Goal: Task Accomplishment & Management: Use online tool/utility

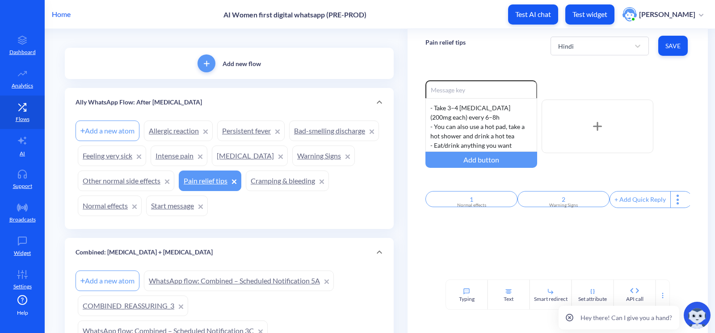
scroll to position [40, 0]
click at [563, 46] on div "Hindi" at bounding box center [566, 45] width 16 height 9
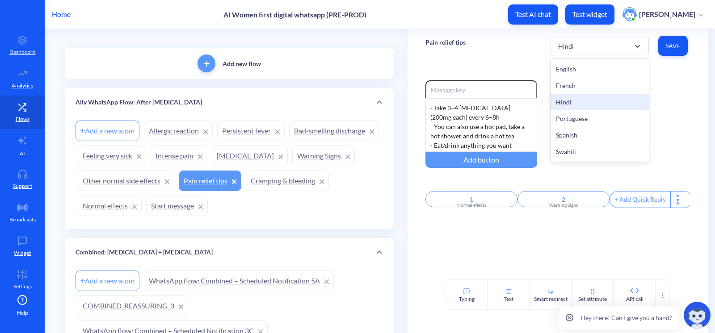
click at [570, 94] on div "Hindi" at bounding box center [599, 102] width 98 height 17
click at [564, 46] on div "Hindi" at bounding box center [566, 45] width 16 height 9
click at [567, 89] on div "French" at bounding box center [599, 85] width 98 height 17
click at [555, 50] on div "French" at bounding box center [592, 46] width 76 height 16
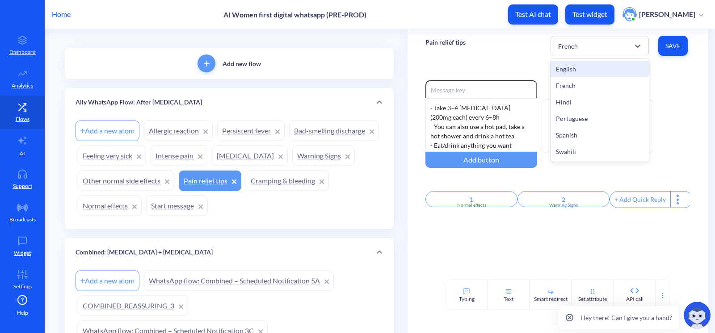
click at [570, 71] on div "English" at bounding box center [599, 69] width 98 height 17
click at [616, 39] on div "English" at bounding box center [592, 46] width 76 height 16
click at [574, 48] on div "English" at bounding box center [592, 46] width 76 height 16
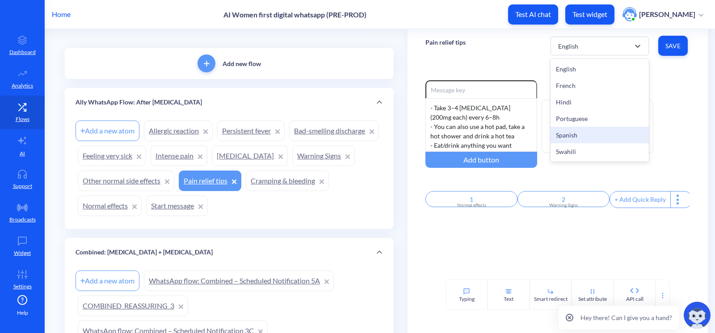
click at [570, 134] on div "Spanish" at bounding box center [599, 135] width 98 height 17
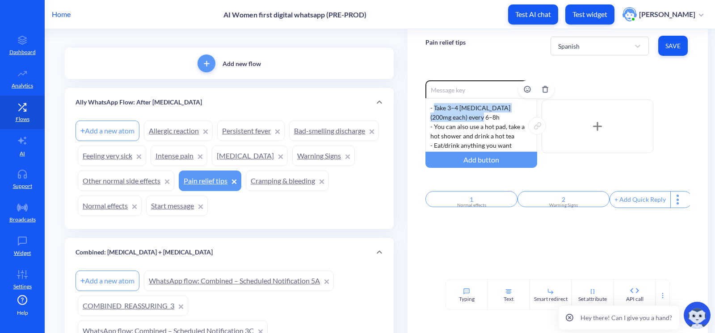
drag, startPoint x: 470, startPoint y: 116, endPoint x: 432, endPoint y: 107, distance: 38.2
click at [432, 107] on div "- Take 3–4 ibuprofen (200mg each) every 6–8h - You can also use a hot pad, take…" at bounding box center [481, 125] width 112 height 54
click at [504, 136] on div "- Toma 3–4 pastillas de ibuprofeno (200mg cada uno) cada 6–8hr - You can also u…" at bounding box center [481, 125] width 112 height 54
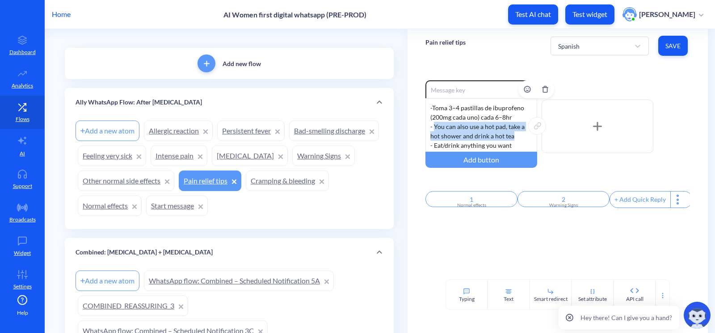
drag, startPoint x: 514, startPoint y: 134, endPoint x: 432, endPoint y: 129, distance: 81.5
click at [432, 129] on div "- Toma 3–4 pastillas de ibuprofeno (200mg cada uno) cada 6–8hr - You can also u…" at bounding box center [481, 125] width 112 height 54
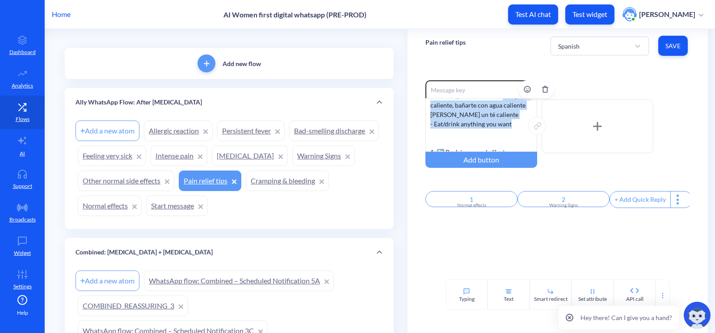
scroll to position [29, 0]
drag, startPoint x: 510, startPoint y: 109, endPoint x: 432, endPoint y: 128, distance: 80.3
click at [432, 128] on div "- Toma 3–4 pastillas de ibuprofeno (200mg cada uno) cada 6–8hr - También puedes…" at bounding box center [481, 125] width 112 height 54
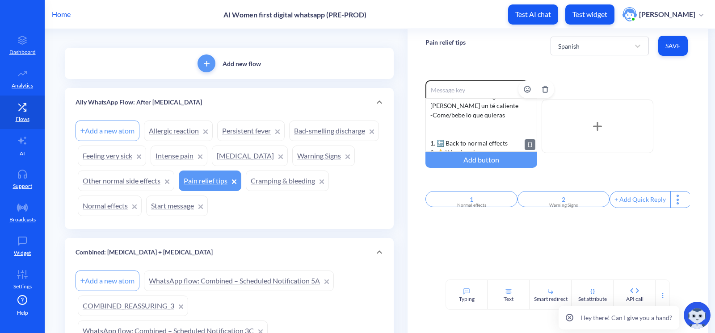
scroll to position [45, 0]
click at [454, 125] on div "- Toma 3–4 pastillas de ibuprofeno (200mg cada uno) cada 6–8hr - También puedes…" at bounding box center [481, 125] width 112 height 54
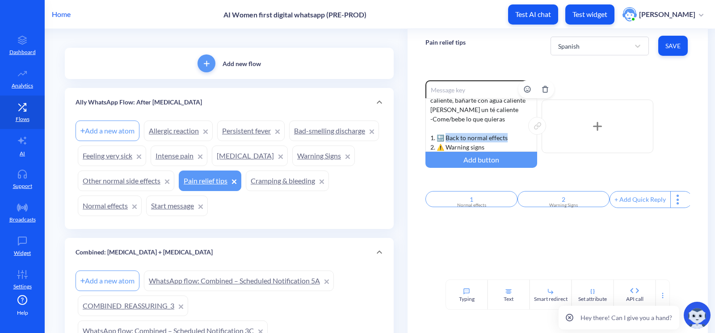
drag, startPoint x: 509, startPoint y: 137, endPoint x: 446, endPoint y: 136, distance: 63.4
click at [446, 136] on div "- Toma 3–4 pastillas de ibuprofeno (200mg cada uno) cada 6–8hr - También puedes…" at bounding box center [481, 125] width 112 height 54
drag, startPoint x: 487, startPoint y: 146, endPoint x: 446, endPoint y: 147, distance: 41.1
click at [446, 147] on div "- Toma 3–4 pastillas de ibuprofeno (200mg cada uno) cada 6–8hr - También puedes…" at bounding box center [481, 125] width 112 height 54
click at [612, 176] on div "Enable reactions - Toma 3–4 pastillas de ibuprofeno (200mg cada uno) cada 6–8hr…" at bounding box center [557, 145] width 264 height 130
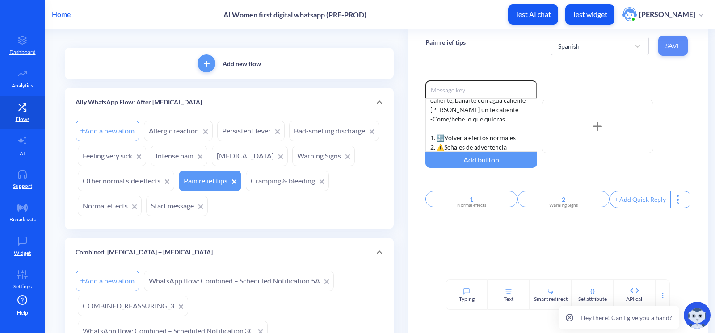
click at [671, 48] on span "Save" at bounding box center [672, 46] width 15 height 9
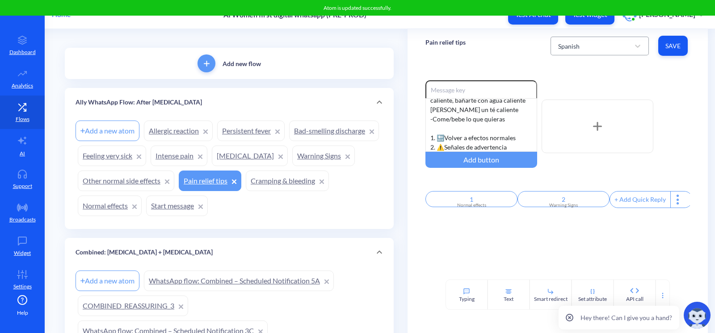
click at [607, 50] on div "Spanish" at bounding box center [592, 46] width 76 height 16
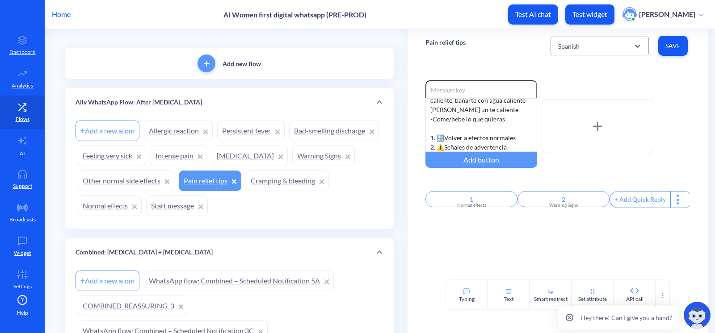
click at [575, 46] on div "Spanish" at bounding box center [568, 45] width 21 height 9
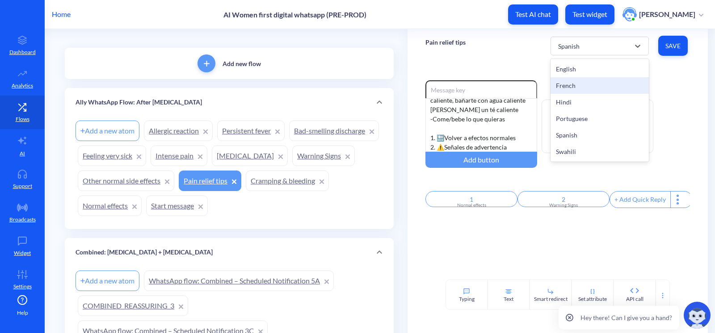
click at [582, 89] on div "French" at bounding box center [599, 85] width 98 height 17
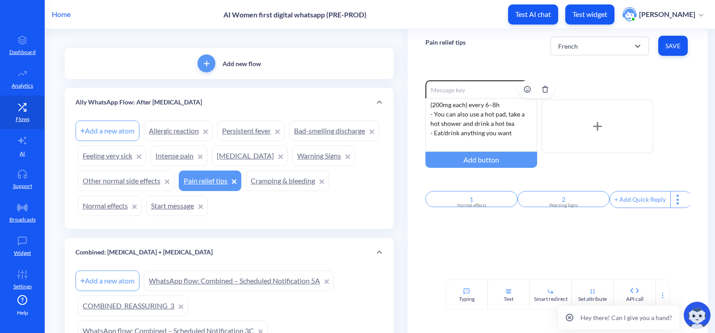
scroll to position [0, 0]
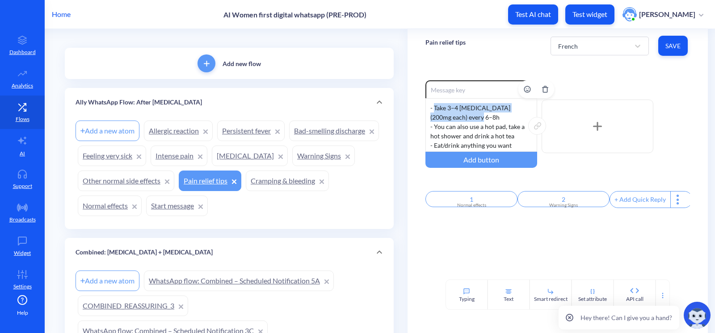
drag, startPoint x: 471, startPoint y: 119, endPoint x: 432, endPoint y: 107, distance: 40.8
click at [432, 107] on div "- Take 3–4 ibuprofen (200mg each) every 6–8h - You can also use a hot pad, take…" at bounding box center [481, 125] width 112 height 54
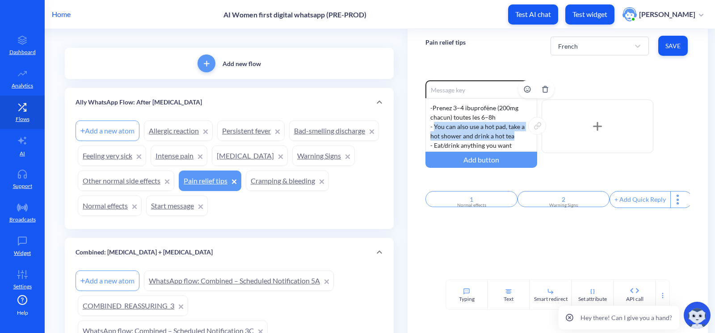
drag, startPoint x: 513, startPoint y: 134, endPoint x: 433, endPoint y: 123, distance: 81.1
click at [433, 123] on div "- Prenez 3–4 ibuprofène (200mg chacun) toutes les 6–8h - You can also use a hot…" at bounding box center [481, 125] width 112 height 54
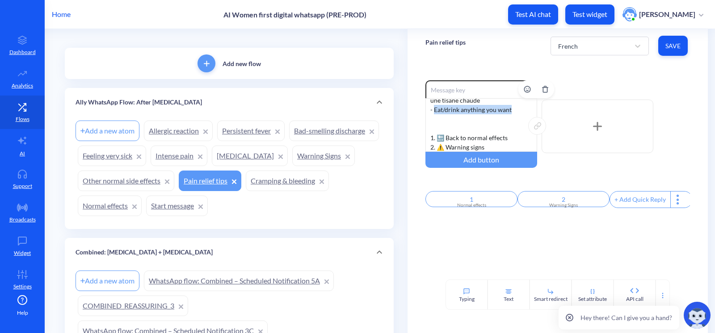
drag, startPoint x: 515, startPoint y: 110, endPoint x: 433, endPoint y: 108, distance: 81.8
click at [433, 108] on div "- Prenez 3–4 ibuprofène (200mg chacun) toutes les 6–8h - Vous pouvez aussi util…" at bounding box center [481, 125] width 112 height 54
drag, startPoint x: 511, startPoint y: 138, endPoint x: 446, endPoint y: 142, distance: 64.9
click at [446, 138] on div "- Prenez 3–4 ibuprofène (200mg chacun) toutes les 6–8h - Vous pouvez aussi util…" at bounding box center [481, 125] width 112 height 54
drag, startPoint x: 488, startPoint y: 143, endPoint x: 445, endPoint y: 148, distance: 43.2
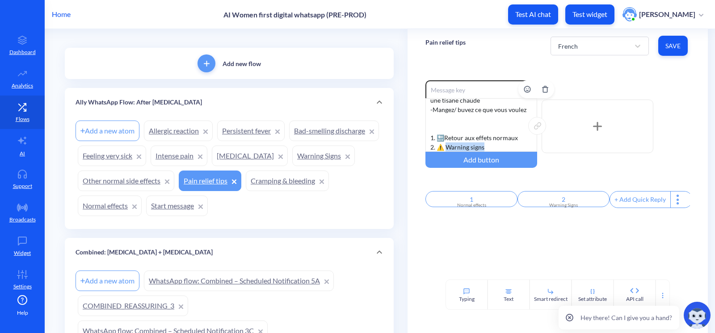
click at [445, 148] on div "- Prenez 3–4 ibuprofène (200mg chacun) toutes les 6–8h - Vous pouvez aussi util…" at bounding box center [481, 125] width 112 height 54
click at [495, 241] on div "Enable reactions - Prenez 3–4 ibuprofène (200mg chacun) toutes les 6–8h - Vous …" at bounding box center [557, 171] width 300 height 217
click at [684, 45] on button "Save" at bounding box center [672, 46] width 29 height 20
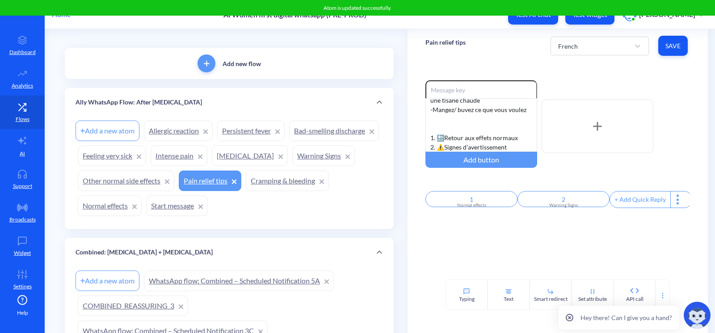
click at [591, 36] on div "French Save" at bounding box center [619, 46] width 139 height 25
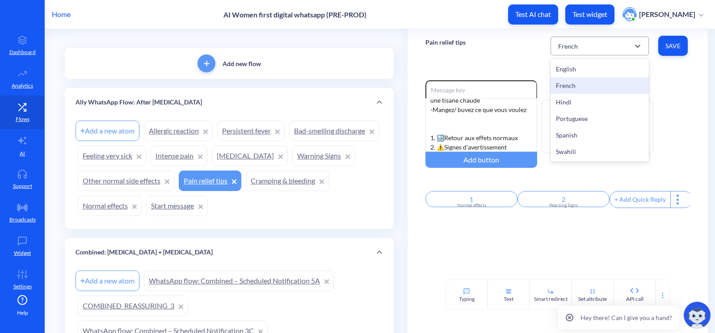
click at [593, 44] on div "French" at bounding box center [592, 46] width 76 height 16
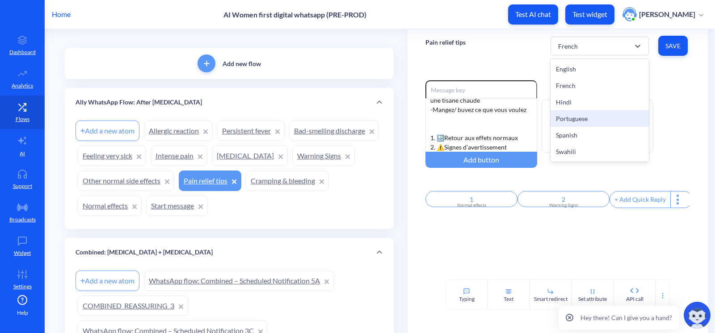
click at [587, 125] on div "Portuguese" at bounding box center [599, 118] width 98 height 17
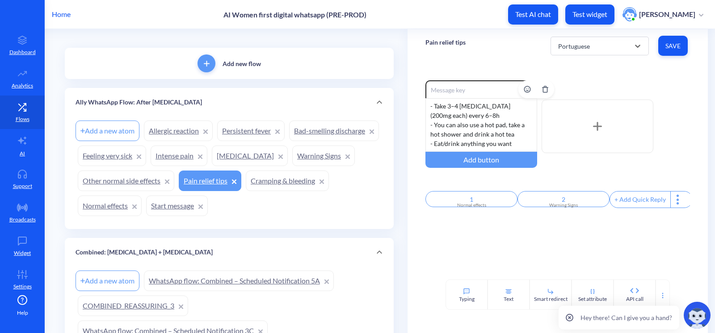
scroll to position [0, 0]
drag, startPoint x: 469, startPoint y: 116, endPoint x: 432, endPoint y: 108, distance: 37.6
click at [432, 108] on div "- Take 3–4 ibuprofen (200mg each) every 6–8h - You can also use a hot pad, take…" at bounding box center [481, 125] width 112 height 54
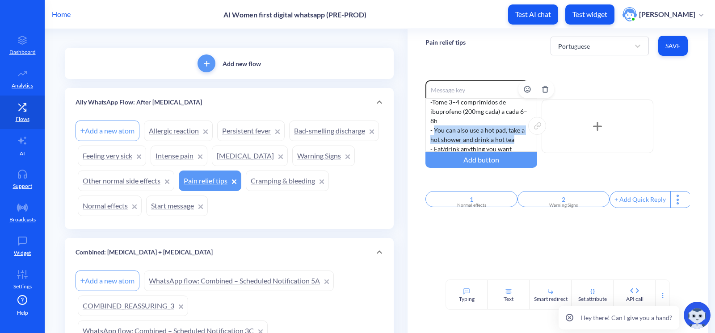
drag, startPoint x: 517, startPoint y: 144, endPoint x: 433, endPoint y: 130, distance: 84.8
click at [433, 130] on div "- Tome 3–4 comprimidos de ibuprofeno (200mg cada) a cada 6–8h - You can also us…" at bounding box center [481, 125] width 112 height 54
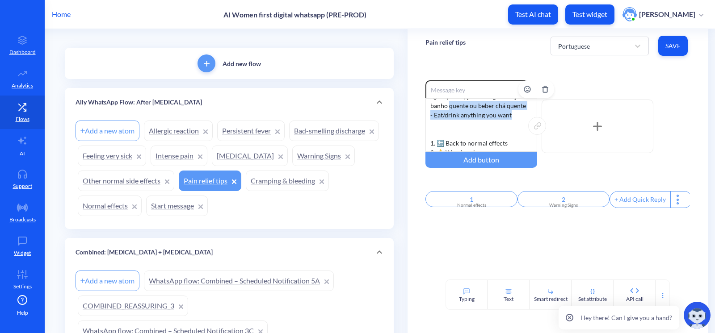
scroll to position [44, 0]
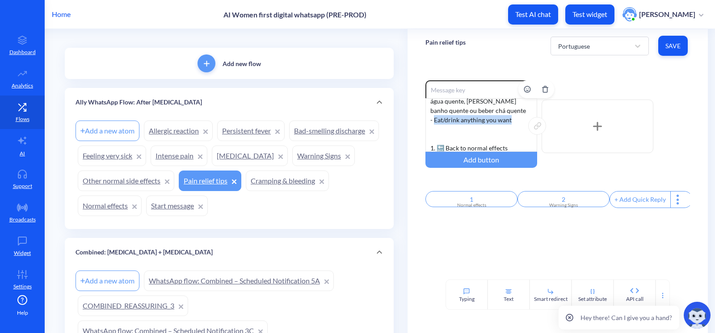
drag, startPoint x: 511, startPoint y: 109, endPoint x: 432, endPoint y: 122, distance: 79.2
click at [432, 122] on div "- Tome 3–4 comprimidos de ibuprofeno (200mg cada) a cada 6–8h - Você também pod…" at bounding box center [481, 125] width 112 height 54
click at [458, 139] on div "- Tome 3–4 comprimidos de ibuprofeno (200mg cada) a cada 6–8h - Você também pod…" at bounding box center [481, 125] width 112 height 54
drag, startPoint x: 505, startPoint y: 138, endPoint x: 446, endPoint y: 137, distance: 58.5
click at [446, 137] on div "- Tome 3–4 comprimidos de ibuprofeno (200mg cada) a cada 6–8h - Você também pod…" at bounding box center [481, 125] width 112 height 54
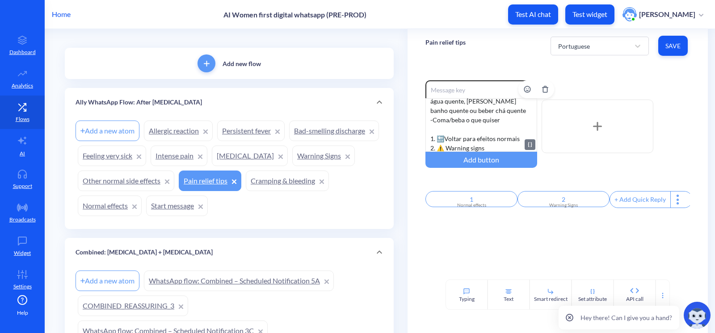
scroll to position [45, 0]
drag, startPoint x: 486, startPoint y: 147, endPoint x: 446, endPoint y: 147, distance: 39.3
click at [446, 147] on div "- Tome 3–4 comprimidos de ibuprofeno (200mg cada) a cada 6–8h - Você também pod…" at bounding box center [481, 125] width 112 height 54
click at [481, 277] on div "Enable reactions - Tome 3–4 comprimidos de ibuprofeno (200mg cada) a cada 6–8h …" at bounding box center [557, 171] width 300 height 217
click at [674, 47] on span "Save" at bounding box center [672, 46] width 15 height 9
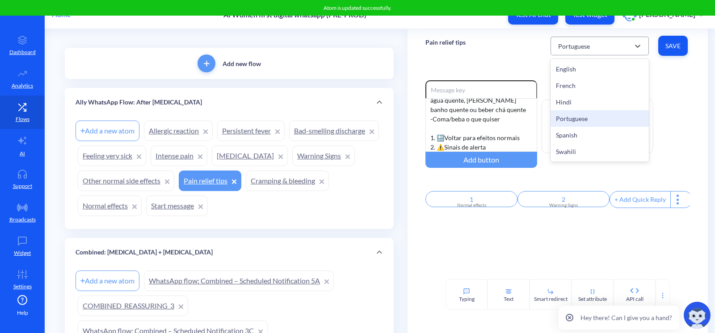
click at [571, 44] on div "Portuguese" at bounding box center [574, 45] width 32 height 9
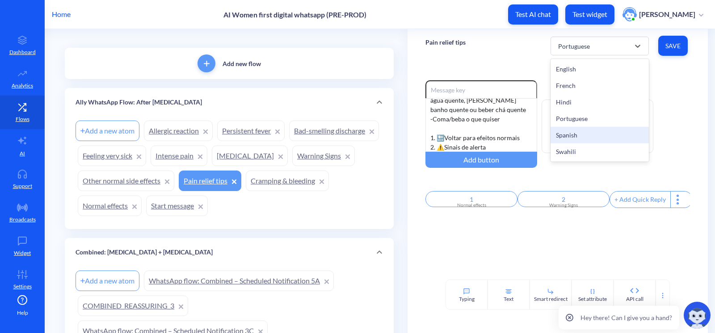
click at [576, 135] on div "Spanish" at bounding box center [599, 135] width 98 height 17
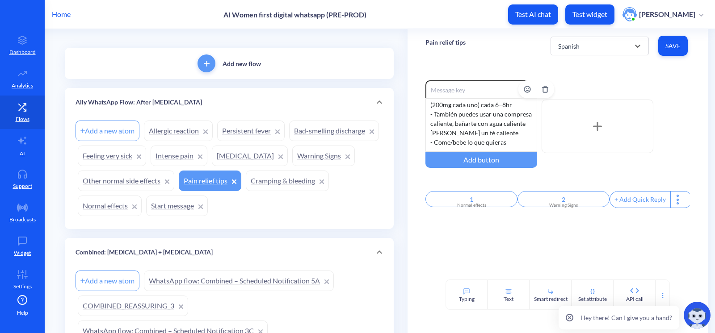
scroll to position [0, 0]
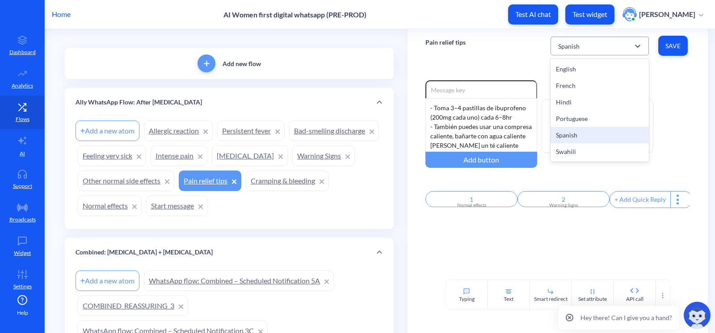
click at [576, 44] on div "Spanish" at bounding box center [568, 45] width 21 height 9
click at [586, 149] on div "Swahili" at bounding box center [599, 151] width 98 height 17
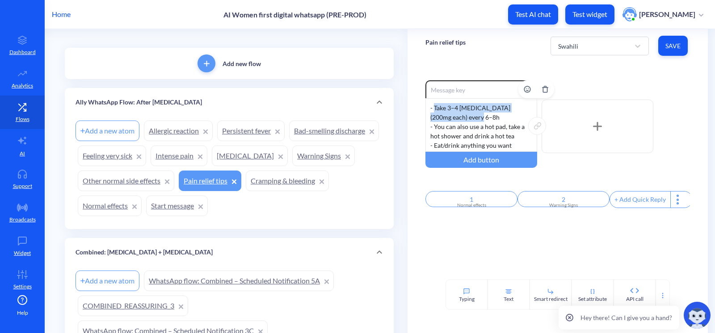
drag, startPoint x: 467, startPoint y: 117, endPoint x: 433, endPoint y: 107, distance: 35.5
click at [433, 107] on div "- Take 3–4 ibuprofen (200mg each) every 6–8h - You can also use a hot pad, take…" at bounding box center [481, 125] width 112 height 54
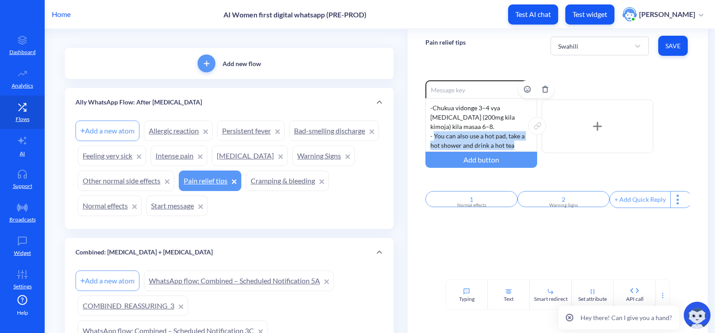
drag, startPoint x: 514, startPoint y: 135, endPoint x: 433, endPoint y: 127, distance: 81.3
click at [433, 127] on div "- Chukua vidonge 3–4 vya ibuprofen (200mg kila kimoja) kila masaa 6–8. - You ca…" at bounding box center [481, 125] width 112 height 54
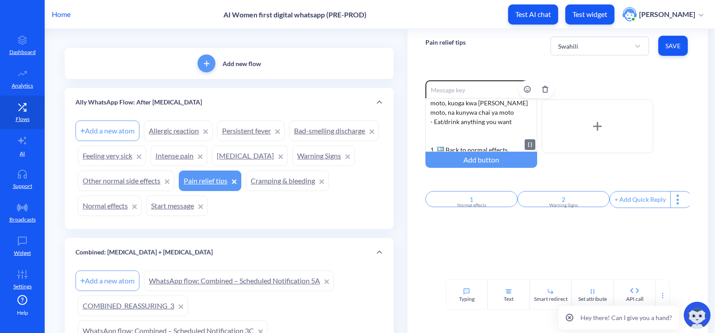
scroll to position [45, 0]
drag, startPoint x: 512, startPoint y: 113, endPoint x: 432, endPoint y: 113, distance: 79.5
click at [432, 113] on div "- Chukua vidonge 3–4 vya ibuprofen (200mg kila kimoja) kila masaa 6–8. - Pia un…" at bounding box center [481, 125] width 112 height 54
click at [446, 141] on div "- Chukua vidonge 3–4 vya ibuprofen (200mg kila kimoja) kila masaa 6–8. - Pia un…" at bounding box center [481, 125] width 112 height 54
drag, startPoint x: 507, startPoint y: 136, endPoint x: 446, endPoint y: 135, distance: 61.7
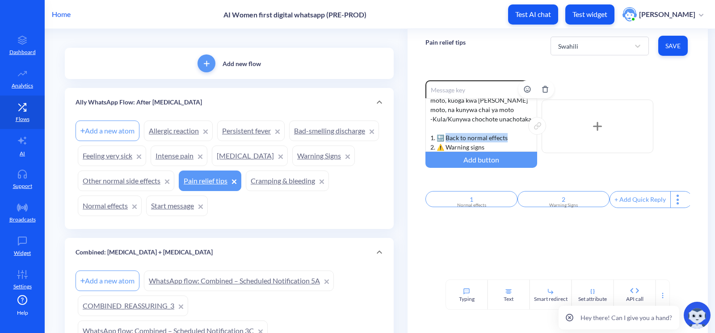
click at [446, 135] on div "- Chukua vidonge 3–4 vya ibuprofen (200mg kila kimoja) kila masaa 6–8. - Pia un…" at bounding box center [481, 125] width 112 height 54
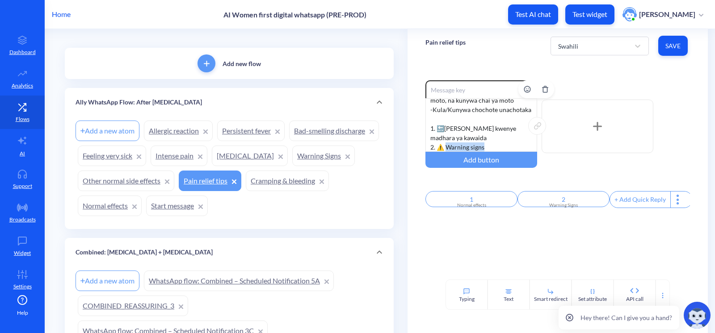
drag, startPoint x: 490, startPoint y: 144, endPoint x: 445, endPoint y: 144, distance: 44.2
click at [445, 144] on div "- Chukua vidonge 3–4 vya ibuprofen (200mg kila kimoja) kila masaa 6–8. - Pia un…" at bounding box center [481, 125] width 112 height 54
click at [485, 251] on div "Enable reactions - Chukua vidonge 3–4 vya ibuprofen (200mg kila kimoja) kila ma…" at bounding box center [557, 171] width 300 height 217
click at [581, 254] on div "Enable reactions - Chukua vidonge 3–4 vya ibuprofen (200mg kila kimoja) kila ma…" at bounding box center [557, 171] width 300 height 217
click at [673, 42] on span "Save" at bounding box center [672, 46] width 15 height 9
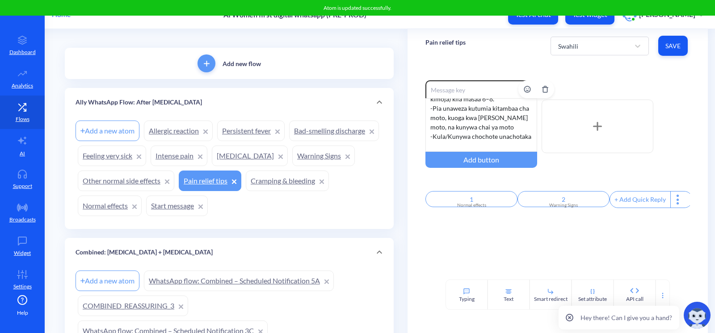
scroll to position [0, 0]
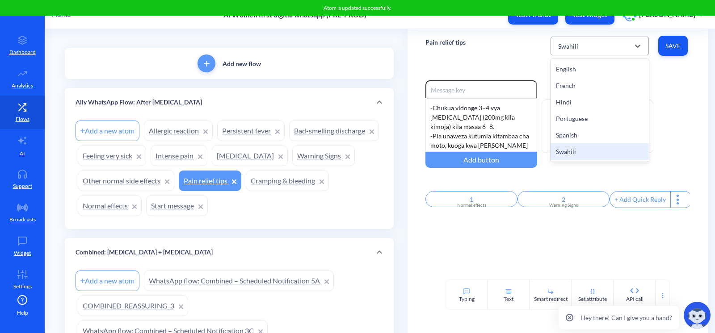
click at [579, 50] on div "Swahili" at bounding box center [592, 46] width 76 height 16
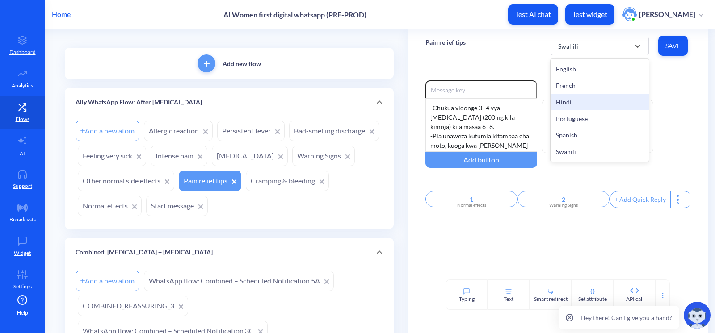
click at [574, 100] on div "Hindi" at bounding box center [599, 102] width 98 height 17
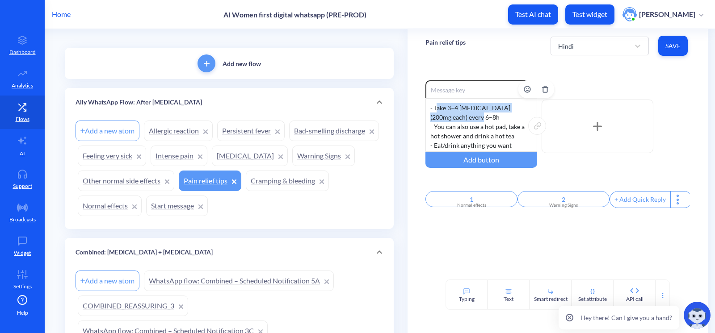
drag, startPoint x: 471, startPoint y: 114, endPoint x: 433, endPoint y: 107, distance: 38.6
click at [433, 107] on div "- Take 3–4 ibuprofen (200mg each) every 6–8h - You can also use a hot pad, take…" at bounding box center [481, 125] width 112 height 54
click at [445, 117] on div "- Take 3–4 ibuprofen (200mg each) every 6–8h - You can also use a hot pad, take…" at bounding box center [481, 125] width 112 height 54
drag, startPoint x: 461, startPoint y: 118, endPoint x: 433, endPoint y: 107, distance: 30.4
click at [433, 107] on div "- Take 3–4 ibuprofen (200mg each) every 6–8h - You can also use a hot pad, take…" at bounding box center [481, 125] width 112 height 54
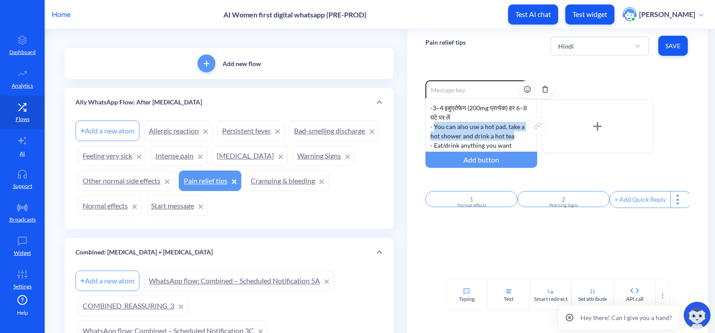
drag, startPoint x: 510, startPoint y: 136, endPoint x: 432, endPoint y: 124, distance: 78.6
click at [432, 124] on div "- 3–4 इबुप्रोफेन (200mg प्रत्येक) हर 6–8 घंटे पर लें - You can also use a hot p…" at bounding box center [481, 125] width 112 height 54
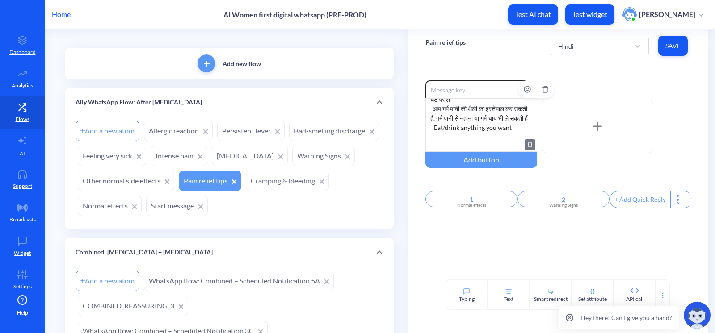
scroll to position [45, 0]
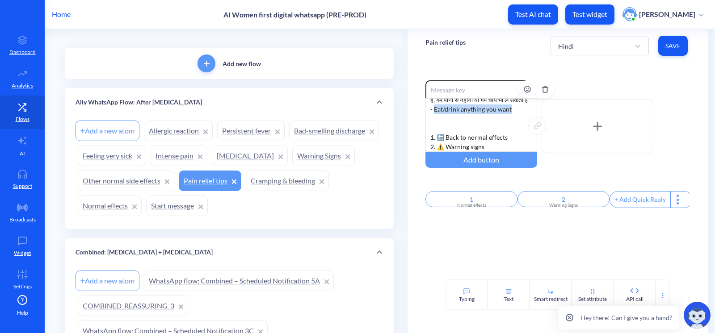
drag, startPoint x: 520, startPoint y: 109, endPoint x: 433, endPoint y: 110, distance: 86.7
click at [433, 110] on div "- 3–4 इबुप्रोफेन (200mg प्रत्येक) हर 6–8 घंटे पर लें - आप गर्म पानी की थैली का …" at bounding box center [481, 125] width 112 height 54
drag, startPoint x: 507, startPoint y: 137, endPoint x: 445, endPoint y: 137, distance: 61.2
click at [445, 137] on div "- 3–4 इबुप्रोफेन (200mg प्रत्येक) हर 6–8 घंटे पर लें - आप गर्म पानी की थैली का …" at bounding box center [481, 125] width 112 height 54
drag, startPoint x: 498, startPoint y: 140, endPoint x: 482, endPoint y: 145, distance: 15.8
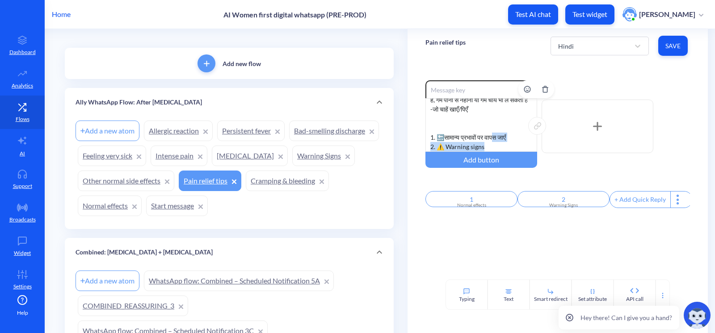
click at [482, 143] on div "- 3–4 इबुप्रोफेन (200mg प्रत्येक) हर 6–8 घंटे पर लें - आप गर्म पानी की थैली का …" at bounding box center [481, 125] width 112 height 54
click at [484, 146] on div "- 3–4 इबुप्रोफेन (200mg प्रत्येक) हर 6–8 घंटे पर लें - आप गर्म पानी की थैली का …" at bounding box center [481, 125] width 112 height 54
drag, startPoint x: 489, startPoint y: 148, endPoint x: 446, endPoint y: 149, distance: 42.5
click at [446, 149] on div "- 3–4 इबुप्रोफेन (200mg प्रत्येक) हर 6–8 घंटे पर लें - आप गर्म पानी की थैली का …" at bounding box center [481, 125] width 112 height 54
click at [521, 263] on div "Enable reactions - 3–4 इबुप्रोफेन (200mg प्रत्येक) हर 6–8 घंटे पर लें - आप गर्म…" at bounding box center [557, 171] width 300 height 217
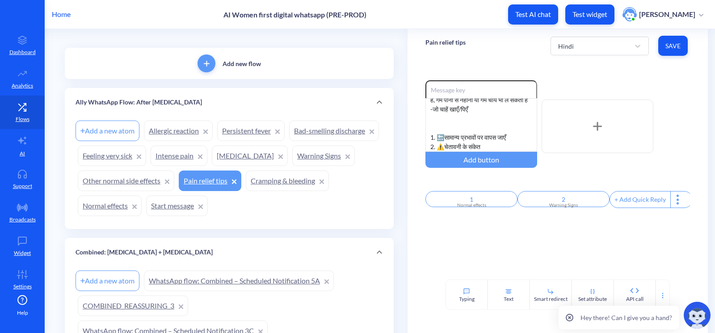
click at [669, 46] on span "Save" at bounding box center [672, 46] width 15 height 9
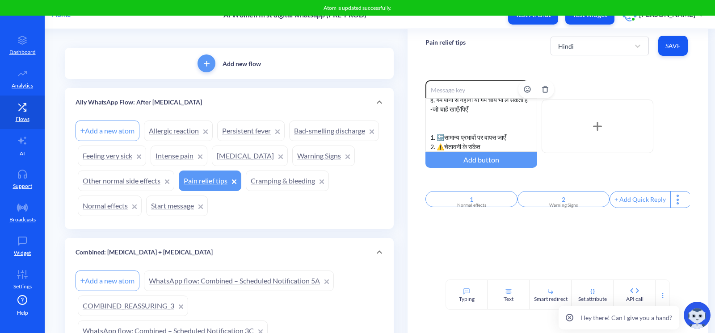
click at [468, 126] on div "- 3–4 इबुप्रोफेन (200mg प्रत्येक) हर 6–8 घंटे पर लें - आप गर्म पानी की थैली का …" at bounding box center [481, 125] width 112 height 54
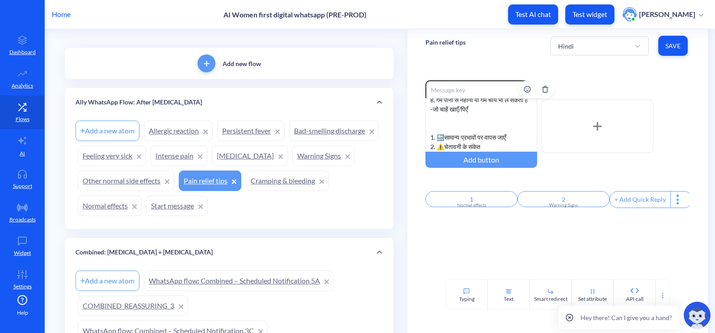
scroll to position [36, 0]
click at [669, 46] on span "Save" at bounding box center [672, 46] width 15 height 9
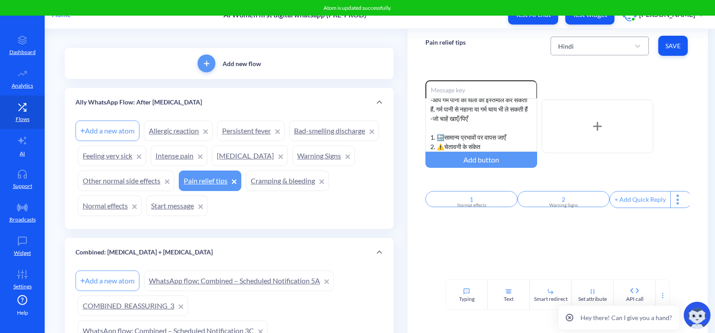
click at [556, 47] on div "Hindi" at bounding box center [592, 46] width 76 height 16
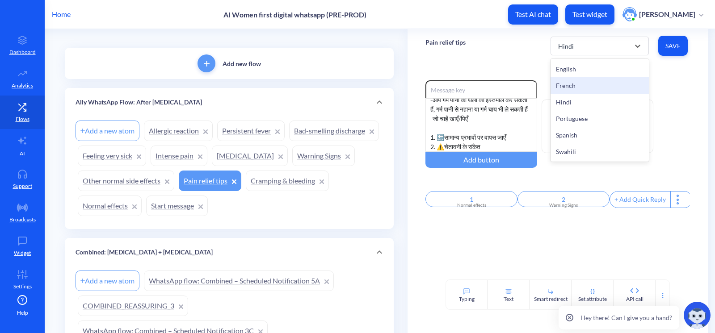
click at [572, 85] on div "French" at bounding box center [599, 85] width 98 height 17
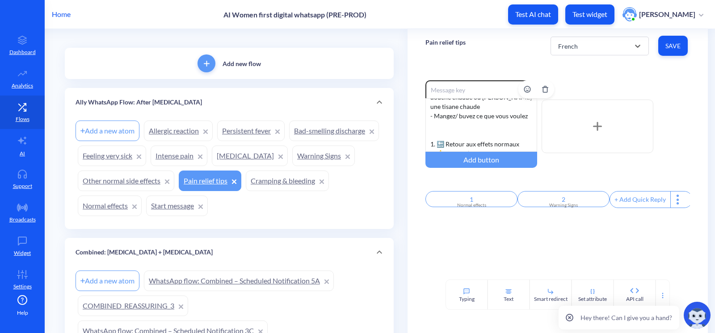
scroll to position [55, 0]
click at [460, 131] on div "- Prenez 3–4 ibuprofène (200mg chacun) toutes les 6–8h - Vous pouvez aussi util…" at bounding box center [481, 125] width 112 height 54
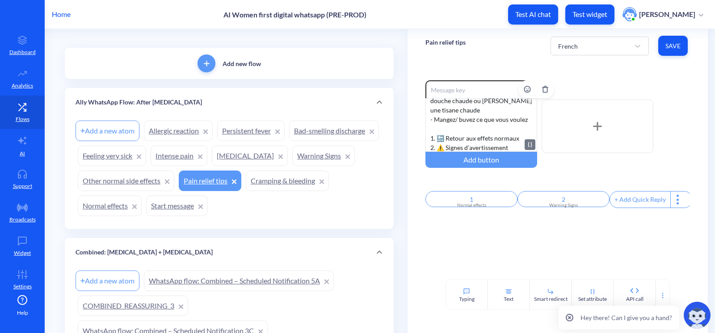
scroll to position [45, 0]
click at [598, 49] on div "French" at bounding box center [592, 46] width 76 height 16
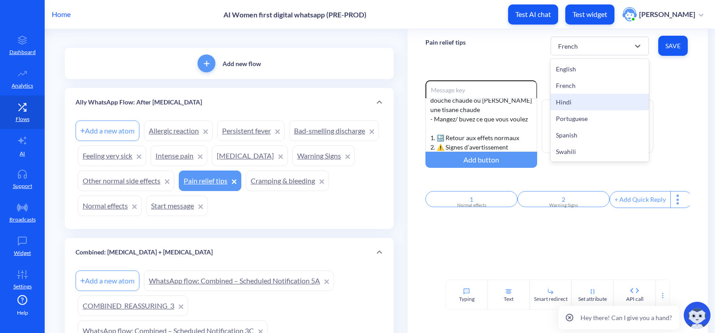
click at [575, 98] on div "Hindi" at bounding box center [599, 102] width 98 height 17
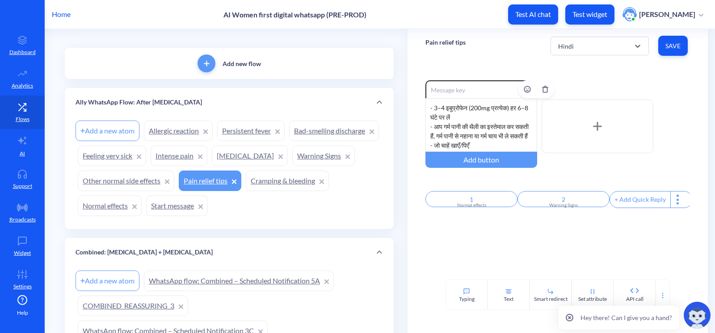
scroll to position [36, 0]
click at [580, 49] on div "Hindi" at bounding box center [592, 46] width 76 height 16
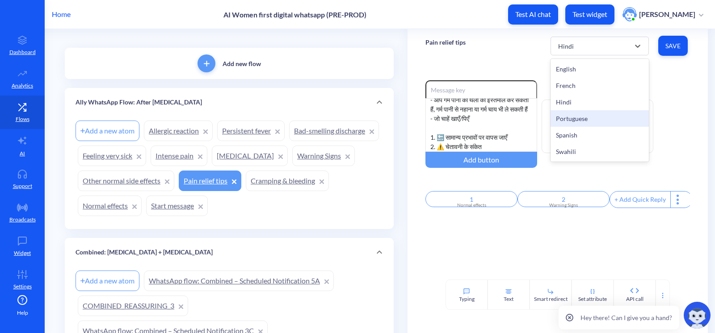
click at [576, 122] on div "Portuguese" at bounding box center [599, 118] width 98 height 17
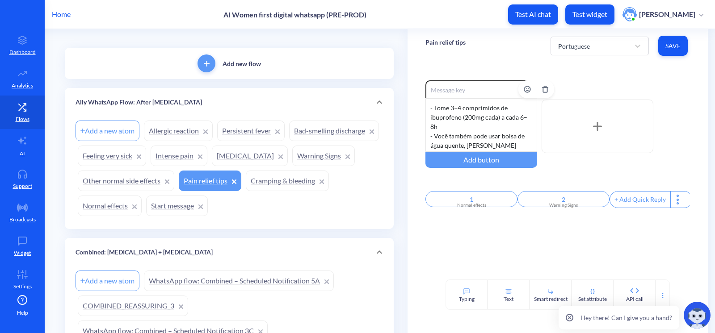
scroll to position [0, 0]
click at [594, 46] on div "Portuguese" at bounding box center [592, 46] width 76 height 16
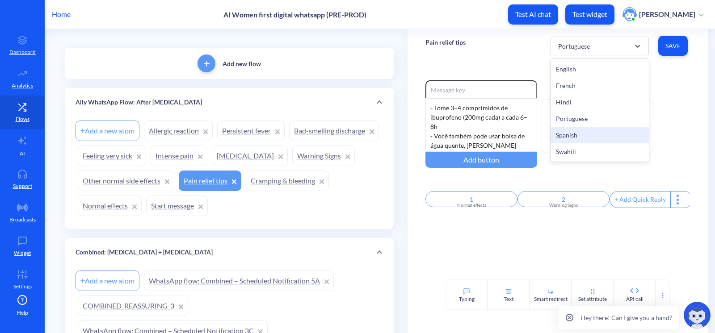
click at [594, 131] on div "Spanish" at bounding box center [599, 135] width 98 height 17
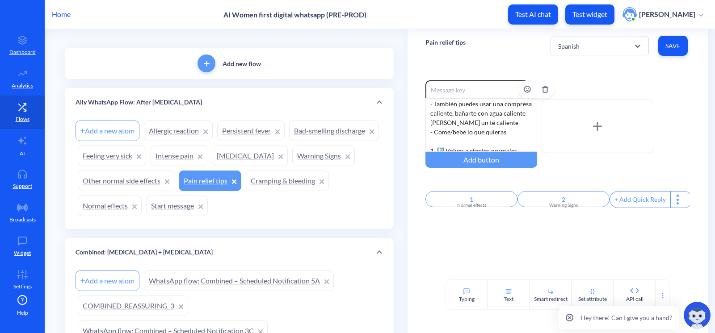
scroll to position [36, 0]
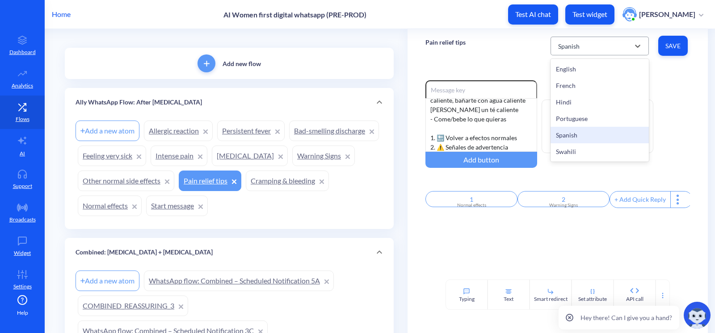
click at [608, 40] on div "Spanish" at bounding box center [592, 46] width 76 height 16
click at [595, 151] on div "Swahili" at bounding box center [599, 151] width 98 height 17
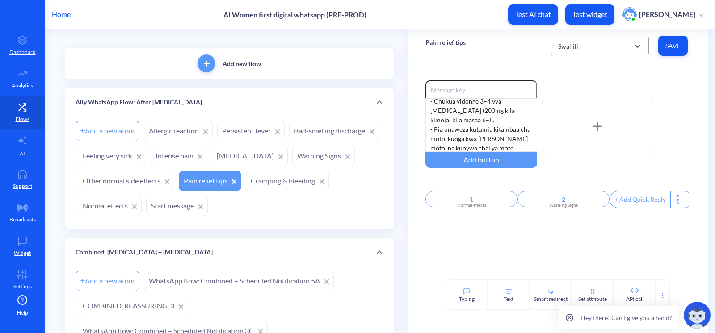
scroll to position [0, 0]
click at [578, 37] on div "Swahili" at bounding box center [599, 46] width 98 height 19
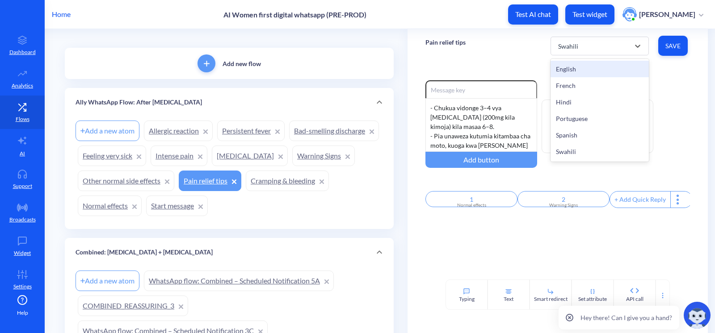
click at [560, 61] on div "English" at bounding box center [599, 69] width 98 height 17
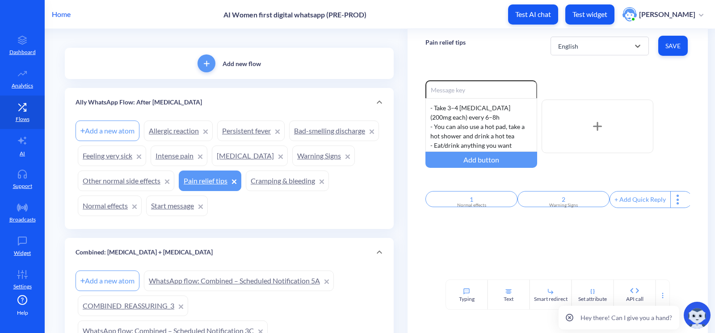
click at [174, 180] on link "Other normal side effects" at bounding box center [126, 181] width 96 height 21
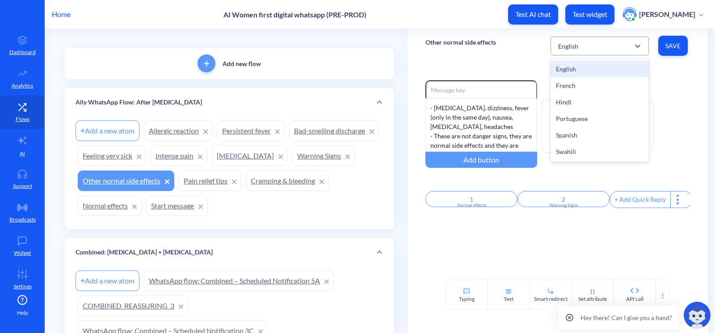
click at [562, 48] on div "English" at bounding box center [568, 45] width 20 height 9
click at [570, 84] on div "French" at bounding box center [599, 85] width 98 height 17
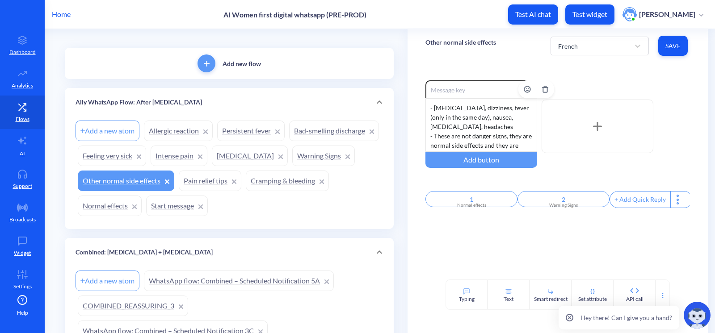
click at [483, 122] on div "- Chills, dizziness, fever (only in the same day), nausea, diarrhea, headaches …" at bounding box center [481, 125] width 112 height 54
drag, startPoint x: 470, startPoint y: 126, endPoint x: 433, endPoint y: 107, distance: 41.0
click at [433, 107] on div "- Chills, dizziness, fever (only in the same day), nausea, diarrhea, headaches …" at bounding box center [481, 125] width 112 height 54
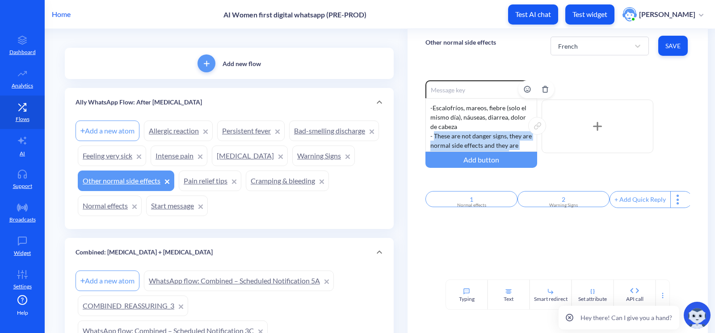
drag, startPoint x: 512, startPoint y: 116, endPoint x: 433, endPoint y: 138, distance: 81.6
click at [433, 138] on div "- Escalofríos, mareos, fiebre (solo el mismo día), náuseas, diarrea, dolor de c…" at bounding box center [481, 125] width 112 height 54
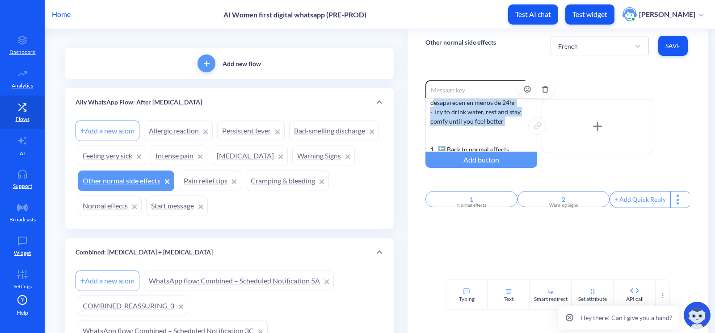
scroll to position [29, 0]
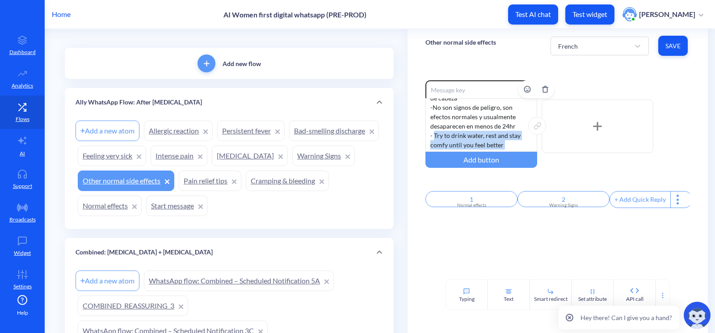
drag, startPoint x: 507, startPoint y: 115, endPoint x: 433, endPoint y: 135, distance: 76.8
click at [433, 135] on div "- Escalofríos, mareos, fiebre (solo el mismo día), náuseas, diarrea, dolor de c…" at bounding box center [481, 125] width 112 height 54
click at [241, 179] on link "Pain relief tips" at bounding box center [210, 181] width 63 height 21
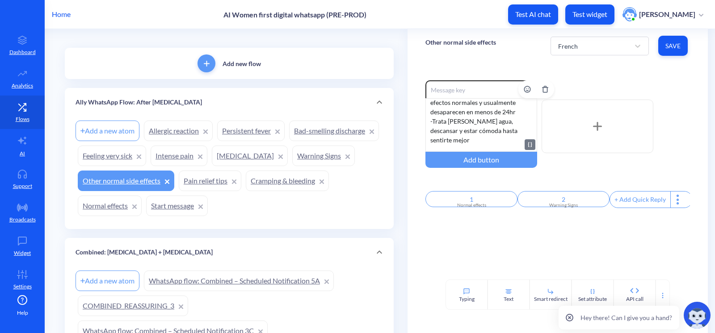
scroll to position [55, 0]
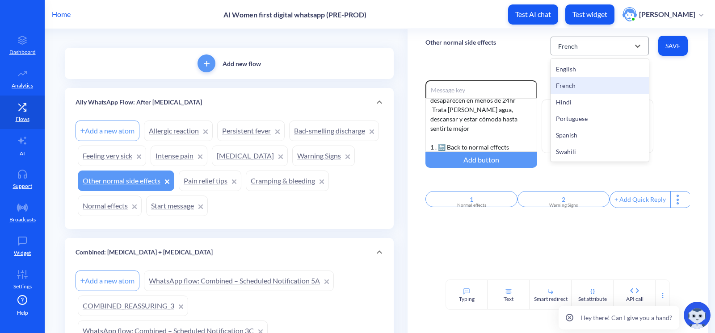
click at [554, 42] on div "French" at bounding box center [592, 46] width 76 height 16
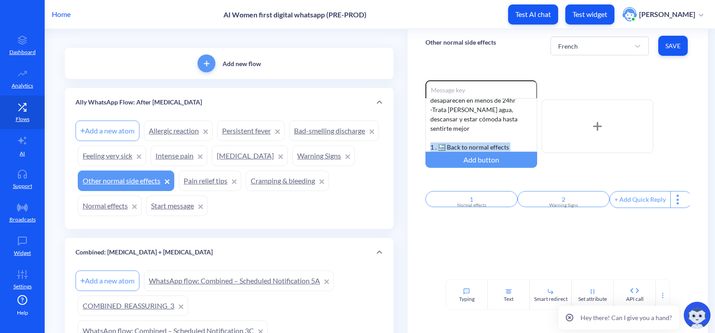
drag, startPoint x: 501, startPoint y: 144, endPoint x: 406, endPoint y: 137, distance: 95.4
click at [407, 137] on div "Enable reactions - Escalofríos, mareos, fiebre (solo el mismo día), náuseas, di…" at bounding box center [557, 171] width 300 height 217
click at [676, 45] on span "Save" at bounding box center [672, 46] width 15 height 9
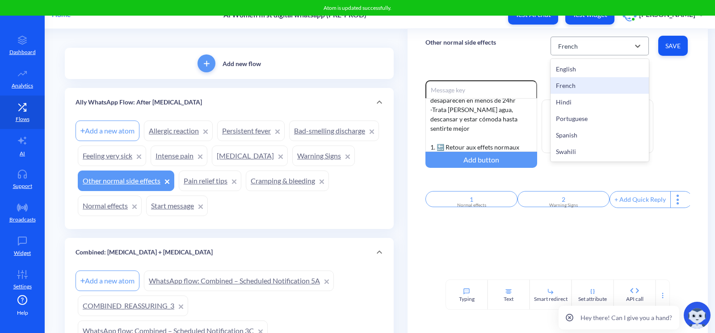
click at [574, 43] on div "French" at bounding box center [568, 45] width 20 height 9
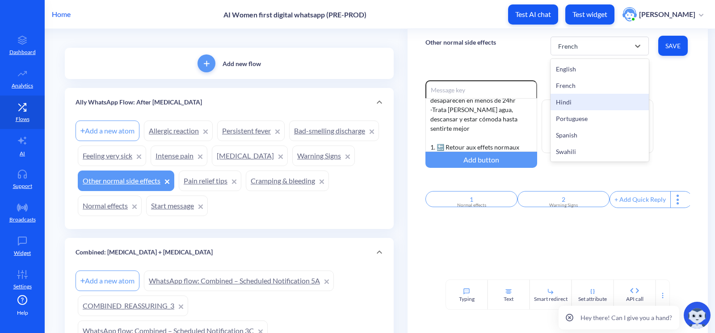
click at [584, 106] on div "Hindi" at bounding box center [599, 102] width 98 height 17
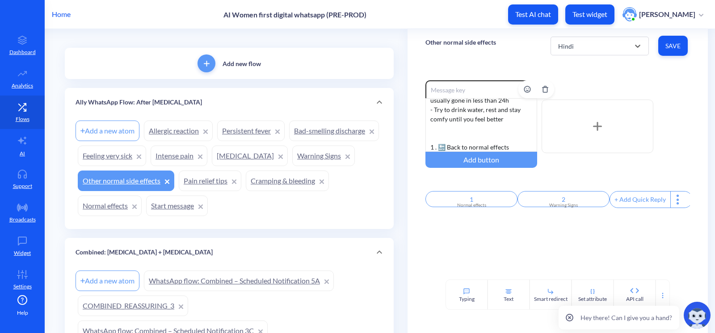
scroll to position [64, 0]
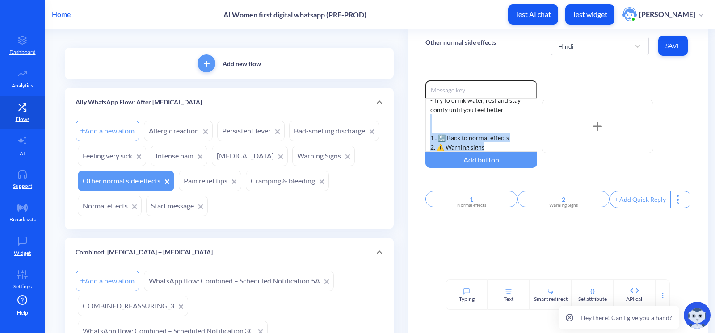
drag, startPoint x: 496, startPoint y: 145, endPoint x: 421, endPoint y: 130, distance: 76.1
click at [421, 130] on div "Enable reactions - Chills, dizziness, fever (only in the same day), nausea, dia…" at bounding box center [557, 171] width 300 height 217
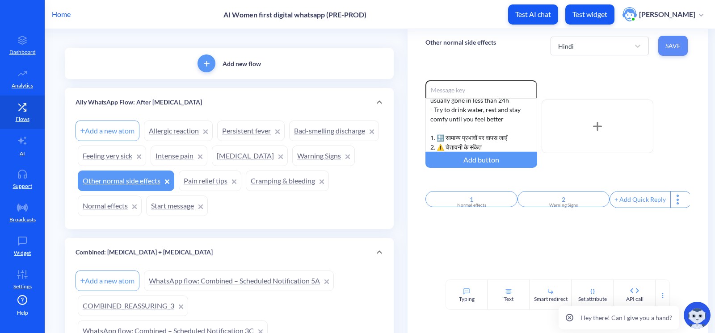
click at [665, 45] on span "Save" at bounding box center [672, 46] width 15 height 9
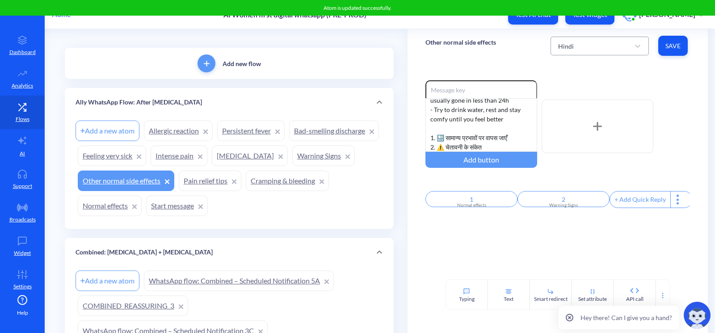
click at [586, 43] on div "Hindi" at bounding box center [592, 46] width 76 height 16
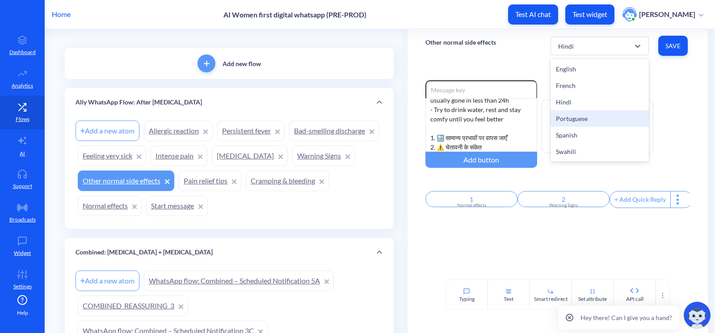
click at [586, 117] on div "Portuguese" at bounding box center [599, 118] width 98 height 17
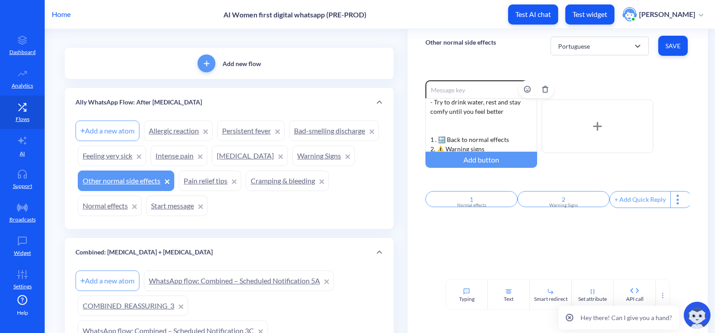
scroll to position [64, 0]
drag, startPoint x: 485, startPoint y: 147, endPoint x: 417, endPoint y: 133, distance: 69.4
click at [417, 133] on div "Enable reactions - Chills, dizziness, fever (only in the same day), nausea, dia…" at bounding box center [557, 171] width 300 height 217
click at [484, 131] on div "- Chills, dizziness, fever (only in the same day), nausea, diarrhea, headaches …" at bounding box center [481, 125] width 112 height 54
drag, startPoint x: 492, startPoint y: 145, endPoint x: 422, endPoint y: 124, distance: 73.6
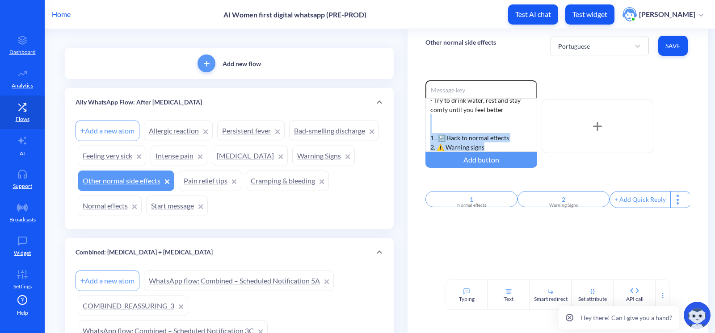
click at [422, 124] on div "Enable reactions - Chills, dizziness, fever (only in the same day), nausea, dia…" at bounding box center [557, 171] width 300 height 217
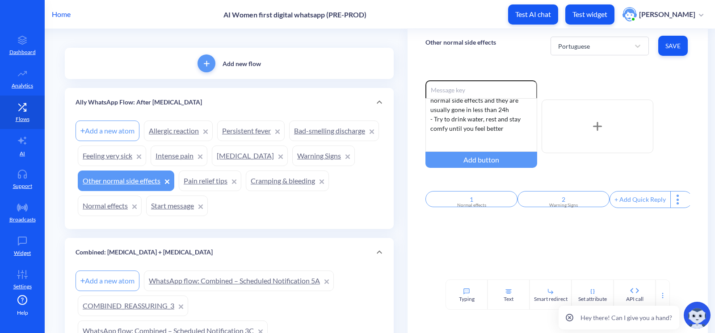
scroll to position [55, 0]
click at [465, 225] on div "Enable reactions - Chills, dizziness, fever (only in the same day), nausea, dia…" at bounding box center [557, 171] width 300 height 217
drag, startPoint x: 499, startPoint y: 147, endPoint x: 414, endPoint y: 132, distance: 86.7
click at [414, 132] on div "Enable reactions - Chills, dizziness, fever (only in the same day), nausea, dia…" at bounding box center [557, 171] width 300 height 217
click at [480, 134] on div "- Chills, dizziness, fever (only in the same day), nausea, diarrhea, headaches …" at bounding box center [481, 125] width 112 height 54
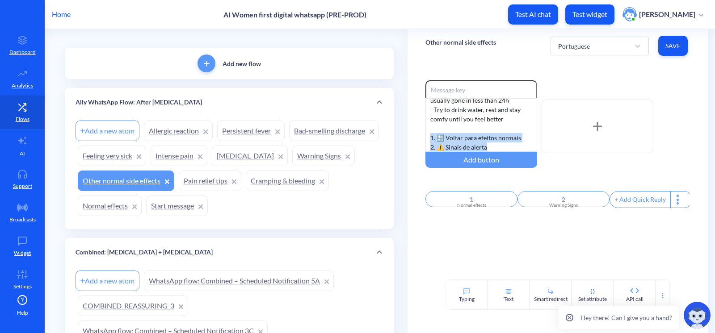
drag, startPoint x: 491, startPoint y: 147, endPoint x: 421, endPoint y: 138, distance: 70.3
click at [421, 138] on div "Enable reactions - Chills, dizziness, fever (only in the same day), nausea, dia…" at bounding box center [557, 171] width 300 height 217
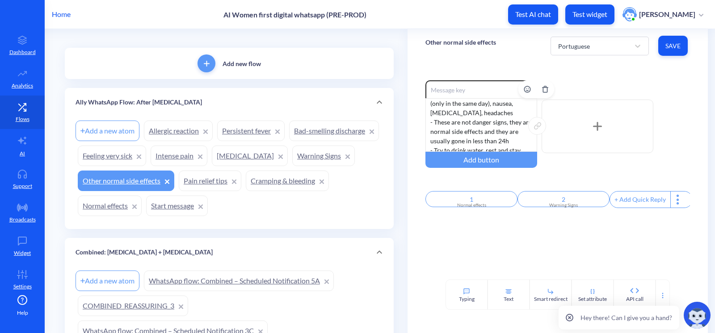
scroll to position [0, 0]
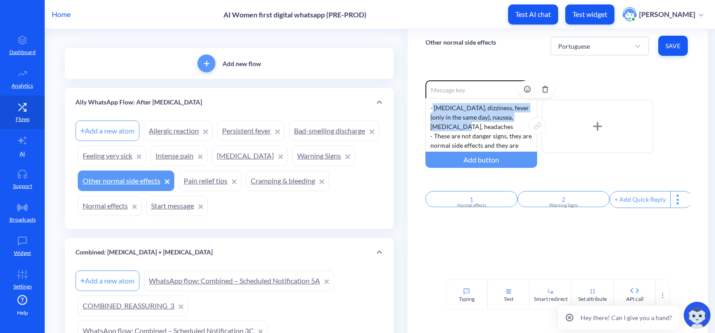
drag, startPoint x: 464, startPoint y: 129, endPoint x: 431, endPoint y: 109, distance: 38.5
click at [431, 109] on div "- Chills, dizziness, fever (only in the same day), nausea, diarrhea, headaches …" at bounding box center [481, 125] width 112 height 54
drag, startPoint x: 465, startPoint y: 116, endPoint x: 473, endPoint y: 129, distance: 14.8
click at [466, 116] on div "- Chills, dizziness, fever (only in the same day), nausea, diarrhea, headaches …" at bounding box center [481, 125] width 112 height 54
click at [464, 126] on div "- Chills, dizziness, fever (only in the same day), nausea, diarrhea, headaches …" at bounding box center [481, 125] width 112 height 54
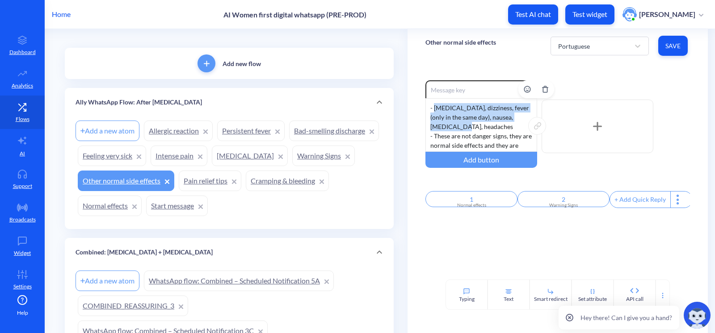
drag, startPoint x: 462, startPoint y: 127, endPoint x: 433, endPoint y: 107, distance: 35.3
click at [433, 107] on div "- Chills, dizziness, fever (only in the same day), nausea, diarrhea, headaches …" at bounding box center [481, 125] width 112 height 54
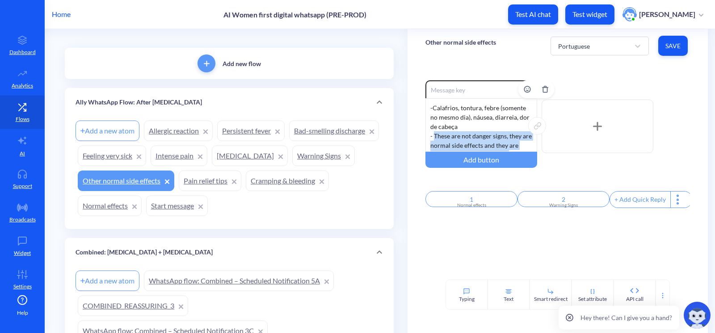
drag, startPoint x: 508, startPoint y: 112, endPoint x: 433, endPoint y: 138, distance: 78.8
click at [433, 138] on div "- Calafrios, tontura, febre (somente no mesmo dia), náusea, diarreia, dor de ca…" at bounding box center [481, 125] width 112 height 54
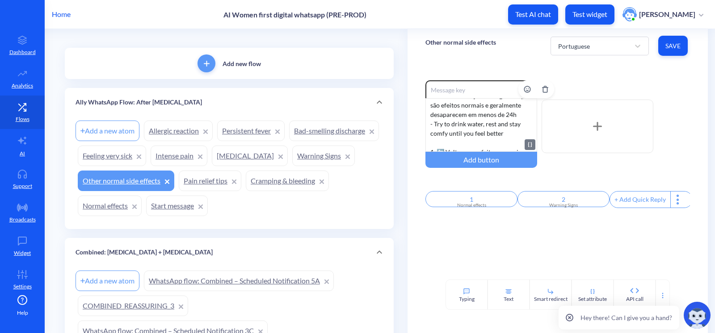
scroll to position [40, 0]
drag, startPoint x: 503, startPoint y: 134, endPoint x: 433, endPoint y: 122, distance: 71.5
click at [433, 122] on div "- Calafrios, tontura, febre (somente no mesmo dia), náusea, diarreia, dor de ca…" at bounding box center [481, 125] width 112 height 54
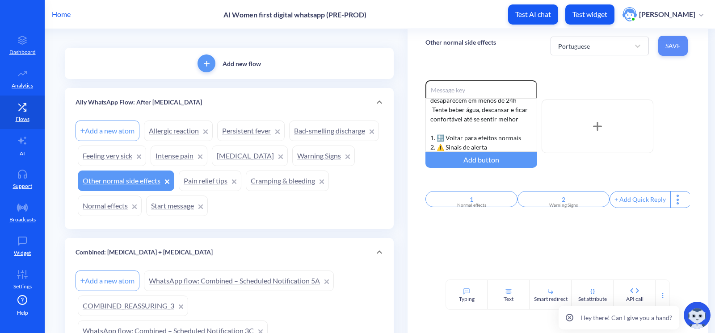
click at [672, 49] on span "Save" at bounding box center [672, 46] width 15 height 9
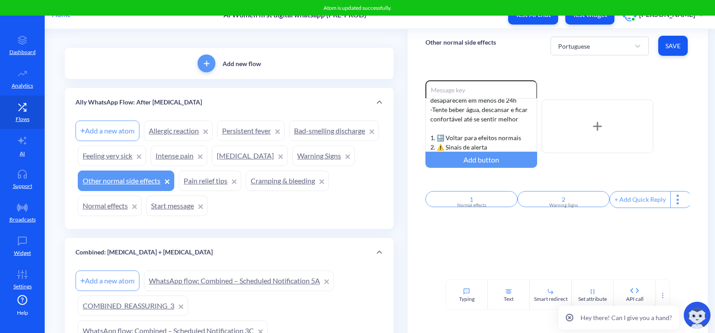
click at [481, 241] on div "Enable reactions - Calafrios, tontura, febre (somente no mesmo dia), náusea, di…" at bounding box center [557, 171] width 300 height 217
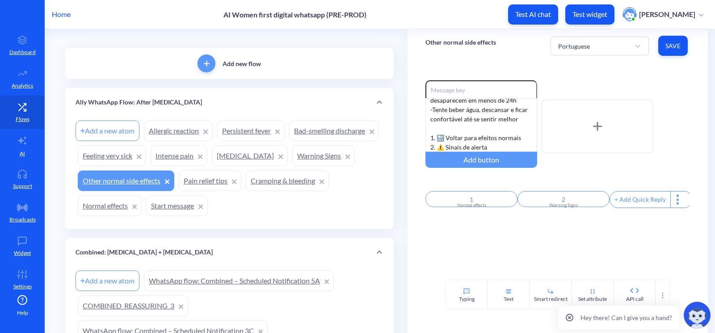
click at [526, 52] on div "Other normal side effects Portuguese Save" at bounding box center [557, 46] width 300 height 34
click at [562, 45] on div "Portuguese" at bounding box center [574, 45] width 32 height 9
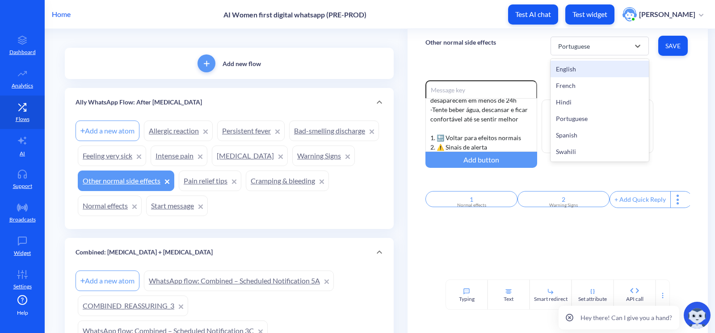
click at [479, 65] on div "Enable reactions - Calafrios, tontura, febre (somente no mesmo dia), náusea, di…" at bounding box center [557, 171] width 300 height 217
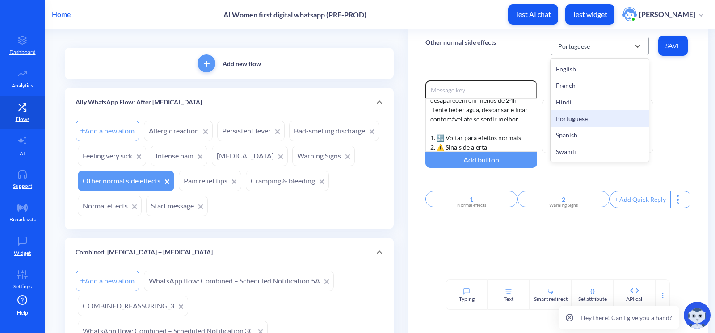
click at [567, 46] on div "Portuguese" at bounding box center [574, 45] width 32 height 9
drag, startPoint x: 492, startPoint y: 57, endPoint x: 490, endPoint y: 62, distance: 5.8
click at [491, 59] on div "Other normal side effects Portuguese Save" at bounding box center [557, 46] width 300 height 34
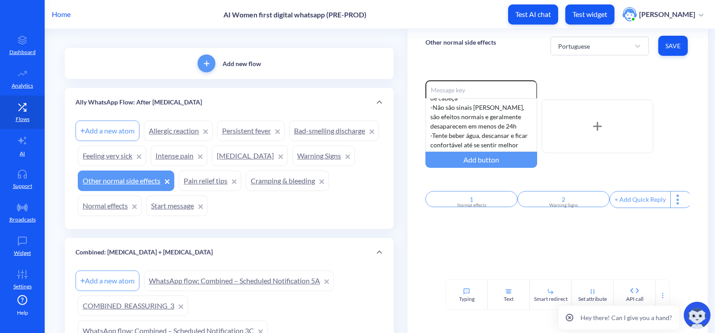
scroll to position [0, 0]
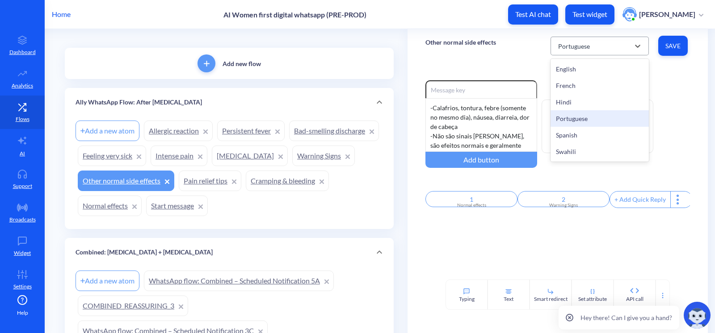
click at [579, 54] on div "Portuguese" at bounding box center [599, 46] width 98 height 19
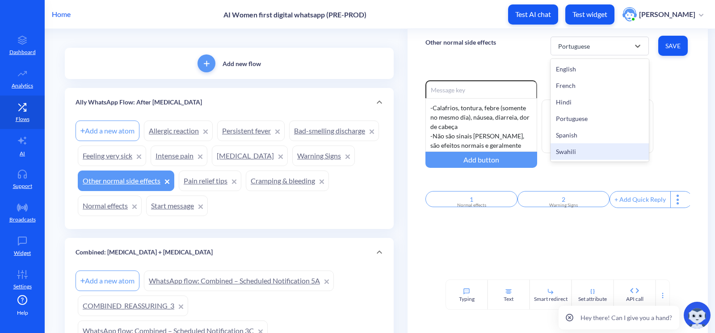
click at [580, 151] on div "Swahili" at bounding box center [599, 151] width 98 height 17
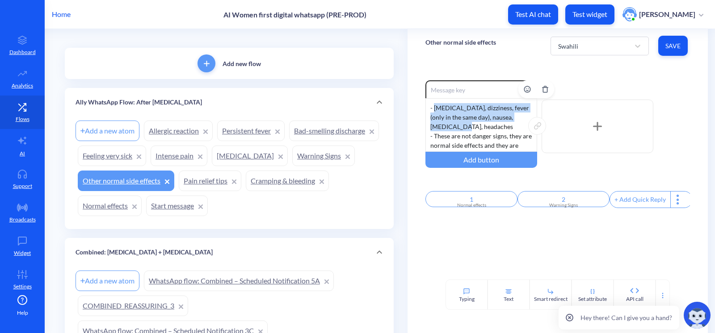
drag, startPoint x: 468, startPoint y: 131, endPoint x: 432, endPoint y: 109, distance: 42.5
click at [432, 109] on div "- Chills, dizziness, fever (only in the same day), nausea, diarrhea, headaches …" at bounding box center [481, 125] width 112 height 54
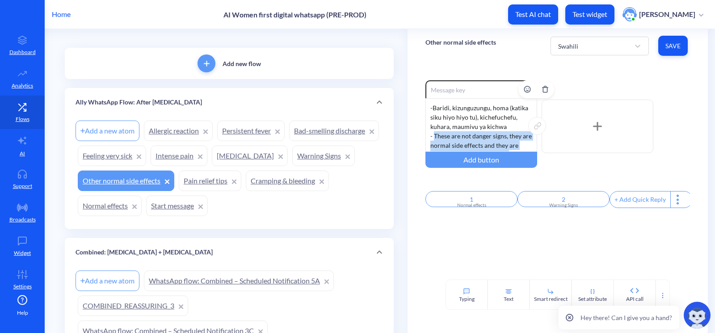
drag, startPoint x: 511, startPoint y: 114, endPoint x: 433, endPoint y: 136, distance: 80.6
click at [433, 136] on div "- Baridi, kizunguzungu, homa (katika siku hiyo hiyo tu), kichefuchefu, kuhara, …" at bounding box center [481, 125] width 112 height 54
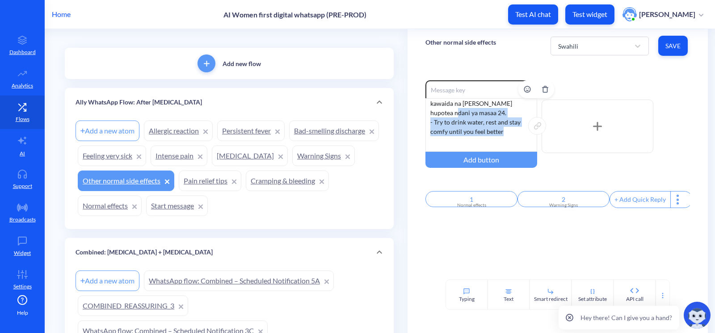
scroll to position [23, 0]
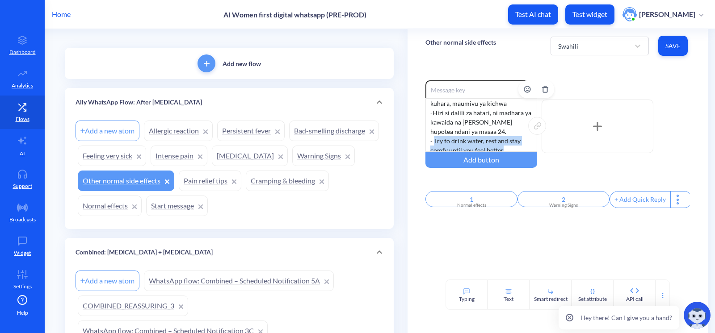
drag, startPoint x: 502, startPoint y: 109, endPoint x: 433, endPoint y: 139, distance: 74.8
click at [433, 139] on div "- Baridi, kizunguzungu, homa (katika siku hiyo hiyo tu), kichefuchefu, kuhara, …" at bounding box center [481, 125] width 112 height 54
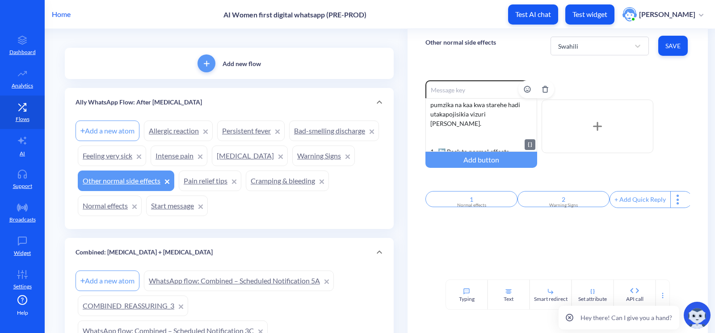
scroll to position [73, 0]
click at [469, 130] on div "- Baridi, kizunguzungu, homa (katika siku hiyo hiyo tu), kichefuchefu, kuhara, …" at bounding box center [481, 125] width 112 height 54
drag, startPoint x: 489, startPoint y: 148, endPoint x: 419, endPoint y: 134, distance: 70.7
click at [419, 134] on div "Enable reactions - Baridi, kizunguzungu, homa (katika siku hiyo hiyo tu), kiche…" at bounding box center [557, 171] width 300 height 217
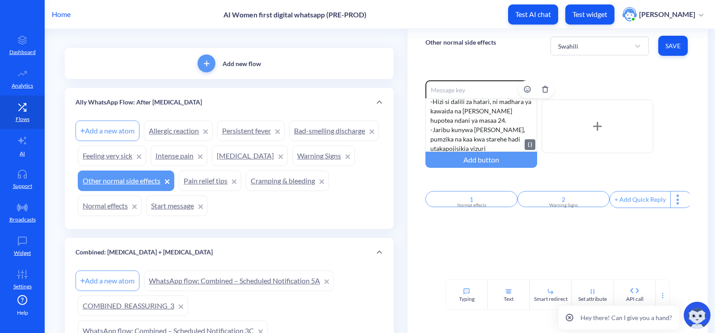
scroll to position [0, 0]
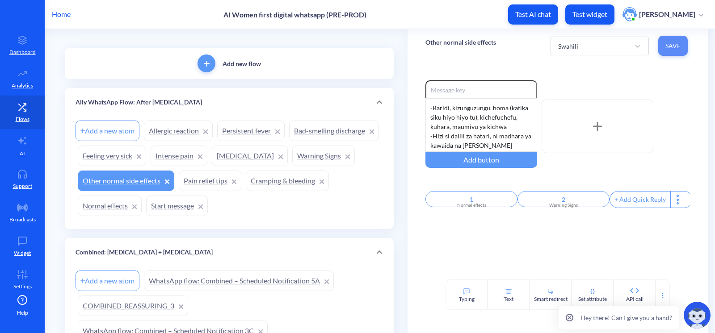
click at [668, 46] on span "Save" at bounding box center [672, 46] width 15 height 9
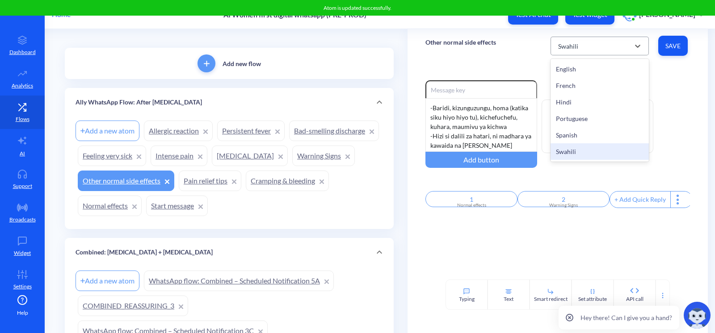
click at [554, 43] on div "Swahili" at bounding box center [592, 46] width 76 height 16
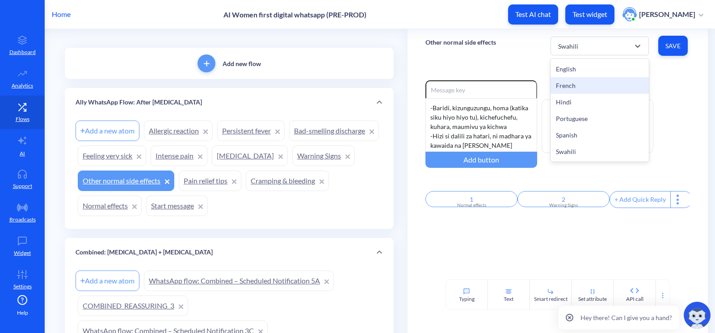
click at [502, 76] on div "Enable reactions - Baridi, kizunguzungu, homa (katika siku hiyo hiyo tu), kiche…" at bounding box center [557, 171] width 300 height 217
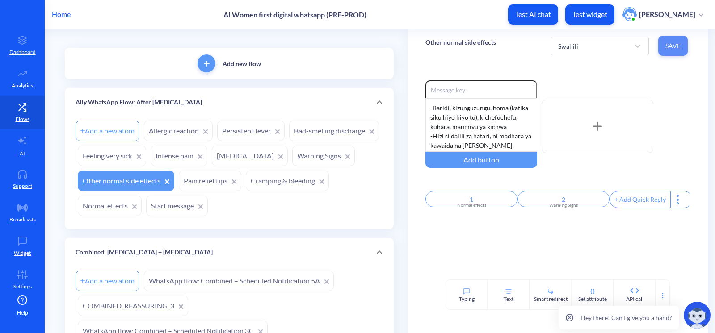
click at [665, 46] on span "Save" at bounding box center [672, 46] width 15 height 9
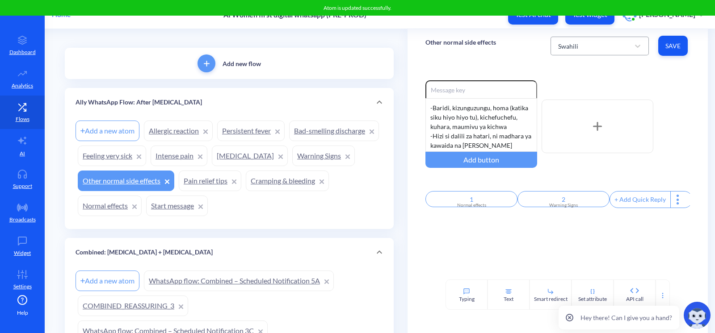
click at [590, 50] on div "Swahili" at bounding box center [592, 46] width 76 height 16
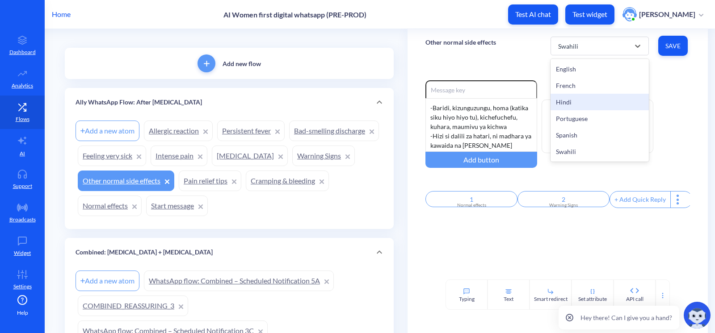
click at [576, 101] on div "Hindi" at bounding box center [599, 102] width 98 height 17
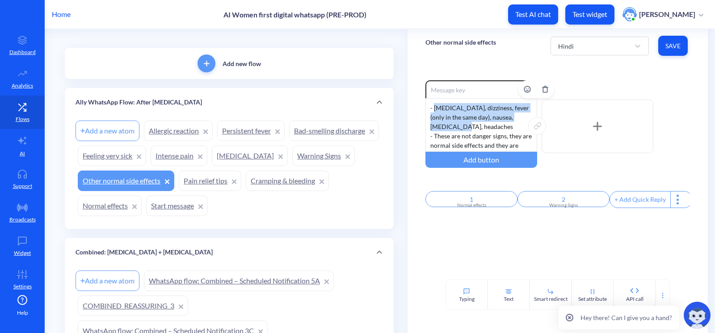
drag, startPoint x: 466, startPoint y: 123, endPoint x: 432, endPoint y: 111, distance: 35.5
click at [432, 111] on div "- Chills, dizziness, fever (only in the same day), nausea, diarrhea, headaches …" at bounding box center [481, 125] width 112 height 54
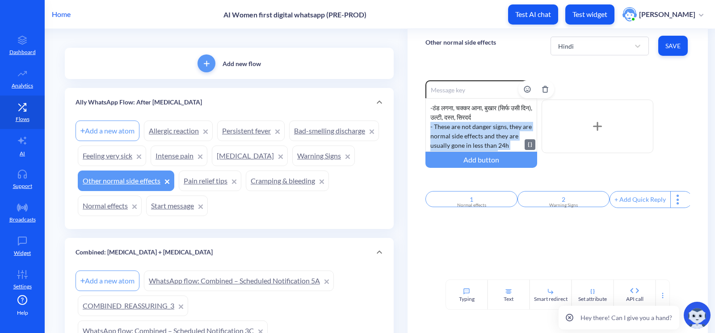
scroll to position [8, 0]
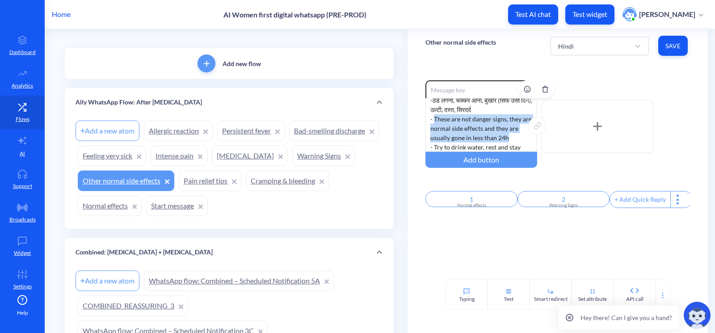
drag, startPoint x: 511, startPoint y: 146, endPoint x: 432, endPoint y: 115, distance: 84.0
click at [432, 115] on div "- ठंड लगना, चक्कर आना, बुखार (सिर्फ उसी दिन), उल्टी, दस्त, सिरदर्द - These are …" at bounding box center [481, 125] width 112 height 54
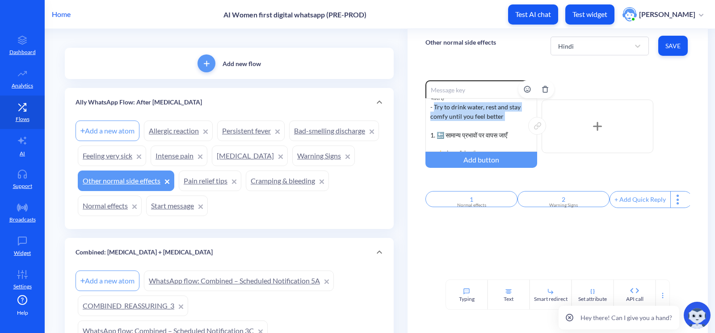
scroll to position [15, 0]
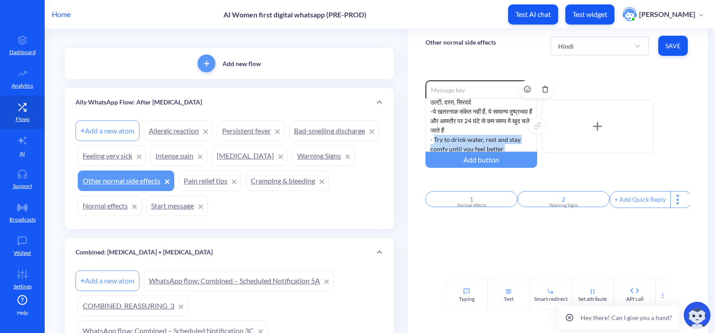
drag, startPoint x: 508, startPoint y: 114, endPoint x: 433, endPoint y: 139, distance: 78.8
click at [433, 139] on div "- ठंड लगना, चक्कर आना, बुखार (सिर्फ उसी दिन), उल्टी, दस्त, सिरदर्द - ये खतरनाक …" at bounding box center [481, 125] width 112 height 54
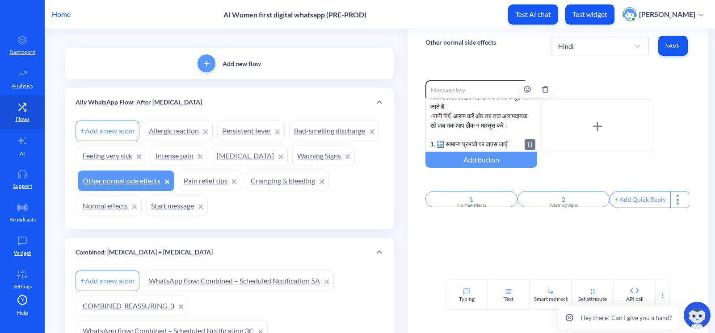
scroll to position [64, 0]
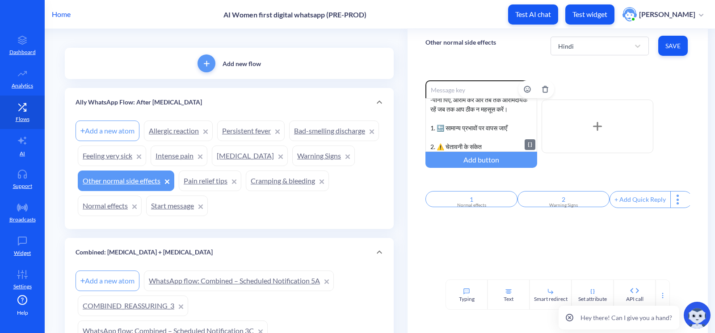
click at [445, 138] on div "- ठंड लगना, चक्कर आना, बुखार (सिर्फ उसी दिन), उल्टी, दस्त, सिरदर्द - ये खतरनाक …" at bounding box center [481, 125] width 112 height 54
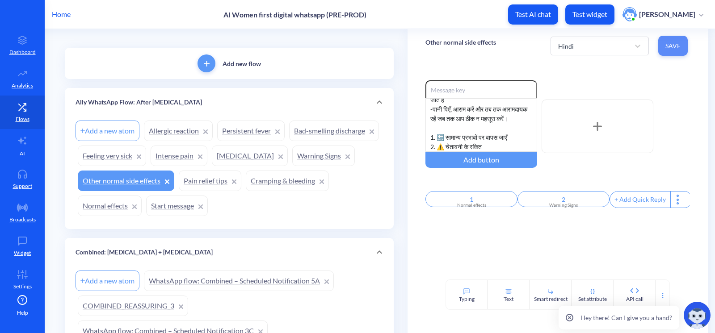
click at [665, 43] on span "Save" at bounding box center [672, 46] width 15 height 9
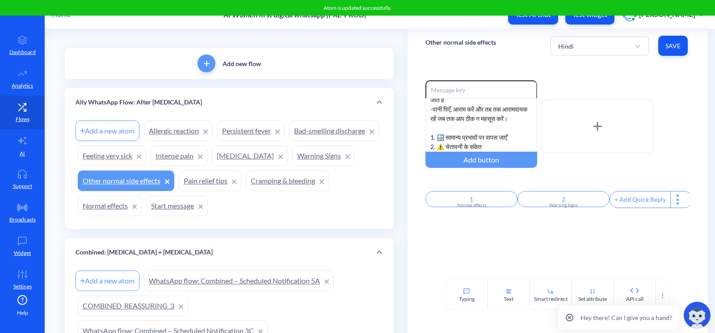
click at [594, 61] on div "Other normal side effects Hindi Save" at bounding box center [557, 46] width 300 height 34
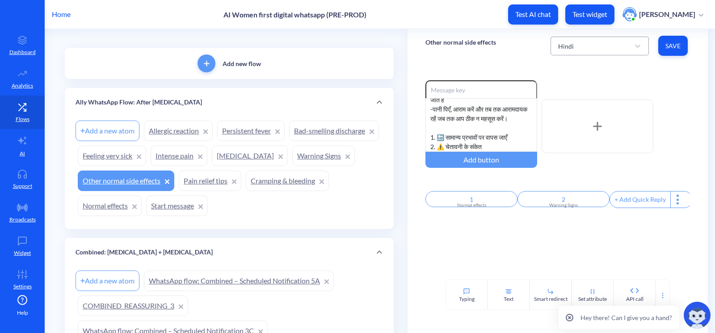
click at [588, 50] on div "Hindi" at bounding box center [592, 46] width 76 height 16
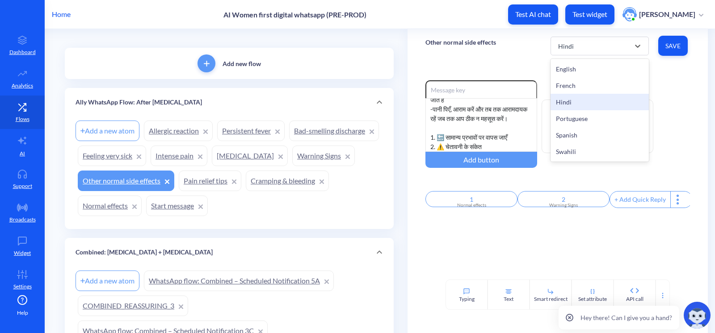
click at [496, 65] on div "Enable reactions - ठंड लगना, चक्कर आना, बुखार (सिर्फ उसी दिन), उल्टी, दस्त, सिर…" at bounding box center [557, 171] width 300 height 217
click at [570, 49] on div "Hindi" at bounding box center [566, 45] width 16 height 9
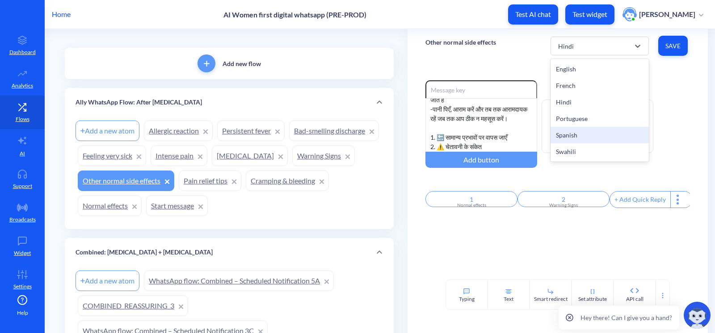
click at [584, 133] on div "Spanish" at bounding box center [599, 135] width 98 height 17
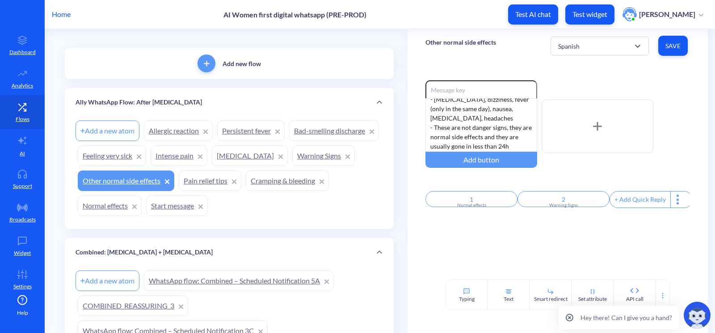
scroll to position [0, 0]
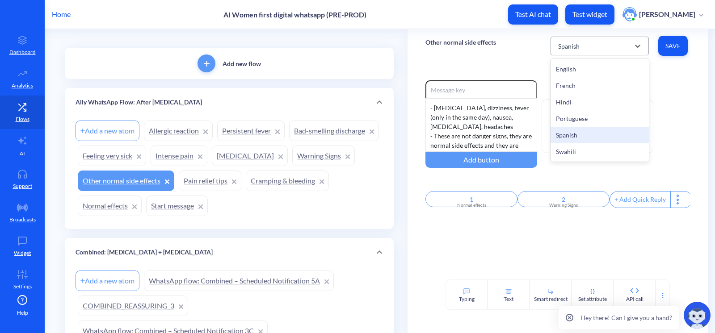
click at [559, 41] on div "Spanish" at bounding box center [568, 45] width 21 height 9
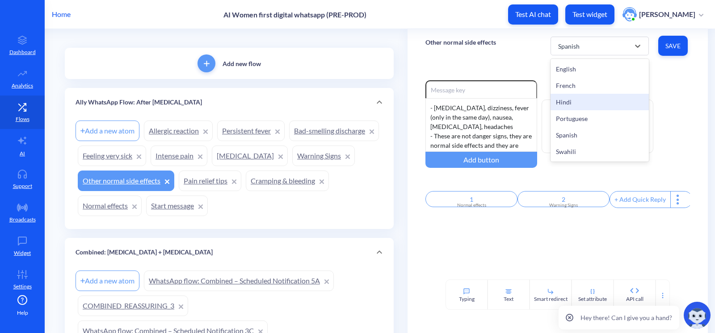
click at [570, 103] on div "Hindi" at bounding box center [599, 102] width 98 height 17
click at [564, 45] on div "Hindi" at bounding box center [566, 45] width 16 height 9
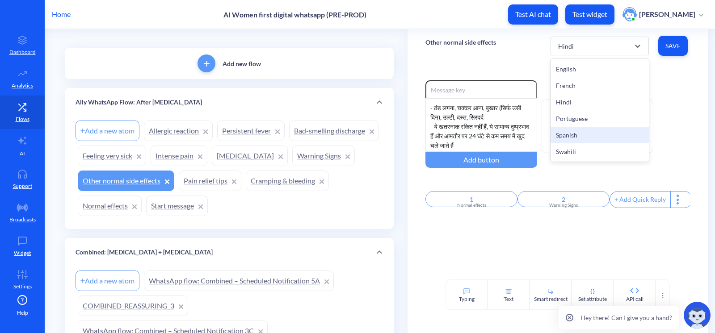
click at [583, 130] on div "Spanish" at bounding box center [599, 135] width 98 height 17
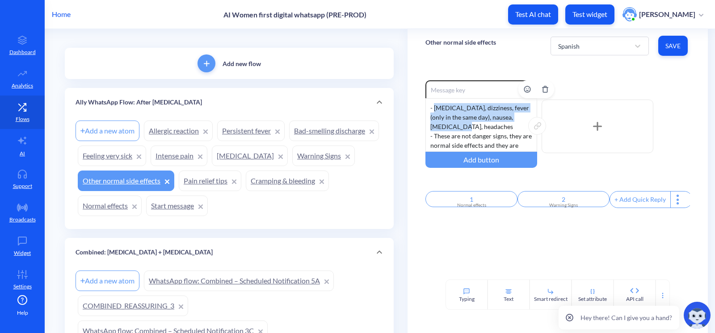
drag, startPoint x: 470, startPoint y: 127, endPoint x: 434, endPoint y: 108, distance: 40.6
click at [434, 108] on div "- Chills, dizziness, fever (only in the same day), nausea, diarrhea, headaches …" at bounding box center [481, 125] width 112 height 54
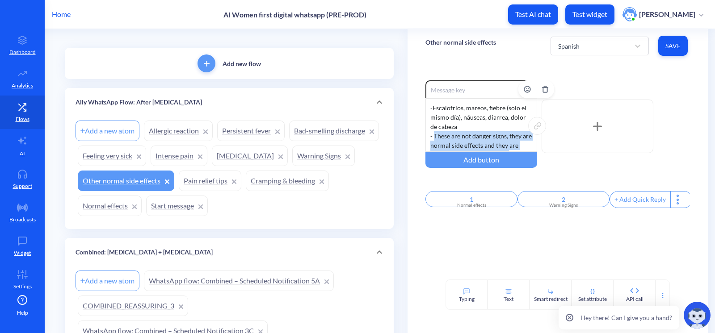
drag, startPoint x: 512, startPoint y: 114, endPoint x: 433, endPoint y: 137, distance: 82.7
click at [433, 137] on div "- Escalofríos, mareos, fiebre (solo el mismo día), náuseas, diarrea, dolor de c…" at bounding box center [481, 125] width 112 height 54
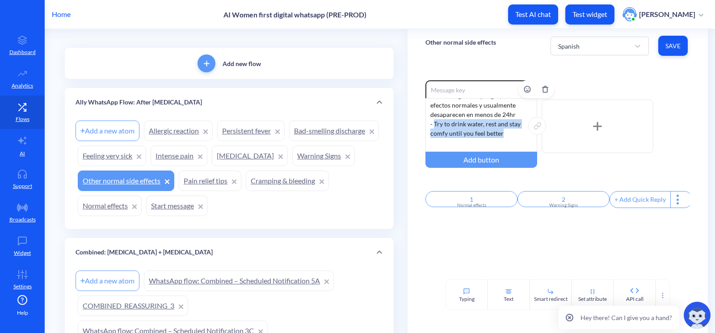
drag, startPoint x: 503, startPoint y: 134, endPoint x: 433, endPoint y: 126, distance: 70.2
click at [433, 126] on div "- Escalofríos, mareos, fiebre (solo el mismo día), náuseas, diarrea, dolor de c…" at bounding box center [481, 125] width 112 height 54
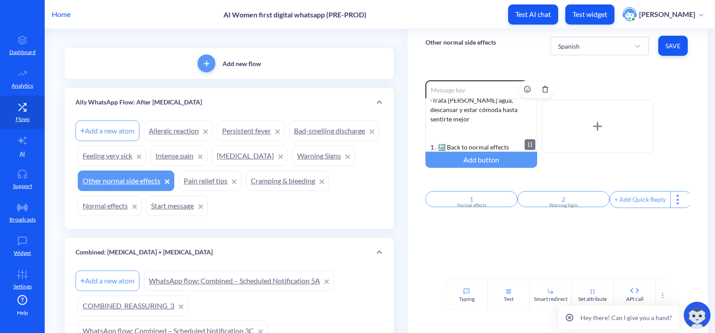
click at [453, 133] on div "- Escalofríos, mareos, fiebre (solo el mismo día), náuseas, diarrea, dolor de c…" at bounding box center [481, 125] width 112 height 54
drag, startPoint x: 493, startPoint y: 146, endPoint x: 428, endPoint y: 138, distance: 66.2
click at [428, 138] on div "- Escalofríos, mareos, fiebre (solo el mismo día), náuseas, diarrea, dolor de c…" at bounding box center [481, 125] width 112 height 54
click at [499, 255] on div "Enable reactions - Escalofríos, mareos, fiebre (solo el mismo día), náuseas, di…" at bounding box center [557, 171] width 300 height 217
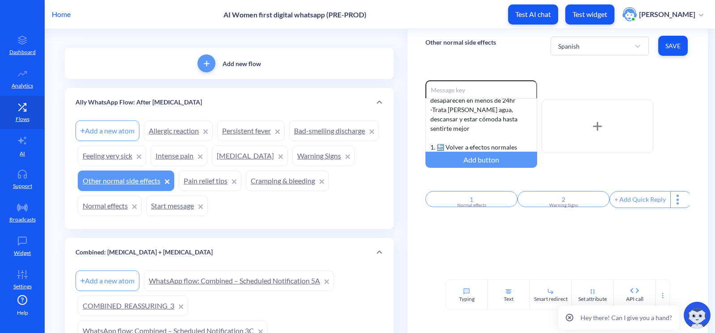
click at [477, 252] on div "Enable reactions - Escalofríos, mareos, fiebre (solo el mismo día), náuseas, di…" at bounding box center [557, 171] width 300 height 217
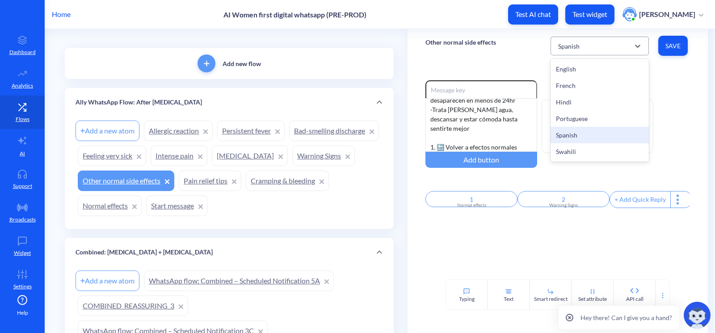
click at [570, 41] on div "Spanish" at bounding box center [568, 45] width 21 height 9
click at [470, 59] on div "Other normal side effects option Spanish, selected. option Spanish focused, 5 o…" at bounding box center [557, 46] width 300 height 34
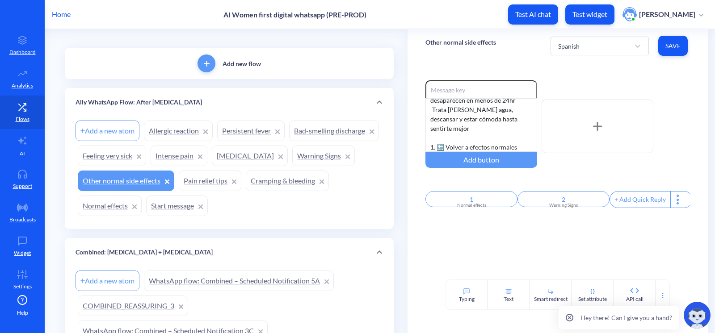
click at [508, 246] on div "Enable reactions - Escalofríos, mareos, fiebre (solo el mismo día), náuseas, di…" at bounding box center [557, 171] width 300 height 217
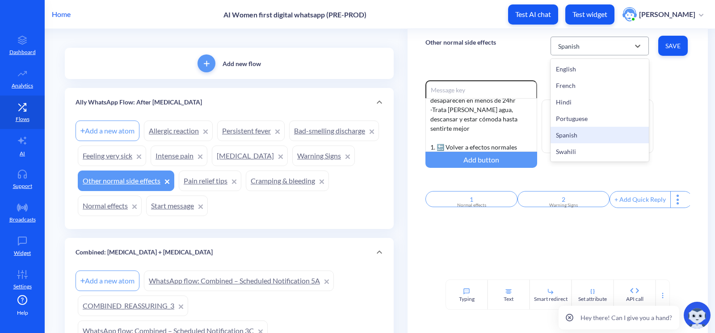
click at [590, 42] on div "Spanish" at bounding box center [592, 46] width 76 height 16
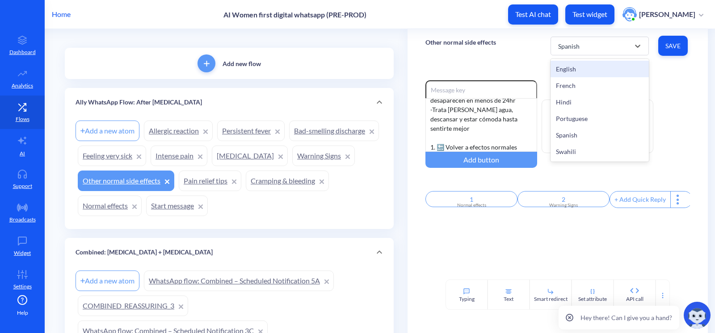
click at [507, 49] on div "Other normal side effects option Spanish, selected. option English focused, 1 o…" at bounding box center [557, 46] width 300 height 34
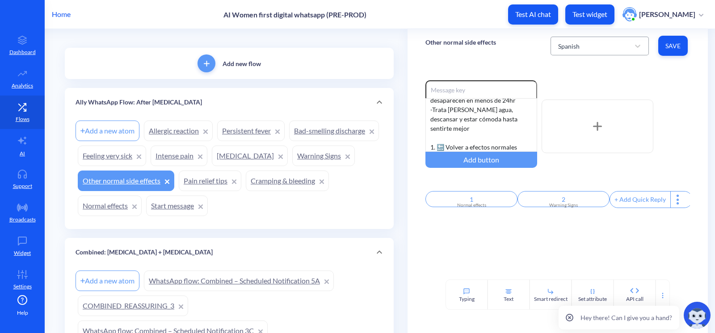
click at [589, 50] on div "Spanish" at bounding box center [592, 46] width 76 height 16
click at [509, 61] on div "Other normal side effects Spanish Save" at bounding box center [557, 46] width 300 height 34
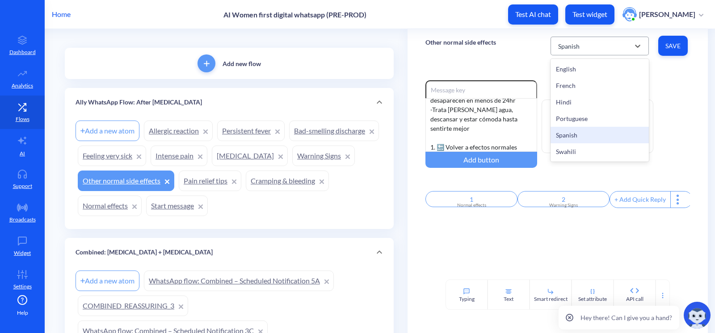
click at [581, 44] on div "Spanish" at bounding box center [592, 46] width 76 height 16
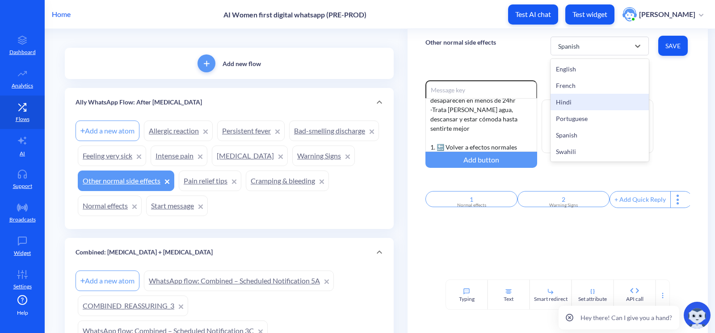
click at [585, 104] on div "Hindi" at bounding box center [599, 102] width 98 height 17
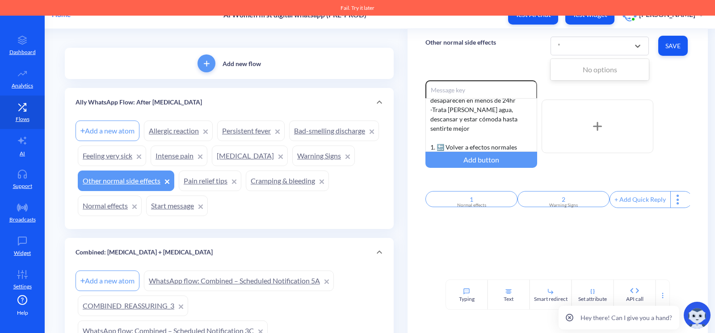
type input "'"
click at [431, 209] on div "Normal effects" at bounding box center [471, 205] width 81 height 7
click at [348, 213] on div at bounding box center [357, 166] width 715 height 333
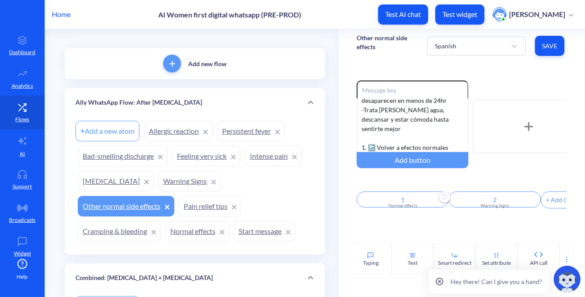
click at [164, 39] on div "Flows" at bounding box center [195, 17] width 264 height 57
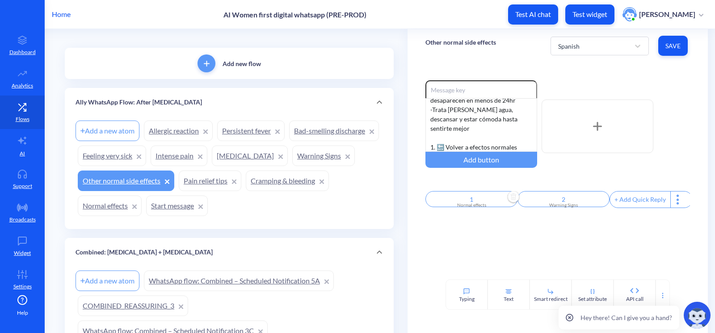
click at [157, 35] on div "Flows" at bounding box center [229, 17] width 333 height 57
click at [421, 75] on div "Enable reactions - Escalofríos, mareos, fiebre (solo el mismo día), náuseas, di…" at bounding box center [557, 171] width 300 height 217
click at [600, 34] on div "Spanish Save" at bounding box center [619, 46] width 139 height 25
click at [603, 47] on div "Spanish" at bounding box center [592, 46] width 76 height 16
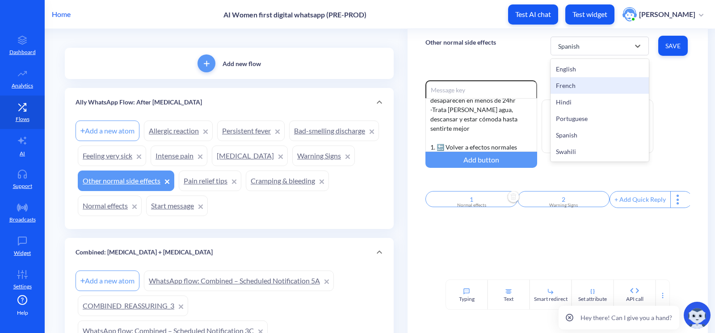
click at [578, 83] on div "French" at bounding box center [599, 85] width 98 height 17
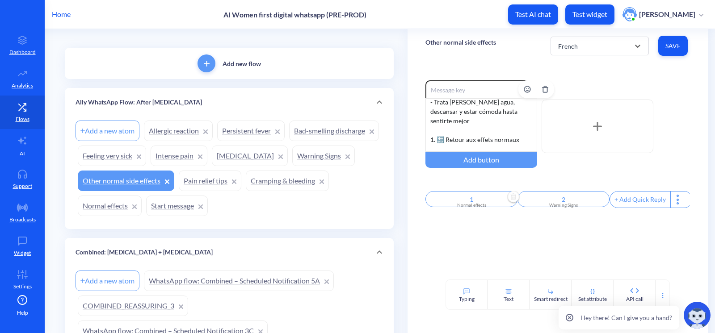
scroll to position [64, 0]
click at [471, 142] on div "- Escalofríos, mareos, fiebre (solo el mismo día), náuseas, diarrea, dolor de c…" at bounding box center [481, 125] width 112 height 54
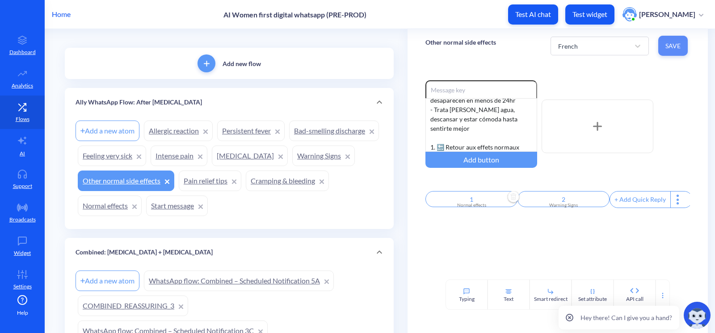
click at [667, 45] on span "Save" at bounding box center [672, 46] width 15 height 9
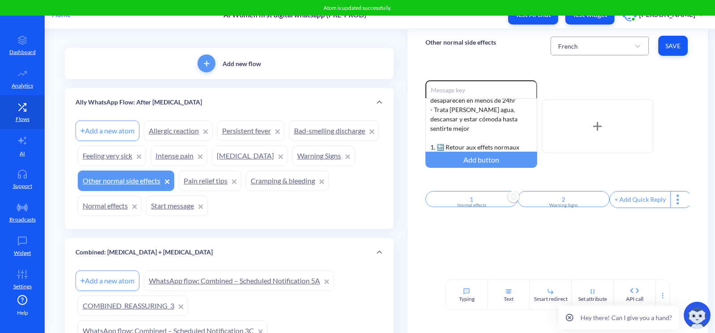
click at [578, 43] on div "French" at bounding box center [592, 46] width 76 height 16
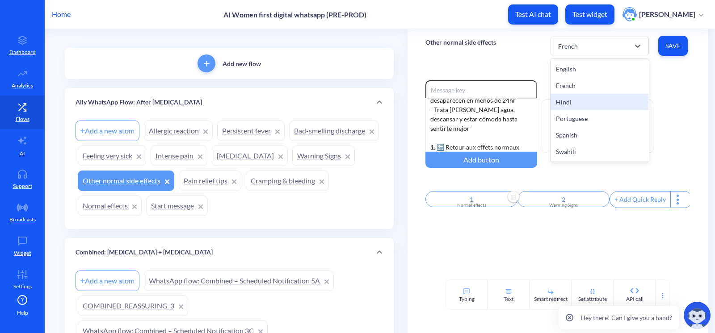
click at [576, 98] on div "Hindi" at bounding box center [599, 102] width 98 height 17
click at [569, 46] on div "Hindi" at bounding box center [566, 45] width 16 height 9
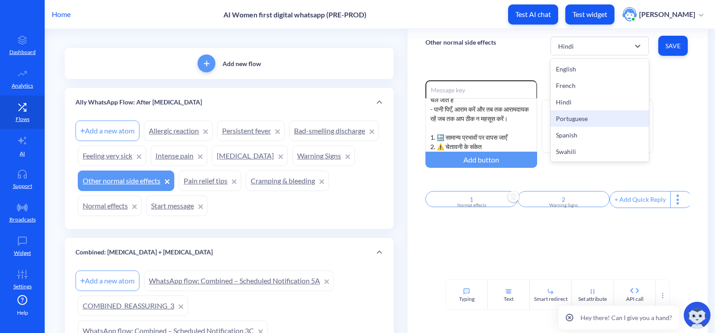
click at [568, 120] on div "Portuguese" at bounding box center [599, 118] width 98 height 17
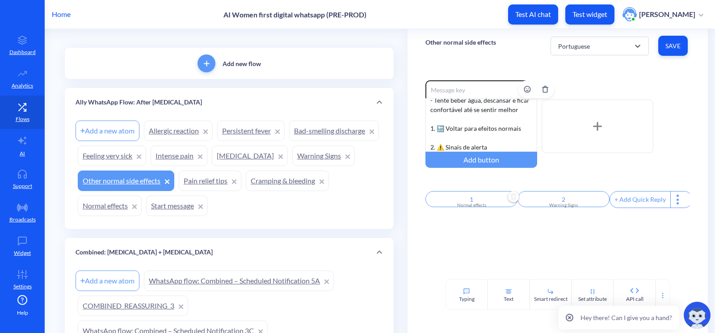
click at [457, 140] on div "- Calafrios, tontura, febre (somente no mesmo dia), náusea, diarreia, dor de ca…" at bounding box center [481, 125] width 112 height 54
click at [666, 49] on span "Save" at bounding box center [672, 46] width 15 height 9
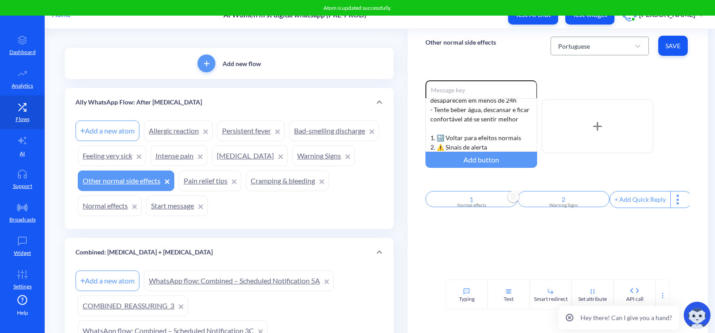
click at [562, 45] on div "Portuguese" at bounding box center [574, 45] width 32 height 9
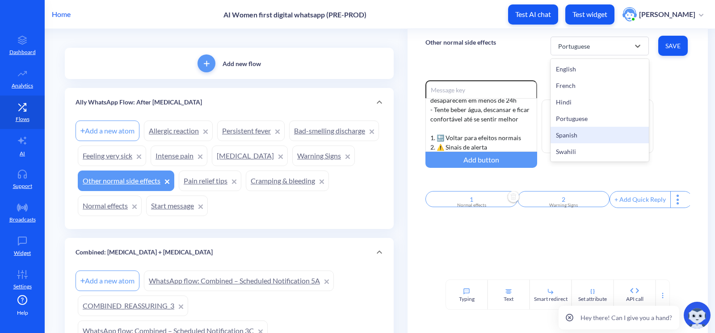
click at [581, 129] on div "Spanish" at bounding box center [599, 135] width 98 height 17
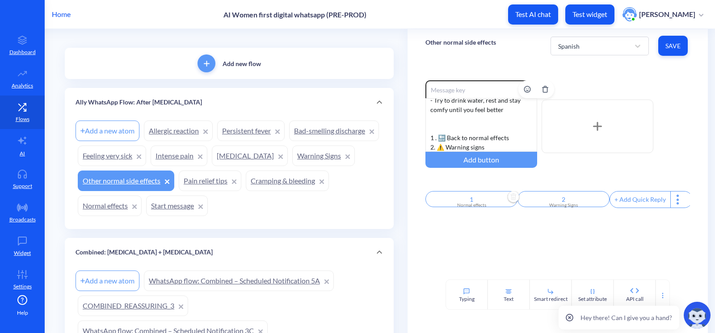
click at [445, 126] on div "- Chills, dizziness, fever (only in the same day), nausea, diarrhea, headaches …" at bounding box center [481, 125] width 112 height 54
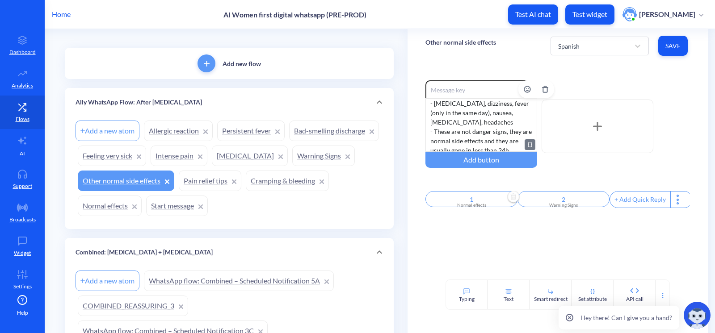
scroll to position [0, 0]
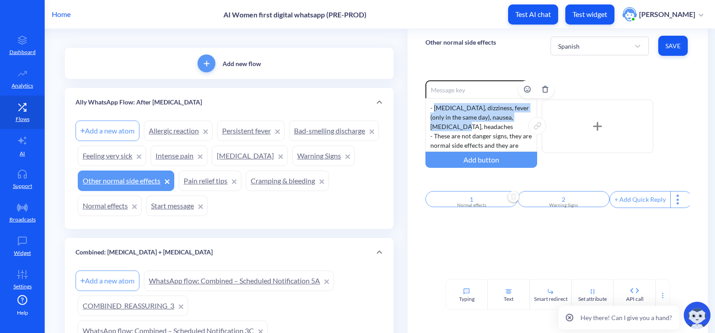
drag, startPoint x: 468, startPoint y: 126, endPoint x: 433, endPoint y: 109, distance: 39.0
click at [433, 109] on div "- Chills, dizziness, fever (only in the same day), nausea, diarrhea, headaches …" at bounding box center [481, 125] width 112 height 54
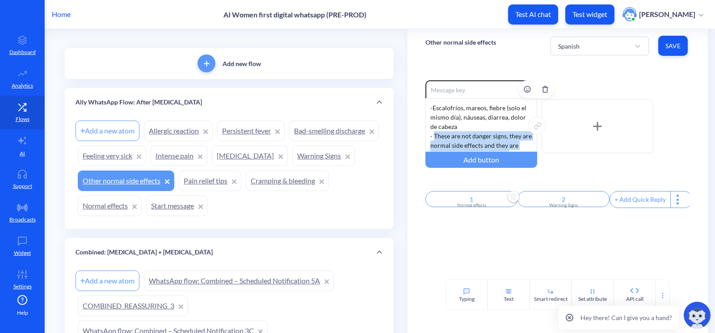
drag, startPoint x: 510, startPoint y: 113, endPoint x: 433, endPoint y: 136, distance: 80.4
click at [433, 136] on div "- Escalofríos, mareos, fiebre (solo el mismo día), náuseas, diarrea, dolor de c…" at bounding box center [481, 125] width 112 height 54
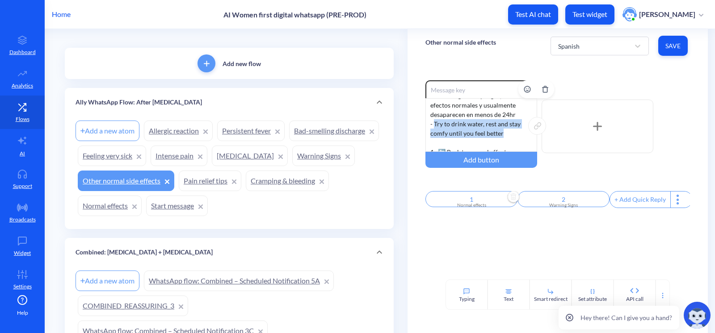
drag, startPoint x: 504, startPoint y: 135, endPoint x: 433, endPoint y: 126, distance: 71.6
click at [433, 126] on div "- Escalofríos, mareos, fiebre (solo el mismo día), náuseas, diarrea, dolor de c…" at bounding box center [481, 125] width 112 height 54
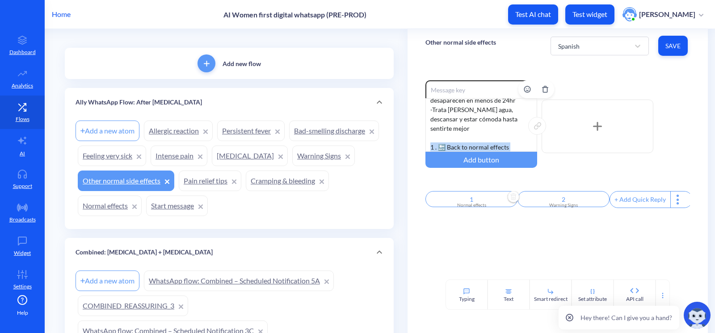
drag, startPoint x: 498, startPoint y: 146, endPoint x: 426, endPoint y: 136, distance: 72.7
click at [426, 136] on div "- Escalofríos, mareos, fiebre (solo el mismo día), náuseas, diarrea, dolor de c…" at bounding box center [481, 125] width 112 height 54
click at [671, 46] on span "Save" at bounding box center [672, 46] width 15 height 9
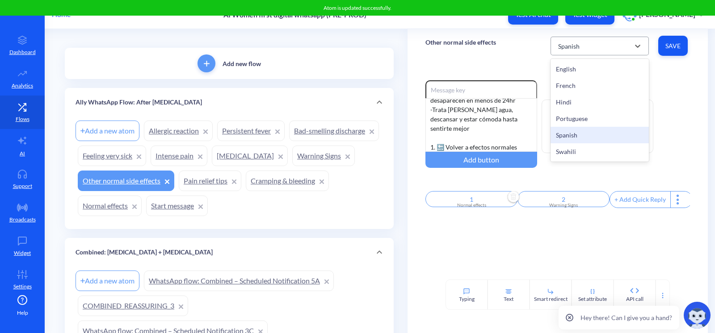
click at [567, 39] on div "Spanish" at bounding box center [592, 46] width 76 height 16
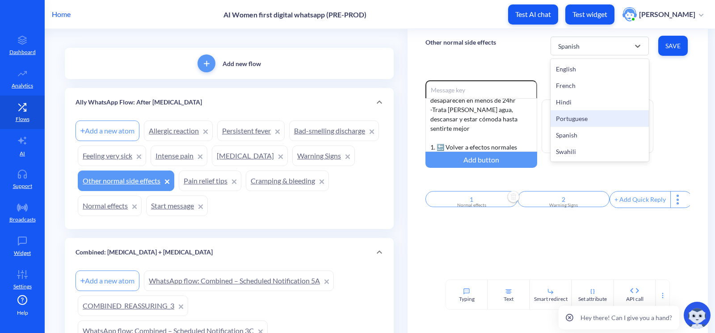
click at [572, 116] on div "Portuguese" at bounding box center [599, 118] width 98 height 17
click at [597, 50] on div "Portuguese" at bounding box center [592, 46] width 76 height 16
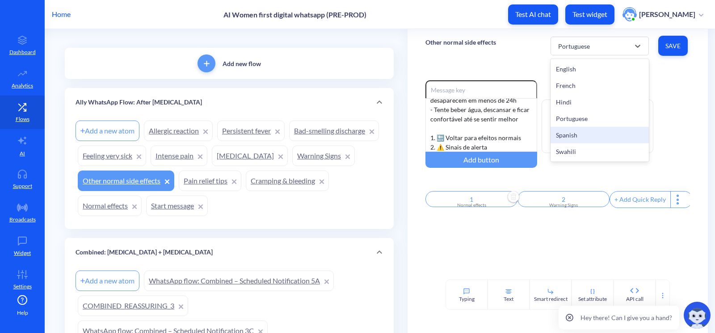
click at [585, 131] on div "Spanish" at bounding box center [599, 135] width 98 height 17
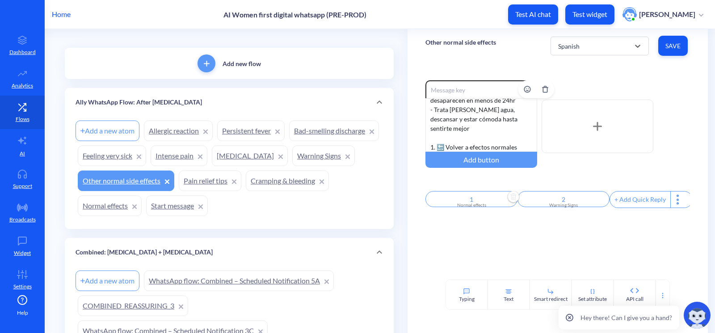
scroll to position [64, 0]
click at [454, 138] on div "- Escalofríos, mareos, fiebre (solo el mismo día), náuseas, diarrea, dolor de c…" at bounding box center [481, 125] width 112 height 54
click at [676, 42] on span "Save" at bounding box center [672, 46] width 15 height 9
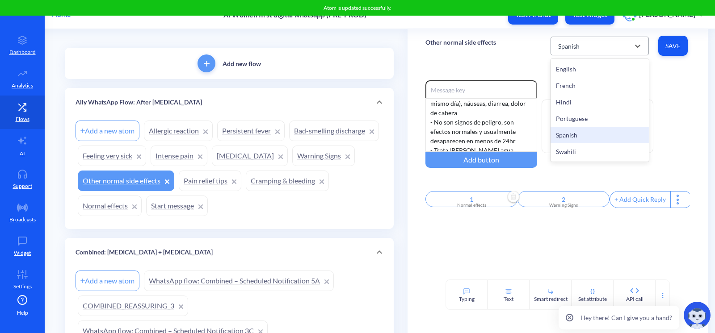
click at [568, 47] on div "Spanish" at bounding box center [568, 45] width 21 height 9
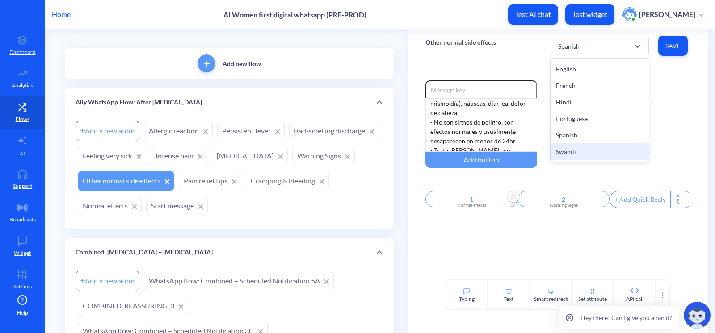
click at [576, 153] on div "Swahili" at bounding box center [599, 151] width 98 height 17
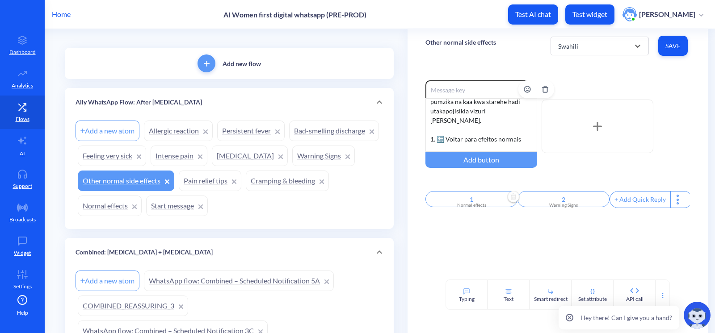
scroll to position [73, 0]
click at [446, 140] on div "- Baridi, kizunguzungu, homa (katika siku hiyo hiyo tu), kichefuchefu, kuhara, …" at bounding box center [481, 125] width 112 height 54
click at [684, 36] on div "Swahili Save" at bounding box center [619, 46] width 139 height 25
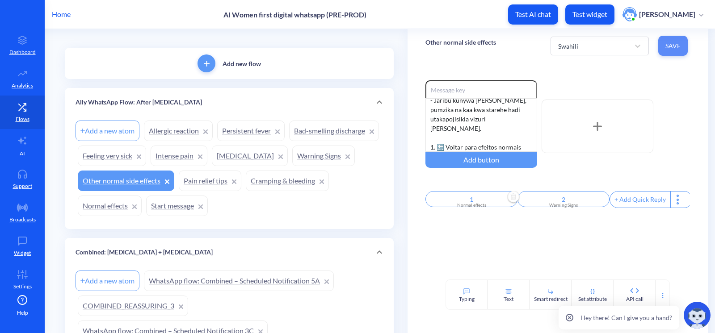
click at [680, 40] on button "Save" at bounding box center [672, 46] width 29 height 20
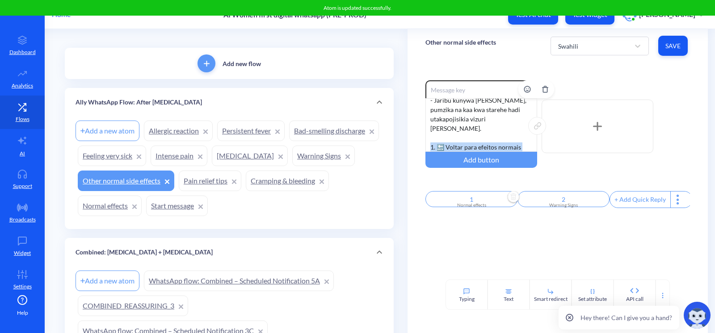
drag, startPoint x: 492, startPoint y: 145, endPoint x: 424, endPoint y: 133, distance: 68.9
click at [425, 133] on div "- Baridi, kizunguzungu, homa (katika siku hiyo hiyo tu), kichefuchefu, kuhara, …" at bounding box center [481, 125] width 112 height 54
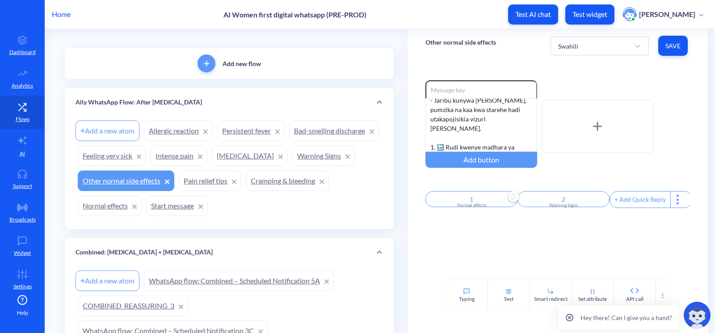
click at [667, 49] on span "Save" at bounding box center [672, 46] width 15 height 9
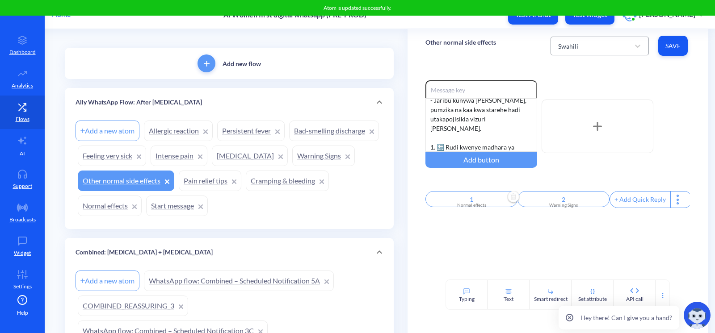
click at [602, 41] on div "Swahili" at bounding box center [592, 46] width 76 height 16
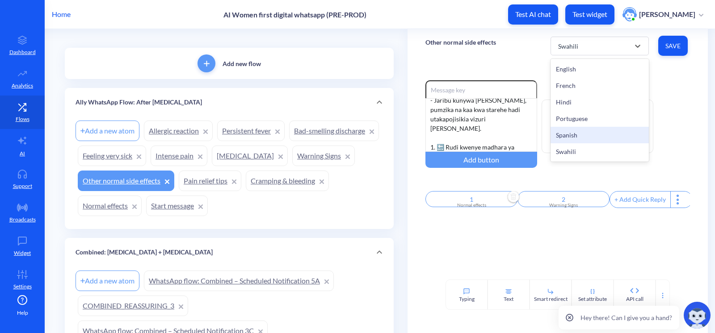
click at [595, 127] on div "Spanish" at bounding box center [599, 135] width 98 height 17
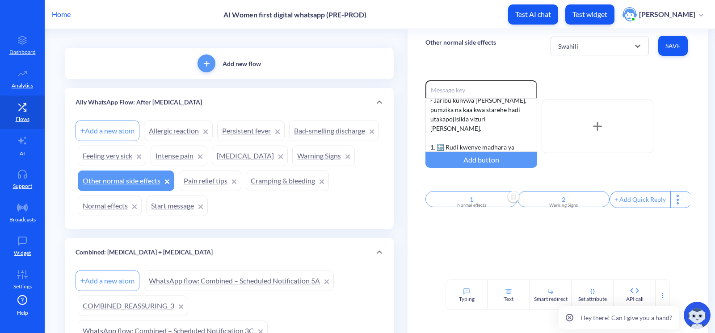
scroll to position [55, 0]
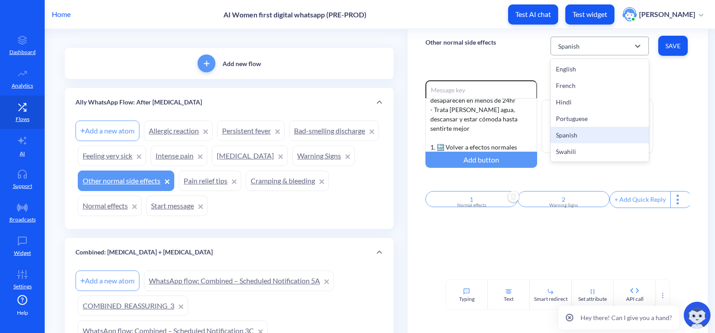
click at [599, 45] on div "Spanish" at bounding box center [592, 46] width 76 height 16
click at [579, 117] on div "Portuguese" at bounding box center [599, 118] width 98 height 17
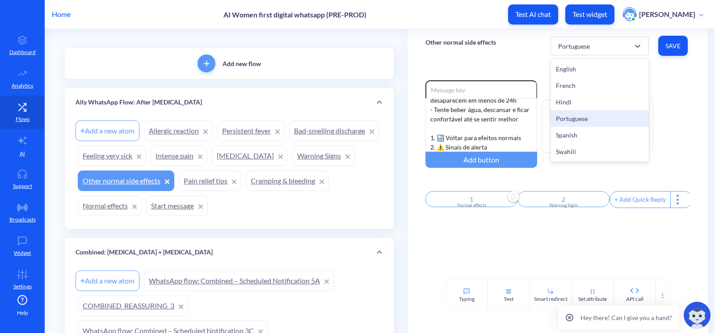
drag, startPoint x: 586, startPoint y: 48, endPoint x: 570, endPoint y: 126, distance: 79.7
click at [585, 53] on div "Portuguese" at bounding box center [592, 46] width 76 height 16
click at [571, 104] on div "Hindi" at bounding box center [599, 102] width 98 height 17
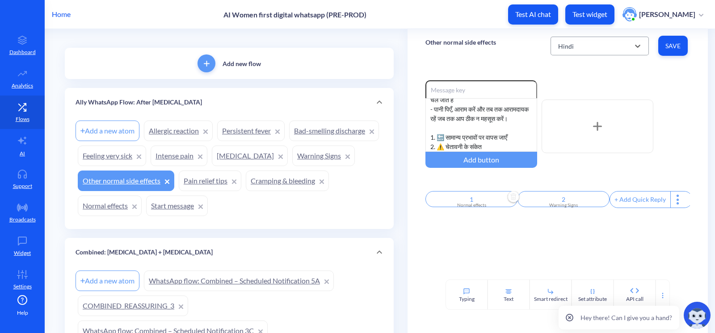
click at [565, 49] on div "Hindi" at bounding box center [566, 45] width 16 height 9
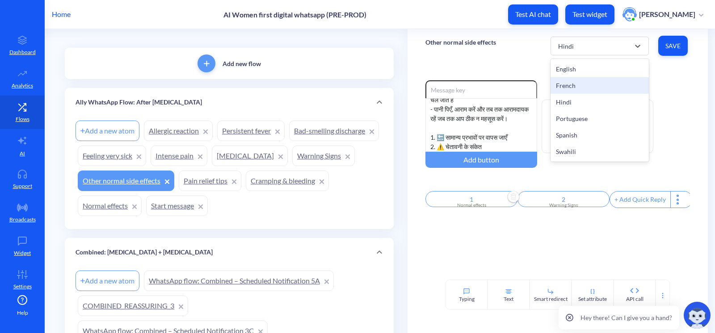
click at [571, 91] on div "French" at bounding box center [599, 85] width 98 height 17
click at [592, 50] on div "French" at bounding box center [592, 46] width 76 height 16
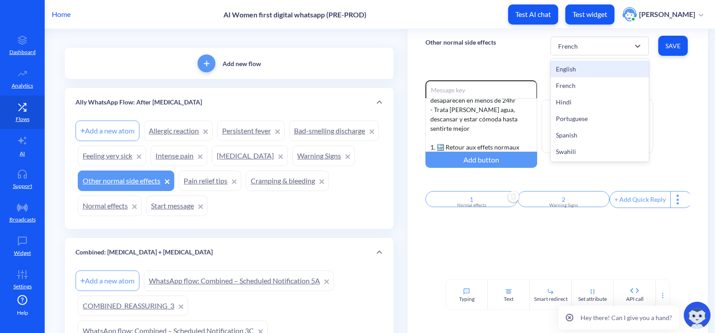
click at [570, 71] on div "English" at bounding box center [599, 69] width 98 height 17
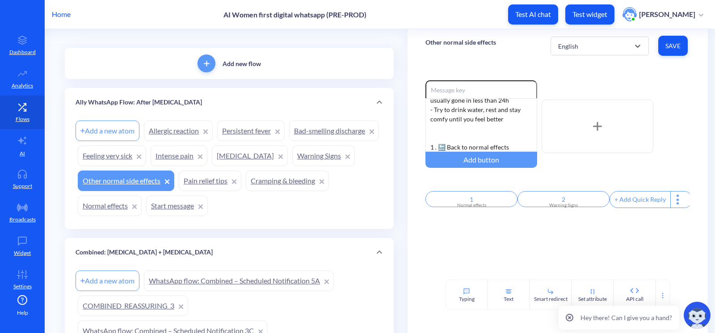
click at [512, 43] on div "Other normal side effects option English, selected. 6 results available. Select…" at bounding box center [557, 46] width 300 height 34
click at [454, 134] on div "- Chills, dizziness, fever (only in the same day), nausea, diarrhea, headaches …" at bounding box center [481, 125] width 112 height 54
click at [444, 124] on div "- Chills, dizziness, fever (only in the same day), nausea, diarrhea, headaches …" at bounding box center [481, 125] width 112 height 54
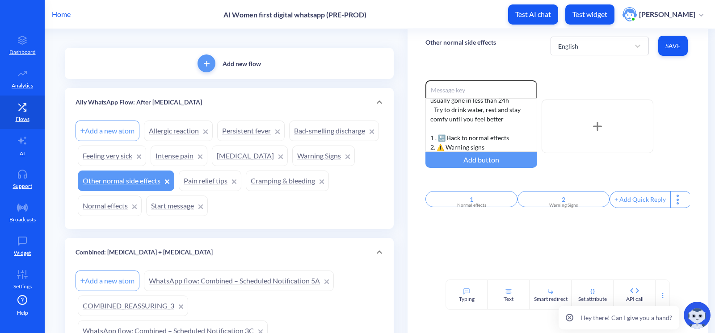
click at [670, 46] on span "Save" at bounding box center [672, 46] width 15 height 9
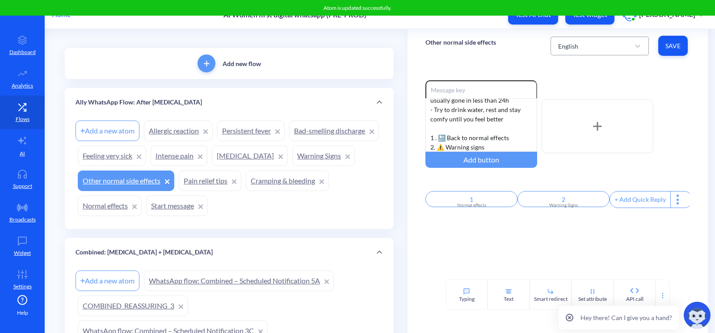
drag, startPoint x: 470, startPoint y: 66, endPoint x: 586, endPoint y: 55, distance: 116.7
click at [476, 66] on div "Enable reactions - Chills, dizziness, fever (only in the same day), nausea, dia…" at bounding box center [557, 171] width 300 height 217
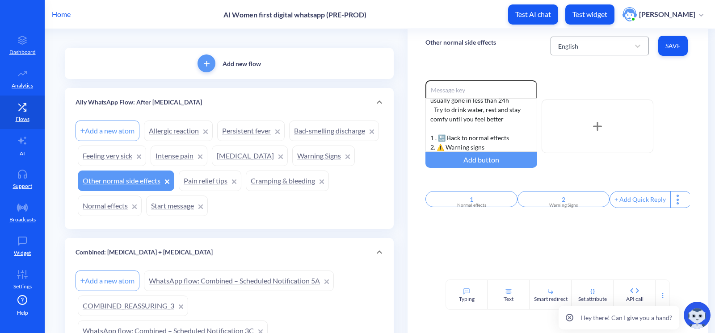
click at [591, 53] on div "English" at bounding box center [592, 46] width 76 height 16
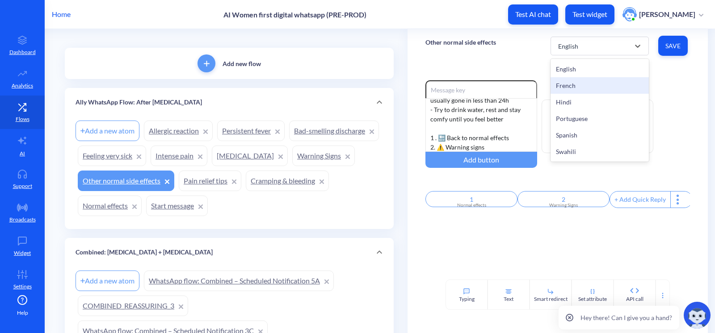
click at [585, 81] on div "French" at bounding box center [599, 85] width 98 height 17
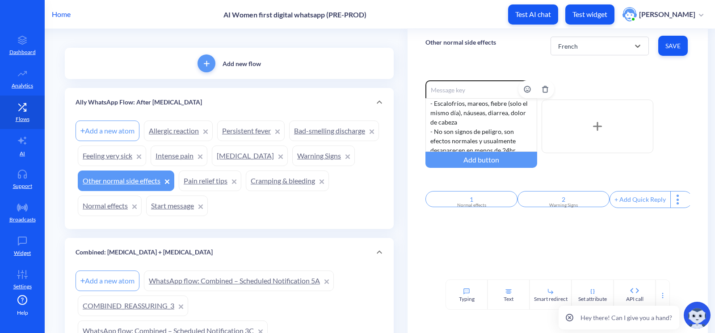
scroll to position [0, 0]
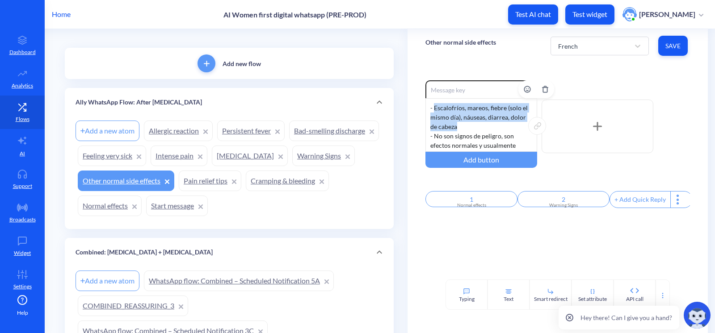
drag, startPoint x: 466, startPoint y: 130, endPoint x: 433, endPoint y: 106, distance: 40.4
click at [433, 106] on div "- Escalofríos, mareos, fiebre (solo el mismo día), náuseas, diarrea, dolor de c…" at bounding box center [481, 125] width 112 height 54
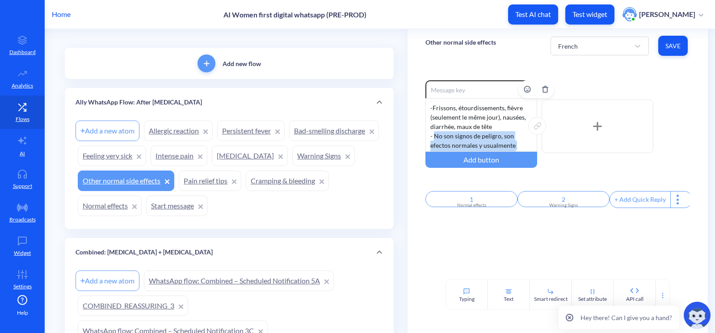
drag, startPoint x: 516, startPoint y: 114, endPoint x: 433, endPoint y: 135, distance: 86.1
click at [433, 135] on div "- Frissons, étourdissements, fièvre (seulement le même jour), nausées, diarrhée…" at bounding box center [481, 125] width 112 height 54
drag, startPoint x: 524, startPoint y: 121, endPoint x: 434, endPoint y: 137, distance: 91.6
click at [434, 137] on div "- Frissons, étourdissements, fièvre (seulement le même jour), nausées, diarrhée…" at bounding box center [481, 125] width 112 height 54
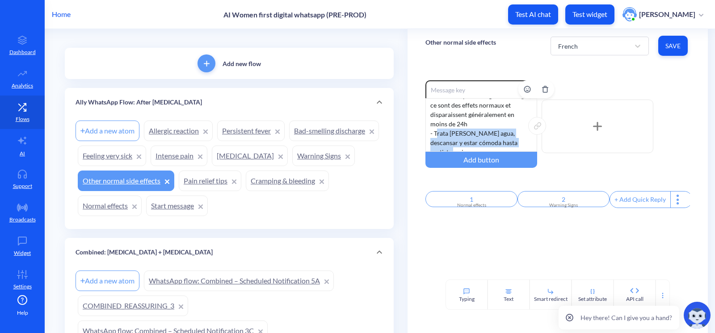
click at [439, 138] on div "- Frissons, étourdissements, fièvre (seulement le même jour), nausées, diarrhée…" at bounding box center [481, 125] width 112 height 54
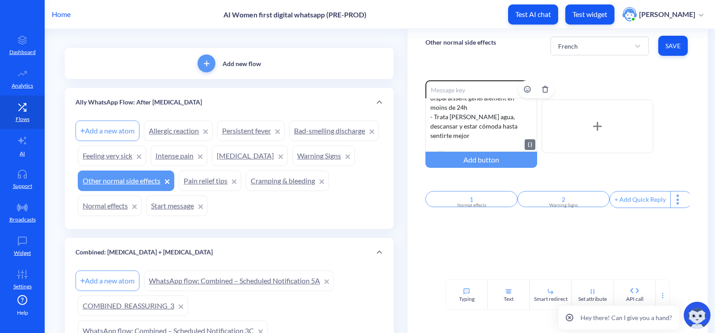
scroll to position [64, 0]
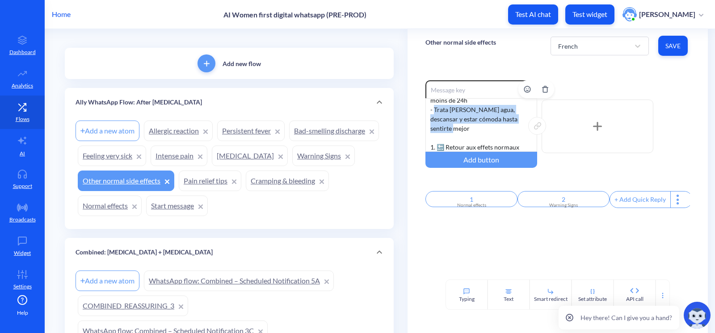
drag, startPoint x: 523, startPoint y: 120, endPoint x: 433, endPoint y: 110, distance: 90.3
click at [433, 110] on div "- Frissons, étourdissements, fièvre (seulement le même jour), nausées, diarrhée…" at bounding box center [481, 125] width 112 height 54
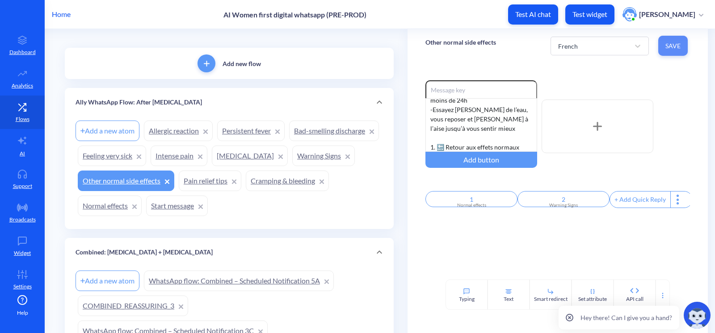
click at [673, 38] on button "Save" at bounding box center [672, 46] width 29 height 20
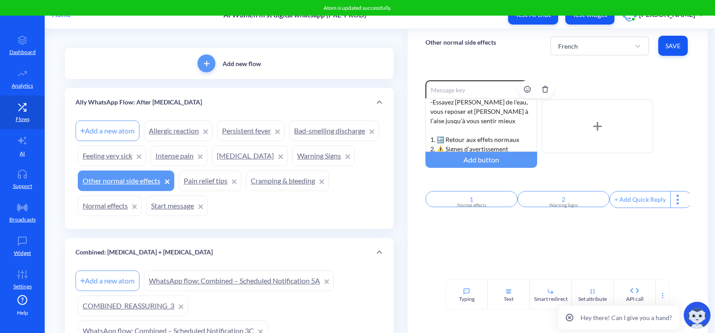
scroll to position [73, 0]
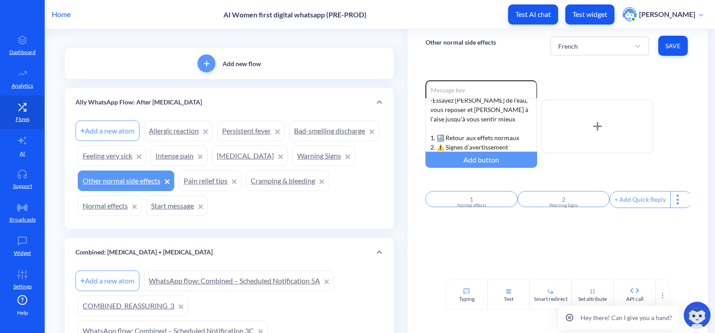
click at [543, 240] on div "Enable reactions - Frissons, étourdissements, fièvre (seulement le même jour), …" at bounding box center [557, 171] width 300 height 217
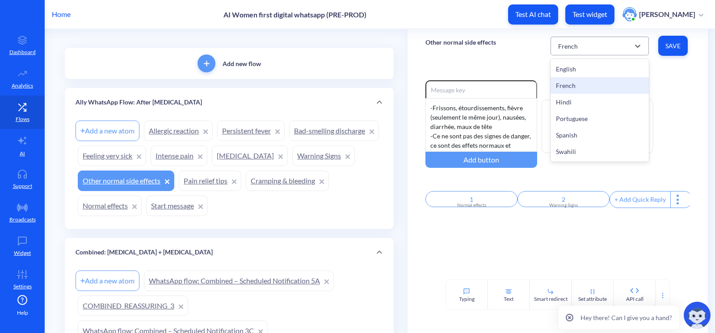
drag, startPoint x: 582, startPoint y: 49, endPoint x: 571, endPoint y: 144, distance: 95.8
click at [582, 50] on div "French" at bounding box center [592, 46] width 76 height 16
click at [572, 100] on div "Hindi" at bounding box center [599, 102] width 98 height 17
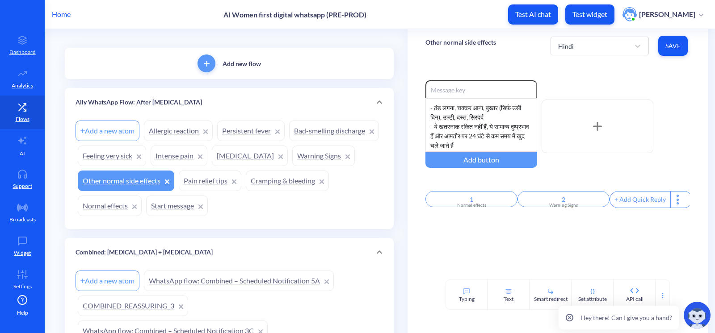
click at [267, 33] on div "Flows" at bounding box center [229, 17] width 333 height 57
click at [292, 166] on link "Warning Signs" at bounding box center [323, 156] width 63 height 21
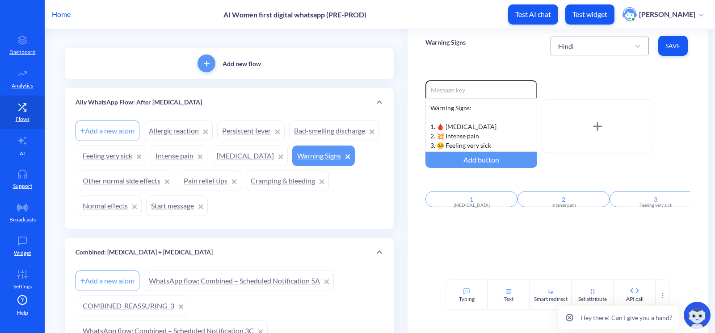
click at [574, 53] on div "Hindi" at bounding box center [592, 46] width 76 height 16
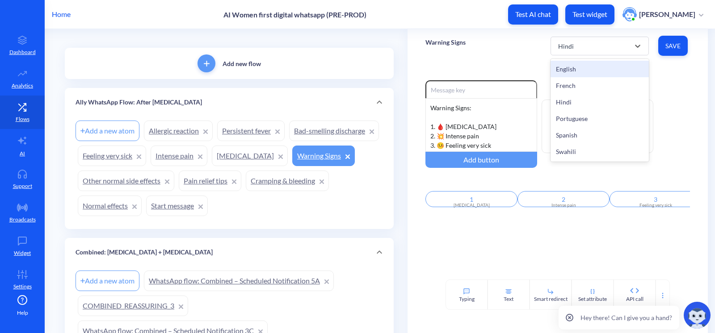
click at [575, 71] on div "English" at bounding box center [599, 69] width 98 height 17
click at [583, 47] on div "English" at bounding box center [592, 46] width 76 height 16
click at [594, 85] on div "French" at bounding box center [599, 85] width 98 height 17
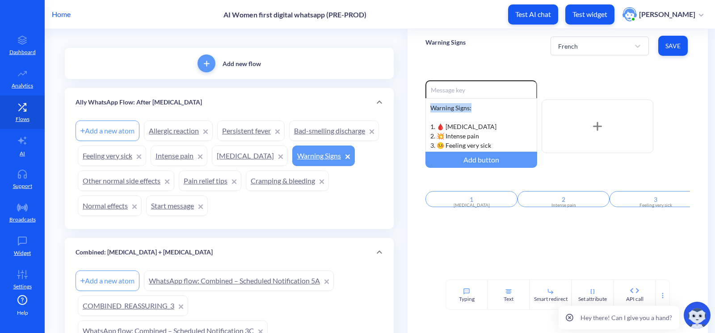
drag, startPoint x: 480, startPoint y: 111, endPoint x: 404, endPoint y: 107, distance: 76.5
copy div "Warning Signs:"
click at [499, 49] on div "Warning Signs French Save" at bounding box center [557, 46] width 300 height 34
click at [583, 44] on div "French" at bounding box center [592, 46] width 76 height 16
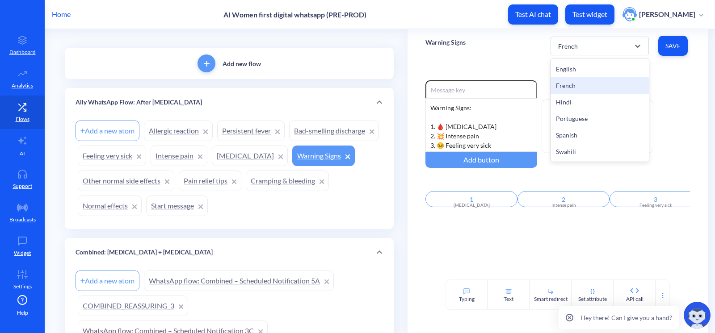
click at [469, 68] on div "Enable reactions Warning Signs: 1. 🩸 Heavy bleeding 2. 💥 Intense pain 3. 🤒 Feel…" at bounding box center [557, 171] width 300 height 217
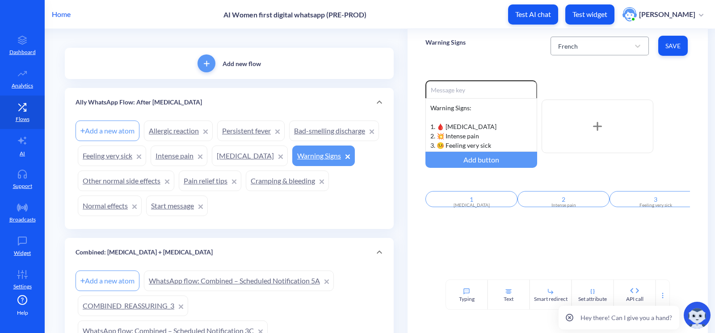
click at [572, 45] on div "French" at bounding box center [568, 45] width 20 height 9
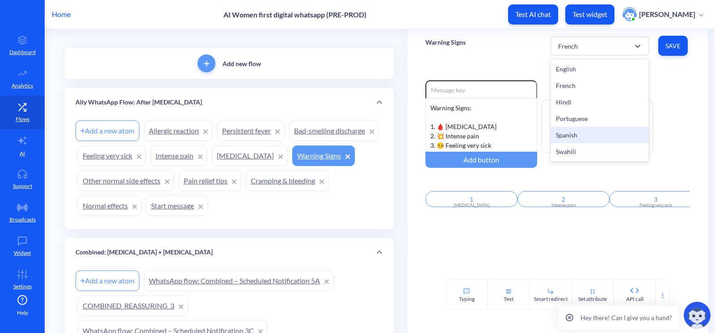
click at [581, 136] on div "Spanish" at bounding box center [599, 135] width 98 height 17
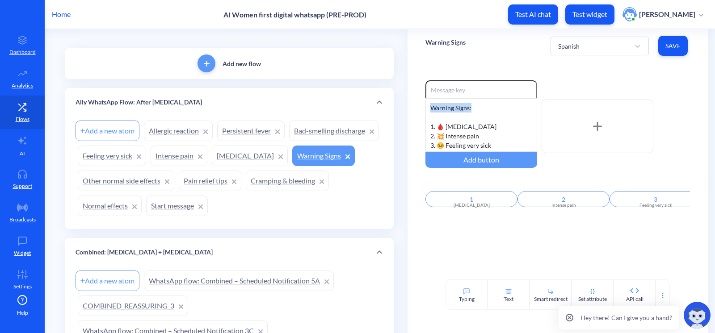
drag, startPoint x: 478, startPoint y: 108, endPoint x: 387, endPoint y: 97, distance: 91.3
drag, startPoint x: 470, startPoint y: 118, endPoint x: 407, endPoint y: 94, distance: 68.4
click at [407, 94] on div "Enable reactions Warning Signs: Señales de advertencia: 1. 🩸 Heavy bleeding 2. …" at bounding box center [557, 171] width 300 height 217
click at [513, 55] on div "Warning Signs Spanish Save" at bounding box center [557, 46] width 300 height 34
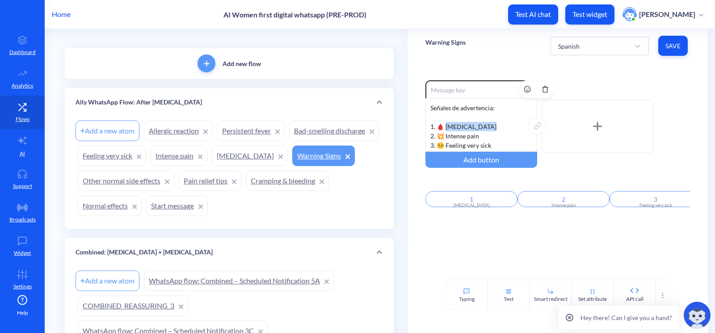
drag, startPoint x: 498, startPoint y: 127, endPoint x: 447, endPoint y: 124, distance: 51.1
click at [447, 124] on div "Señales de advertencia: 1. 🩸 Heavy bleeding 2. 💥 Intense pain 3. 🤒 Feeling very…" at bounding box center [481, 125] width 112 height 54
drag, startPoint x: 490, startPoint y: 138, endPoint x: 445, endPoint y: 136, distance: 44.7
click at [445, 136] on div "Señales de advertencia: 1. 🩸 Sangrado abundante 2. 💥 Intense pain 3. 🤒 Feeling …" at bounding box center [481, 125] width 112 height 54
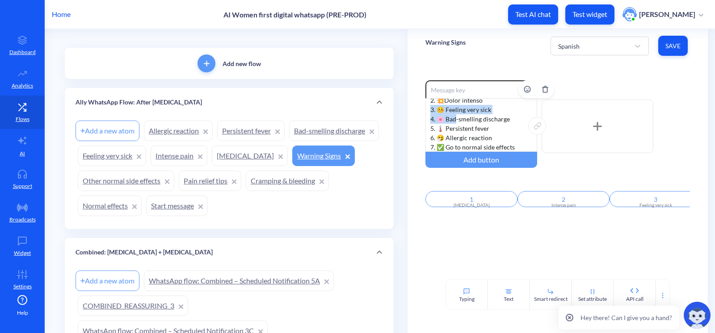
drag, startPoint x: 491, startPoint y: 147, endPoint x: 455, endPoint y: 122, distance: 44.2
click at [455, 122] on div "Señales de advertencia: 1. 🩸 Sangrado abundante 2. 💥 Dolor intenso 3. 🤒 Feeling…" at bounding box center [481, 125] width 112 height 54
drag, startPoint x: 496, startPoint y: 145, endPoint x: 446, endPoint y: 141, distance: 50.2
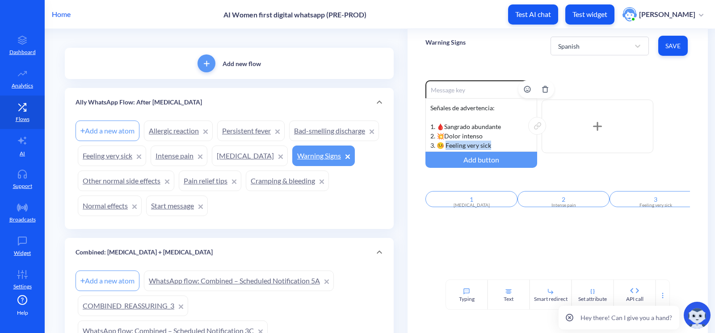
click at [446, 141] on div "Señales de advertencia: 1. 🩸 Sangrado abundante 2. 💥 Dolor intenso 3. 🤒 Feeling…" at bounding box center [481, 125] width 112 height 54
drag, startPoint x: 514, startPoint y: 118, endPoint x: 445, endPoint y: 120, distance: 69.3
click at [445, 120] on div "Señales de advertencia: 1. 🩸 Sangrado abundante 2. 💥 Dolor intenso 3. 🤒 Sentirs…" at bounding box center [481, 125] width 112 height 54
drag, startPoint x: 484, startPoint y: 132, endPoint x: 446, endPoint y: 130, distance: 38.0
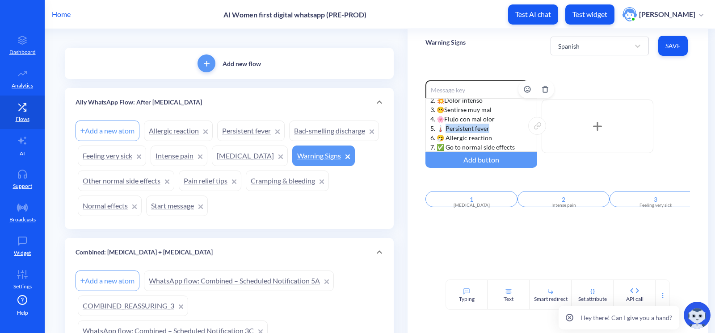
click at [446, 130] on div "Señales de advertencia: 1. 🩸 Sangrado abundante 2. 💥 Dolor intenso 3. 🤒 Sentirs…" at bounding box center [481, 125] width 112 height 54
drag, startPoint x: 497, startPoint y: 137, endPoint x: 446, endPoint y: 138, distance: 50.9
click at [446, 138] on div "Señales de advertencia: 1. 🩸 Sangrado abundante 2. 💥 Dolor intenso 3. 🤒 Sentirs…" at bounding box center [481, 125] width 112 height 54
drag, startPoint x: 512, startPoint y: 147, endPoint x: 446, endPoint y: 146, distance: 66.1
click at [446, 146] on div "Señales de advertencia: 1. 🩸 Sangrado abundante 2. 💥 Dolor intenso 3. 🤒 Sentirs…" at bounding box center [481, 125] width 112 height 54
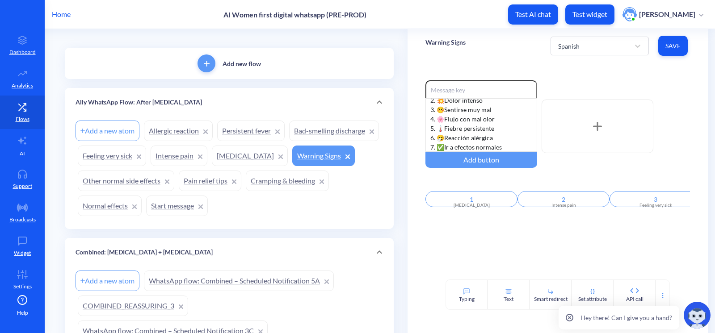
click at [515, 250] on div "Enable reactions Señales de advertencia: 1. 🩸 Sangrado abundante 2. 💥 Dolor int…" at bounding box center [557, 171] width 300 height 217
click at [680, 40] on button "Save" at bounding box center [672, 46] width 29 height 20
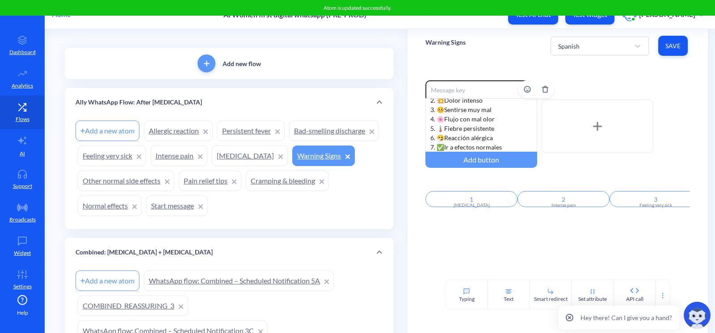
scroll to position [0, 0]
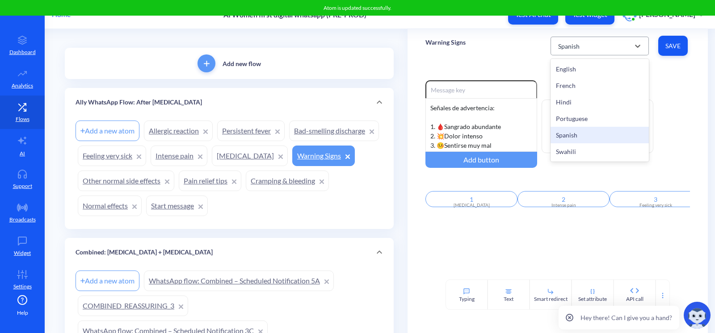
click at [567, 42] on div "Spanish" at bounding box center [568, 45] width 21 height 9
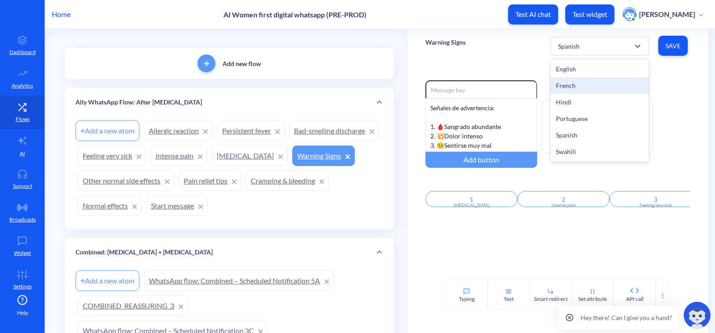
click at [581, 84] on div "French" at bounding box center [599, 85] width 98 height 17
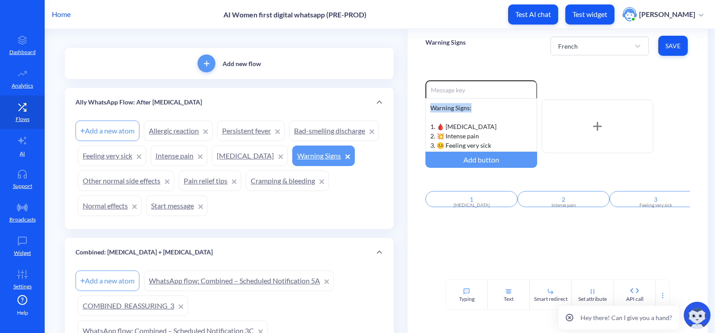
drag, startPoint x: 485, startPoint y: 107, endPoint x: 402, endPoint y: 103, distance: 82.7
drag, startPoint x: 492, startPoint y: 109, endPoint x: 500, endPoint y: 118, distance: 12.4
click at [493, 110] on div "Signes d'avertissement : 1. 🩸 Heavy bleeding 2. 💥 Intense pain 3. 🤒 Feeling ver…" at bounding box center [481, 125] width 112 height 54
click at [496, 108] on div "Signes d'avertissement : 1. 🩸 Heavy bleeding 2. 💥 Intense pain 3. 🤒 Feeling ver…" at bounding box center [481, 125] width 112 height 54
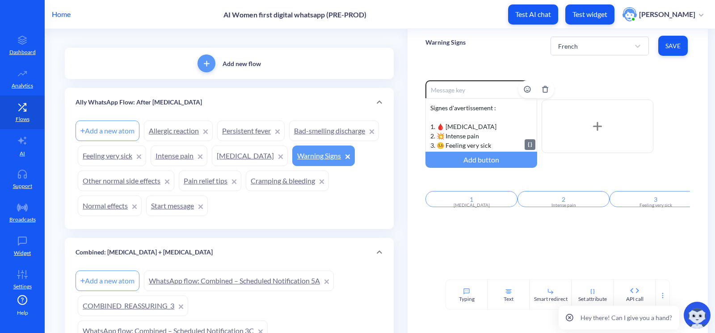
click at [492, 109] on div "Signes d'avertissement : 1. 🩸 Heavy bleeding 2. 💥 Intense pain 3. 🤒 Feeling ver…" at bounding box center [481, 125] width 112 height 54
drag, startPoint x: 490, startPoint y: 126, endPoint x: 445, endPoint y: 127, distance: 44.7
click at [445, 127] on div "Signes d'avertissement: 1. 🩸 Heavy bleeding 2. 💥 Intense pain 3. 🤒 Feeling very…" at bounding box center [481, 125] width 112 height 54
drag, startPoint x: 480, startPoint y: 135, endPoint x: 445, endPoint y: 137, distance: 34.9
click at [445, 137] on div "Signes d'avertissement: 1. 🩸 Saignement abondant 2. 💥 Intense pain 3. 🤒 Feeling…" at bounding box center [481, 125] width 112 height 54
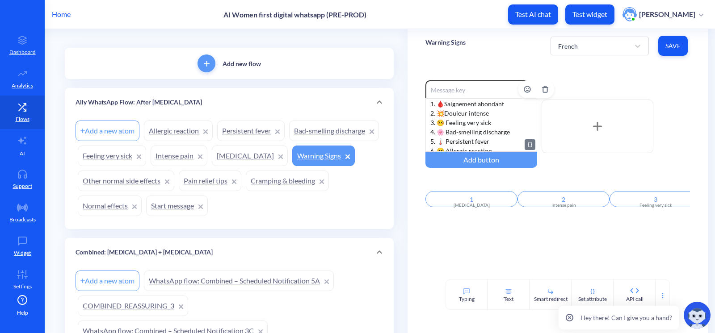
scroll to position [36, 0]
drag, startPoint x: 491, startPoint y: 107, endPoint x: 444, endPoint y: 108, distance: 46.9
click at [444, 108] on div "Signes d'avertissement: 1. 🩸 Saignement abondant 2. 💥 Douleur intense 3. 🤒 Feel…" at bounding box center [481, 125] width 112 height 54
drag, startPoint x: 486, startPoint y: 122, endPoint x: 446, endPoint y: 122, distance: 39.3
click at [446, 122] on div "Signes d'avertissement: 1. 🩸 Saignement abondant 2. 💥 Douleur intense 3. 🤒 Se s…" at bounding box center [481, 125] width 112 height 54
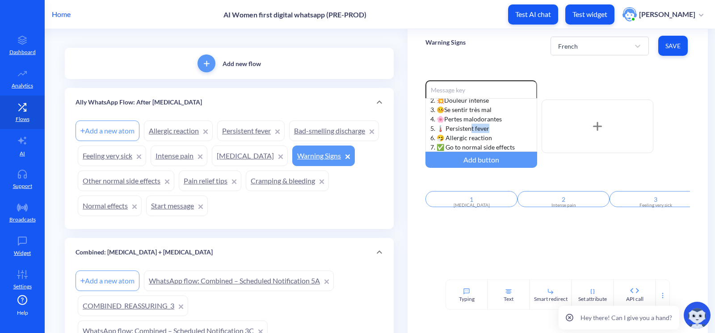
drag, startPoint x: 491, startPoint y: 130, endPoint x: 281, endPoint y: 44, distance: 226.7
click at [470, 130] on div "Signes d'avertissement: 1. 🩸 Saignement abondant 2. 💥 Douleur intense 3. 🤒 Se s…" at bounding box center [481, 125] width 112 height 54
click at [463, 121] on div "Signes d'avertissement: 1. 🩸 Saignement abondant 2. 💥 Douleur intense 3. 🤒 Se s…" at bounding box center [481, 125] width 112 height 54
drag, startPoint x: 491, startPoint y: 126, endPoint x: 445, endPoint y: 125, distance: 46.0
click at [445, 125] on div "Signes d'avertissement: 1. 🩸 Saignement abondant 2. 💥 Douleur intense 3. 🤒 Se s…" at bounding box center [481, 125] width 112 height 54
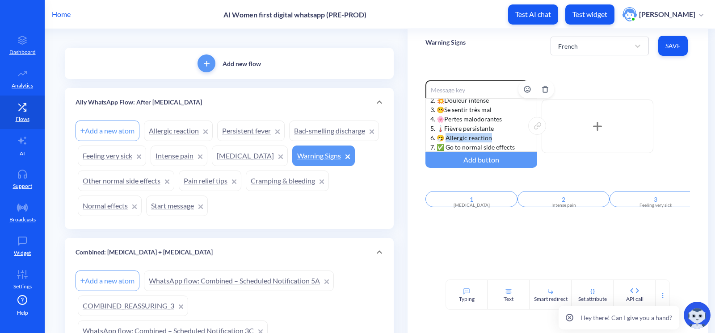
drag, startPoint x: 491, startPoint y: 139, endPoint x: 446, endPoint y: 137, distance: 45.2
click at [446, 137] on div "Signes d'avertissement: 1. 🩸 Saignement abondant 2. 💥 Douleur intense 3. 🤒 Se s…" at bounding box center [481, 125] width 112 height 54
drag, startPoint x: 514, startPoint y: 147, endPoint x: 444, endPoint y: 151, distance: 69.4
click at [444, 151] on div "Signes d'avertissement: 1. 🩸 Saignement abondant 2. 💥 Douleur intense 3. 🤒 Se s…" at bounding box center [481, 125] width 112 height 54
click at [492, 265] on div "Enable reactions Signes d'avertissement: 1. 🩸 Saignement abondant 2. 💥 Douleur …" at bounding box center [557, 171] width 300 height 217
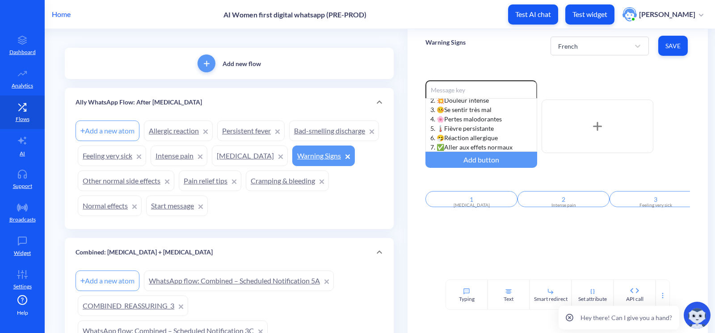
click at [675, 43] on span "Save" at bounding box center [672, 46] width 15 height 9
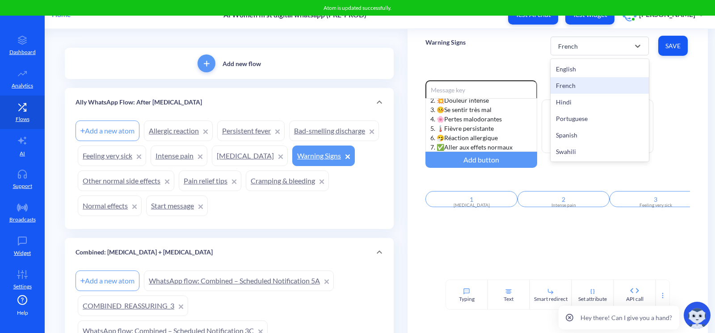
drag, startPoint x: 569, startPoint y: 43, endPoint x: 587, endPoint y: 126, distance: 85.2
click at [569, 43] on div "French" at bounding box center [568, 45] width 20 height 9
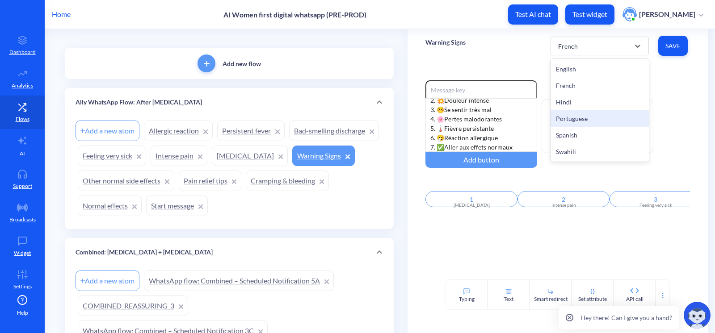
click at [583, 119] on div "Portuguese" at bounding box center [599, 118] width 98 height 17
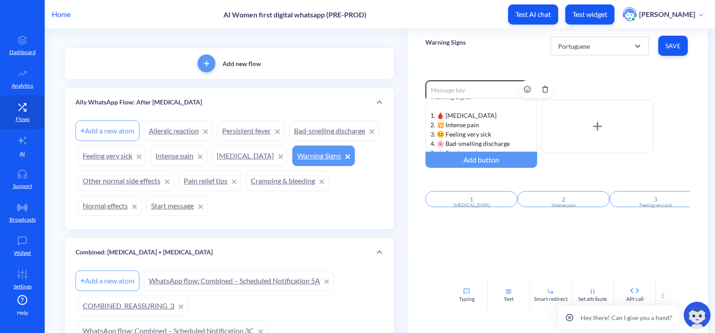
scroll to position [0, 0]
drag, startPoint x: 470, startPoint y: 109, endPoint x: 401, endPoint y: 106, distance: 68.8
drag, startPoint x: 487, startPoint y: 127, endPoint x: 445, endPoint y: 122, distance: 41.8
click at [445, 122] on div "Sinais de alerta: 1. 🩸 Heavy bleeding 2. 💥 Intense pain 3. 🤒 Feeling very sick …" at bounding box center [481, 125] width 112 height 54
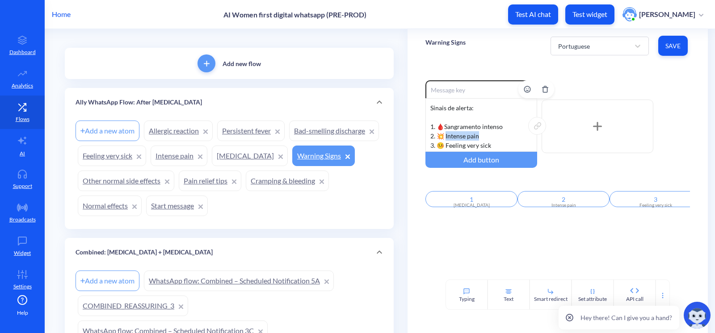
drag, startPoint x: 500, startPoint y: 136, endPoint x: 445, endPoint y: 132, distance: 55.5
click at [445, 132] on div "Sinais de alerta: 1. 🩸 Sangramento intenso 2. 💥 Intense pain 3. 🤒 Feeling very …" at bounding box center [481, 125] width 112 height 54
drag, startPoint x: 480, startPoint y: 142, endPoint x: 445, endPoint y: 142, distance: 35.3
click at [445, 142] on div "Sinais de alerta: 1. 🩸 Sangramento intenso 2. 💥 Dor muito forte 3. 🤒 Feeling ve…" at bounding box center [481, 125] width 112 height 54
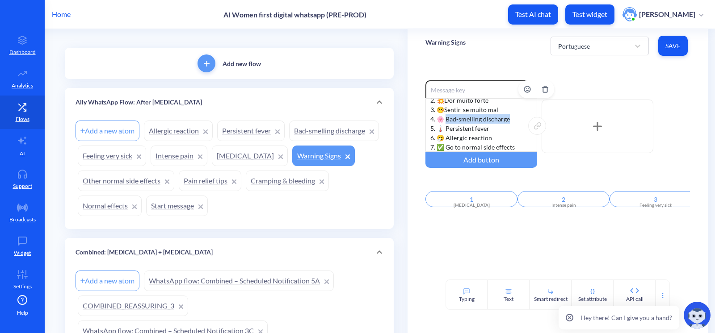
drag, startPoint x: 513, startPoint y: 117, endPoint x: 446, endPoint y: 117, distance: 67.0
click at [446, 117] on div "Sinais de alerta: 1. 🩸 Sangramento intenso 2. 💥 Dor muito forte 3. 🤒 Sentir-se …" at bounding box center [481, 125] width 112 height 54
drag, startPoint x: 504, startPoint y: 131, endPoint x: 444, endPoint y: 130, distance: 60.3
click at [444, 130] on div "Sinais de alerta: 1. 🩸 Sangramento intenso 2. 💥 Dor muito forte 3. 🤒 Sentir-se …" at bounding box center [481, 125] width 112 height 54
drag, startPoint x: 491, startPoint y: 137, endPoint x: 446, endPoint y: 136, distance: 45.1
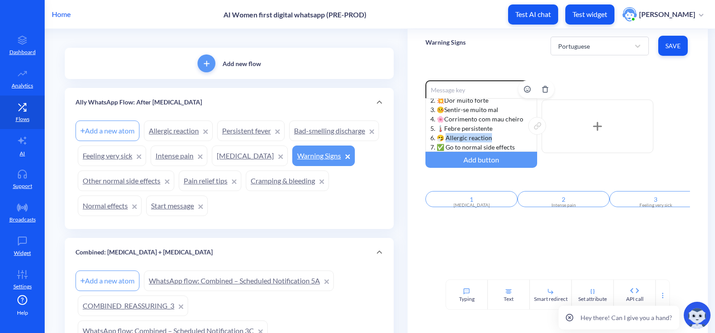
click at [446, 136] on div "Sinais de alerta: 1. 🩸 Sangramento intenso 2. 💥 Dor muito forte 3. 🤒 Sentir-se …" at bounding box center [481, 125] width 112 height 54
drag, startPoint x: 514, startPoint y: 146, endPoint x: 444, endPoint y: 145, distance: 69.2
click at [444, 145] on div "Sinais de alerta: 1. 🩸 Sangramento intenso 2. 💥 Dor muito forte 3. 🤒 Sentir-se …" at bounding box center [481, 125] width 112 height 54
drag, startPoint x: 481, startPoint y: 250, endPoint x: 567, endPoint y: 160, distance: 123.9
click at [482, 250] on div "Enable reactions Sinais de alerta: 1. 🩸 Sangramento intenso 2. 💥 Dor muito fort…" at bounding box center [557, 171] width 300 height 217
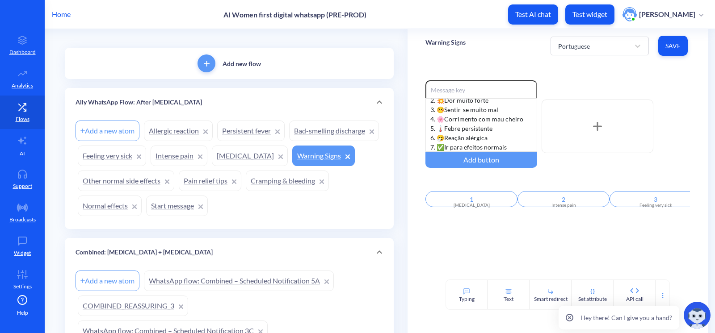
click at [670, 50] on span "Save" at bounding box center [672, 46] width 15 height 9
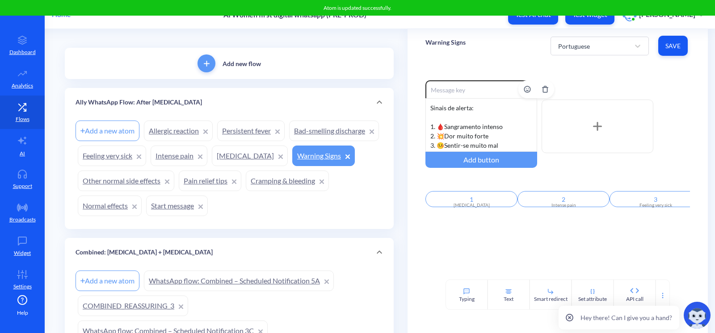
scroll to position [0, 0]
click at [593, 40] on div "Portuguese" at bounding box center [592, 46] width 76 height 16
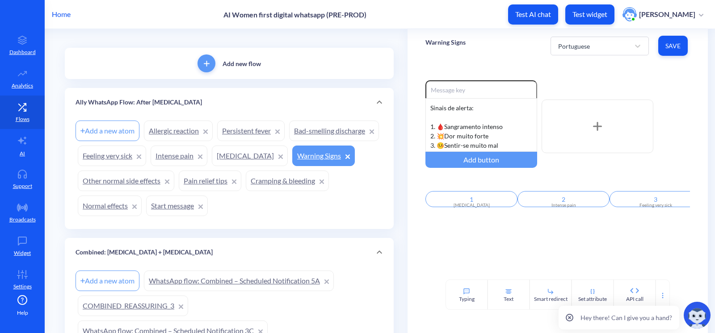
click at [411, 170] on div "Enable reactions Sinais de alerta: 1. 🩸 Sangramento intenso 2. 💥 Dor muito fort…" at bounding box center [557, 171] width 300 height 217
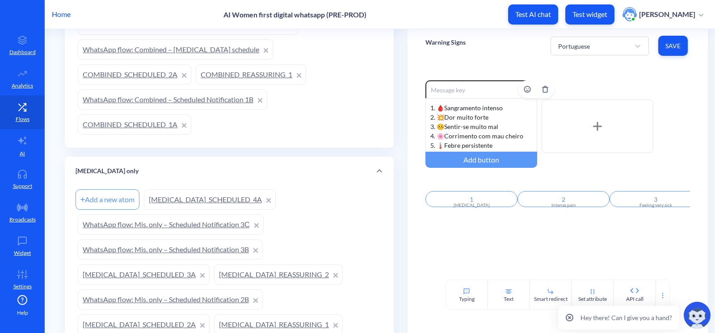
scroll to position [36, 0]
click at [407, 94] on div "Enable reactions Sinais de alerta: 1. 🩸 Sangramento intenso 2. 💥 Dor muito fort…" at bounding box center [557, 171] width 300 height 217
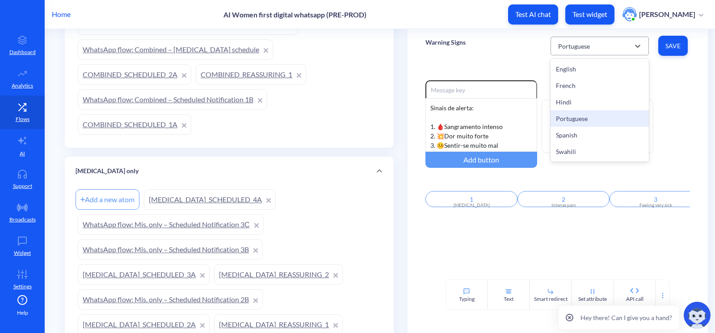
click at [596, 45] on div "Portuguese" at bounding box center [592, 46] width 76 height 16
click at [610, 49] on div "Portuguese" at bounding box center [592, 46] width 76 height 16
click at [585, 42] on div "Portuguese" at bounding box center [574, 45] width 32 height 9
click at [580, 44] on div "Portuguese" at bounding box center [574, 45] width 32 height 9
click at [574, 101] on div "Hindi" at bounding box center [599, 102] width 98 height 17
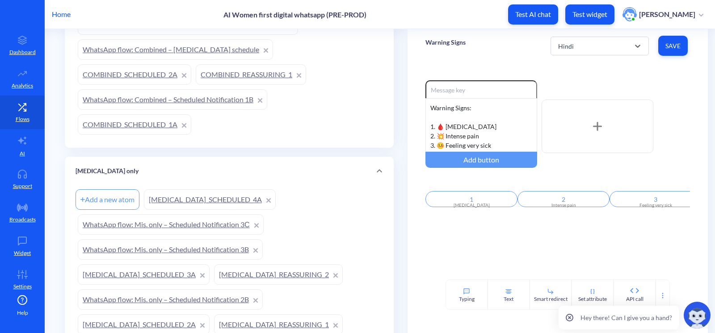
click at [490, 60] on div "Warning Signs option Hindi, selected. 6 results available. Select is focused ,t…" at bounding box center [557, 46] width 300 height 34
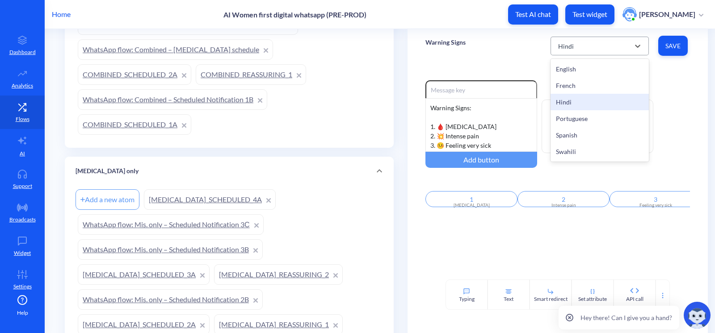
drag, startPoint x: 570, startPoint y: 42, endPoint x: 590, endPoint y: 88, distance: 49.6
click at [571, 44] on div "Hindi" at bounding box center [566, 45] width 16 height 9
click at [581, 124] on div "Portuguese" at bounding box center [599, 118] width 98 height 17
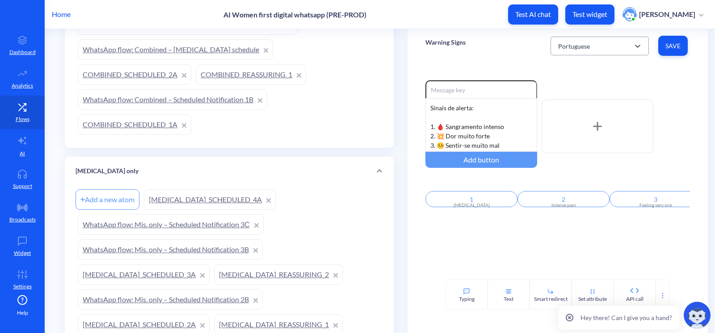
click at [575, 40] on div "Portuguese" at bounding box center [592, 46] width 76 height 16
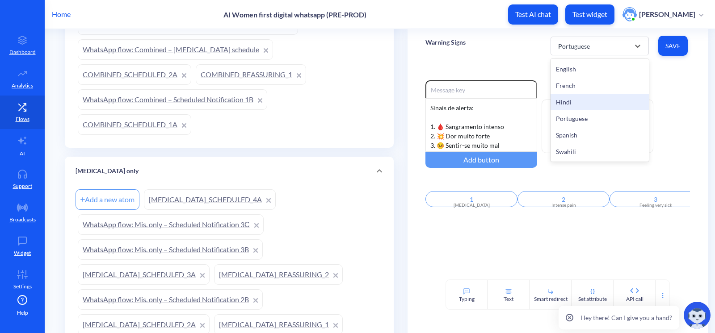
drag, startPoint x: 591, startPoint y: 103, endPoint x: 549, endPoint y: 107, distance: 42.2
click at [591, 104] on div "Hindi" at bounding box center [599, 102] width 98 height 17
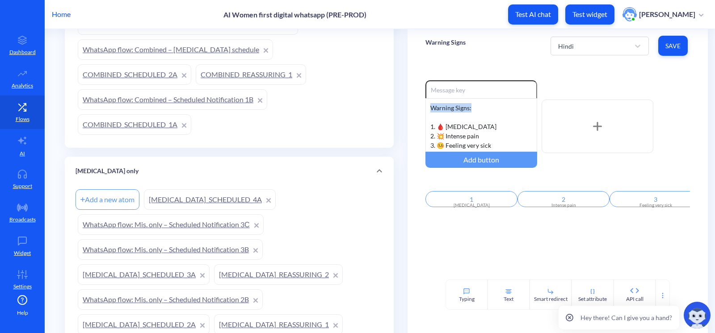
drag, startPoint x: 483, startPoint y: 107, endPoint x: 397, endPoint y: 98, distance: 86.7
click at [492, 58] on div "Warning Signs Hindi Save" at bounding box center [557, 46] width 300 height 34
drag, startPoint x: 491, startPoint y: 130, endPoint x: 446, endPoint y: 124, distance: 45.5
click at [446, 124] on div "चेतावनी संकेत: 1. 🩸 Heavy bleeding 2. 💥 Intense pain 3. 🤒 Feeling very sick 4. …" at bounding box center [481, 125] width 112 height 54
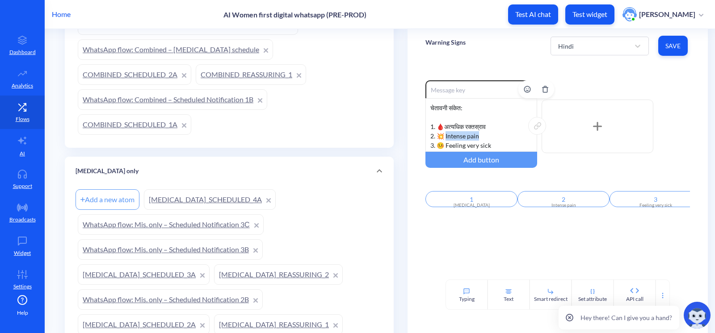
drag, startPoint x: 483, startPoint y: 136, endPoint x: 445, endPoint y: 135, distance: 38.4
click at [445, 135] on div "चेतावनी संकेत: 1. 🩸 अत्यधिक रक्तस्राव 2. 💥 Intense pain 3. 🤒 Feeling very sick …" at bounding box center [481, 125] width 112 height 54
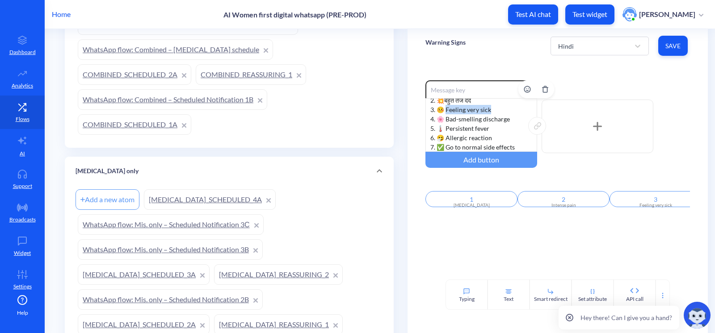
drag, startPoint x: 489, startPoint y: 109, endPoint x: 446, endPoint y: 109, distance: 43.3
click at [446, 109] on div "चेतावनी संकेत: 1. 🩸 अत्यधिक रक्तस्राव 2. 💥 बहुत तेज दर्द 3. 🤒 Feeling very sick…" at bounding box center [481, 125] width 112 height 54
drag, startPoint x: 512, startPoint y: 119, endPoint x: 476, endPoint y: 118, distance: 35.3
click at [476, 118] on div "चेतावनी संकेत: 1. 🩸 अत्यधिक रक्तस्राव 2. 💥 बहुत तेज दर्द 3. 🤒 बहुत बीमार महसूस …" at bounding box center [481, 125] width 112 height 54
click at [503, 122] on div "चेतावनी संकेत: 1. 🩸 अत्यधिक रक्तस्राव 2. 💥 बहुत तेज दर्द 3. 🤒 बहुत बीमार महसूस …" at bounding box center [481, 125] width 112 height 54
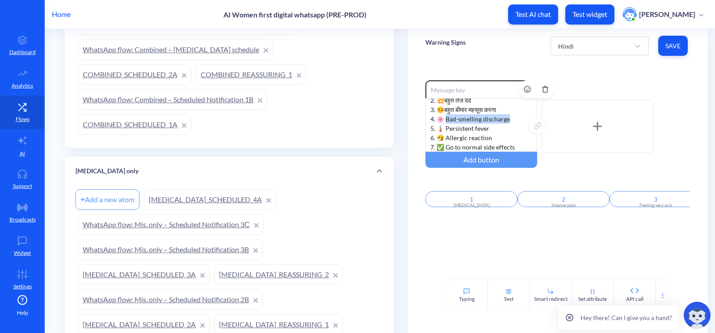
drag, startPoint x: 505, startPoint y: 117, endPoint x: 445, endPoint y: 123, distance: 60.6
click at [445, 123] on div "चेतावनी संकेत: 1. 🩸 अत्यधिक रक्तस्राव 2. 💥 बहुत तेज दर्द 3. 🤒 बहुत बीमार महसूस …" at bounding box center [481, 125] width 112 height 54
drag, startPoint x: 493, startPoint y: 129, endPoint x: 445, endPoint y: 129, distance: 47.4
click at [445, 129] on div "चेतावनी संकेत: 1. 🩸 अत्यधिक रक्तस्राव 2. 💥 बहुत तेज दर्द 3. 🤒 बहुत बीमार महसूस …" at bounding box center [481, 125] width 112 height 54
drag, startPoint x: 503, startPoint y: 136, endPoint x: 446, endPoint y: 135, distance: 56.3
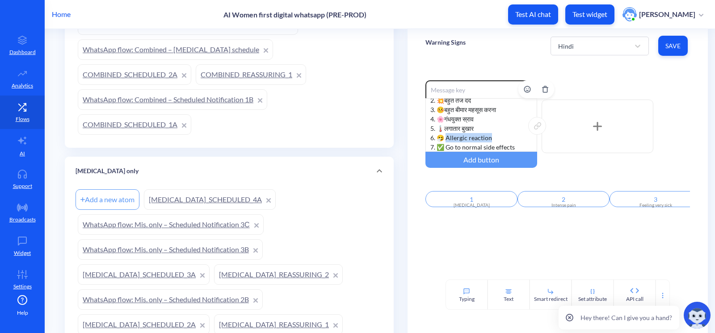
click at [446, 135] on div "चेतावनी संकेत: 1. 🩸 अत्यधिक रक्तस्राव 2. 💥 बहुत तेज दर्द 3. 🤒 बहुत बीमार महसूस …" at bounding box center [481, 125] width 112 height 54
drag, startPoint x: 514, startPoint y: 144, endPoint x: 445, endPoint y: 143, distance: 68.4
click at [445, 143] on div "चेतावनी संकेत: 1. 🩸 अत्यधिक रक्तस्राव 2. 💥 बहुत तेज दर्द 3. 🤒 बहुत बीमार महसूस …" at bounding box center [481, 125] width 112 height 54
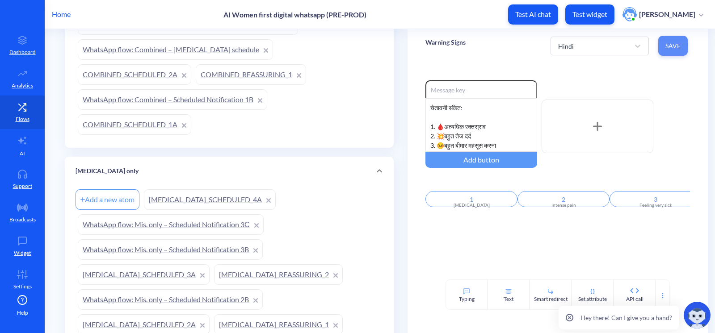
click at [667, 42] on span "Save" at bounding box center [672, 46] width 15 height 9
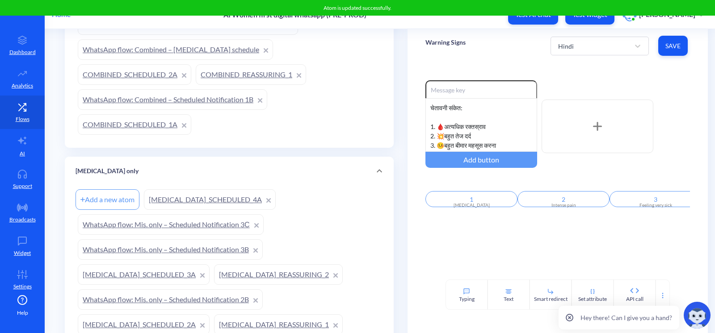
click at [436, 239] on div "Enable reactions चेतावनी संकेत: 1. 🩸 अत्यधिक रक्तस्राव 2. 💥 बहुत तेज दर्द 3. 🤒 …" at bounding box center [557, 171] width 300 height 217
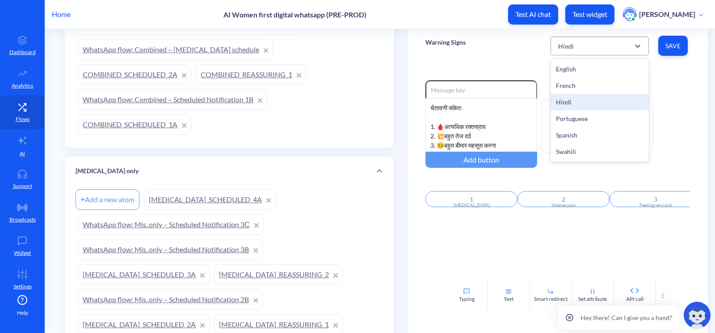
click at [590, 47] on div "Hindi" at bounding box center [592, 46] width 76 height 16
click at [594, 86] on div "French" at bounding box center [599, 85] width 98 height 17
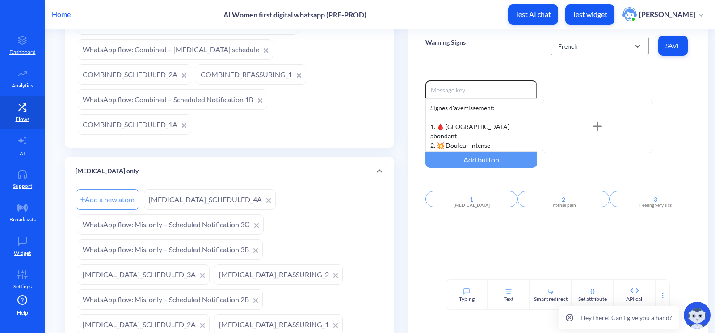
click at [572, 45] on div "French" at bounding box center [568, 45] width 20 height 9
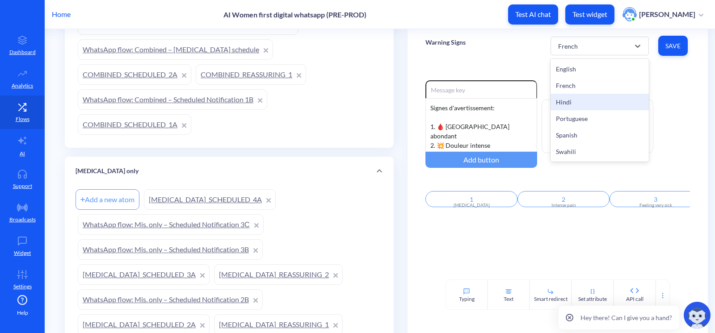
click at [580, 106] on div "Hindi" at bounding box center [599, 102] width 98 height 17
click at [559, 42] on div "Hindi" at bounding box center [566, 45] width 16 height 9
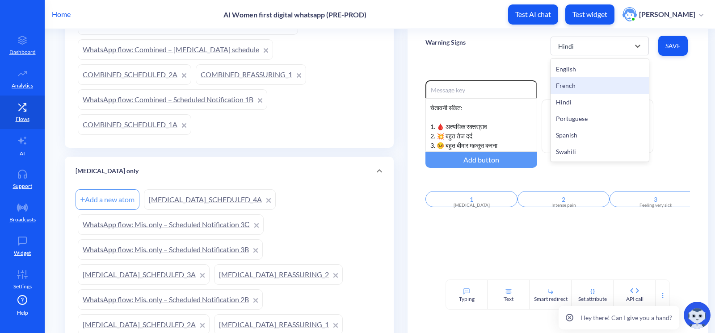
click at [579, 85] on div "French" at bounding box center [599, 85] width 98 height 17
click at [579, 48] on div "French" at bounding box center [592, 46] width 76 height 16
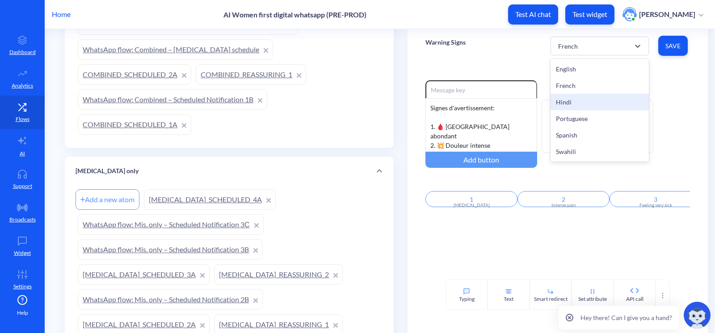
click at [589, 103] on div "Hindi" at bounding box center [599, 102] width 98 height 17
click at [579, 53] on div "Hindi" at bounding box center [592, 46] width 76 height 16
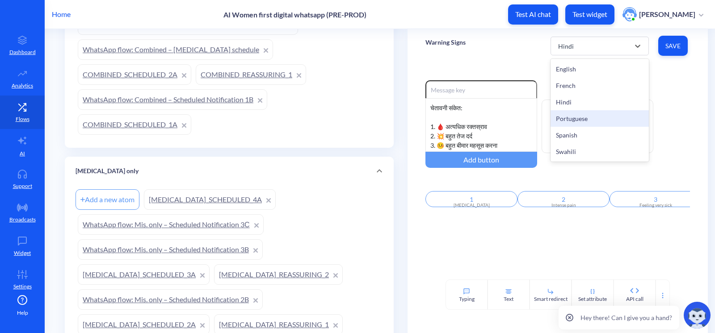
click at [582, 118] on div "Portuguese" at bounding box center [599, 118] width 98 height 17
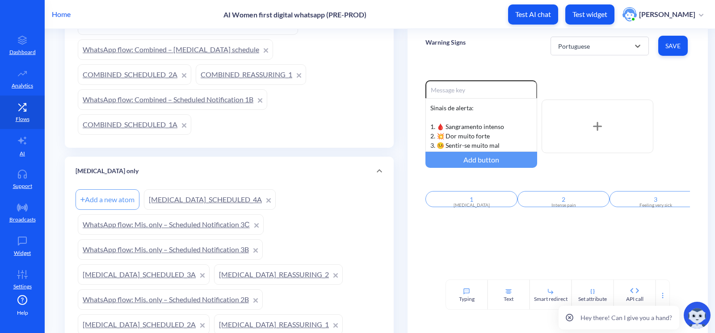
click at [570, 58] on div "option Portuguese, selected. 6 results available. Select is focused ,type to re…" at bounding box center [619, 46] width 139 height 25
click at [571, 49] on div "Portuguese" at bounding box center [574, 45] width 32 height 9
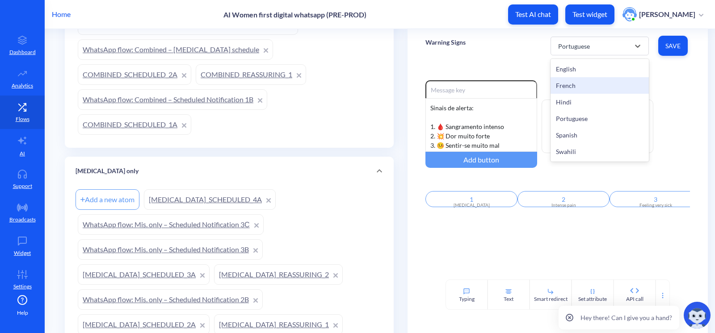
click at [581, 82] on div "French" at bounding box center [599, 85] width 98 height 17
click at [567, 50] on div "French" at bounding box center [568, 45] width 20 height 9
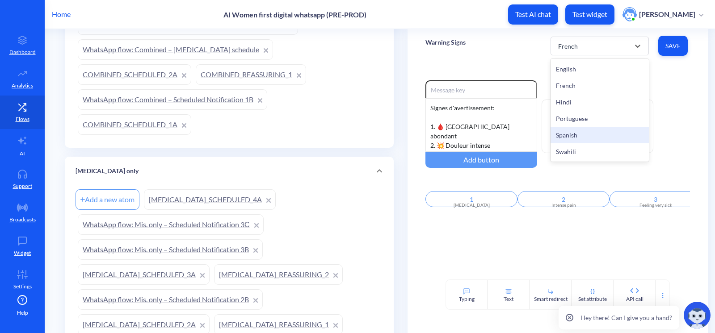
click at [582, 135] on div "Spanish" at bounding box center [599, 135] width 98 height 17
click at [584, 43] on div "Spanish" at bounding box center [592, 46] width 76 height 16
click at [587, 158] on div "Swahili" at bounding box center [599, 151] width 98 height 17
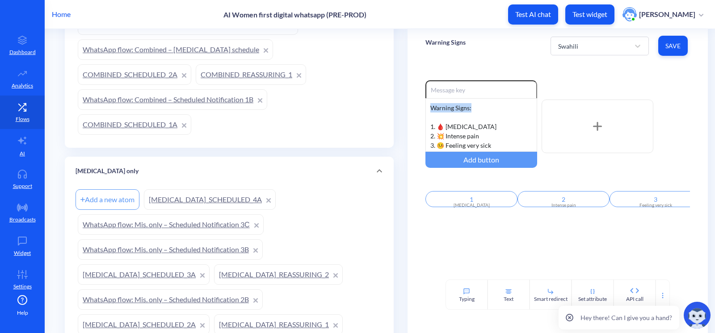
drag, startPoint x: 480, startPoint y: 109, endPoint x: 397, endPoint y: 106, distance: 83.6
drag, startPoint x: 496, startPoint y: 128, endPoint x: 446, endPoint y: 122, distance: 50.4
click at [446, 122] on div "Ishara za Onyo: 1. 🩸 Heavy bleeding 2. 💥 Intense pain 3. 🤒 Feeling very sick 4.…" at bounding box center [481, 125] width 112 height 54
drag, startPoint x: 497, startPoint y: 125, endPoint x: 445, endPoint y: 126, distance: 51.8
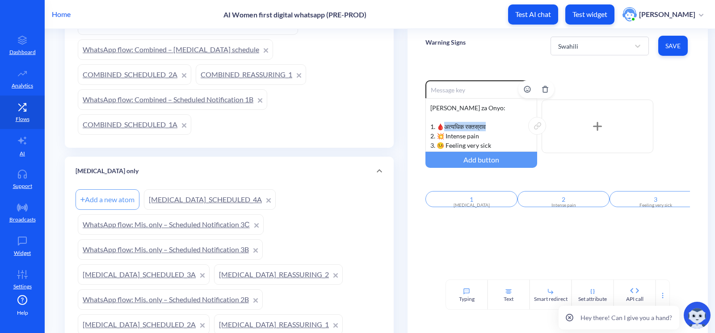
click at [445, 126] on div "Ishara za Onyo: 1. 🩸 अत्यधिक रक्तस्राव 2. 💥 Intense pain 3. 🤒 Feeling very sick…" at bounding box center [481, 125] width 112 height 54
click at [489, 133] on div "Ishara za Onyo: 1. 🩸 Kutokwa na damu nyingi 2. 💥 Intense pain 3. 🤒 Feeling very…" at bounding box center [481, 125] width 112 height 54
drag, startPoint x: 489, startPoint y: 134, endPoint x: 444, endPoint y: 135, distance: 45.1
click at [444, 135] on div "Ishara za Onyo: 1. 🩸 Kutokwa na damu nyingi 2. 💥 Intense pain 3. 🤒 Feeling very…" at bounding box center [481, 125] width 112 height 54
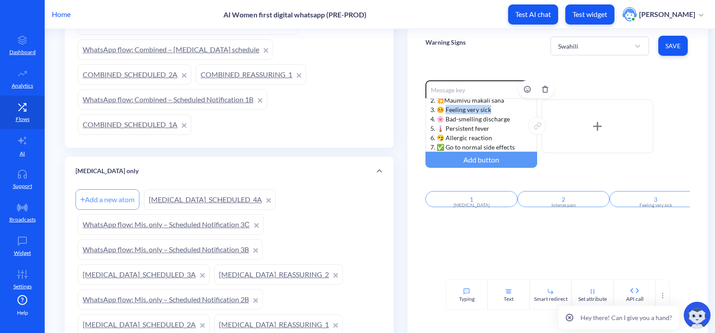
drag, startPoint x: 492, startPoint y: 111, endPoint x: 445, endPoint y: 107, distance: 47.5
click at [445, 107] on div "Ishara za Onyo: 1. 🩸 Kutokwa na damu nyingi 2. 💥 Maumivu makali sana 3. 🤒 Feeli…" at bounding box center [481, 125] width 112 height 54
drag, startPoint x: 514, startPoint y: 117, endPoint x: 462, endPoint y: 120, distance: 51.9
click at [461, 120] on div "Ishara za Onyo: 1. 🩸 Kutokwa na damu nyingi 2. 💥 Maumivu makali sana 3. 🤒 Kujih…" at bounding box center [481, 125] width 112 height 54
click at [470, 121] on div "Ishara za Onyo: 1. 🩸 Kutokwa na damu nyingi 2. 💥 Maumivu makali sana 3. 🤒 Kujih…" at bounding box center [481, 125] width 112 height 54
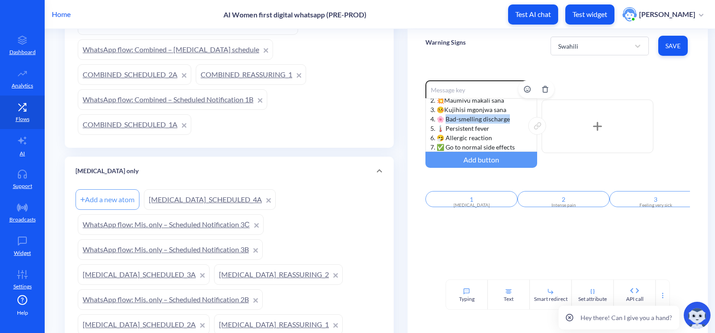
drag, startPoint x: 514, startPoint y: 119, endPoint x: 446, endPoint y: 121, distance: 67.5
click at [446, 121] on div "Ishara za Onyo: 1. 🩸 Kutokwa na damu nyingi 2. 💥 Maumivu makali sana 3. 🤒 Kujih…" at bounding box center [481, 125] width 112 height 54
drag, startPoint x: 493, startPoint y: 131, endPoint x: 446, endPoint y: 127, distance: 47.1
click at [446, 127] on div "Ishara za Onyo: 1. 🩸 Kutokwa na damu nyingi 2. 💥 Maumivu makali sana 3. 🤒 Kujih…" at bounding box center [481, 125] width 112 height 54
drag, startPoint x: 492, startPoint y: 136, endPoint x: 444, endPoint y: 139, distance: 47.5
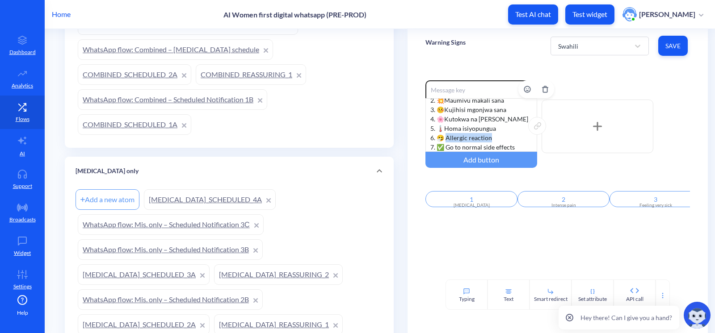
click at [444, 139] on div "Ishara za Onyo: 1. 🩸 Kutokwa na damu nyingi 2. 💥 Maumivu makali sana 3. 🤒 Kujih…" at bounding box center [481, 125] width 112 height 54
drag, startPoint x: 516, startPoint y: 147, endPoint x: 444, endPoint y: 151, distance: 72.0
click at [444, 151] on div "Ishara za Onyo: 1. 🩸 Kutokwa na damu nyingi 2. 💥 Maumivu makali sana 3. 🤒 Kujih…" at bounding box center [481, 125] width 112 height 54
click at [517, 264] on div "Enable reactions Ishara za Onyo: 1. 🩸 Kutokwa na damu nyingi 2. 💥 Maumivu makal…" at bounding box center [557, 171] width 300 height 217
click at [677, 42] on span "Save" at bounding box center [672, 46] width 15 height 9
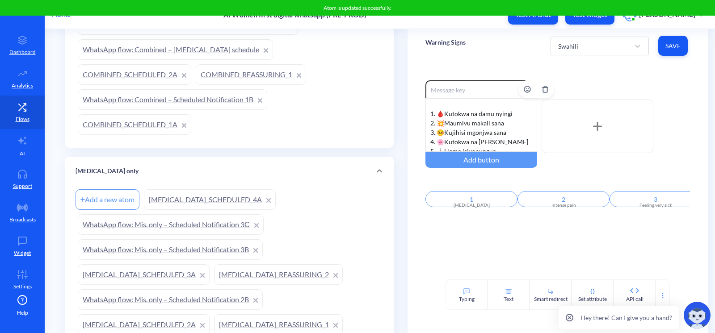
scroll to position [0, 0]
drag, startPoint x: 525, startPoint y: 51, endPoint x: 563, endPoint y: 43, distance: 38.8
click at [526, 51] on div "Warning Signs Swahili Save" at bounding box center [557, 46] width 300 height 34
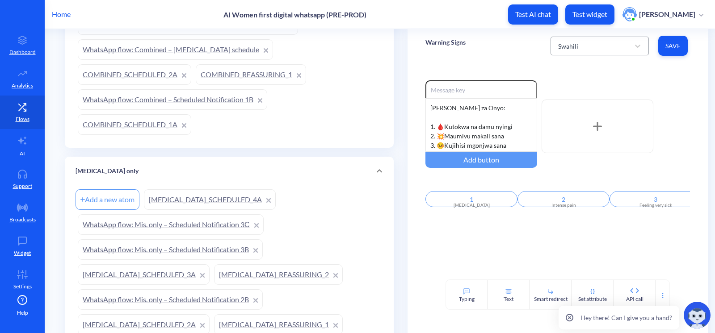
click at [586, 37] on div "Swahili" at bounding box center [599, 46] width 98 height 19
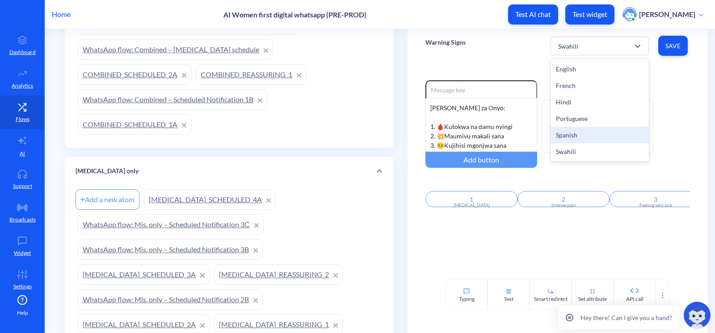
click at [579, 133] on div "Spanish" at bounding box center [599, 135] width 98 height 17
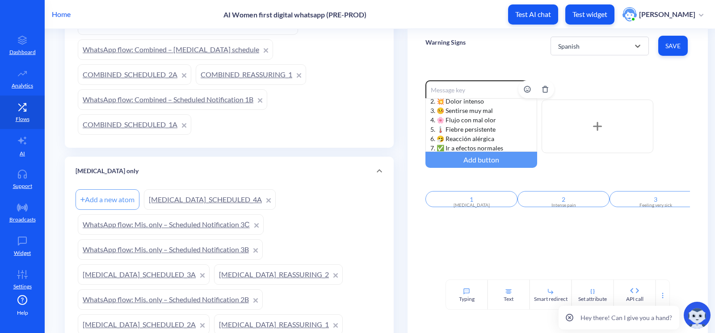
scroll to position [36, 0]
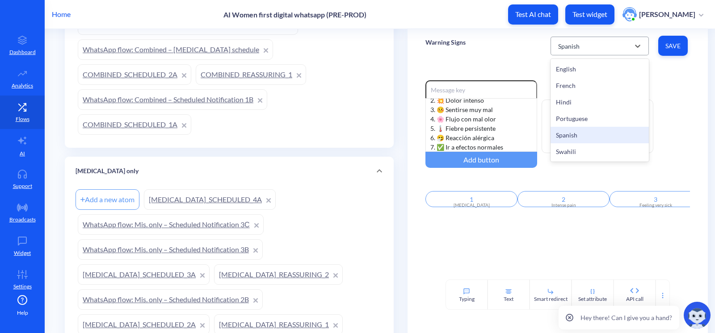
click at [567, 42] on div "Spanish" at bounding box center [568, 45] width 21 height 9
click at [572, 156] on div "Swahili" at bounding box center [599, 151] width 98 height 17
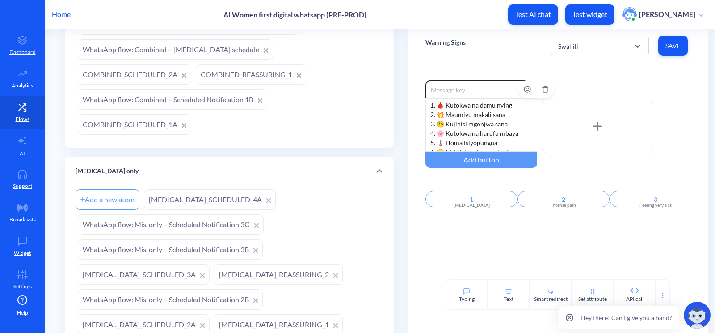
scroll to position [0, 0]
click at [492, 49] on div "Warning Signs option Swahili, selected. 6 results available. Select is focused …" at bounding box center [557, 46] width 300 height 34
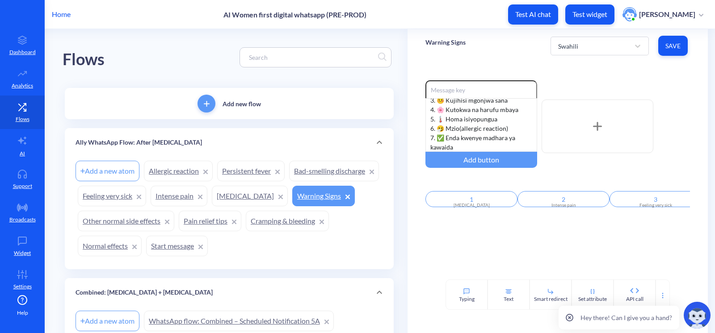
click at [288, 191] on link "[MEDICAL_DATA]" at bounding box center [250, 196] width 76 height 21
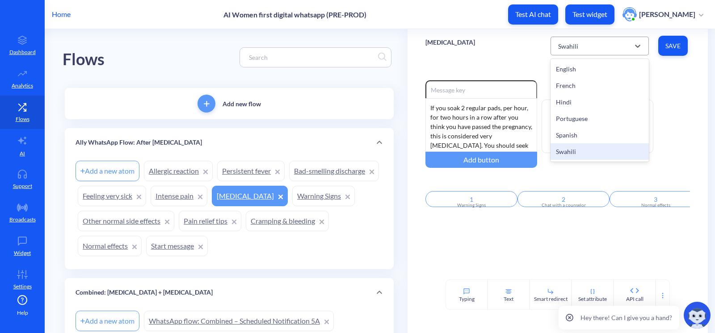
click at [570, 41] on div "Swahili" at bounding box center [568, 45] width 20 height 9
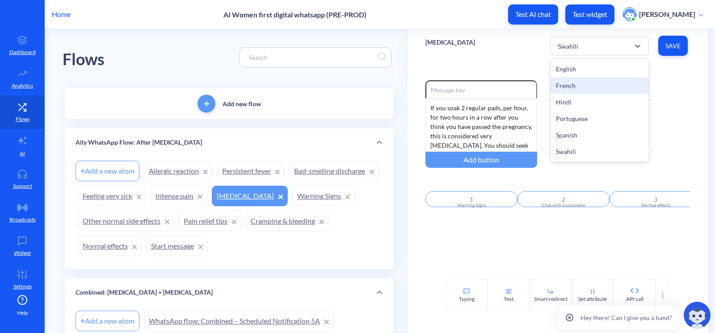
click at [570, 80] on div "French" at bounding box center [599, 85] width 98 height 17
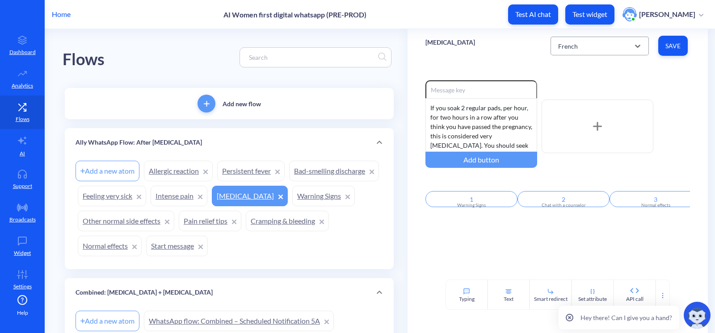
click at [616, 50] on div "French" at bounding box center [592, 46] width 76 height 16
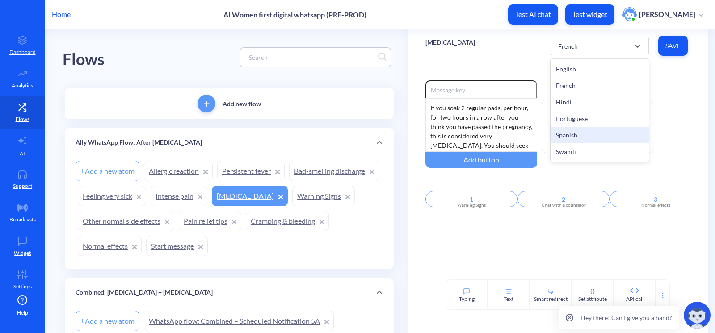
click at [594, 136] on div "Spanish" at bounding box center [599, 135] width 98 height 17
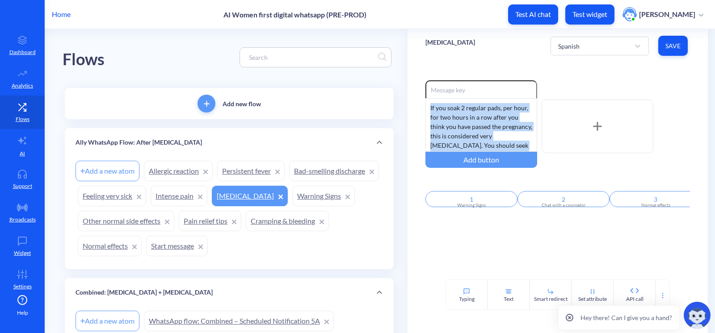
drag, startPoint x: 528, startPoint y: 109, endPoint x: 377, endPoint y: 71, distance: 156.2
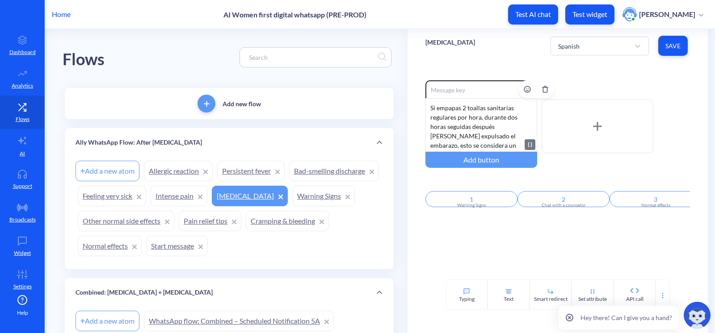
scroll to position [55, 0]
drag, startPoint x: 509, startPoint y: 126, endPoint x: 446, endPoint y: 125, distance: 62.5
click at [446, 125] on div "Si empapas 2 toallas sanitarias regulares por hora, durante dos horas seguidas …" at bounding box center [481, 125] width 112 height 54
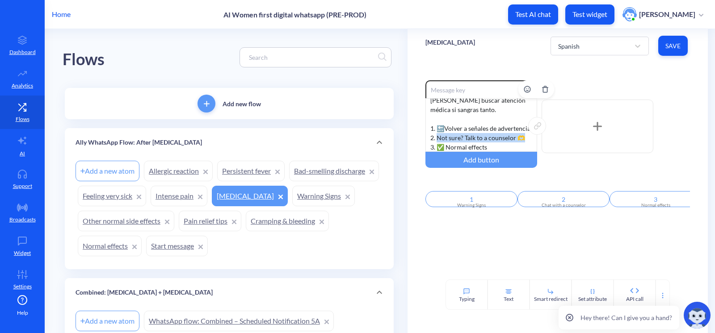
drag, startPoint x: 522, startPoint y: 139, endPoint x: 437, endPoint y: 138, distance: 84.4
click at [437, 138] on div "Si empapas 2 toallas sanitarias regulares por hora, durante dos horas seguidas …" at bounding box center [481, 125] width 112 height 54
click at [464, 133] on div "Si empapas 2 toallas sanitarias regulares por hora, durante dos horas seguidas …" at bounding box center [481, 125] width 112 height 54
click at [471, 134] on div "Si empapas 2 toallas sanitarias regulares por hora, durante dos horas seguidas …" at bounding box center [481, 125] width 112 height 54
drag, startPoint x: 435, startPoint y: 138, endPoint x: 523, endPoint y: 140, distance: 87.6
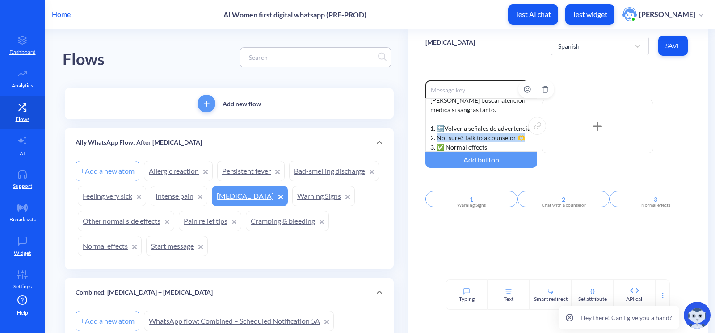
click at [523, 140] on div "Si empapas 2 toallas sanitarias regulares por hora, durante dos horas seguidas …" at bounding box center [481, 125] width 112 height 54
click at [480, 140] on div "Si empapas 2 toallas sanitarias regulares por hora, durante dos horas seguidas …" at bounding box center [481, 125] width 112 height 54
click at [466, 134] on div "Si empapas 2 toallas sanitarias regulares por hora, durante dos horas seguidas …" at bounding box center [481, 125] width 112 height 54
click at [520, 137] on div "Si empapas 2 toallas sanitarias regulares por hora, durante dos horas seguidas …" at bounding box center [481, 125] width 112 height 54
drag, startPoint x: 521, startPoint y: 138, endPoint x: 436, endPoint y: 134, distance: 85.8
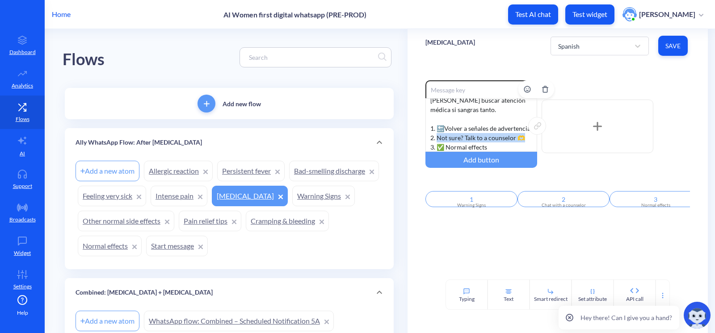
click at [436, 134] on div "Si empapas 2 toallas sanitarias regulares por hora, durante dos horas seguidas …" at bounding box center [481, 125] width 112 height 54
click at [482, 272] on div "Enable reactions Si empapas 2 toallas sanitarias regulares por hora, durante do…" at bounding box center [557, 171] width 300 height 217
click at [502, 130] on div "Si empapas 2 toallas sanitarias regulares por hora, durante dos horas seguidas …" at bounding box center [481, 125] width 112 height 54
click at [515, 136] on div "Si empapas 2 toallas sanitarias regulares por hora, durante dos horas seguidas …" at bounding box center [481, 125] width 112 height 54
drag, startPoint x: 523, startPoint y: 138, endPoint x: 436, endPoint y: 138, distance: 87.1
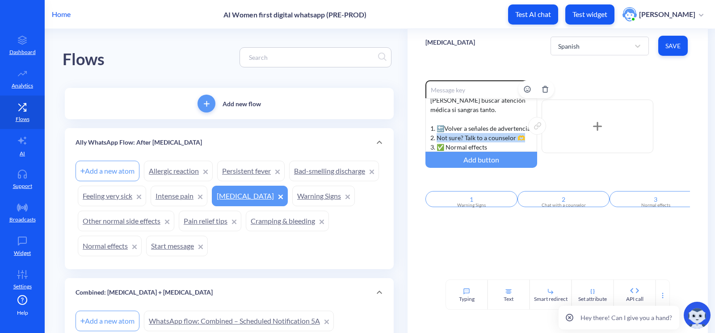
click at [436, 138] on div "Si empapas 2 toallas sanitarias regulares por hora, durante dos horas seguidas …" at bounding box center [481, 125] width 112 height 54
click at [519, 138] on div "Si empapas 2 toallas sanitarias regulares por hora, durante dos horas seguidas …" at bounding box center [481, 125] width 112 height 54
click at [518, 133] on div "Si empapas 2 toallas sanitarias regulares por hora, durante dos horas seguidas …" at bounding box center [481, 125] width 112 height 54
click at [518, 136] on div "Si empapas 2 toallas sanitarias regulares por hora, durante dos horas seguidas …" at bounding box center [481, 125] width 112 height 54
click at [520, 139] on div "Si empapas 2 toallas sanitarias regulares por hora, durante dos horas seguidas …" at bounding box center [481, 125] width 112 height 54
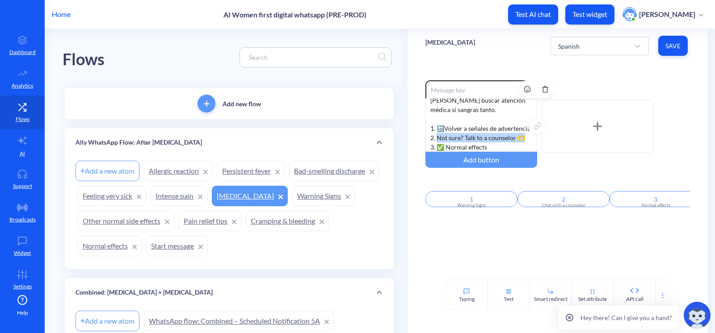
drag, startPoint x: 522, startPoint y: 137, endPoint x: 435, endPoint y: 136, distance: 86.7
click at [435, 136] on div "Si empapas 2 toallas sanitarias regulares por hora, durante dos horas seguidas …" at bounding box center [481, 125] width 112 height 54
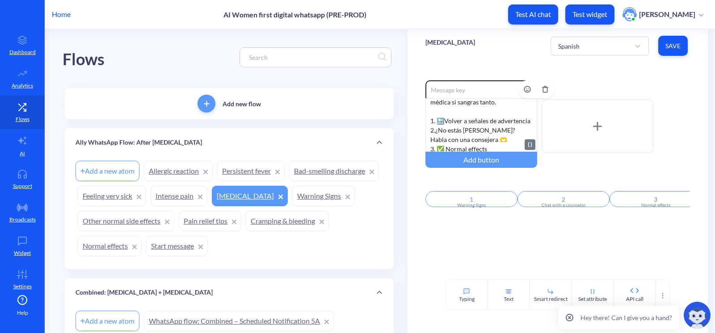
scroll to position [73, 0]
drag, startPoint x: 488, startPoint y: 147, endPoint x: 437, endPoint y: 147, distance: 50.5
click at [437, 147] on div "Si empapas 2 toallas sanitarias regulares por hora, durante dos horas seguidas …" at bounding box center [481, 125] width 112 height 54
click at [112, 59] on div "Flows" at bounding box center [229, 57] width 333 height 57
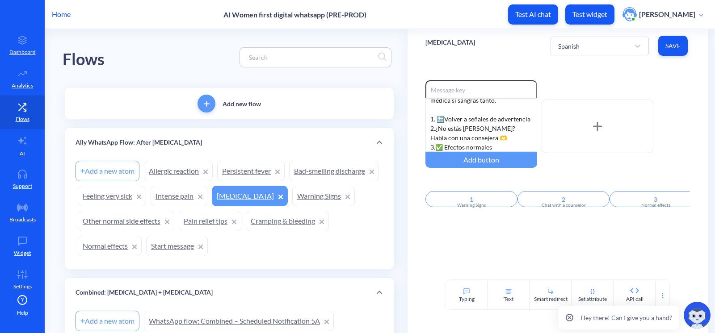
click at [457, 52] on div "[MEDICAL_DATA]" at bounding box center [450, 46] width 50 height 25
click at [496, 48] on div "Heavy bleeding Spanish Save" at bounding box center [557, 46] width 300 height 34
click at [670, 46] on span "Save" at bounding box center [672, 46] width 15 height 9
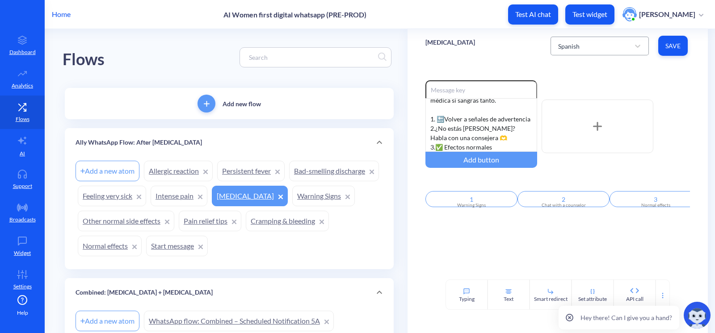
click at [615, 50] on div "Spanish" at bounding box center [592, 46] width 76 height 16
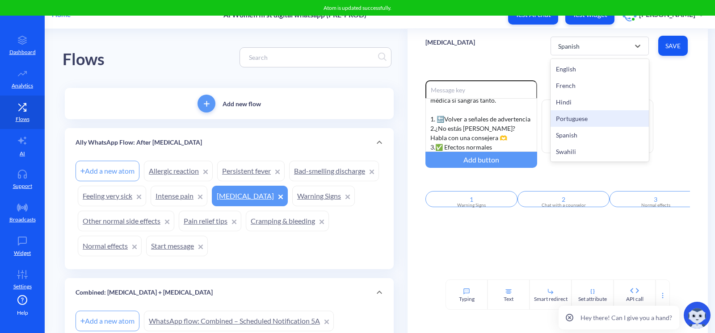
click at [581, 119] on div "Portuguese" at bounding box center [599, 118] width 98 height 17
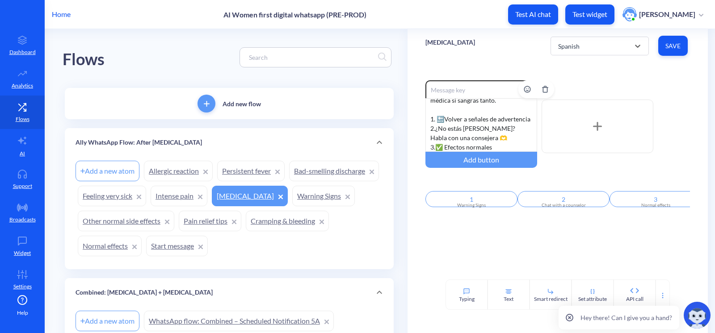
scroll to position [45, 0]
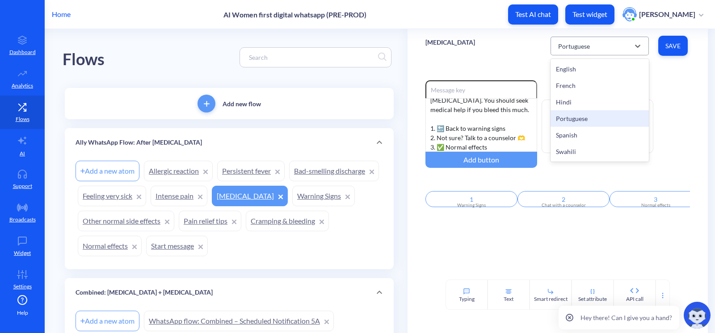
click at [580, 51] on div "Portuguese" at bounding box center [592, 46] width 76 height 16
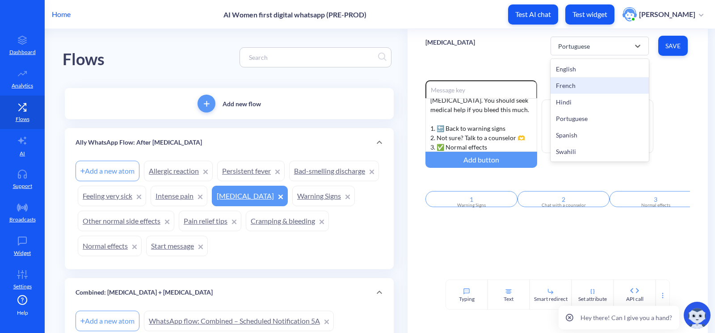
click at [576, 84] on div "French" at bounding box center [599, 85] width 98 height 17
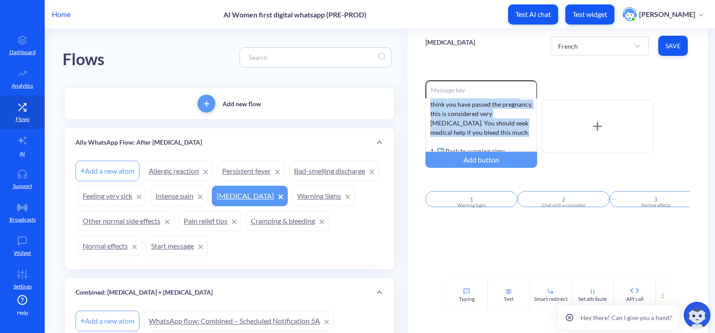
scroll to position [0, 0]
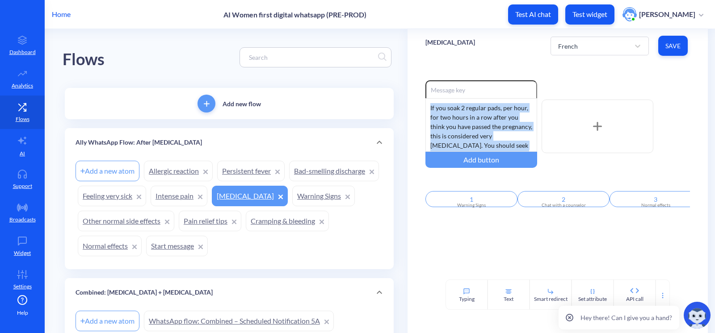
drag, startPoint x: 528, startPoint y: 109, endPoint x: 404, endPoint y: 97, distance: 124.8
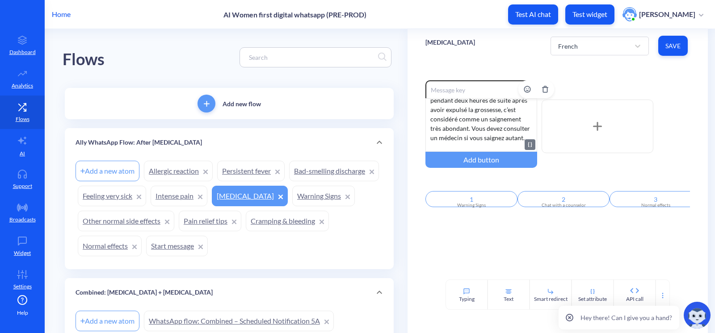
scroll to position [55, 0]
drag, startPoint x: 509, startPoint y: 128, endPoint x: 446, endPoint y: 127, distance: 63.0
click at [446, 127] on div "Si vous imbibez 2 serviettes hygiéniques normales par heure, pendant deux heure…" at bounding box center [481, 125] width 112 height 54
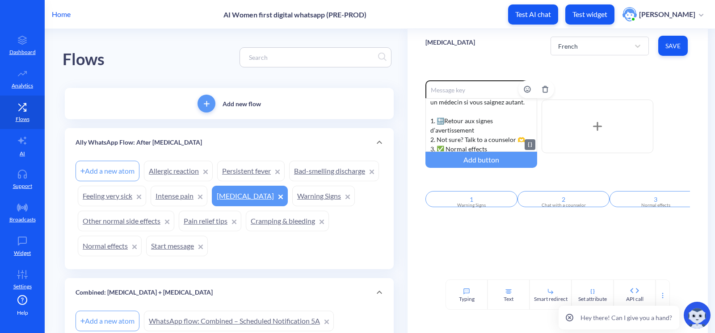
scroll to position [64, 0]
drag, startPoint x: 435, startPoint y: 138, endPoint x: 531, endPoint y: 138, distance: 96.5
click at [531, 138] on div "Si vous imbibez 2 serviettes hygiéniques normales par heure, pendant deux heure…" at bounding box center [481, 125] width 112 height 54
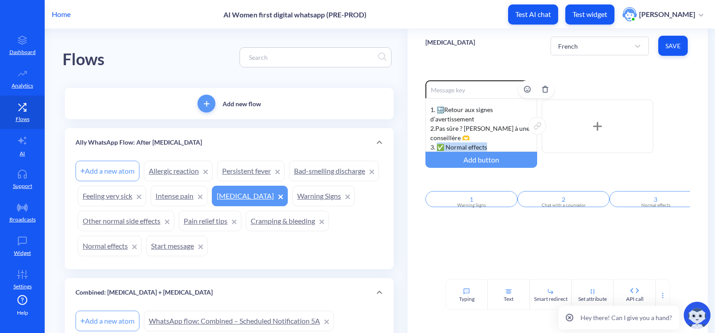
drag, startPoint x: 436, startPoint y: 147, endPoint x: 505, endPoint y: 147, distance: 68.8
click at [505, 147] on div "Si vous imbibez 2 serviettes hygiéniques normales par heure, pendant deux heure…" at bounding box center [481, 125] width 112 height 54
click at [500, 250] on div "Enable reactions Si vous imbibez 2 serviettes hygiéniques normales par heure, p…" at bounding box center [557, 171] width 300 height 217
click at [676, 50] on button "Save" at bounding box center [672, 46] width 29 height 20
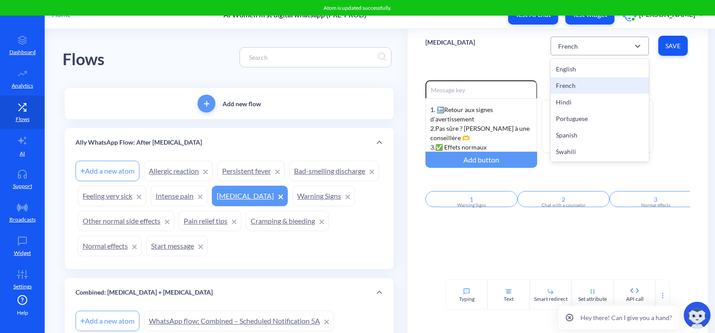
click at [607, 49] on div "French" at bounding box center [592, 46] width 76 height 16
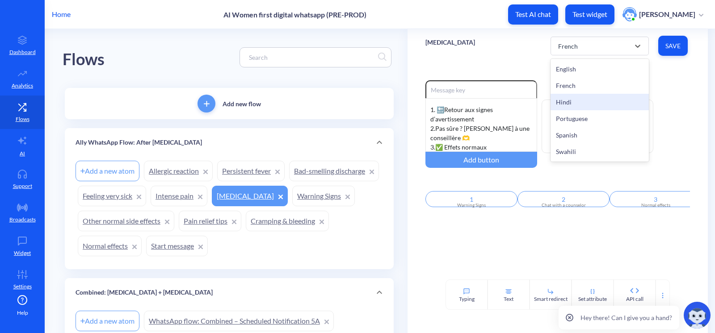
drag, startPoint x: 604, startPoint y: 102, endPoint x: 391, endPoint y: 4, distance: 234.1
click at [601, 102] on div "Hindi" at bounding box center [599, 102] width 98 height 17
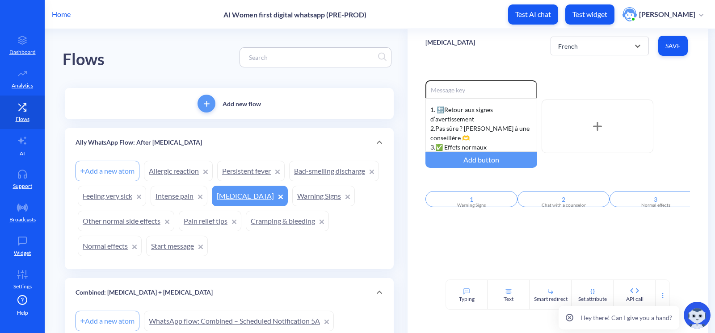
scroll to position [45, 0]
click at [562, 40] on div "Hindi" at bounding box center [592, 46] width 76 height 16
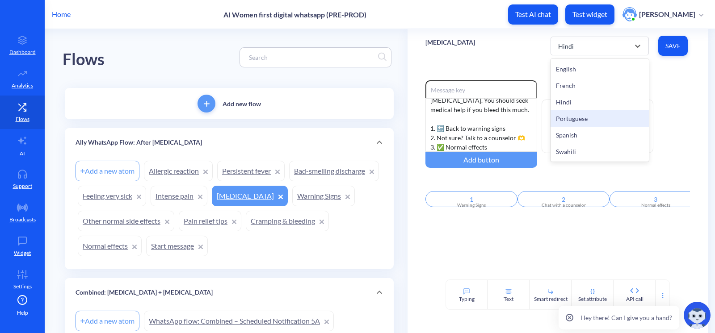
click at [588, 115] on div "Portuguese" at bounding box center [599, 118] width 98 height 17
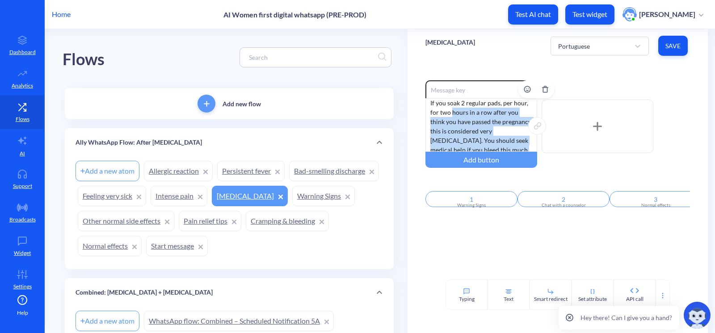
scroll to position [0, 0]
drag, startPoint x: 527, startPoint y: 113, endPoint x: 407, endPoint y: 100, distance: 120.9
click at [407, 100] on div "Enable reactions If you soak 2 regular pads, per hour, for two hours in a row a…" at bounding box center [557, 171] width 300 height 217
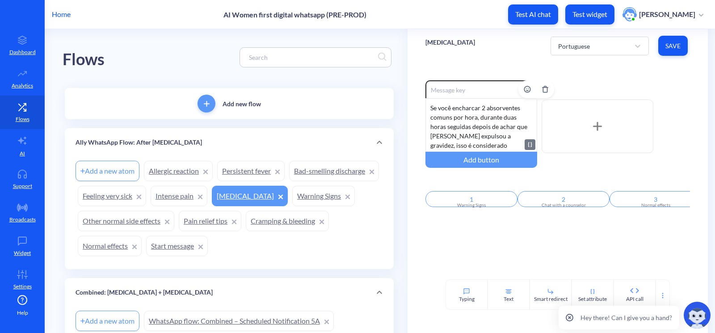
scroll to position [64, 0]
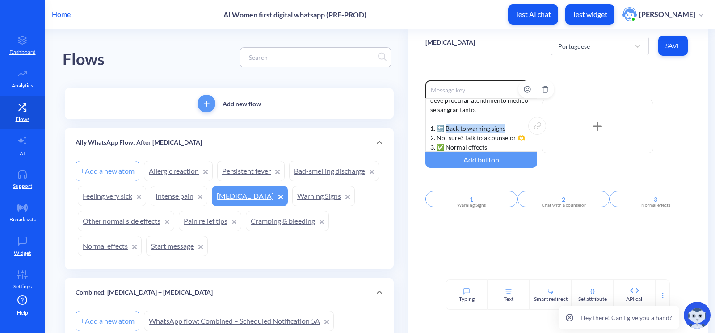
drag, startPoint x: 507, startPoint y: 127, endPoint x: 446, endPoint y: 126, distance: 60.3
click at [446, 126] on div "Se você encharcar 2 absorventes comuns por hora, durante duas horas seguidas de…" at bounding box center [481, 125] width 112 height 54
drag, startPoint x: 523, startPoint y: 137, endPoint x: 437, endPoint y: 134, distance: 85.4
click at [437, 134] on div "Se você encharcar 2 absorventes comuns por hora, durante duas horas seguidas de…" at bounding box center [481, 125] width 112 height 54
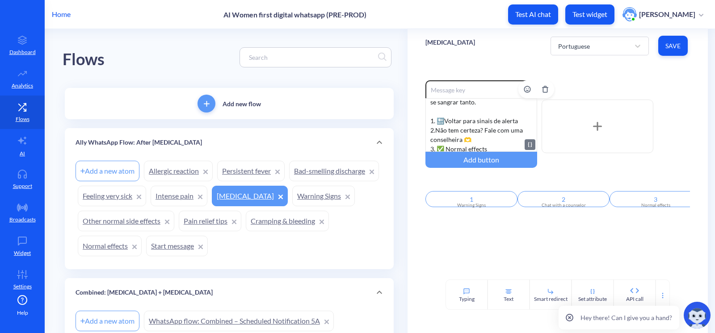
scroll to position [73, 0]
drag, startPoint x: 497, startPoint y: 145, endPoint x: 435, endPoint y: 145, distance: 61.6
click at [435, 145] on div "Se você encharcar 2 absorventes comuns por hora, durante duas horas seguidas de…" at bounding box center [481, 125] width 112 height 54
click at [499, 260] on div "Enable reactions Se você encharcar 2 absorventes comuns por hora, durante duas …" at bounding box center [557, 171] width 300 height 217
click at [674, 46] on span "Save" at bounding box center [672, 46] width 15 height 9
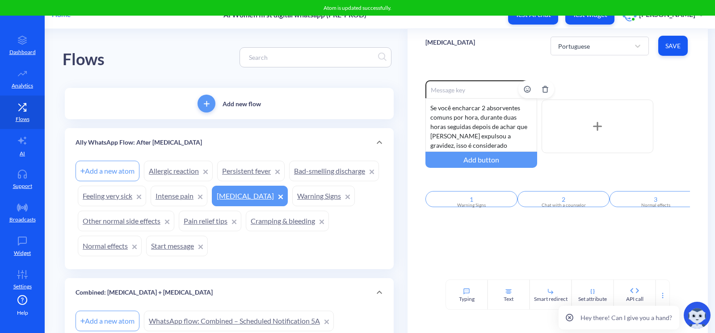
scroll to position [0, 0]
click at [206, 46] on div "Flows" at bounding box center [229, 57] width 333 height 57
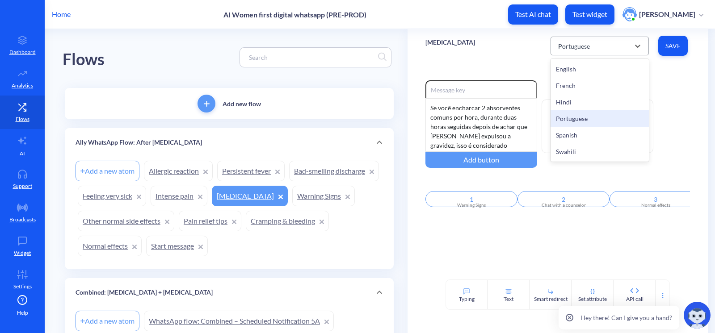
click at [558, 41] on div "Portuguese" at bounding box center [574, 45] width 32 height 9
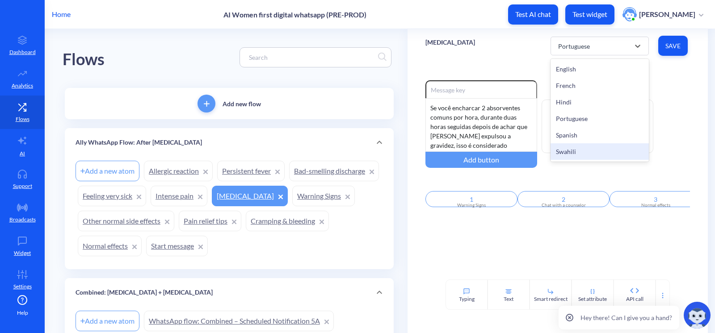
click at [589, 151] on div "Swahili" at bounding box center [599, 151] width 98 height 17
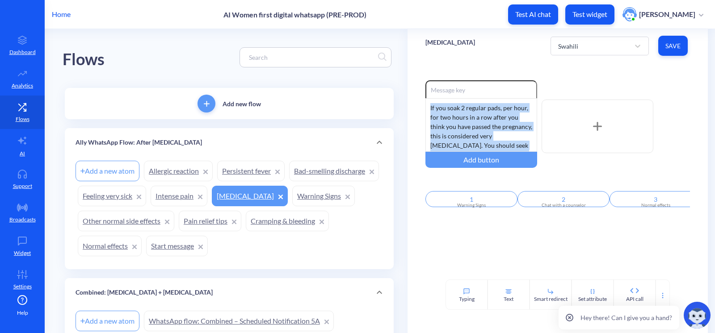
drag, startPoint x: 527, startPoint y: 111, endPoint x: 413, endPoint y: 96, distance: 115.4
click at [413, 96] on div "Enable reactions If you soak 2 regular pads, per hour, for two hours in a row a…" at bounding box center [557, 171] width 300 height 217
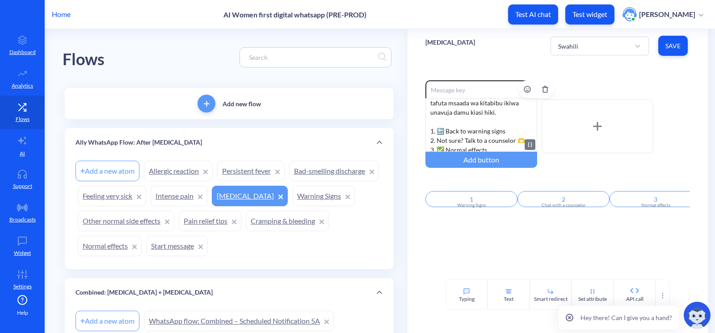
scroll to position [55, 0]
drag, startPoint x: 505, startPoint y: 128, endPoint x: 446, endPoint y: 124, distance: 58.6
click at [446, 124] on div "Kama unalowanisha pedi 2 za kawaida kwa kila saa, kwa masaa 2 mfululizo baada y…" at bounding box center [481, 125] width 112 height 54
drag, startPoint x: 509, startPoint y: 129, endPoint x: 513, endPoint y: 134, distance: 6.3
click at [513, 134] on div "Kama unalowanisha pedi 2 za kawaida kwa kila saa, kwa masaa 2 mfululizo baada y…" at bounding box center [481, 125] width 112 height 54
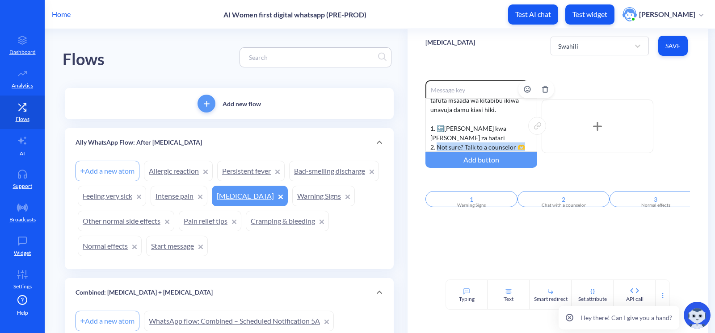
drag, startPoint x: 524, startPoint y: 136, endPoint x: 436, endPoint y: 136, distance: 87.6
click at [436, 136] on div "Kama unalowanisha pedi 2 za kawaida kwa kila saa, kwa masaa 2 mfululizo baada y…" at bounding box center [481, 125] width 112 height 54
drag, startPoint x: 492, startPoint y: 147, endPoint x: 438, endPoint y: 145, distance: 54.1
click at [438, 145] on div "Kama unalowanisha pedi 2 za kawaida kwa kila saa, kwa masaa 2 mfululizo baada y…" at bounding box center [481, 125] width 112 height 54
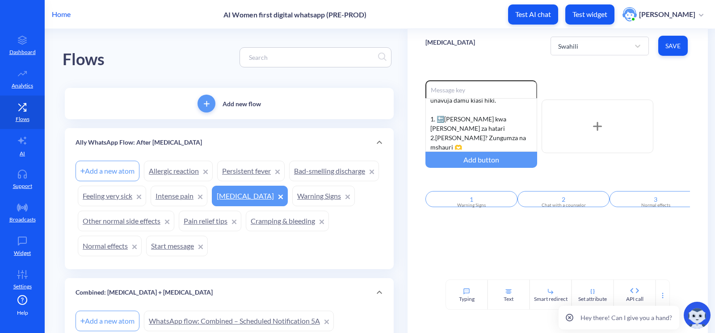
click at [503, 247] on div "Enable reactions Kama unalowanisha pedi 2 za kawaida kwa kila saa, kwa masaa 2 …" at bounding box center [557, 171] width 300 height 217
click at [660, 44] on button "Save" at bounding box center [672, 46] width 29 height 20
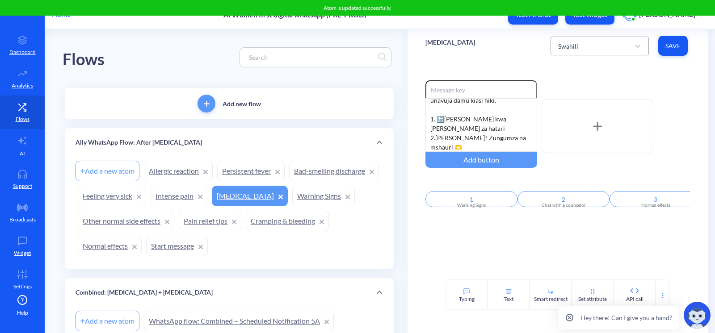
click at [593, 51] on div "Swahili" at bounding box center [592, 46] width 76 height 16
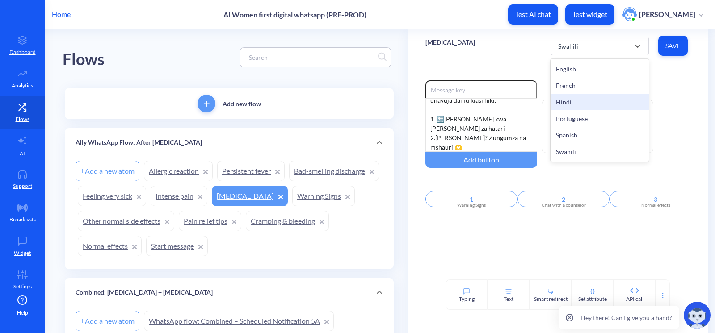
click at [581, 102] on div "Hindi" at bounding box center [599, 102] width 98 height 17
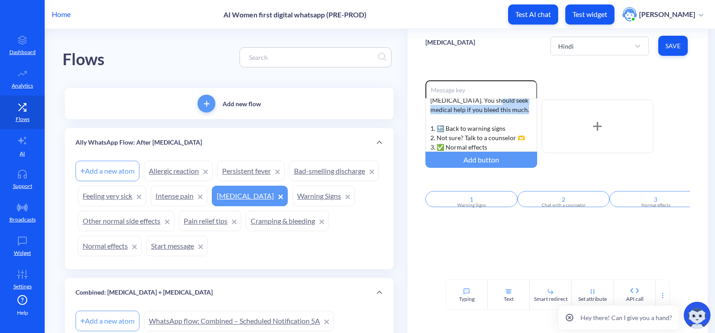
scroll to position [0, 0]
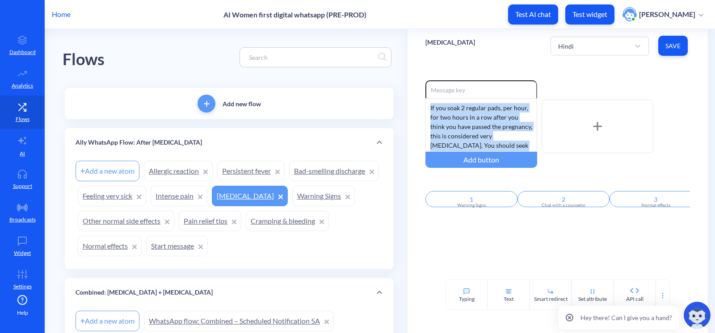
drag, startPoint x: 529, startPoint y: 113, endPoint x: 366, endPoint y: 68, distance: 168.6
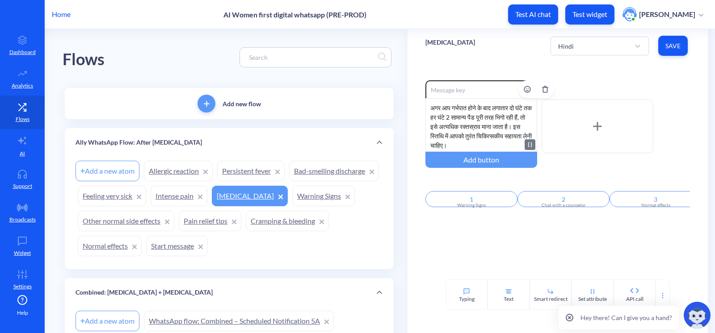
scroll to position [36, 0]
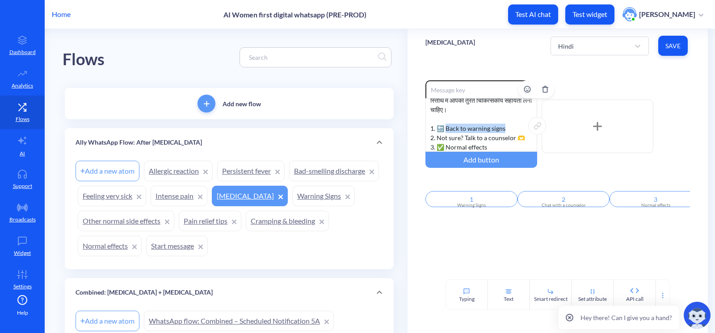
drag, startPoint x: 507, startPoint y: 126, endPoint x: 446, endPoint y: 126, distance: 61.7
click at [446, 126] on div "अगर आप गर्भपात होने के बाद लगातार दो घंटे तक हर घंटे 2 सामान्य पैड पूरी तरह भिग…" at bounding box center [481, 125] width 112 height 54
drag, startPoint x: 520, startPoint y: 138, endPoint x: 437, endPoint y: 138, distance: 83.5
click at [437, 138] on div "अगर आप गर्भपात होने के बाद लगातार दो घंटे तक हर घंटे 2 सामान्य पैड पूरी तरह भिग…" at bounding box center [481, 125] width 112 height 54
drag, startPoint x: 436, startPoint y: 143, endPoint x: 493, endPoint y: 144, distance: 56.7
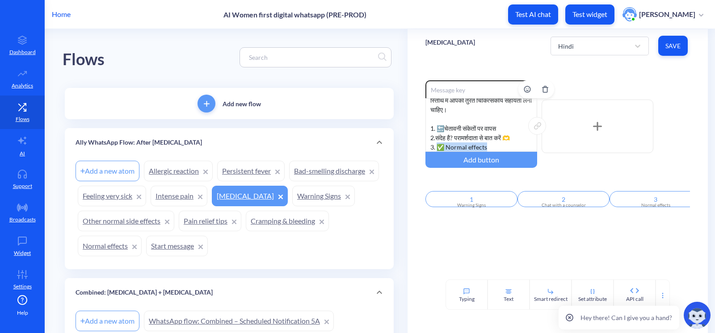
click at [493, 144] on div "अगर आप गर्भपात होने के बाद लगातार दो घंटे तक हर घंटे 2 सामान्य पैड पूरी तरह भिग…" at bounding box center [481, 125] width 112 height 54
click at [476, 253] on div "Enable reactions अगर आप गर्भपात होने के बाद लगातार दो घंटे तक हर घंटे 2 सामान्य…" at bounding box center [557, 171] width 300 height 217
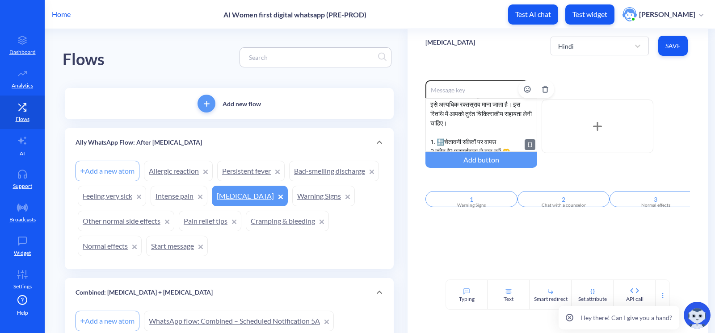
scroll to position [0, 0]
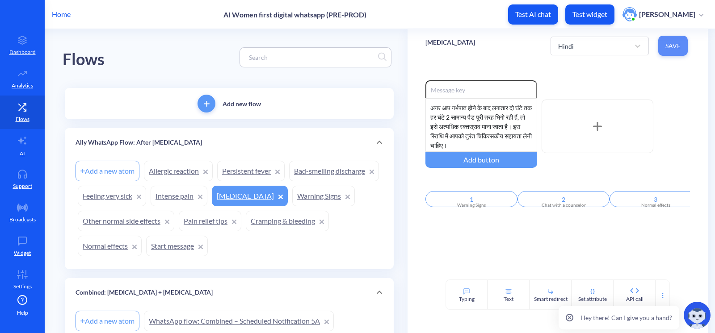
click at [675, 36] on button "Save" at bounding box center [672, 46] width 29 height 20
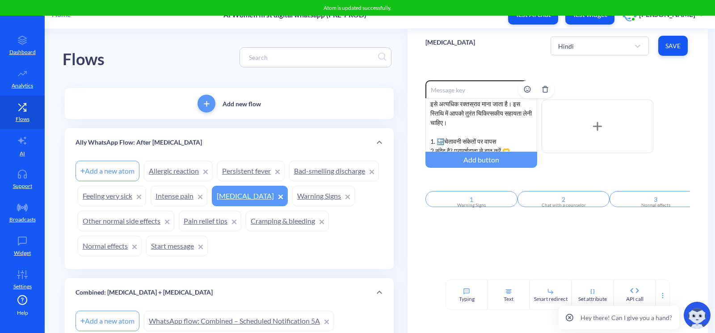
scroll to position [36, 0]
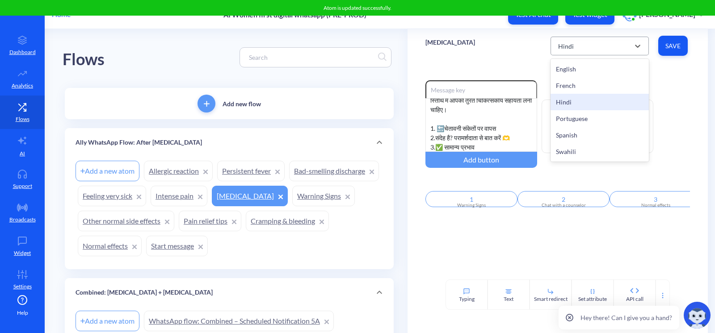
click at [577, 39] on div "Hindi" at bounding box center [592, 46] width 76 height 16
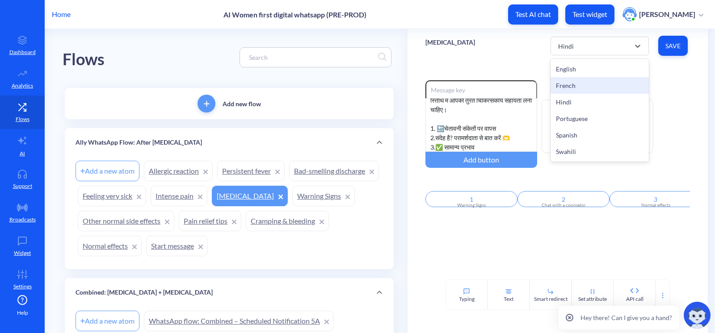
click at [570, 85] on div "French" at bounding box center [599, 85] width 98 height 17
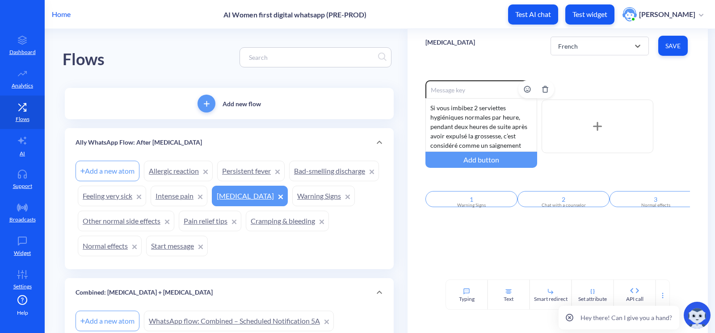
scroll to position [73, 0]
click at [592, 53] on div "French" at bounding box center [592, 46] width 76 height 16
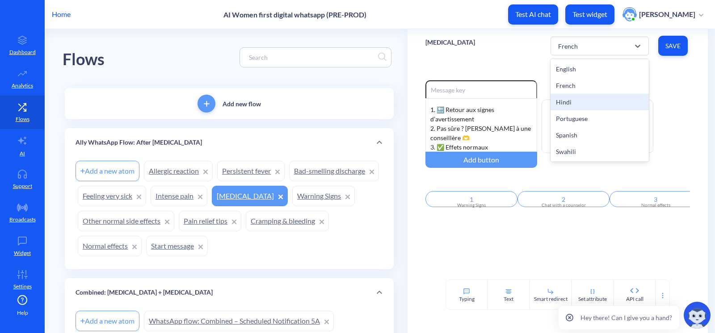
click at [586, 104] on div "Hindi" at bounding box center [599, 102] width 98 height 17
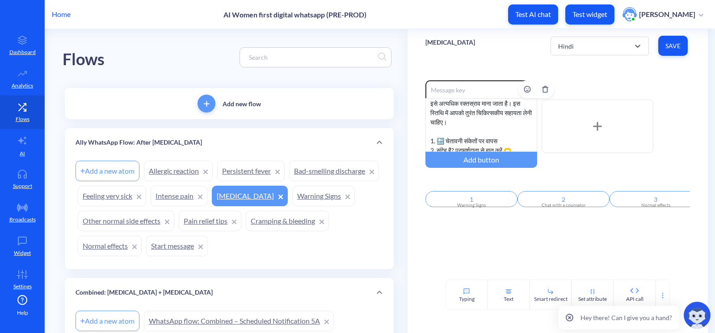
scroll to position [36, 0]
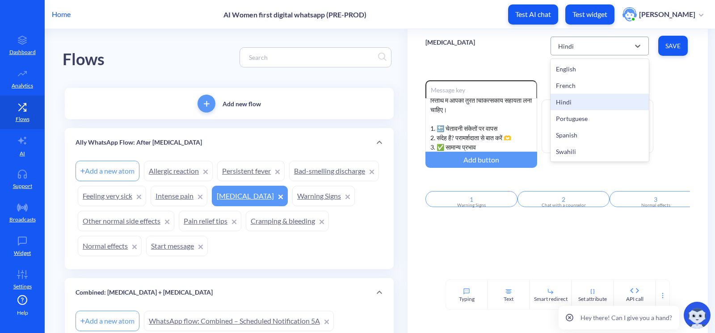
click at [586, 46] on div "Hindi" at bounding box center [592, 46] width 76 height 16
click at [570, 111] on div "Portuguese" at bounding box center [599, 118] width 98 height 17
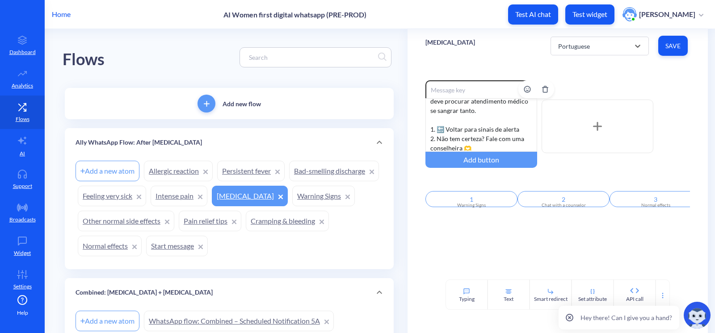
scroll to position [73, 0]
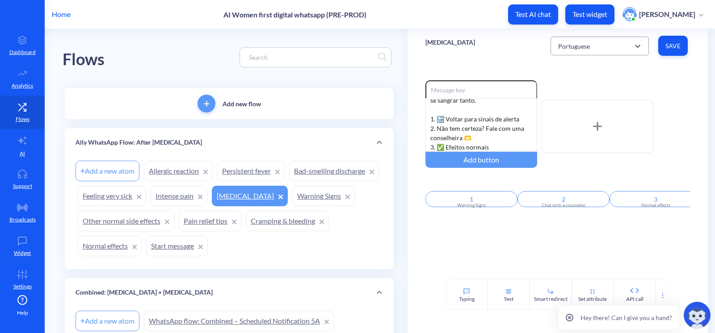
click at [578, 47] on div "Portuguese" at bounding box center [574, 45] width 32 height 9
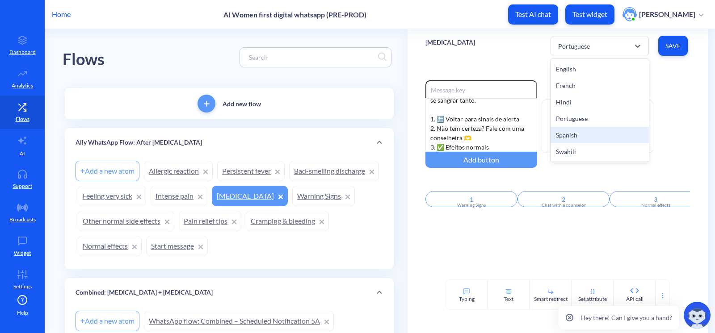
click at [574, 134] on div "Spanish" at bounding box center [599, 135] width 98 height 17
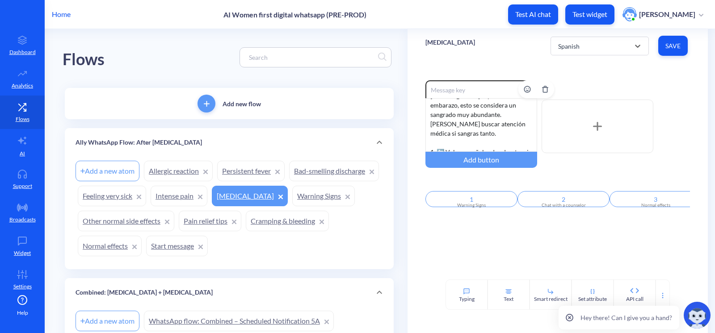
scroll to position [0, 0]
click at [577, 48] on div "Spanish" at bounding box center [568, 45] width 21 height 9
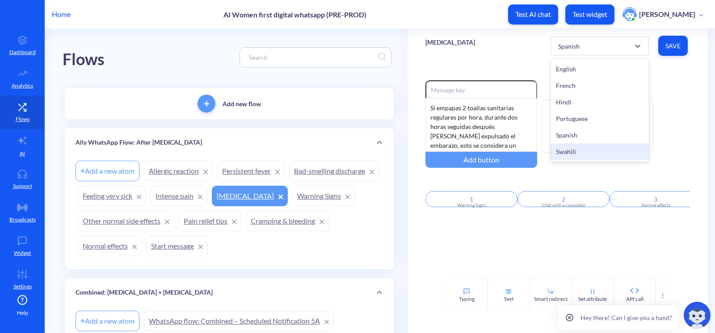
click at [567, 151] on div "Swahili" at bounding box center [599, 151] width 98 height 17
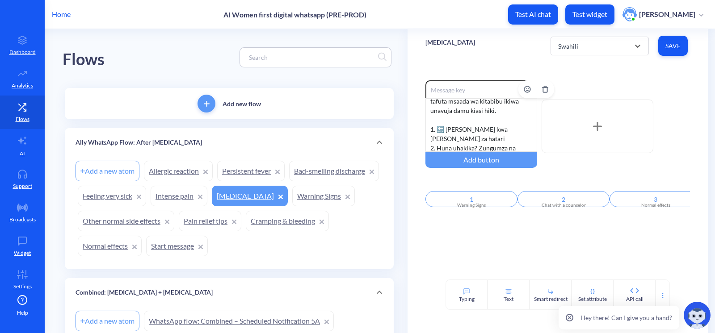
scroll to position [64, 0]
click at [509, 42] on div "Heavy bleeding option Swahili, selected. 6 results available. Select is focused…" at bounding box center [557, 46] width 300 height 34
click at [207, 196] on link "Intense pain" at bounding box center [179, 196] width 57 height 21
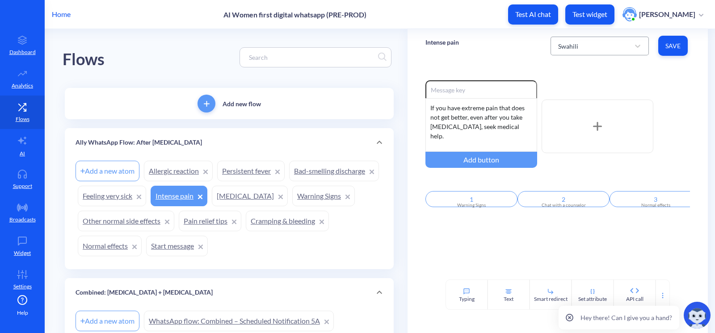
click at [585, 38] on div "Swahili" at bounding box center [592, 46] width 76 height 16
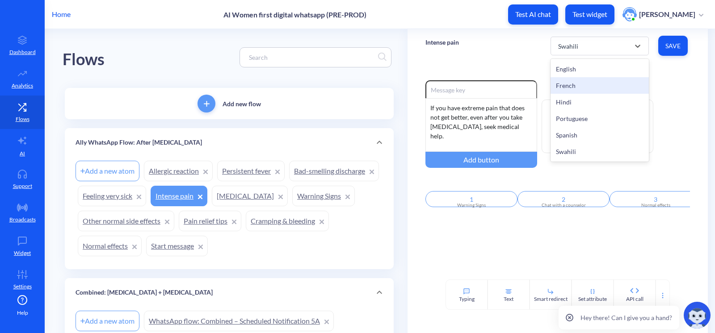
click at [566, 84] on div "French" at bounding box center [599, 85] width 98 height 17
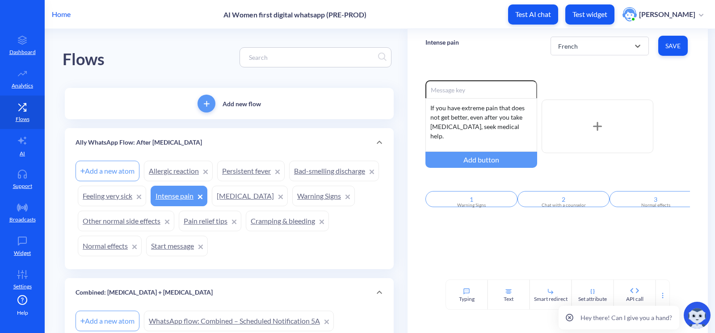
click at [489, 51] on div "Intense pain option French, selected. 6 results available. Select is focused ,t…" at bounding box center [557, 46] width 300 height 34
click at [489, 120] on div "If you have extreme pain that does not get better, even after you take ibuprofe…" at bounding box center [481, 125] width 112 height 54
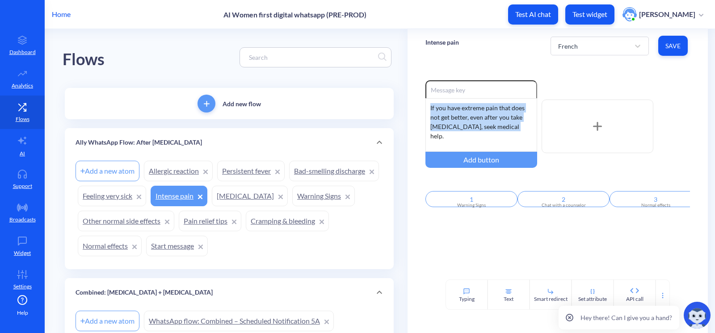
drag, startPoint x: 509, startPoint y: 123, endPoint x: 402, endPoint y: 70, distance: 119.5
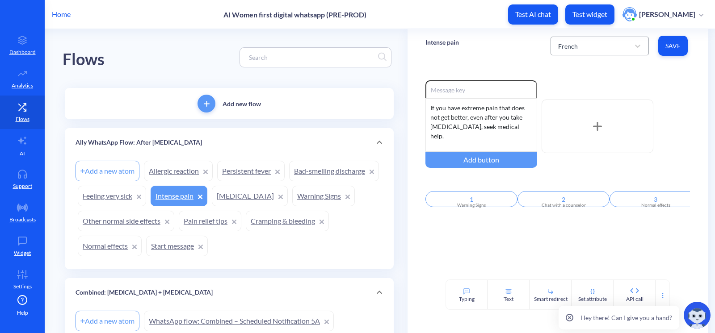
click at [569, 53] on div "French" at bounding box center [592, 46] width 76 height 16
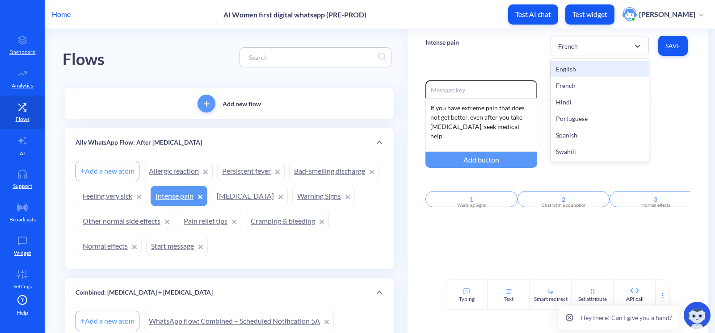
click at [487, 69] on div "Enable reactions If you have extreme pain that does not get better, even after …" at bounding box center [557, 171] width 300 height 217
drag, startPoint x: 588, startPoint y: 46, endPoint x: 594, endPoint y: 75, distance: 29.2
click at [588, 46] on div "French" at bounding box center [592, 46] width 76 height 16
click at [576, 84] on div "French" at bounding box center [599, 85] width 98 height 17
drag, startPoint x: 563, startPoint y: 50, endPoint x: 578, endPoint y: 101, distance: 52.9
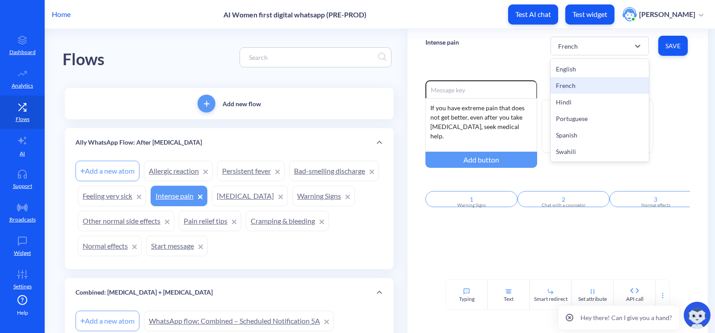
click at [564, 53] on div "French" at bounding box center [592, 46] width 76 height 16
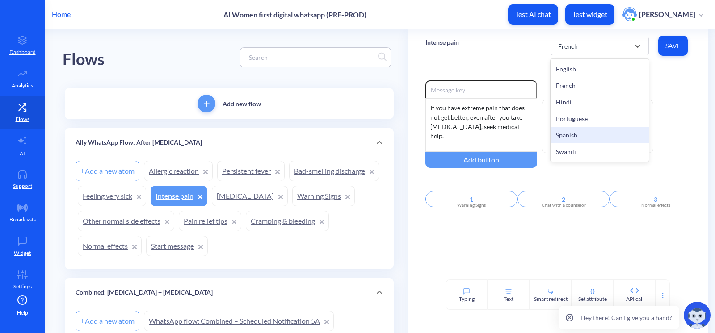
click at [590, 138] on div "Spanish" at bounding box center [599, 135] width 98 height 17
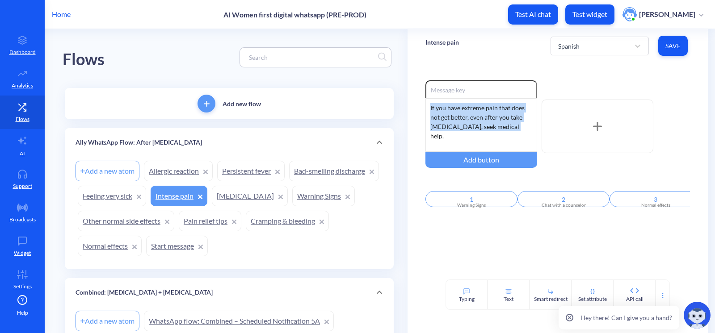
drag, startPoint x: 512, startPoint y: 129, endPoint x: 361, endPoint y: 58, distance: 166.3
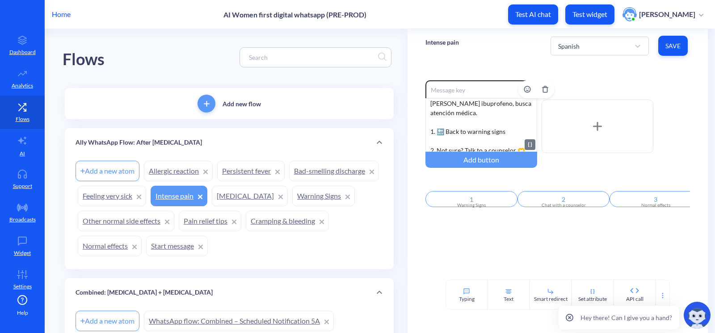
scroll to position [36, 0]
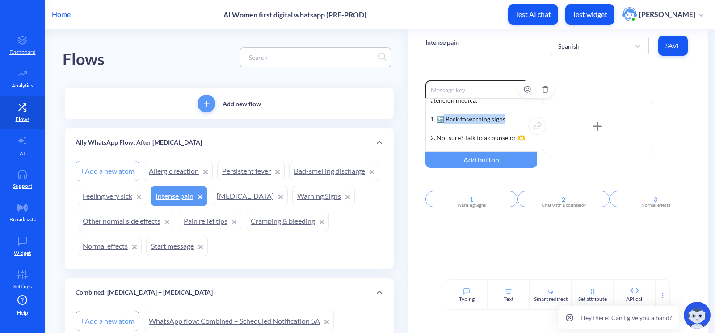
drag, startPoint x: 509, startPoint y: 111, endPoint x: 444, endPoint y: 111, distance: 65.7
click at [444, 111] on div "Si tienes dolor extremo que no mejora, incluso después de tomar ibuprofeno, bus…" at bounding box center [481, 125] width 112 height 54
click at [451, 114] on div "Si tienes dolor extremo que no mejora, incluso después de tomar ibuprofeno, bus…" at bounding box center [481, 125] width 112 height 54
drag, startPoint x: 505, startPoint y: 110, endPoint x: 446, endPoint y: 111, distance: 58.5
click at [446, 111] on div "Si tienes dolor extremo que no mejora, incluso después de tomar ibuprofeno, bus…" at bounding box center [481, 125] width 112 height 54
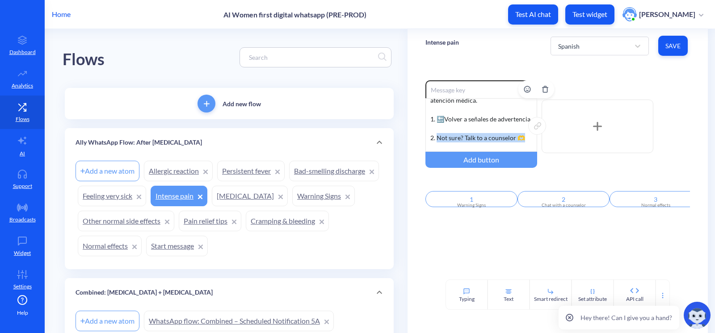
drag, startPoint x: 525, startPoint y: 136, endPoint x: 437, endPoint y: 133, distance: 88.1
click at [437, 133] on div "Si tienes dolor extremo que no mejora, incluso después de tomar ibuprofeno, bus…" at bounding box center [481, 125] width 112 height 54
click at [428, 136] on div "Si tienes dolor extremo que no mejora, incluso después de tomar ibuprofeno, bus…" at bounding box center [481, 125] width 112 height 54
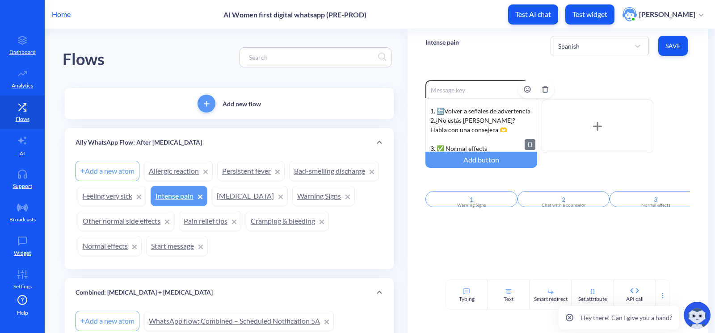
scroll to position [45, 0]
drag, startPoint x: 446, startPoint y: 146, endPoint x: 486, endPoint y: 147, distance: 39.3
click at [486, 147] on div "Si tienes dolor extremo que no mejora, incluso después de tomar ibuprofeno, bus…" at bounding box center [481, 125] width 112 height 54
click at [453, 136] on div "Si tienes dolor extremo que no mejora, incluso después de tomar ibuprofeno, bus…" at bounding box center [481, 125] width 112 height 54
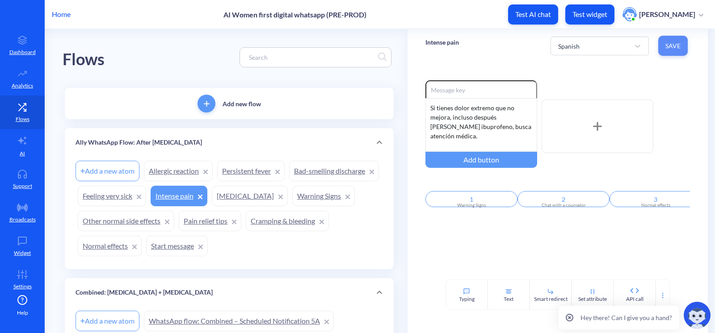
click at [669, 49] on span "Save" at bounding box center [672, 46] width 15 height 9
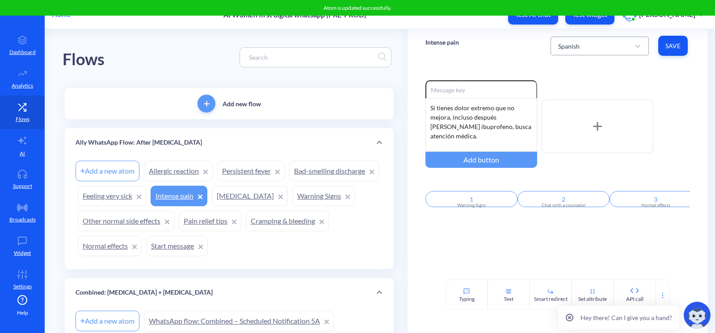
click at [602, 50] on div "Spanish" at bounding box center [592, 46] width 76 height 16
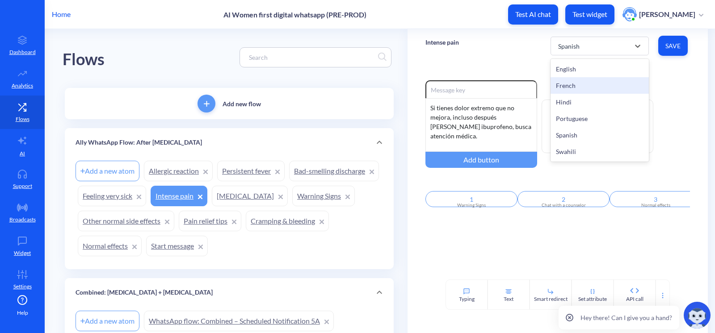
click at [575, 89] on div "French" at bounding box center [599, 85] width 98 height 17
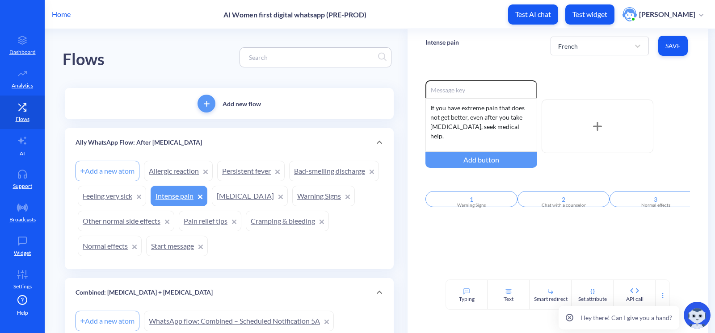
click at [497, 49] on div "Intense pain French Save" at bounding box center [557, 46] width 300 height 34
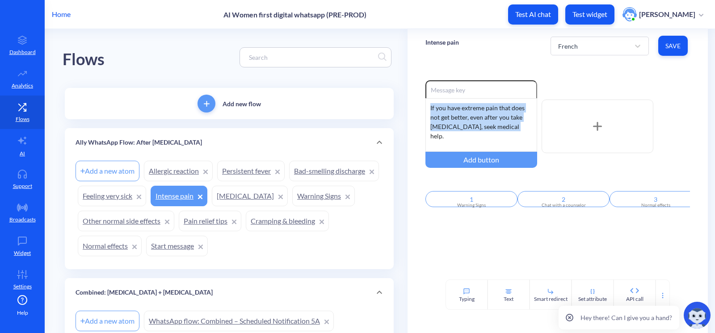
drag, startPoint x: 490, startPoint y: 116, endPoint x: 403, endPoint y: 71, distance: 97.3
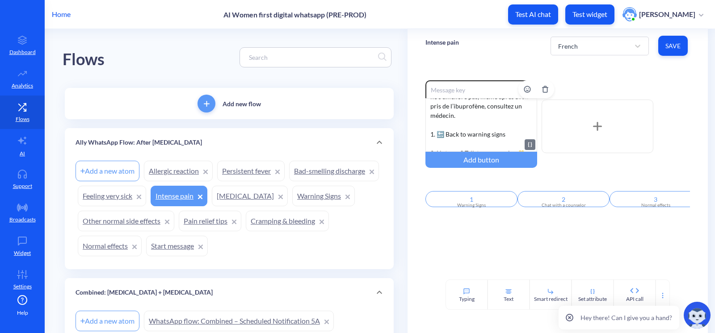
scroll to position [40, 0]
drag, startPoint x: 508, startPoint y: 110, endPoint x: 446, endPoint y: 112, distance: 61.7
click at [446, 112] on div "Si vous avez une douleur extrême qui ne s’améliore pas, même après avoir pris d…" at bounding box center [481, 125] width 112 height 54
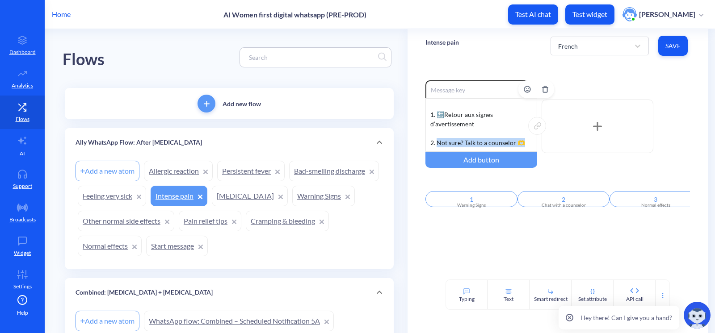
drag, startPoint x: 521, startPoint y: 140, endPoint x: 437, endPoint y: 140, distance: 83.5
click at [437, 140] on div "Si vous avez une douleur extrême qui ne s’améliore pas, même après avoir pris d…" at bounding box center [481, 125] width 112 height 54
click at [437, 134] on div "Si vous avez une douleur extrême qui ne s’améliore pas, même après avoir pris d…" at bounding box center [481, 125] width 112 height 54
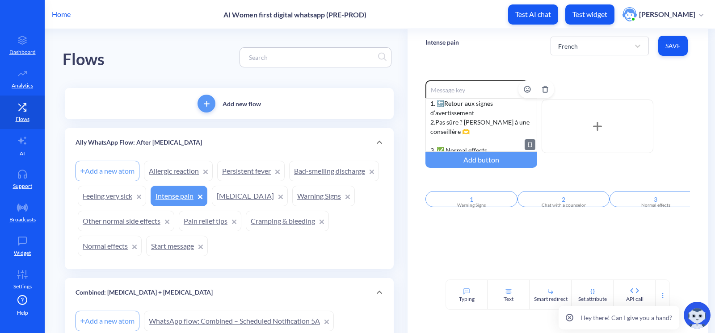
scroll to position [55, 0]
click at [445, 135] on div "Si vous avez une douleur extrême qui ne s’améliore pas, même après avoir pris d…" at bounding box center [481, 125] width 112 height 54
drag, startPoint x: 445, startPoint y: 145, endPoint x: 500, endPoint y: 149, distance: 55.5
click at [500, 149] on div "Si vous avez une douleur extrême qui ne s’améliore pas, même après avoir pris d…" at bounding box center [481, 125] width 112 height 54
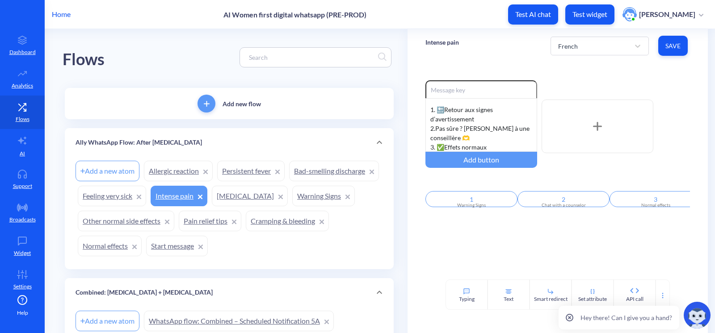
click at [482, 245] on div "Enable reactions Si vous avez une douleur extrême qui ne s’améliore pas, même a…" at bounding box center [557, 171] width 300 height 217
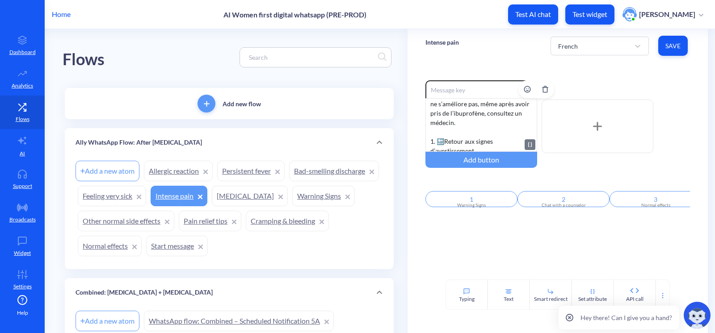
scroll to position [0, 0]
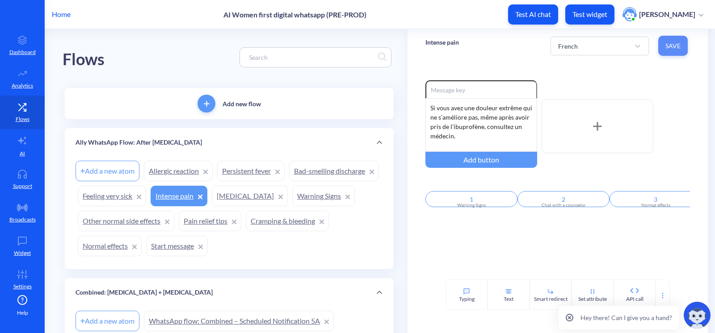
click at [679, 45] on button "Save" at bounding box center [672, 46] width 29 height 20
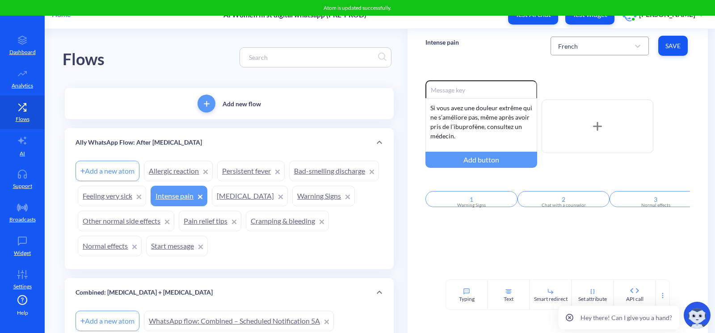
click at [610, 52] on div "French" at bounding box center [592, 46] width 76 height 16
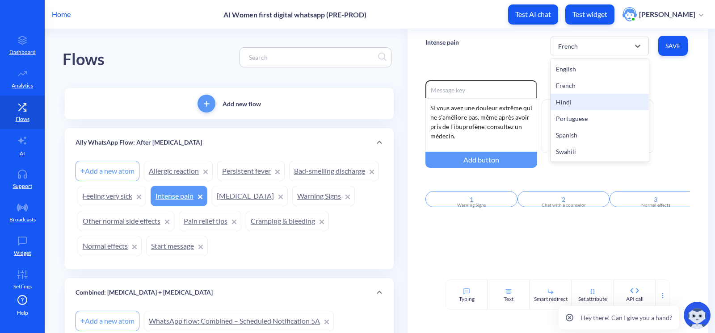
drag, startPoint x: 594, startPoint y: 101, endPoint x: 395, endPoint y: 4, distance: 221.4
click at [594, 101] on div "Hindi" at bounding box center [599, 102] width 98 height 17
click at [579, 44] on div "Hindi" at bounding box center [592, 46] width 76 height 16
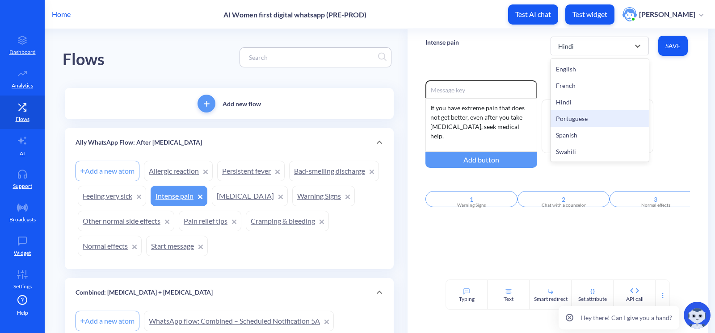
click at [590, 120] on div "Portuguese" at bounding box center [599, 118] width 98 height 17
click at [587, 40] on div "Portuguese" at bounding box center [592, 46] width 76 height 16
click at [493, 55] on div "Intense pain Portuguese Save" at bounding box center [557, 46] width 300 height 34
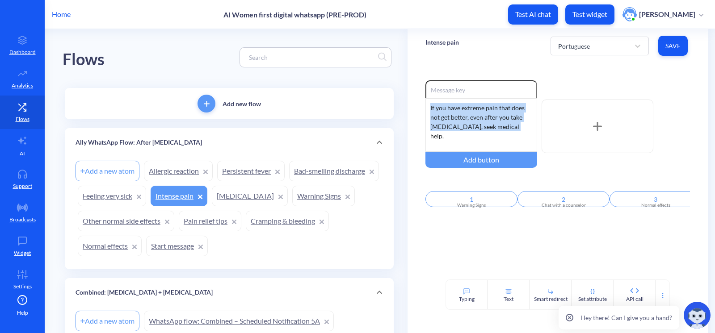
drag, startPoint x: 512, startPoint y: 125, endPoint x: 333, endPoint y: 59, distance: 190.3
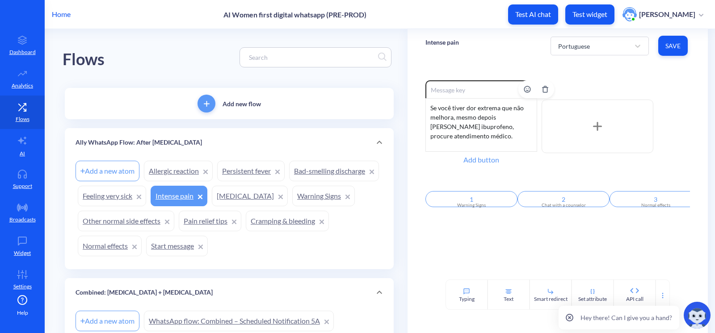
scroll to position [45, 0]
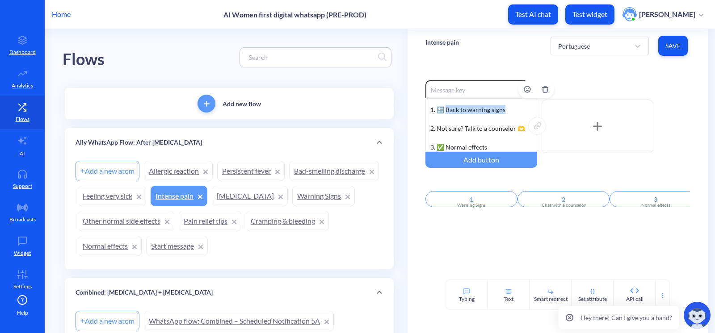
drag, startPoint x: 511, startPoint y: 108, endPoint x: 444, endPoint y: 111, distance: 66.2
click at [444, 111] on div "Se você tiver dor extrema que não melhora, mesmo depois de tomar ibuprofeno, pr…" at bounding box center [481, 125] width 112 height 54
drag, startPoint x: 522, startPoint y: 128, endPoint x: 436, endPoint y: 125, distance: 86.7
click at [436, 125] on div "Se você tiver dor extrema que não melhora, mesmo depois de tomar ibuprofeno, pr…" at bounding box center [481, 125] width 112 height 54
click at [455, 121] on div "Se você tiver dor extrema que não melhora, mesmo depois de tomar ibuprofeno, pr…" at bounding box center [481, 125] width 112 height 54
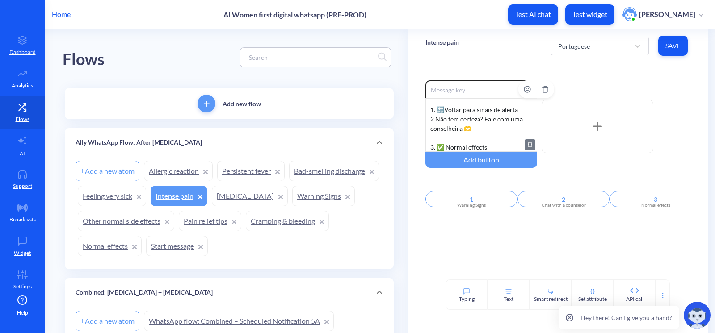
click at [455, 134] on div "Se você tiver dor extrema que não melhora, mesmo depois de tomar ibuprofeno, pr…" at bounding box center [481, 125] width 112 height 54
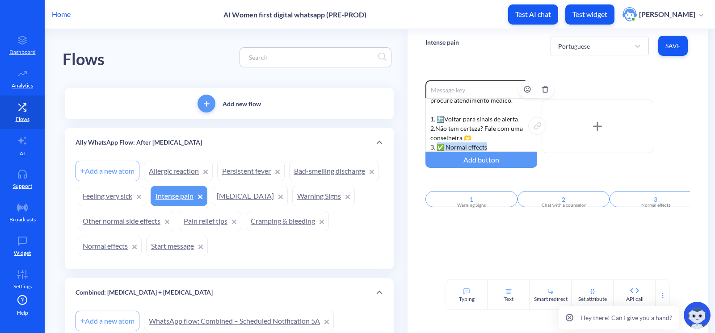
drag, startPoint x: 493, startPoint y: 144, endPoint x: 436, endPoint y: 146, distance: 56.8
click at [436, 146] on div "Se você tiver dor extrema que não melhora, mesmo depois de tomar ibuprofeno, pr…" at bounding box center [481, 125] width 112 height 54
click at [677, 42] on span "Save" at bounding box center [672, 46] width 15 height 9
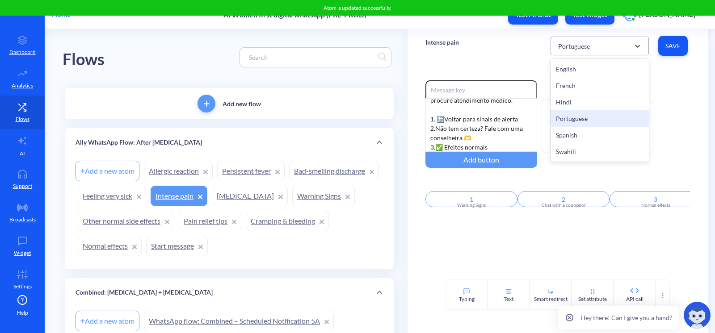
click at [576, 43] on div "Portuguese" at bounding box center [574, 45] width 32 height 9
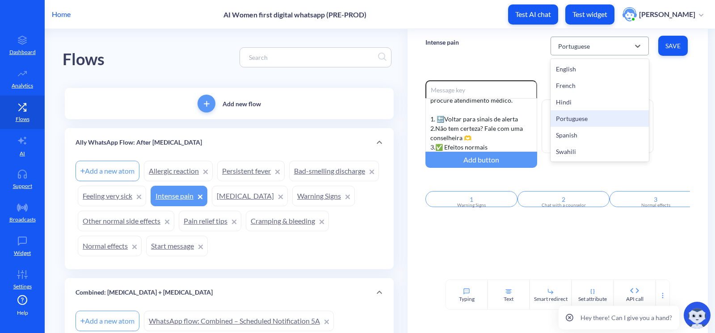
click at [620, 45] on div "Portuguese" at bounding box center [592, 46] width 76 height 16
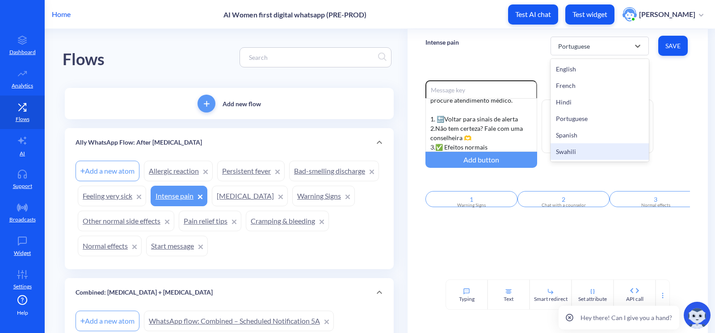
click at [602, 152] on div "Swahili" at bounding box center [599, 151] width 98 height 17
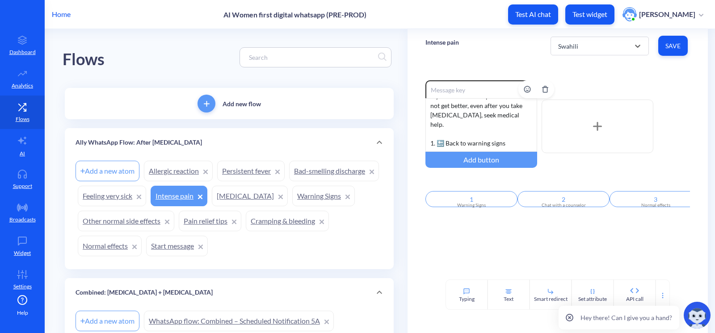
scroll to position [0, 0]
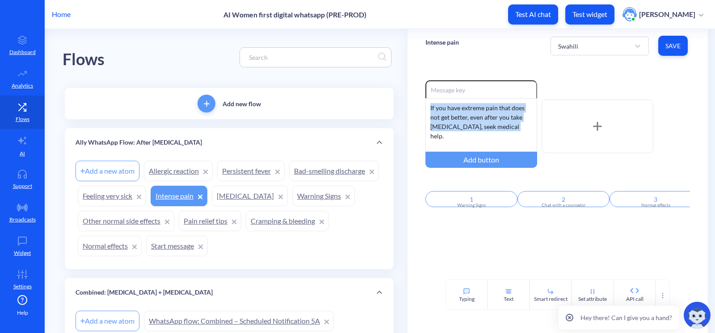
drag, startPoint x: 514, startPoint y: 125, endPoint x: 399, endPoint y: 79, distance: 123.3
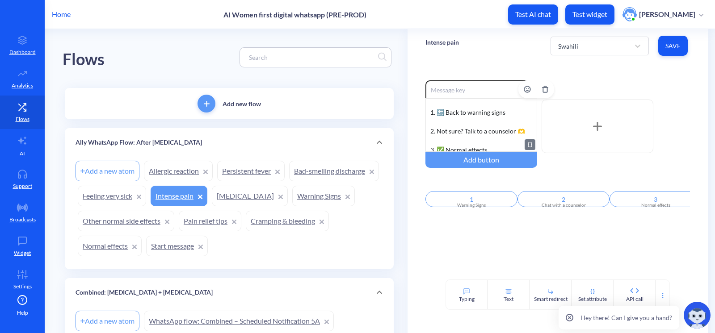
scroll to position [45, 0]
drag, startPoint x: 505, startPoint y: 109, endPoint x: 445, endPoint y: 109, distance: 59.4
click at [445, 109] on div "Kama una maumivu makali sana ambayo hayapungui hata baada ya kunywa ibuprofen, …" at bounding box center [481, 125] width 112 height 54
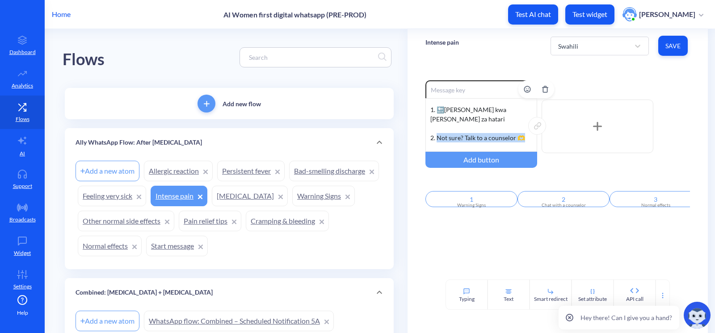
drag, startPoint x: 520, startPoint y: 130, endPoint x: 436, endPoint y: 130, distance: 83.5
click at [436, 130] on div "Kama una maumivu makali sana ambayo hayapungui hata baada ya kunywa ibuprofen, …" at bounding box center [481, 125] width 112 height 54
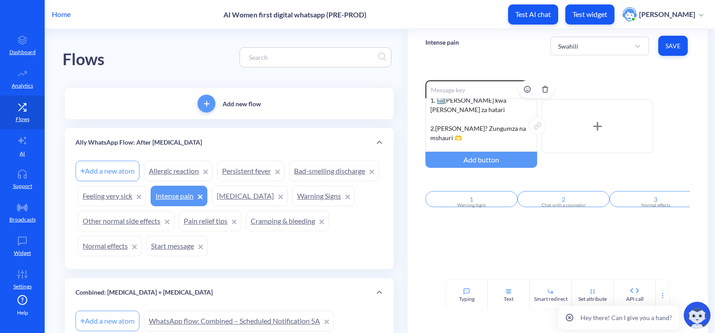
drag, startPoint x: 486, startPoint y: 147, endPoint x: 436, endPoint y: 149, distance: 50.1
click at [436, 149] on div "Kama una maumivu makali sana ambayo hayapungui hata baada ya kunywa ibuprofen, …" at bounding box center [481, 125] width 112 height 54
click at [446, 139] on div "Kama una maumivu makali sana ambayo hayapungui hata baada ya kunywa ibuprofen, …" at bounding box center [481, 125] width 112 height 54
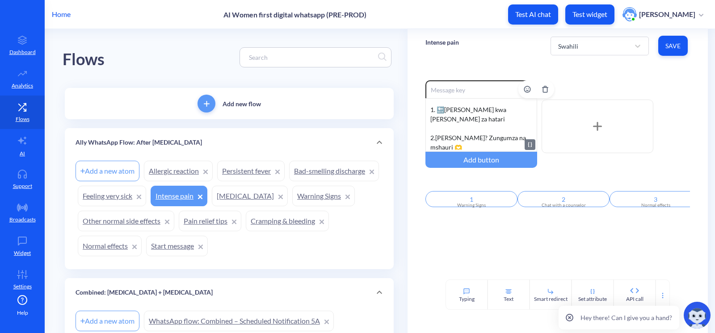
click at [446, 121] on div "Kama una maumivu makali sana ambayo hayapungui hata baada ya kunywa ibuprofen, …" at bounding box center [481, 125] width 112 height 54
click at [689, 42] on div "Intense pain Swahili Save" at bounding box center [557, 46] width 300 height 34
click at [675, 44] on span "Save" at bounding box center [672, 46] width 15 height 9
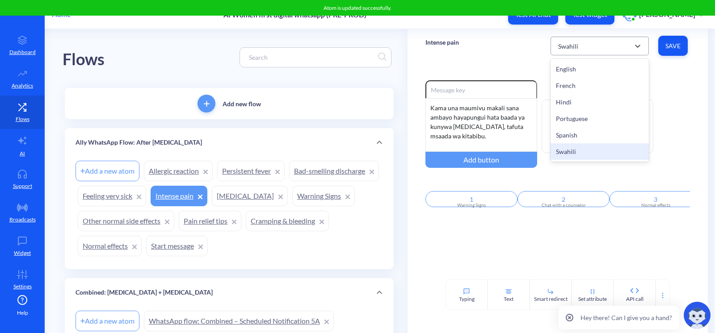
click at [590, 42] on div "Swahili" at bounding box center [592, 46] width 76 height 16
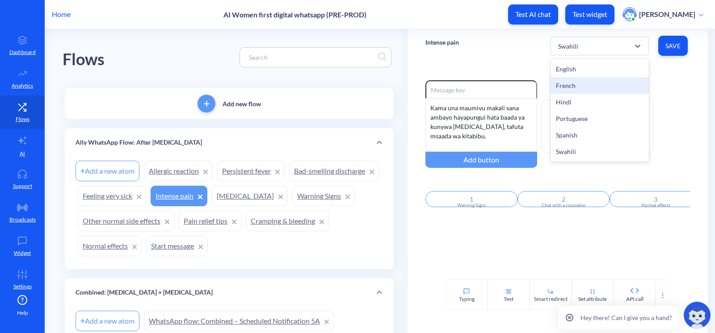
click at [491, 57] on div "Intense pain option Swahili, selected. option French focused, 2 of 6. 6 results…" at bounding box center [557, 46] width 300 height 34
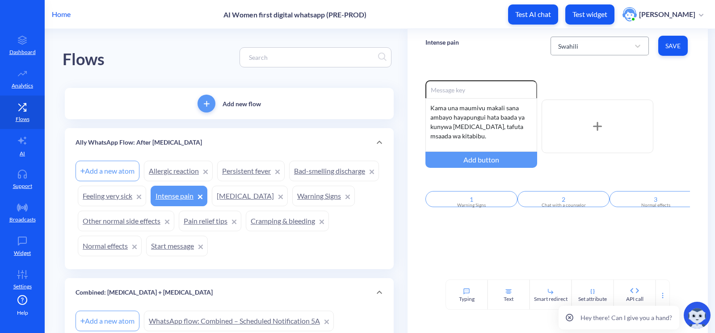
click at [576, 43] on div "Swahili" at bounding box center [592, 46] width 76 height 16
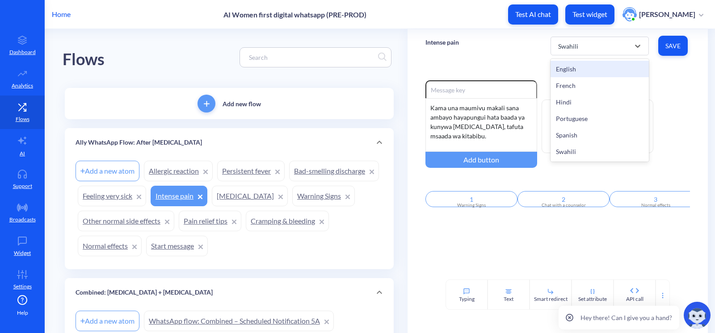
click at [575, 71] on div "English" at bounding box center [599, 69] width 98 height 17
click at [564, 52] on div "English" at bounding box center [592, 46] width 76 height 16
click at [568, 90] on div "French" at bounding box center [599, 85] width 98 height 17
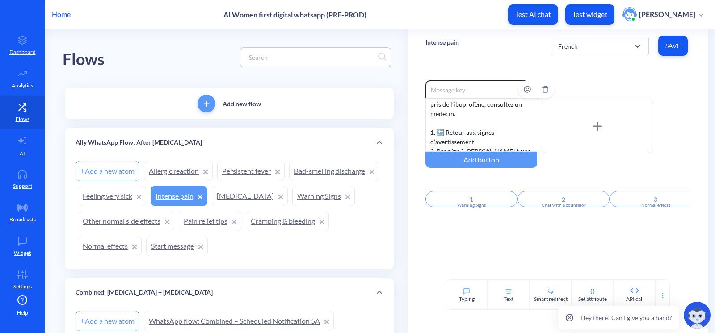
scroll to position [45, 0]
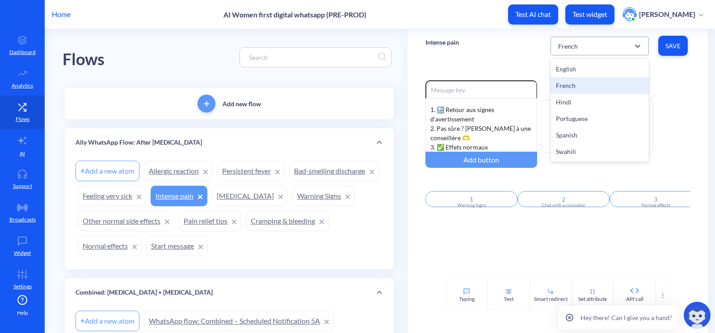
click at [583, 47] on div "French" at bounding box center [592, 46] width 76 height 16
click at [573, 104] on div "Hindi" at bounding box center [599, 102] width 98 height 17
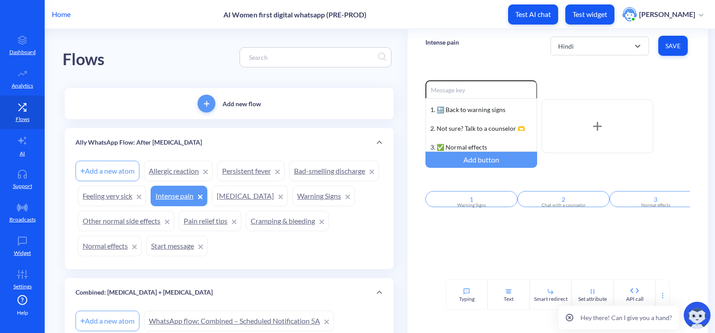
scroll to position [36, 0]
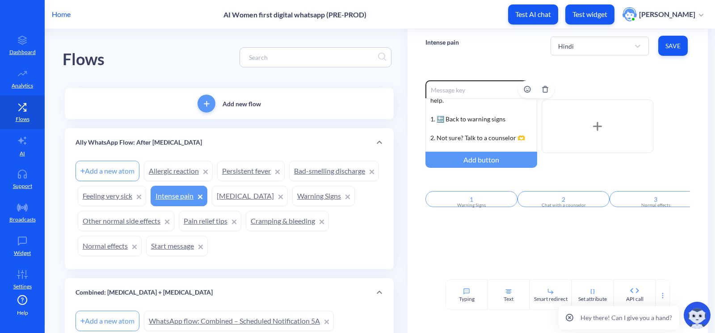
click at [465, 118] on div "If you have extreme pain that does not get better, even after you take ibuprofe…" at bounding box center [481, 125] width 112 height 54
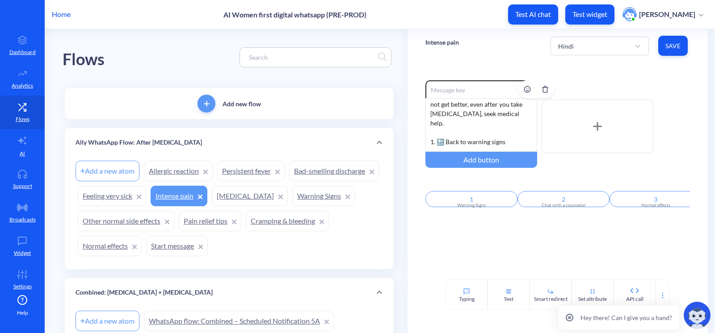
scroll to position [0, 0]
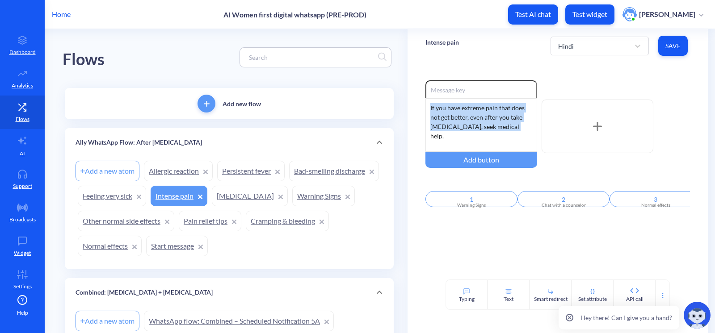
drag, startPoint x: 517, startPoint y: 128, endPoint x: 393, endPoint y: 80, distance: 132.5
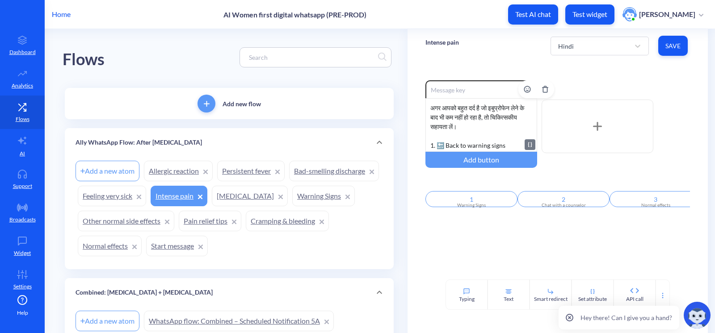
scroll to position [36, 0]
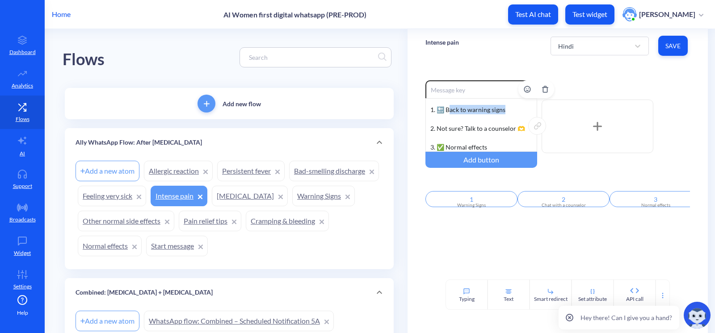
drag, startPoint x: 507, startPoint y: 107, endPoint x: 447, endPoint y: 109, distance: 60.3
click at [447, 109] on div "अगर आपको बहुत दर्द है जो इबुप्रोफेन लेने के बाद भी कम नहीं हो रहा है, तो चिकित्…" at bounding box center [481, 125] width 112 height 54
drag, startPoint x: 474, startPoint y: 109, endPoint x: 496, endPoint y: 107, distance: 22.0
click at [476, 109] on div "अगर आपको बहुत दर्द है जो इबुप्रोफेन लेने के बाद भी कम नहीं हो रहा है, तो चिकित्…" at bounding box center [481, 125] width 112 height 54
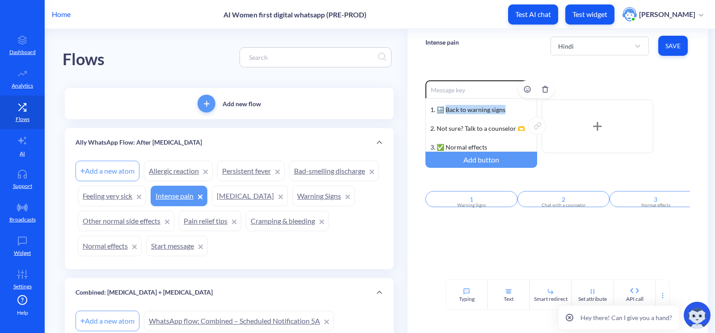
drag, startPoint x: 508, startPoint y: 109, endPoint x: 446, endPoint y: 109, distance: 62.5
click at [446, 109] on div "अगर आपको बहुत दर्द है जो इबुप्रोफेन लेने के बाद भी कम नहीं हो रहा है, तो चिकित्…" at bounding box center [481, 125] width 112 height 54
click at [451, 119] on div "अगर आपको बहुत दर्द है जो इबुप्रोफेन लेने के बाद भी कम नहीं हो रहा है, तो चिकित्…" at bounding box center [481, 125] width 112 height 54
drag, startPoint x: 513, startPoint y: 126, endPoint x: 436, endPoint y: 126, distance: 77.3
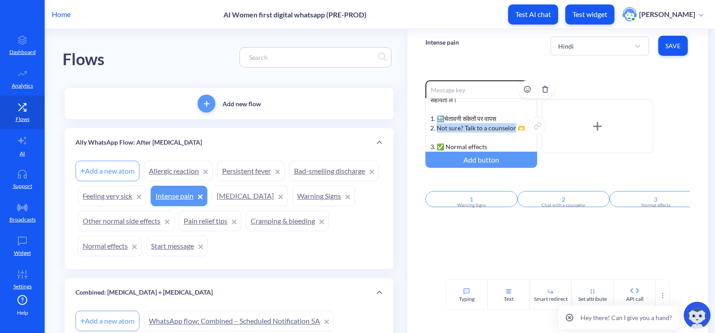
click at [436, 126] on div "अगर आपको बहुत दर्द है जो इबुप्रोफेन लेने के बाद भी कम नहीं हो रहा है, तो चिकित्…" at bounding box center [481, 125] width 112 height 54
drag, startPoint x: 484, startPoint y: 147, endPoint x: 446, endPoint y: 146, distance: 38.0
click at [446, 146] on div "अगर आपको बहुत दर्द है जो इबुप्रोफेन लेने के बाद भी कम नहीं हो रहा है, तो चिकित्…" at bounding box center [481, 125] width 112 height 54
click at [442, 134] on div "अगर आपको बहुत दर्द है जो इबुप्रोफेन लेने के बाद भी कम नहीं हो रहा है, तो चिकित्…" at bounding box center [481, 125] width 112 height 54
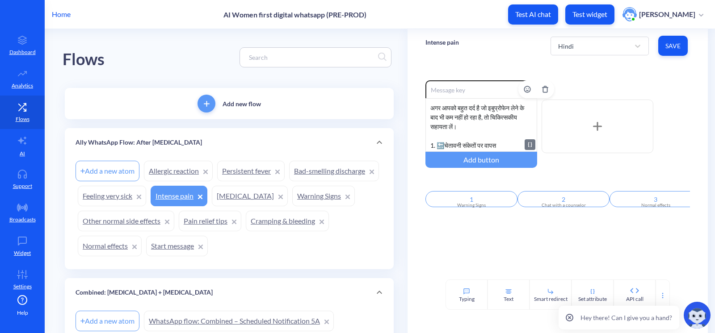
scroll to position [17, 0]
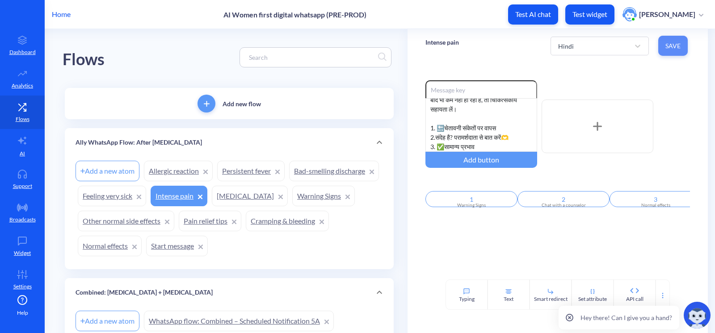
click at [677, 48] on span "Save" at bounding box center [672, 46] width 15 height 9
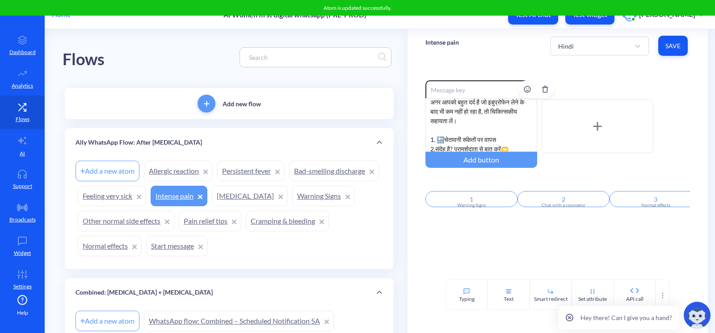
scroll to position [0, 0]
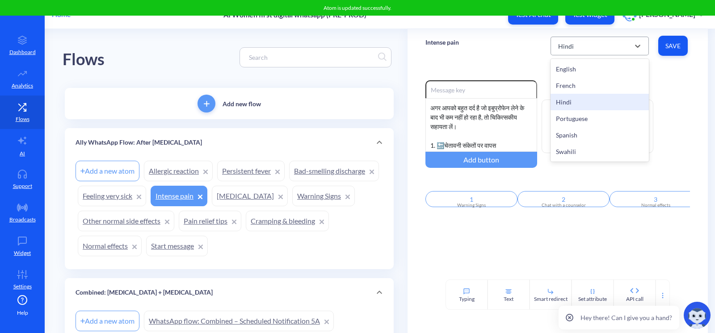
click at [588, 40] on div "Hindi" at bounding box center [592, 46] width 76 height 16
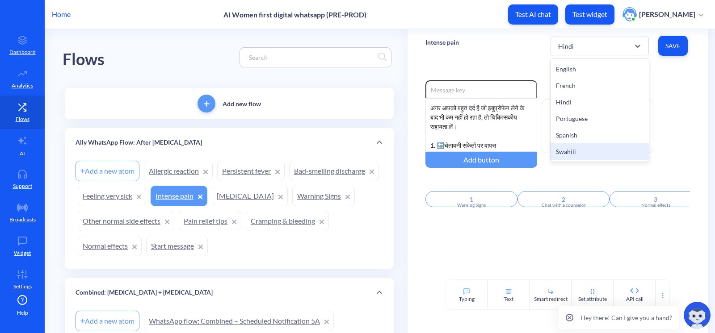
click at [589, 152] on div "Swahili" at bounding box center [599, 151] width 98 height 17
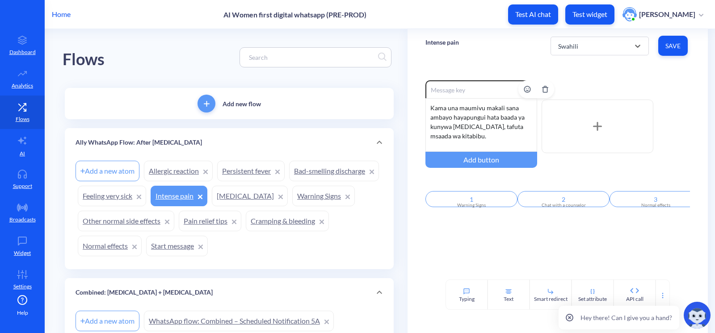
scroll to position [36, 0]
drag, startPoint x: 576, startPoint y: 34, endPoint x: 581, endPoint y: 46, distance: 13.3
click at [576, 34] on div "Swahili Save" at bounding box center [619, 46] width 139 height 25
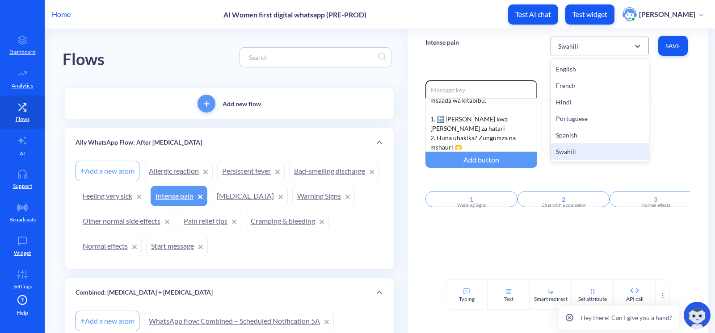
click at [581, 46] on div "Swahili" at bounding box center [592, 46] width 76 height 16
click at [576, 137] on div "Spanish" at bounding box center [599, 135] width 98 height 17
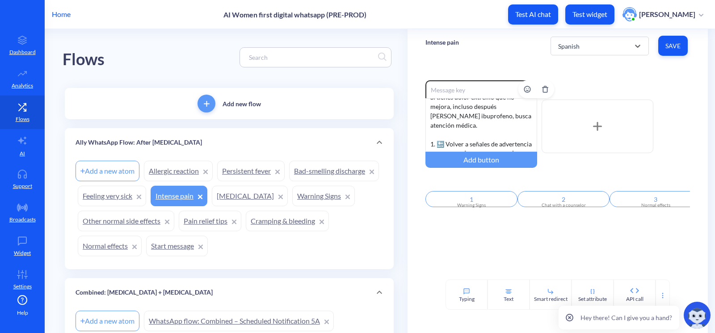
scroll to position [0, 0]
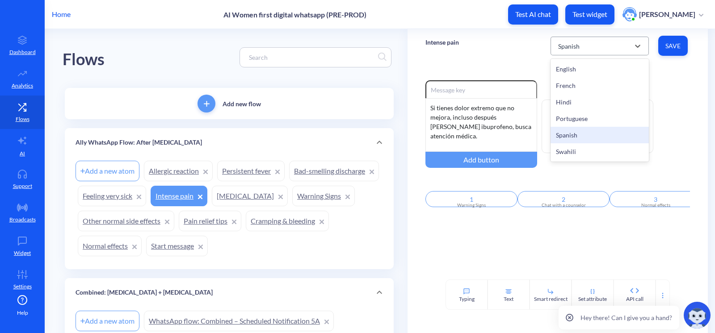
click at [586, 49] on div "Spanish" at bounding box center [592, 46] width 76 height 16
click at [581, 116] on div "Portuguese" at bounding box center [599, 118] width 98 height 17
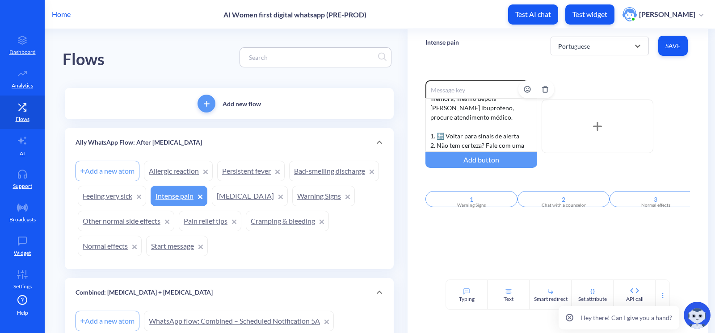
scroll to position [36, 0]
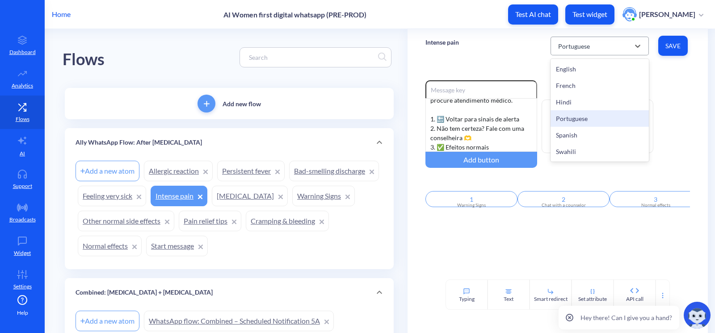
click at [587, 50] on div "Portuguese" at bounding box center [574, 45] width 32 height 9
click at [573, 98] on div "Hindi" at bounding box center [599, 102] width 98 height 17
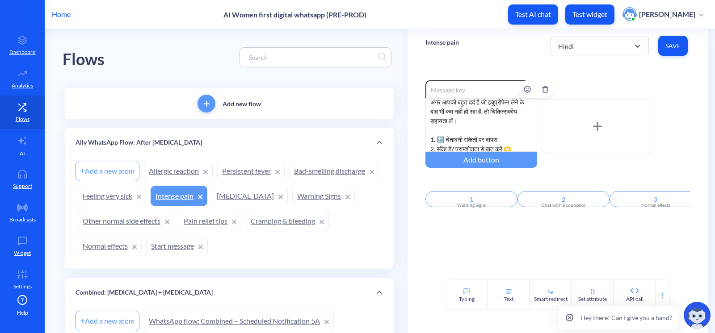
scroll to position [0, 0]
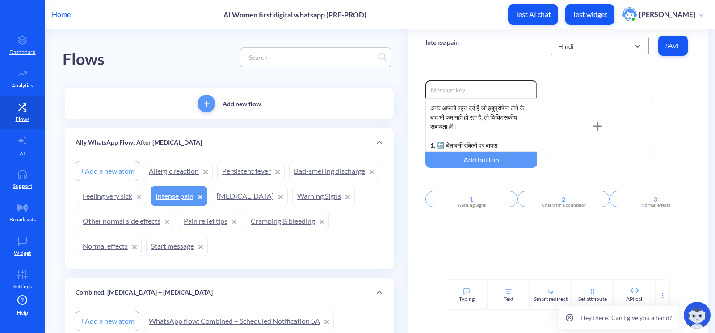
click at [558, 45] on div "Hindi" at bounding box center [592, 46] width 76 height 16
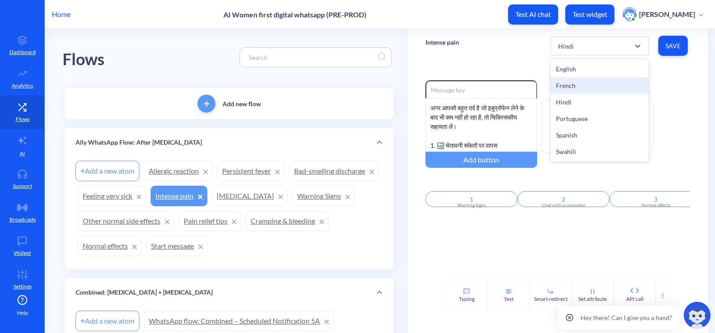
click at [572, 84] on div "French" at bounding box center [599, 85] width 98 height 17
click at [572, 50] on div "French" at bounding box center [592, 46] width 76 height 16
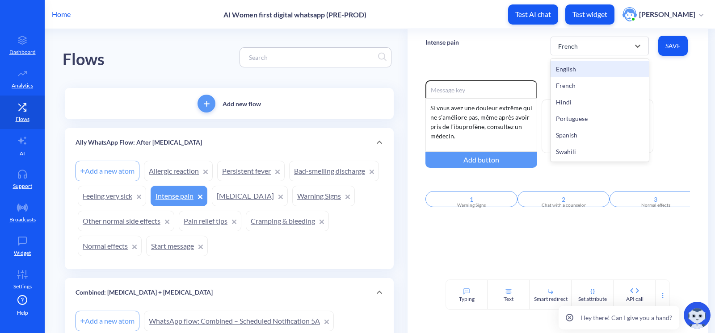
click at [497, 56] on div "Intense pain option French, selected. option English focused, 1 of 6. 6 results…" at bounding box center [557, 46] width 300 height 34
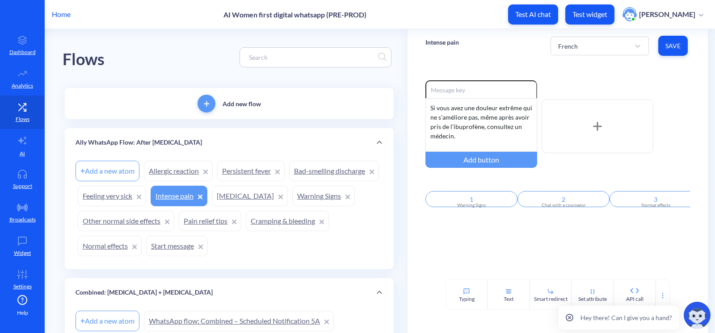
click at [146, 196] on link "Feeling very sick" at bounding box center [112, 196] width 68 height 21
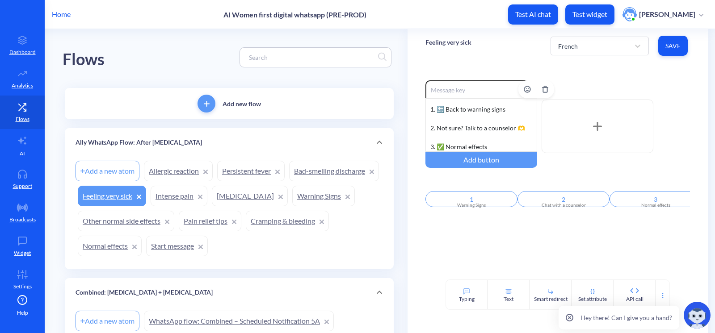
scroll to position [33, 0]
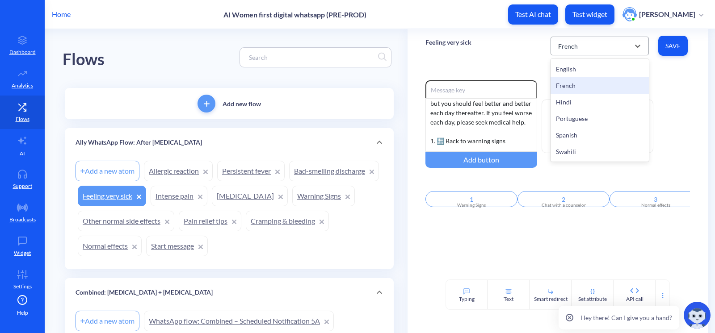
click at [602, 39] on div "French" at bounding box center [592, 46] width 76 height 16
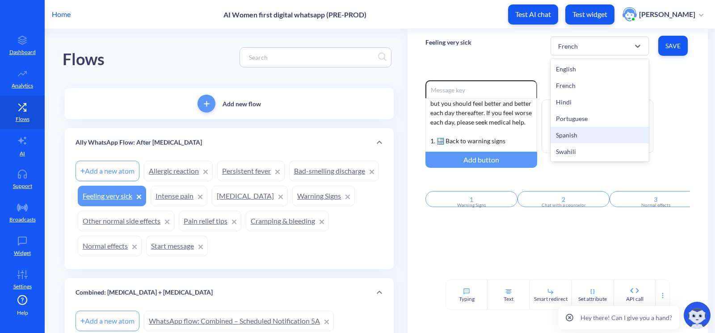
click at [582, 132] on div "Spanish" at bounding box center [599, 135] width 98 height 17
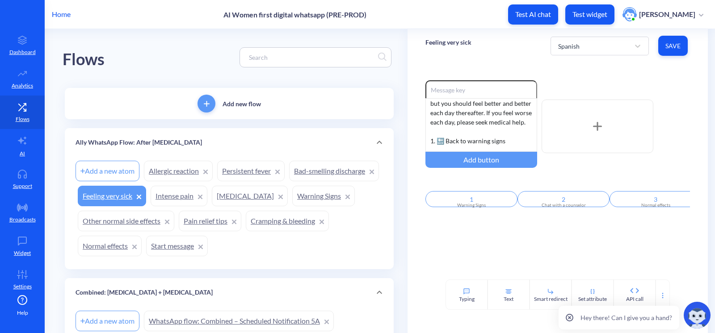
scroll to position [0, 0]
drag, startPoint x: 455, startPoint y: 133, endPoint x: 393, endPoint y: 76, distance: 84.4
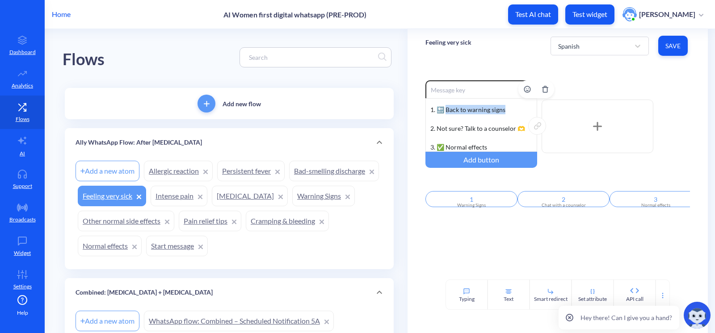
drag, startPoint x: 507, startPoint y: 110, endPoint x: 445, endPoint y: 113, distance: 62.6
click at [445, 113] on div "Puedes tener fiebre, náuseas o vómito el día que tomas misoprostol. Esto es nor…" at bounding box center [481, 125] width 112 height 54
click at [440, 128] on div "Puedes tener fiebre, náuseas o vómito el día que tomas misoprostol. Esto es nor…" at bounding box center [481, 125] width 112 height 54
drag, startPoint x: 524, startPoint y: 128, endPoint x: 436, endPoint y: 127, distance: 88.5
click at [436, 127] on div "Puedes tener fiebre, náuseas o vómito el día que tomas misoprostol. Esto es nor…" at bounding box center [481, 125] width 112 height 54
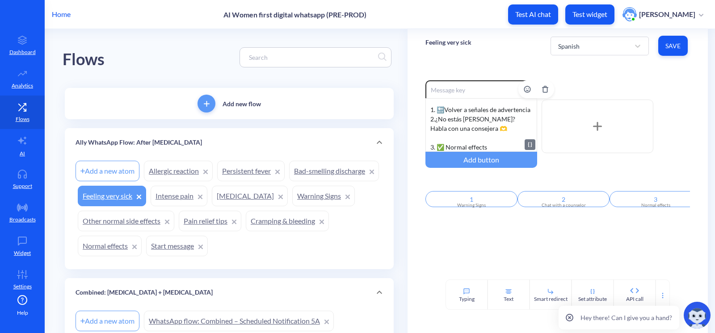
scroll to position [73, 0]
click at [444, 136] on div "Puedes tener fiebre, náuseas o vómito el día que tomas misoprostol. Esto es nor…" at bounding box center [481, 125] width 112 height 54
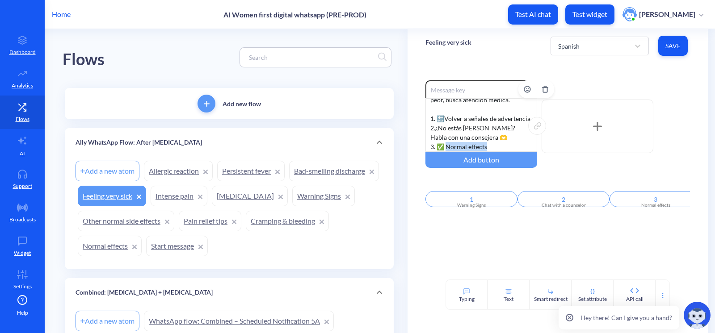
drag, startPoint x: 446, startPoint y: 147, endPoint x: 491, endPoint y: 149, distance: 44.3
click at [491, 149] on div "Puedes tener fiebre, náuseas o vómito el día que tomas misoprostol. Esto es nor…" at bounding box center [481, 125] width 112 height 54
click at [505, 260] on div "Enable reactions Puedes tener fiebre, náuseas o vómito el día que tomas misopro…" at bounding box center [557, 171] width 300 height 217
click at [674, 45] on span "Save" at bounding box center [672, 46] width 15 height 9
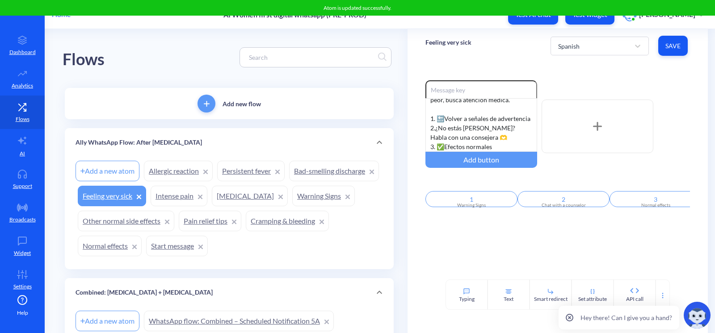
click at [569, 34] on div "Spanish Save" at bounding box center [619, 46] width 139 height 25
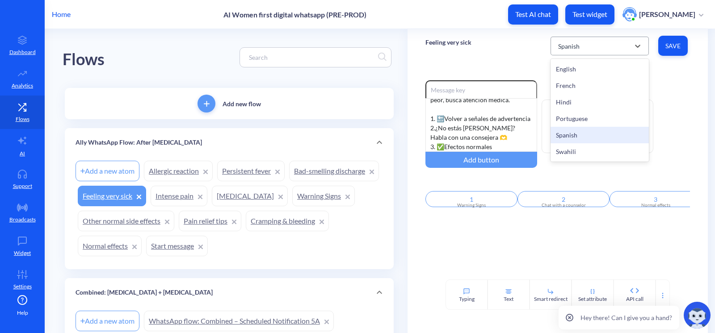
click at [577, 48] on div "Spanish" at bounding box center [568, 45] width 21 height 9
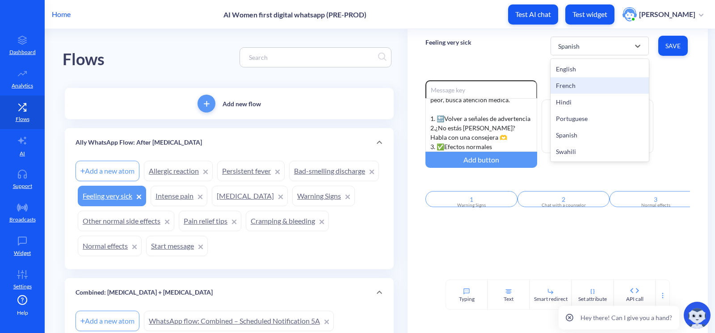
click at [584, 81] on div "French" at bounding box center [599, 85] width 98 height 17
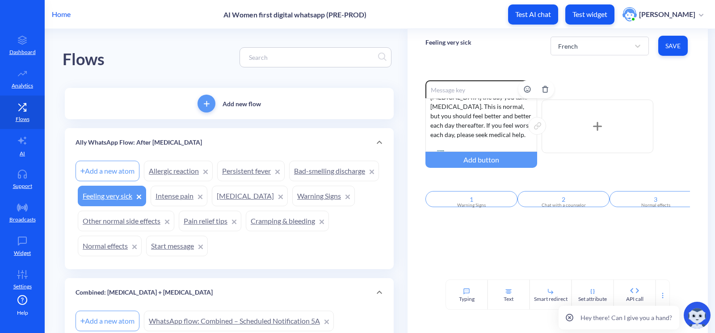
scroll to position [0, 0]
drag, startPoint x: 447, startPoint y: 126, endPoint x: 415, endPoint y: 77, distance: 58.9
click at [415, 78] on div "Enable reactions You may have a fever or experience nausea and vomiting the day…" at bounding box center [557, 171] width 300 height 217
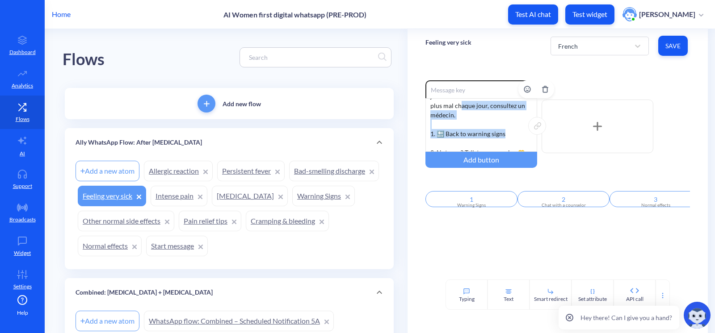
scroll to position [58, 0]
drag, startPoint x: 510, startPoint y: 108, endPoint x: 445, endPoint y: 122, distance: 66.4
click at [445, 122] on div "Vous pouvez avoir de la fièvre, des nausées ou vomir le jour où vous prenez le …" at bounding box center [481, 125] width 112 height 54
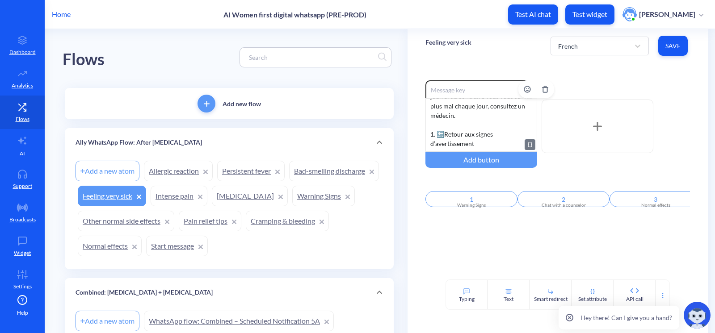
click at [448, 144] on div "Vous pouvez avoir de la fièvre, des nausées ou vomir le jour où vous prenez le …" at bounding box center [481, 125] width 112 height 54
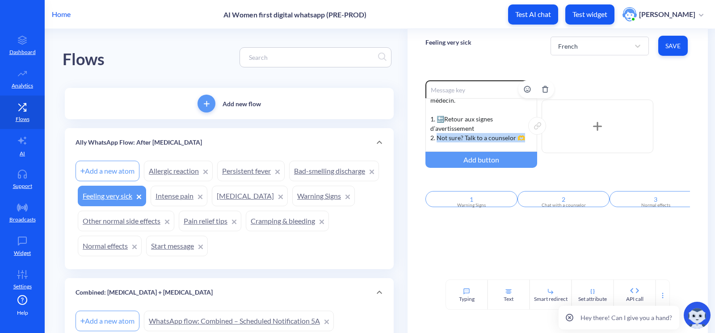
drag, startPoint x: 523, startPoint y: 128, endPoint x: 435, endPoint y: 125, distance: 87.6
click at [435, 125] on div "Vous pouvez avoir de la fièvre, des nausées ou vomir le jour où vous prenez le …" at bounding box center [481, 125] width 112 height 54
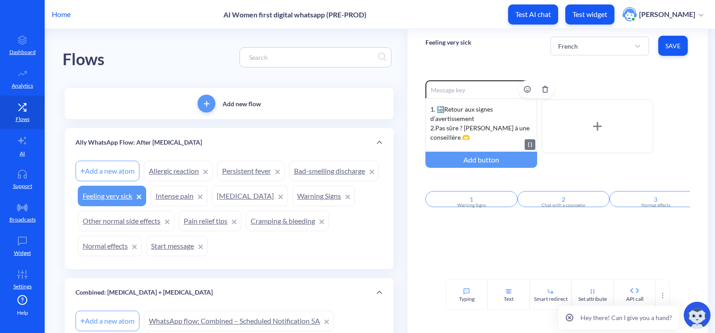
click at [449, 137] on div "Vous pouvez avoir de la fièvre, des nausées ou vomir le jour où vous prenez le …" at bounding box center [481, 125] width 112 height 54
drag, startPoint x: 494, startPoint y: 144, endPoint x: 444, endPoint y: 147, distance: 49.7
click at [444, 147] on div "Vous pouvez avoir de la fièvre, des nausées ou vomir le jour où vous prenez le …" at bounding box center [481, 125] width 112 height 54
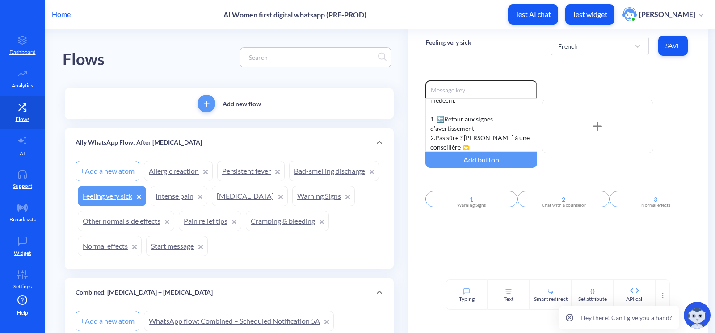
click at [500, 250] on div "Enable reactions Vous pouvez avoir de la fièvre, des nausées ou vomir le jour o…" at bounding box center [557, 171] width 300 height 217
click at [667, 45] on span "Save" at bounding box center [672, 46] width 15 height 9
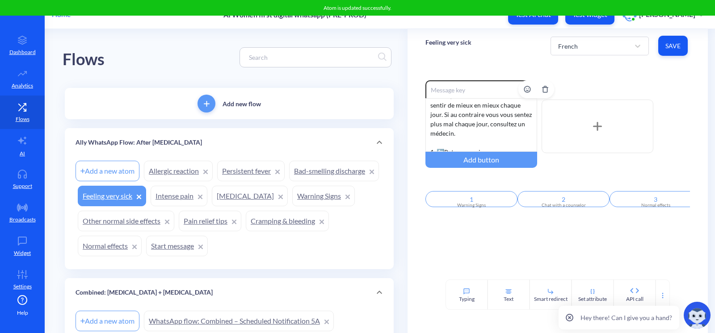
scroll to position [0, 0]
click at [606, 37] on div "French" at bounding box center [599, 46] width 98 height 19
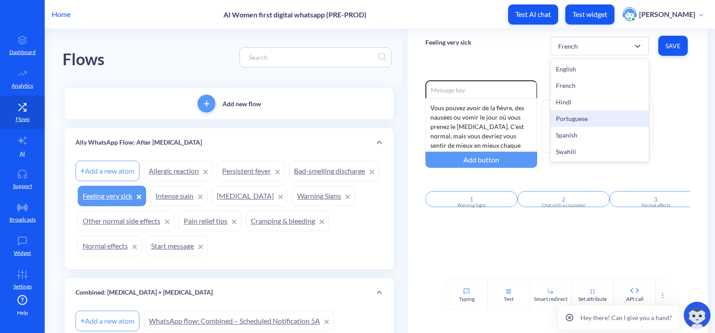
click at [594, 119] on div "Portuguese" at bounding box center [599, 118] width 98 height 17
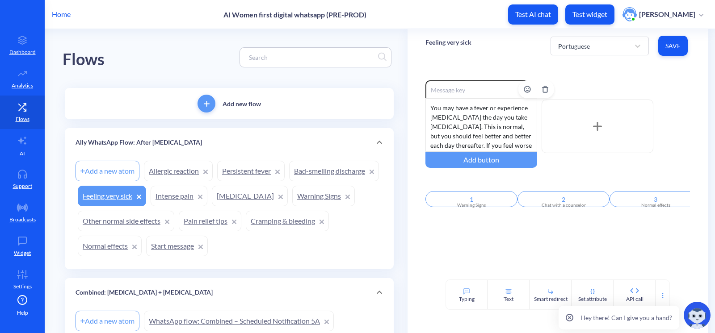
click at [496, 117] on div "You may have a fever or experience nausea and vomiting the day you take misopro…" at bounding box center [481, 125] width 112 height 54
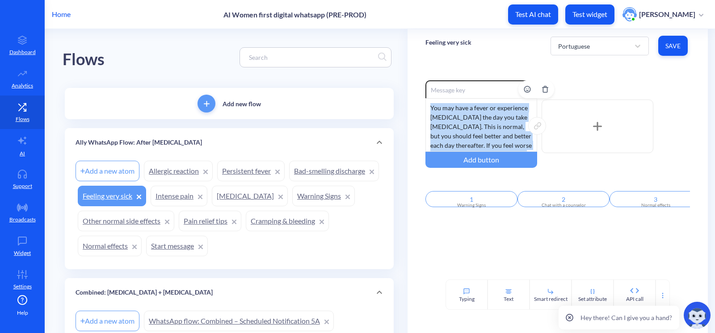
click at [451, 135] on div "You may have a fever or experience nausea and vomiting the day you take misopro…" at bounding box center [481, 125] width 112 height 54
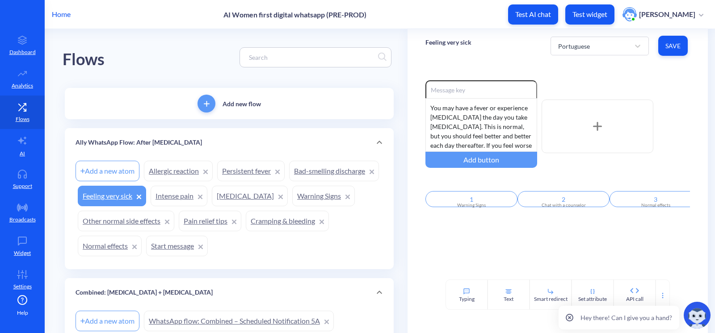
drag, startPoint x: 453, startPoint y: 124, endPoint x: 417, endPoint y: 88, distance: 50.5
click at [417, 89] on div "Enable reactions You may have a fever or experience nausea and vomiting the day…" at bounding box center [557, 171] width 300 height 217
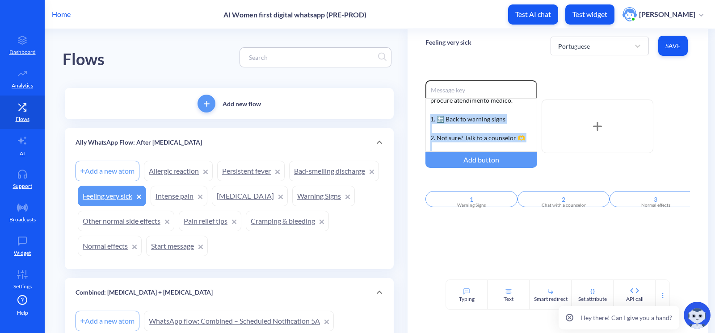
drag, startPoint x: 490, startPoint y: 145, endPoint x: 423, endPoint y: 113, distance: 74.9
click at [423, 113] on div "Enable reactions Você pode ter febre, náusea ou vômito no dia em que toma o mis…" at bounding box center [557, 171] width 300 height 217
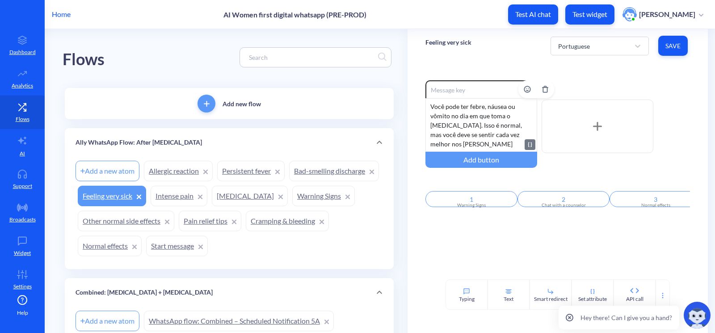
scroll to position [0, 0]
click at [669, 47] on span "Save" at bounding box center [672, 46] width 15 height 9
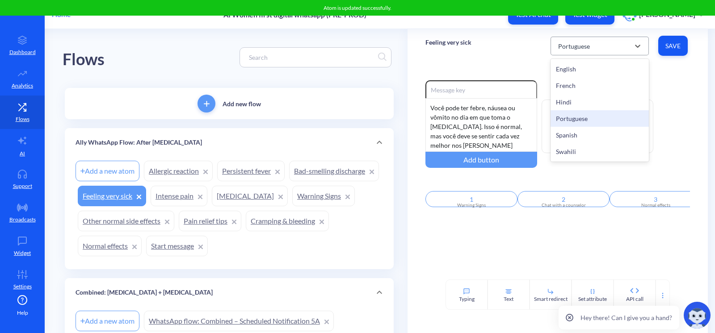
click at [563, 46] on div "Portuguese" at bounding box center [574, 45] width 32 height 9
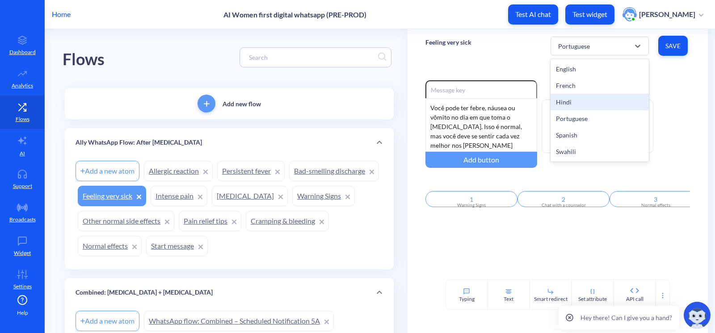
click at [462, 53] on div "Feeling very sick" at bounding box center [448, 46] width 46 height 25
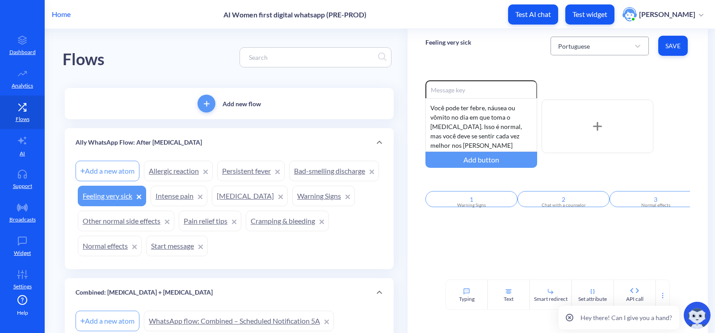
click at [587, 46] on div "Portuguese" at bounding box center [574, 45] width 32 height 9
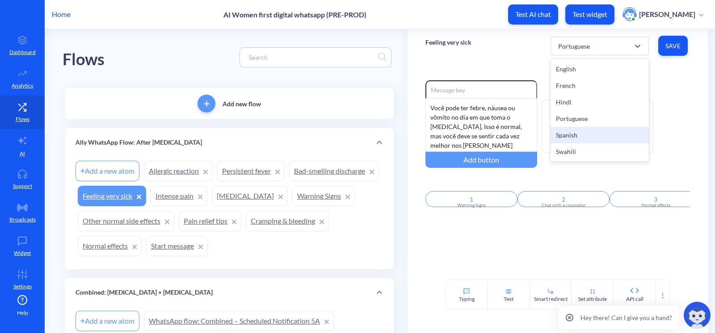
click at [600, 136] on div "Spanish" at bounding box center [599, 135] width 98 height 17
click at [558, 42] on div "Spanish" at bounding box center [568, 45] width 21 height 9
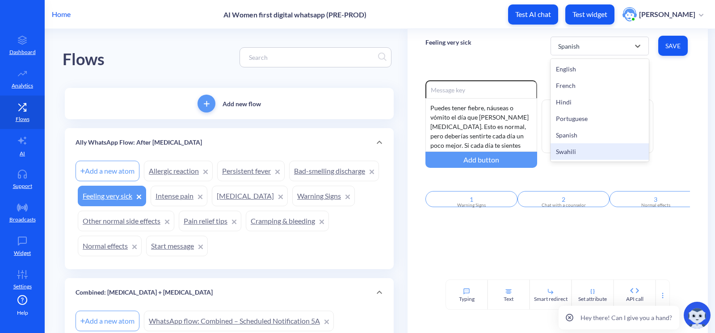
click at [588, 149] on div "Swahili" at bounding box center [599, 151] width 98 height 17
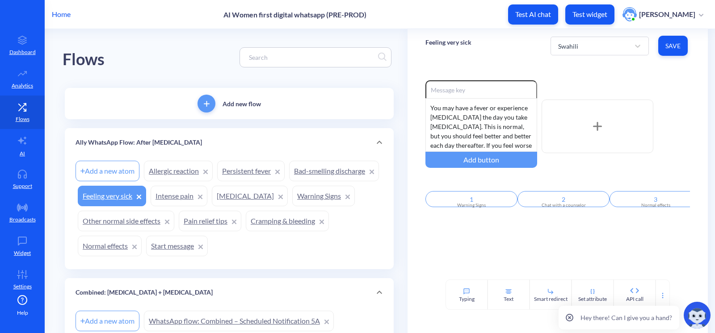
drag, startPoint x: 454, startPoint y: 119, endPoint x: 388, endPoint y: 68, distance: 83.5
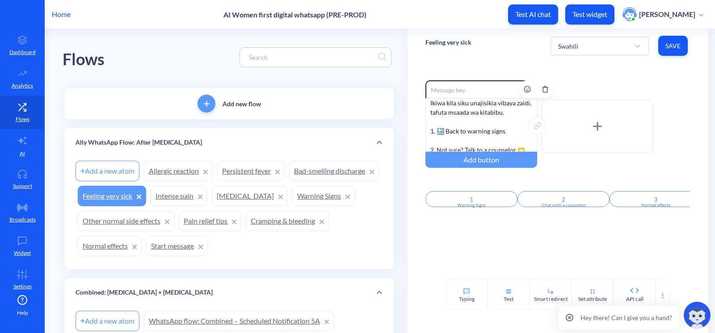
scroll to position [73, 0]
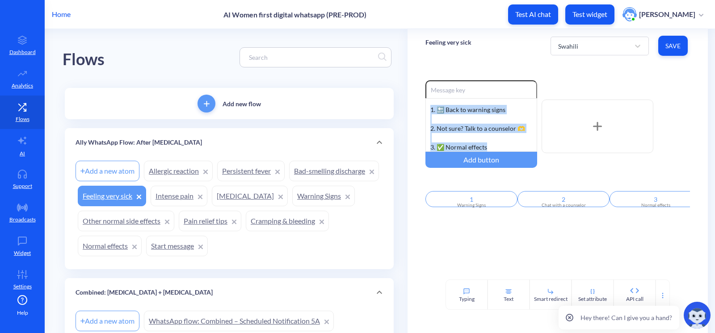
drag, startPoint x: 473, startPoint y: 139, endPoint x: 420, endPoint y: 113, distance: 59.1
click at [420, 113] on div "Enable reactions Unaweza kupata homa, kichefuchefu au kutapika siku unapotumia …" at bounding box center [557, 171] width 300 height 217
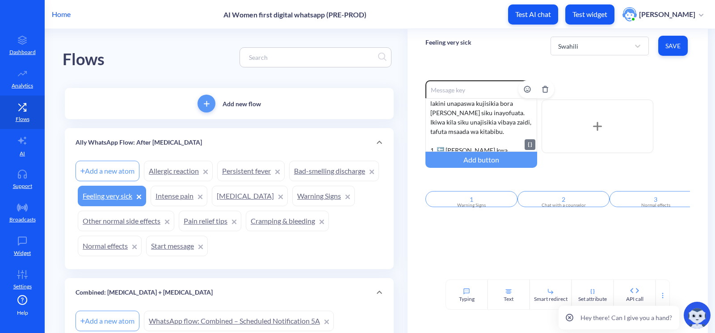
scroll to position [0, 0]
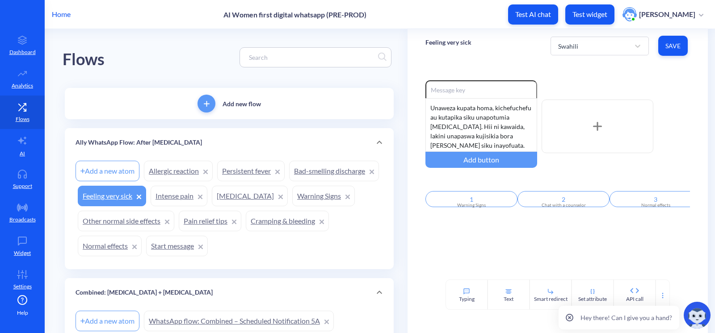
click at [671, 49] on span "Save" at bounding box center [672, 46] width 15 height 9
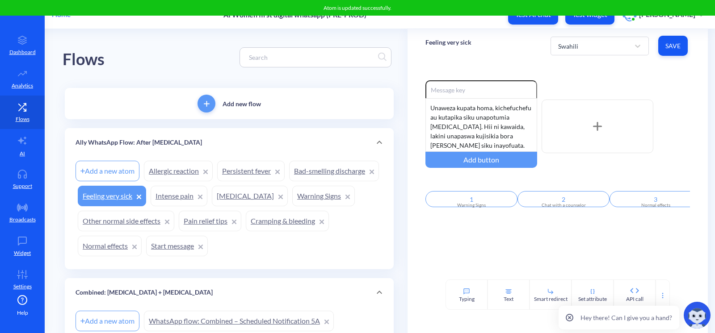
click at [589, 56] on div "Swahili Save" at bounding box center [619, 46] width 139 height 25
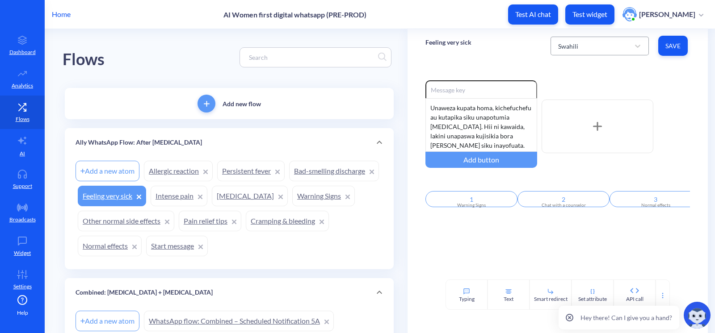
click at [581, 48] on div "Swahili" at bounding box center [592, 46] width 76 height 16
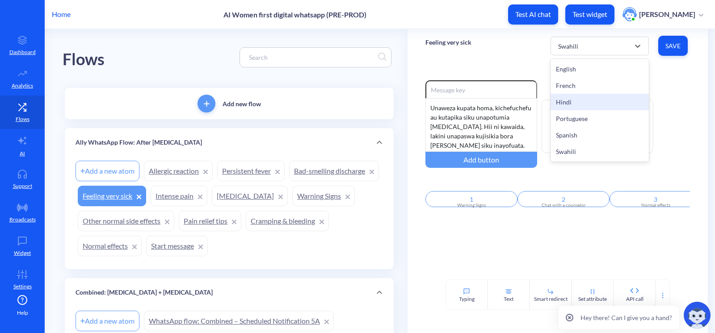
click at [563, 102] on div "Hindi" at bounding box center [599, 102] width 98 height 17
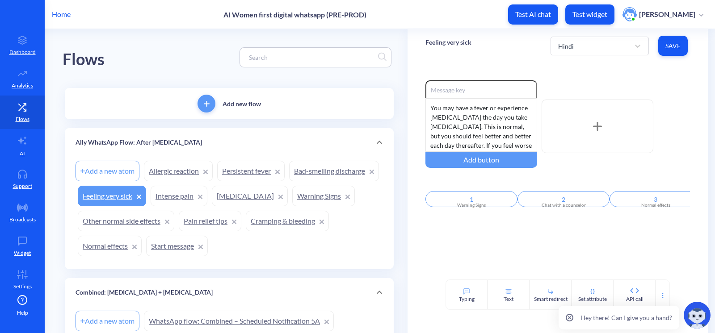
drag, startPoint x: 440, startPoint y: 132, endPoint x: 407, endPoint y: 62, distance: 77.5
click at [407, 62] on div "Feeling very sick Hindi Save Enable reactions You may have a fever or experienc…" at bounding box center [557, 169] width 300 height 281
click at [449, 130] on div "You may have a fever or experience nausea and vomiting the day you take misopro…" at bounding box center [481, 125] width 112 height 54
drag, startPoint x: 444, startPoint y: 134, endPoint x: 396, endPoint y: 40, distance: 105.3
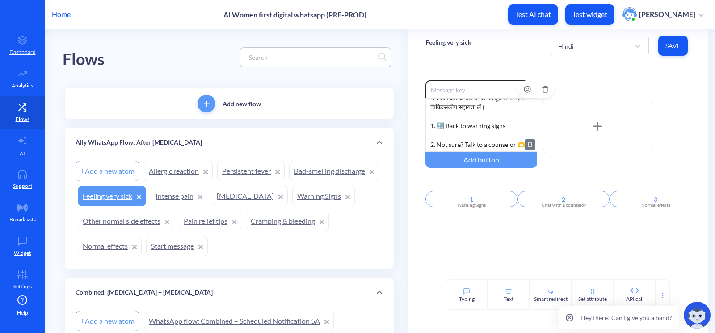
scroll to position [40, 0]
drag, startPoint x: 503, startPoint y: 134, endPoint x: 460, endPoint y: 130, distance: 43.0
click at [460, 130] on div "आपको मिसोप्रोस्टोल लेने वाले दिन बुखार, उल्टी या मतली हो सकती है। यह सामान्य है…" at bounding box center [481, 125] width 112 height 54
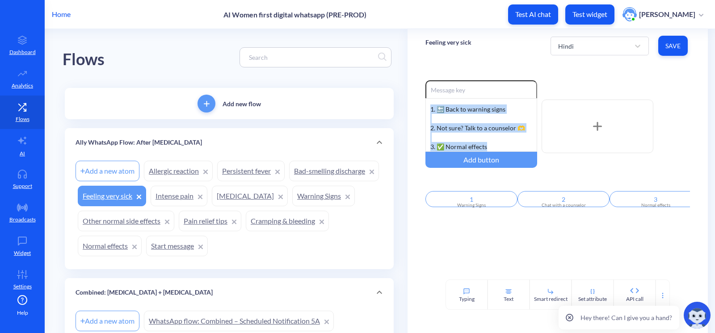
drag, startPoint x: 498, startPoint y: 149, endPoint x: 414, endPoint y: 109, distance: 93.1
click at [414, 109] on div "Enable reactions आपको मिसोप्रोस्टोल लेने वाले दिन बुखार, उल्टी या मतली हो सकती …" at bounding box center [557, 171] width 300 height 217
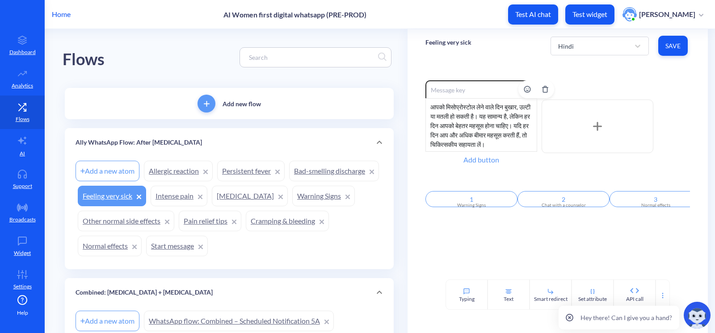
scroll to position [0, 0]
click at [680, 38] on button "Save" at bounding box center [672, 46] width 29 height 20
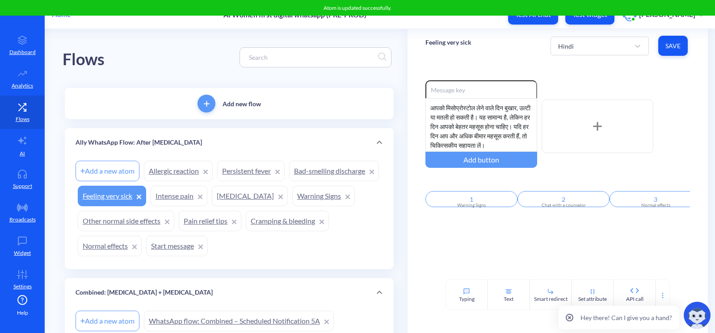
click at [493, 55] on div "Feeling very sick Hindi Save" at bounding box center [557, 46] width 300 height 34
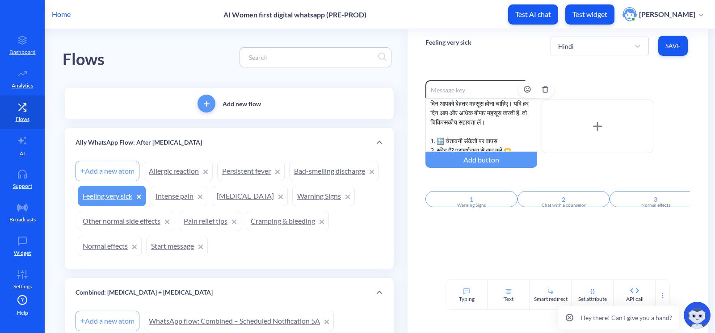
scroll to position [45, 0]
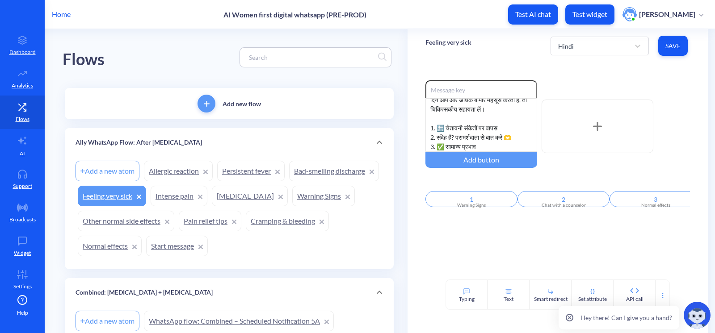
click at [152, 37] on div "Flows" at bounding box center [229, 57] width 333 height 57
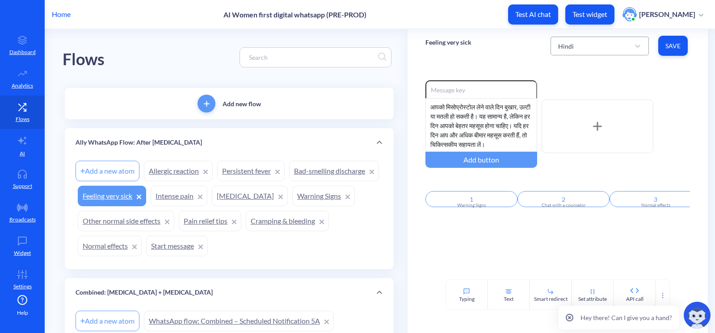
scroll to position [0, 0]
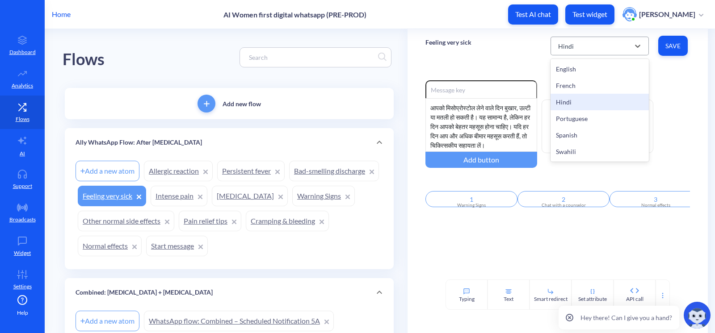
click at [624, 39] on div "Hindi" at bounding box center [592, 46] width 76 height 16
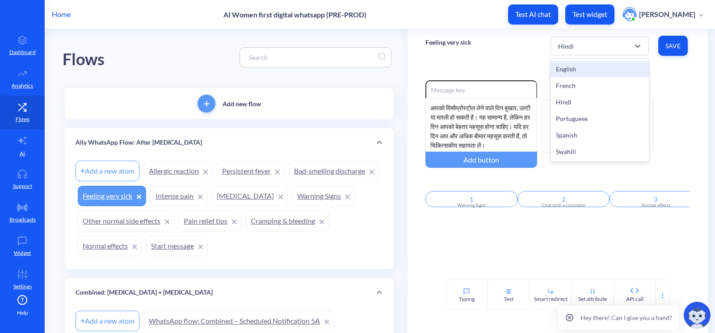
click at [570, 68] on div "English" at bounding box center [599, 69] width 98 height 17
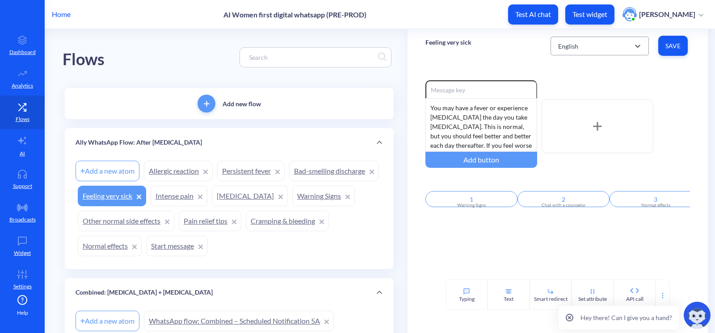
click at [562, 48] on div "English" at bounding box center [568, 45] width 20 height 9
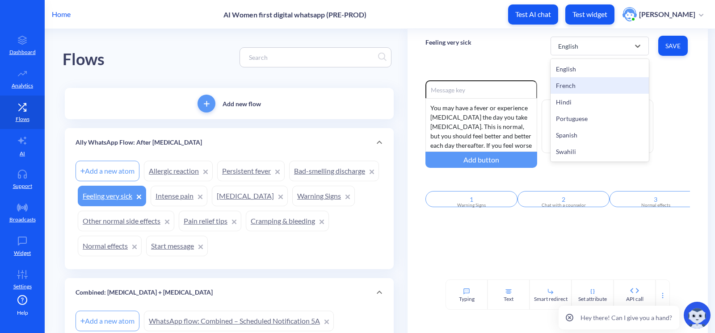
click at [565, 80] on div "French" at bounding box center [599, 85] width 98 height 17
click at [578, 50] on div "French" at bounding box center [592, 46] width 76 height 16
click at [577, 98] on div "Hindi" at bounding box center [599, 102] width 98 height 17
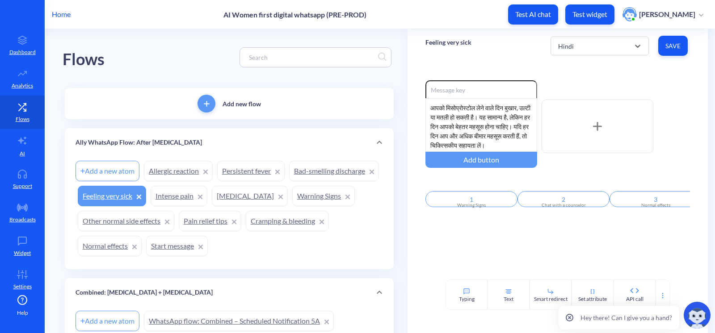
click at [580, 52] on div "Hindi" at bounding box center [592, 46] width 76 height 16
click at [577, 112] on div "Portuguese" at bounding box center [599, 118] width 98 height 17
click at [582, 59] on div "Feeling very sick option Portuguese, selected. 6 results available. Select is f…" at bounding box center [557, 46] width 300 height 34
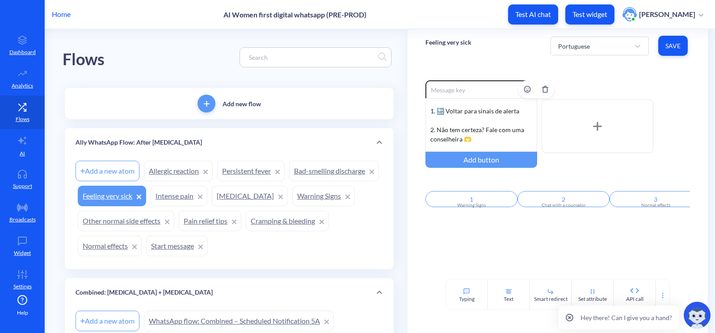
scroll to position [73, 0]
click at [453, 137] on div "Você pode ter febre, náusea ou vômito no dia em que toma o misoprostol. Isso é …" at bounding box center [481, 125] width 112 height 54
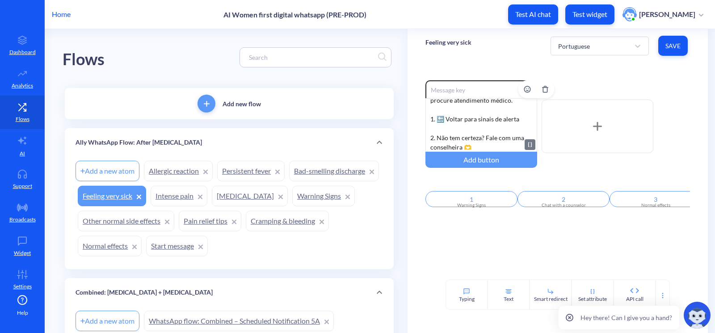
click at [449, 119] on div "Você pode ter febre, náusea ou vômito no dia em que toma o misoprostol. Isso é …" at bounding box center [481, 125] width 112 height 54
click at [666, 50] on button "Save" at bounding box center [672, 46] width 29 height 20
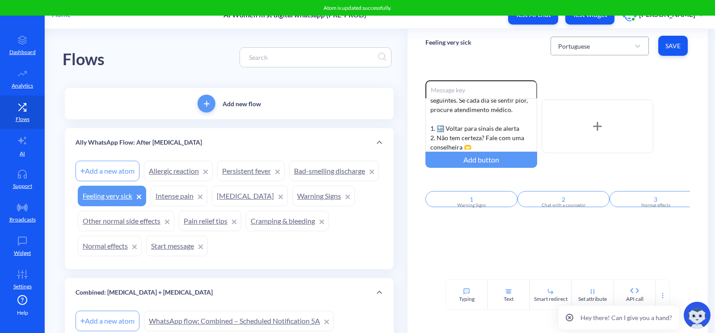
click at [564, 41] on div "Portuguese" at bounding box center [574, 45] width 32 height 9
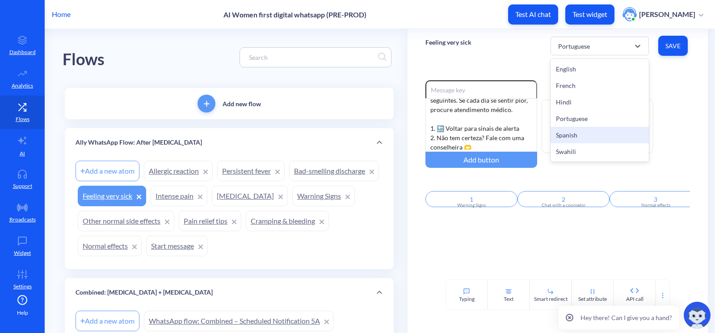
click at [578, 131] on div "Spanish" at bounding box center [599, 135] width 98 height 17
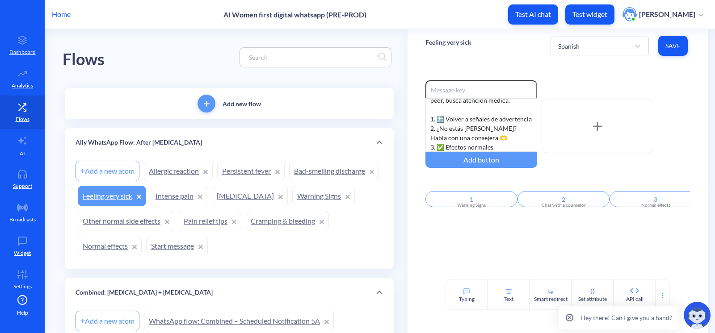
click at [513, 48] on div "Feeling very sick Spanish Save" at bounding box center [557, 46] width 300 height 34
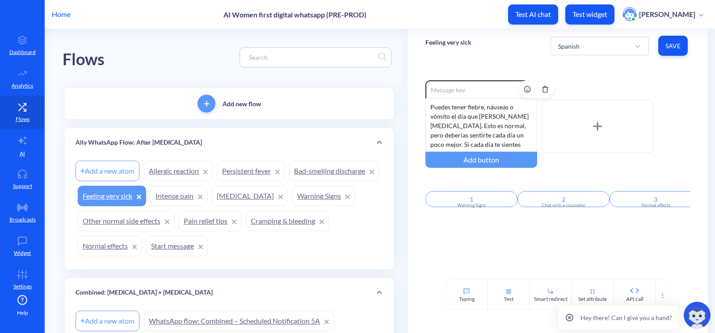
scroll to position [0, 0]
click at [596, 42] on div "Spanish" at bounding box center [592, 46] width 76 height 16
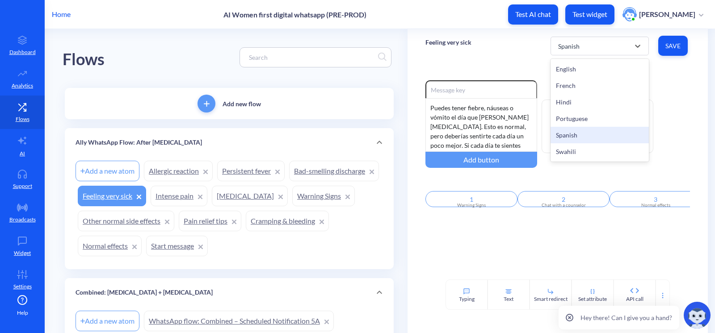
click at [572, 130] on div "Spanish" at bounding box center [599, 135] width 98 height 17
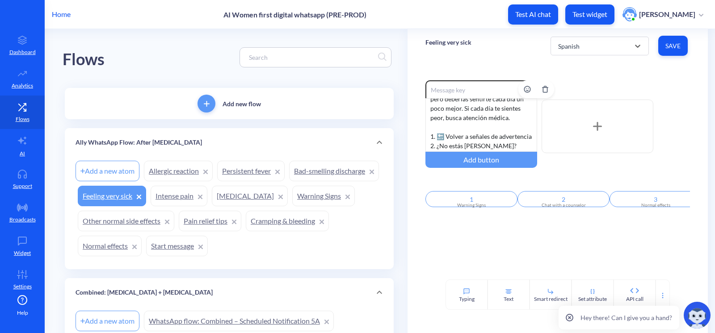
scroll to position [64, 0]
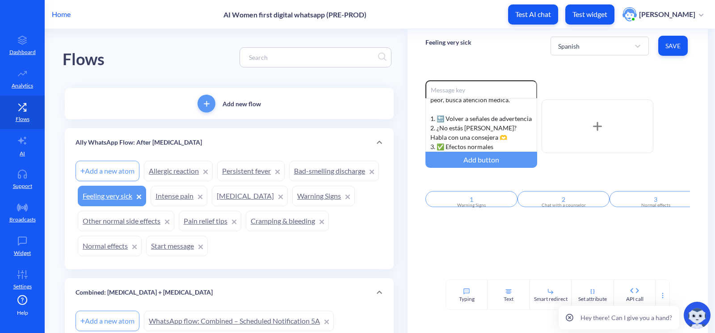
click at [519, 35] on div "Feeling very sick Spanish Save" at bounding box center [557, 46] width 300 height 34
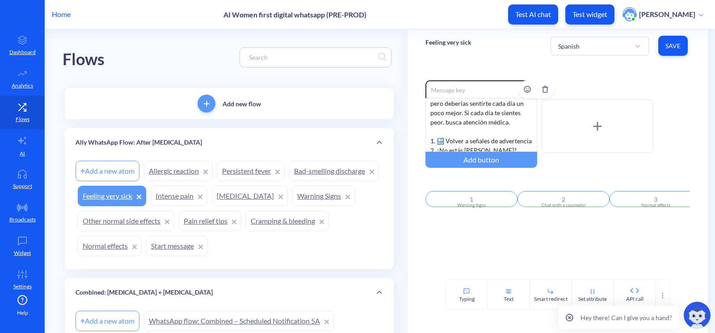
scroll to position [0, 0]
click at [505, 47] on div "Feeling very sick Spanish Save" at bounding box center [557, 46] width 300 height 34
click at [516, 35] on div "Feeling very sick Spanish Save" at bounding box center [557, 46] width 300 height 34
click at [492, 59] on div "Feeling very sick Spanish Save" at bounding box center [557, 46] width 300 height 34
click at [484, 68] on div "Enable reactions Puedes tener fiebre, náuseas o vómito el día que tomas misopro…" at bounding box center [557, 171] width 300 height 217
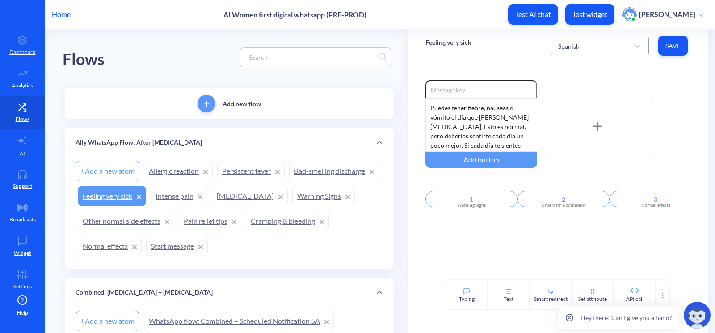
click at [590, 46] on div "Spanish" at bounding box center [592, 46] width 76 height 16
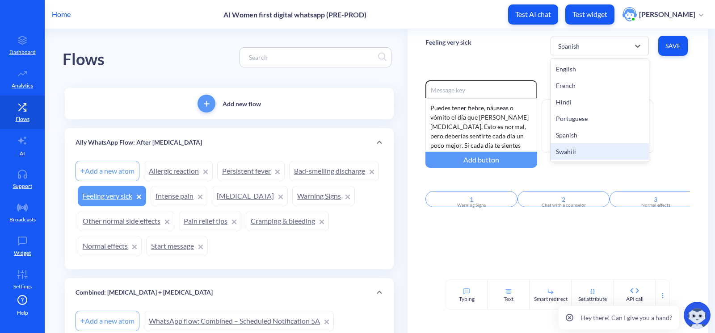
click at [581, 147] on div "Swahili" at bounding box center [599, 151] width 98 height 17
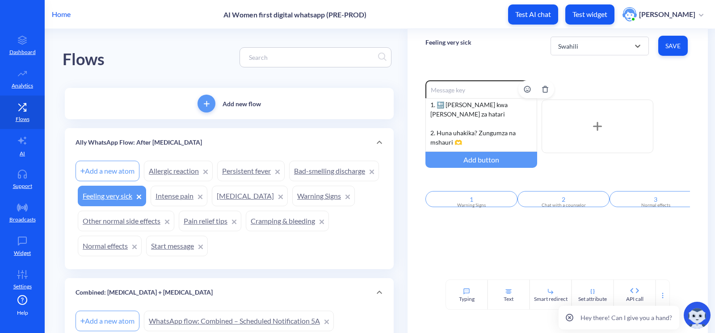
scroll to position [83, 0]
click at [464, 138] on div "Unaweza kupata homa, kichefuchefu au kutapika siku unapotumia misoprostol. Hii …" at bounding box center [481, 125] width 112 height 54
click at [458, 117] on div "Unaweza kupata homa, kichefuchefu au kutapika siku unapotumia misoprostol. Hii …" at bounding box center [481, 125] width 112 height 54
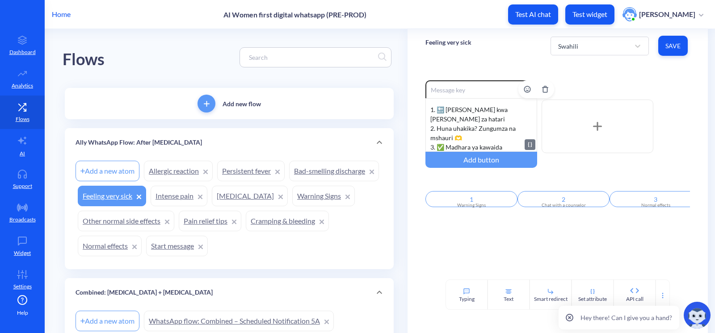
scroll to position [64, 0]
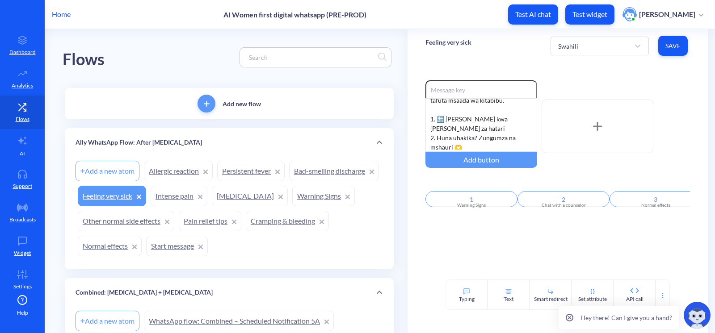
click at [680, 46] on button "Save" at bounding box center [672, 46] width 29 height 20
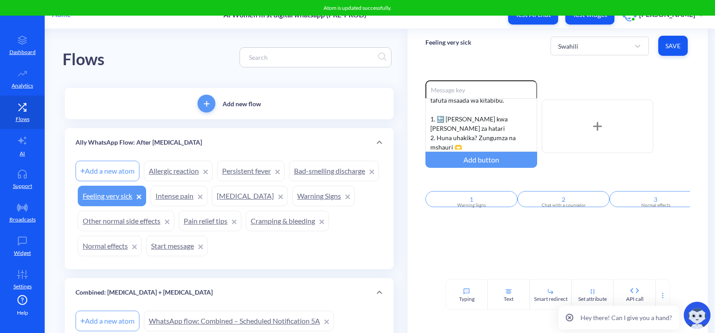
click at [517, 51] on div "Feeling very sick Swahili Save" at bounding box center [557, 46] width 300 height 34
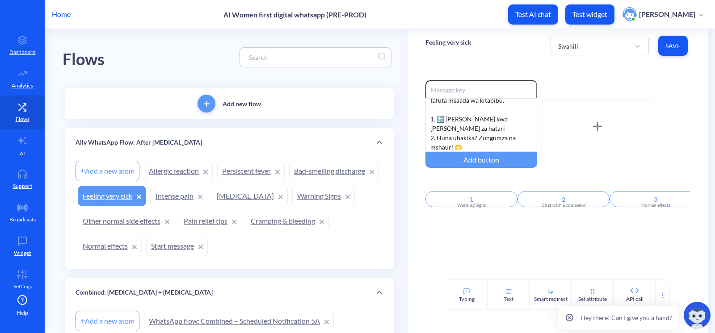
click at [505, 52] on div "Feeling very sick Swahili Save" at bounding box center [557, 46] width 300 height 34
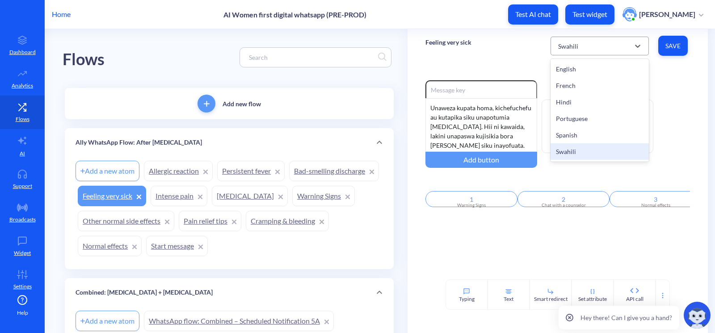
click at [590, 42] on div "Swahili" at bounding box center [592, 46] width 76 height 16
click at [592, 131] on div "Spanish" at bounding box center [599, 135] width 98 height 17
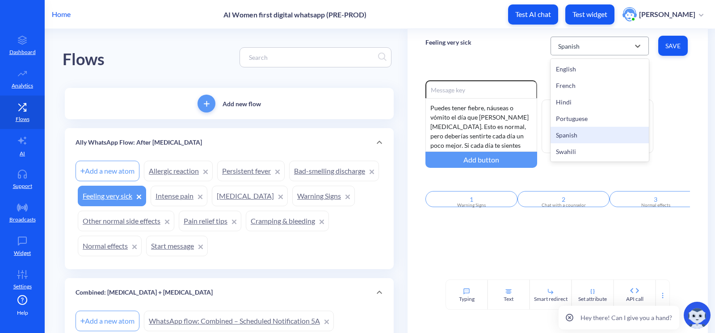
click at [583, 40] on div "Spanish" at bounding box center [592, 46] width 76 height 16
click at [578, 115] on div "Portuguese" at bounding box center [599, 118] width 98 height 17
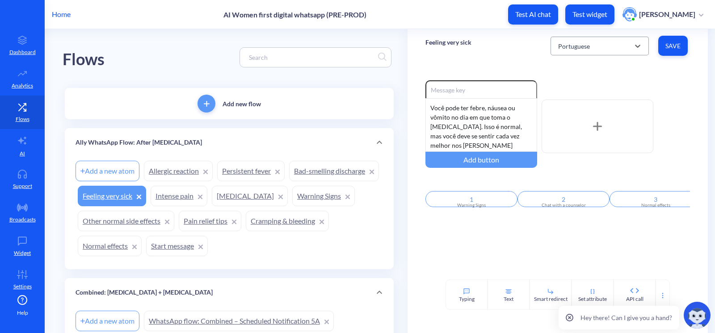
click at [586, 45] on div "Portuguese" at bounding box center [574, 45] width 32 height 9
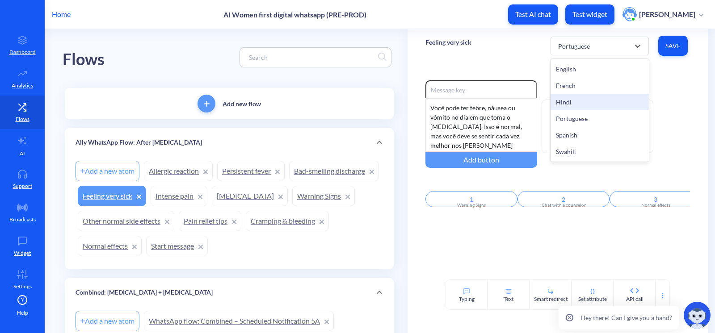
click at [579, 101] on div "Hindi" at bounding box center [599, 102] width 98 height 17
click at [577, 47] on div "Hindi" at bounding box center [592, 46] width 76 height 16
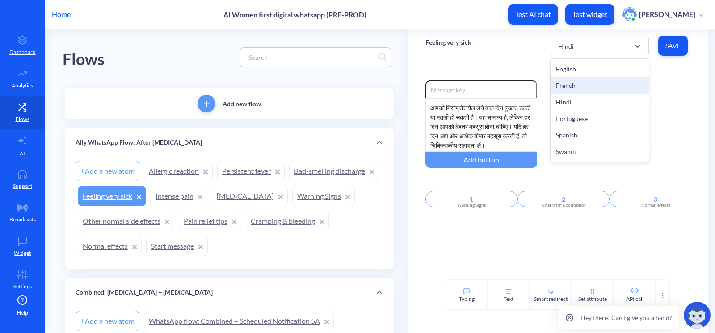
click at [575, 84] on div "French" at bounding box center [599, 85] width 98 height 17
click at [583, 52] on div "French" at bounding box center [592, 46] width 76 height 16
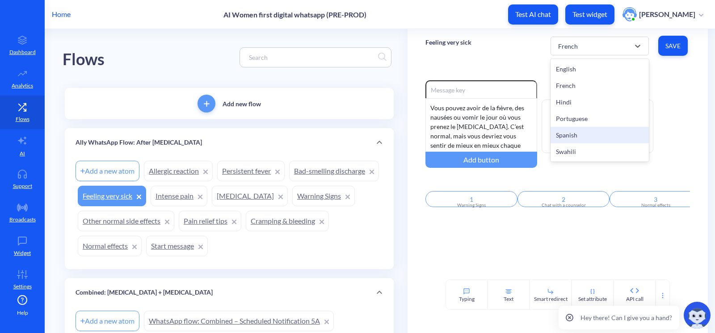
click at [574, 135] on div "Spanish" at bounding box center [599, 135] width 98 height 17
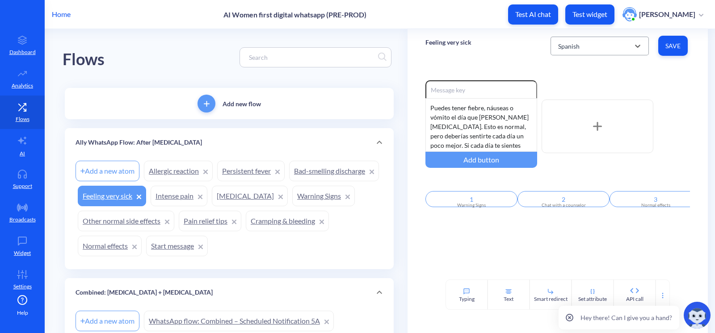
click at [599, 50] on div "Spanish" at bounding box center [592, 46] width 76 height 16
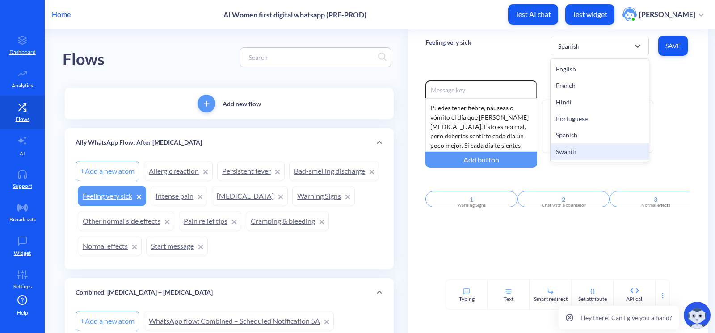
click at [581, 153] on div "Swahili" at bounding box center [599, 151] width 98 height 17
click at [583, 44] on div "Swahili" at bounding box center [592, 46] width 76 height 16
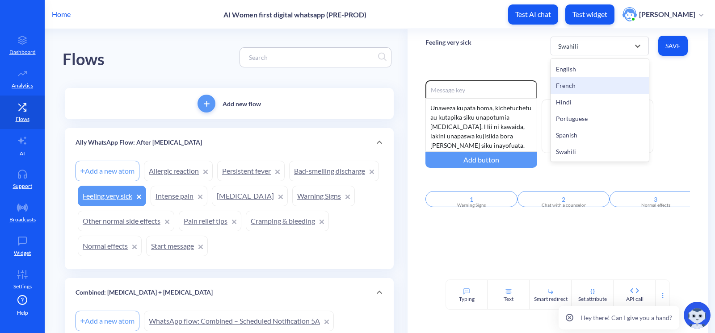
click at [575, 83] on div "French" at bounding box center [599, 85] width 98 height 17
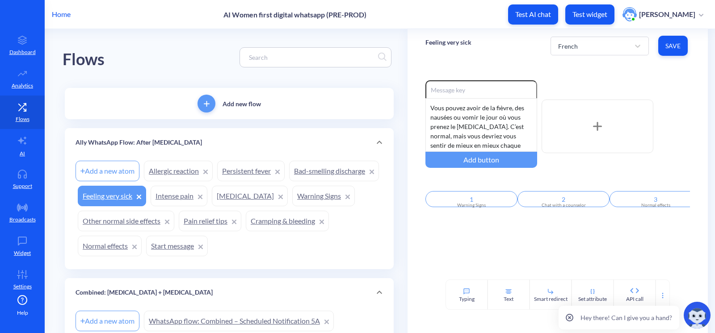
click at [518, 67] on div "Enable reactions Vous pouvez avoir de la fièvre, des nausées ou vomir le jour o…" at bounding box center [557, 171] width 300 height 217
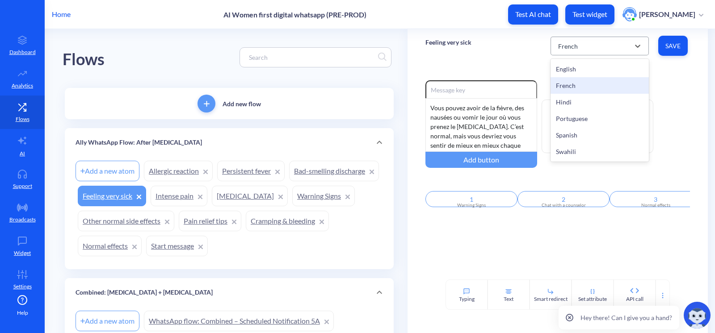
click at [593, 46] on div "French" at bounding box center [592, 46] width 76 height 16
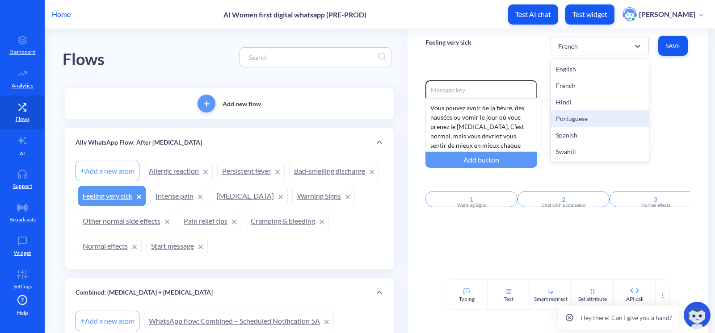
click at [575, 116] on div "Portuguese" at bounding box center [599, 118] width 98 height 17
click at [500, 60] on div "Feeling very sick Portuguese Save" at bounding box center [557, 46] width 300 height 34
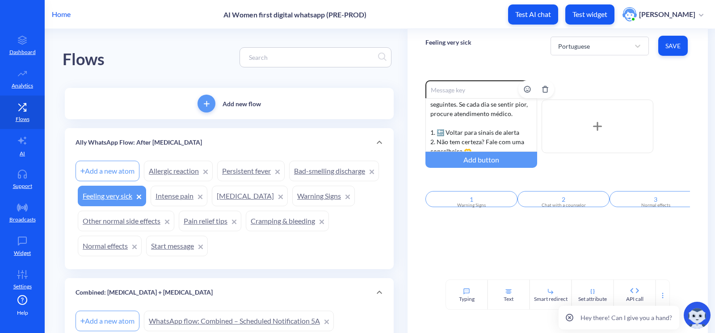
scroll to position [55, 0]
click at [563, 50] on div "Portuguese" at bounding box center [592, 46] width 76 height 16
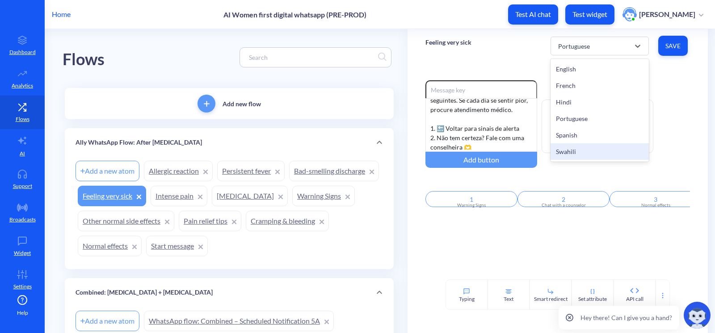
click at [586, 146] on div "Swahili" at bounding box center [599, 151] width 98 height 17
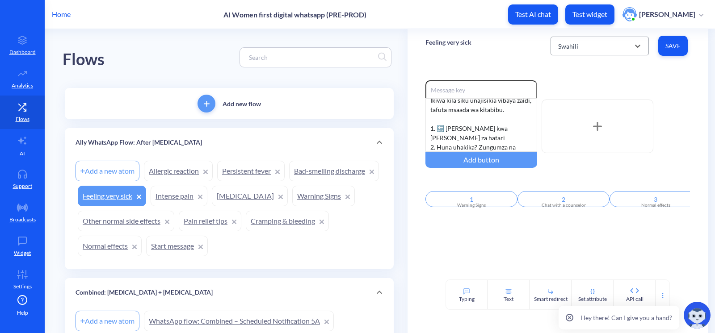
click at [559, 45] on div "Swahili" at bounding box center [568, 45] width 20 height 9
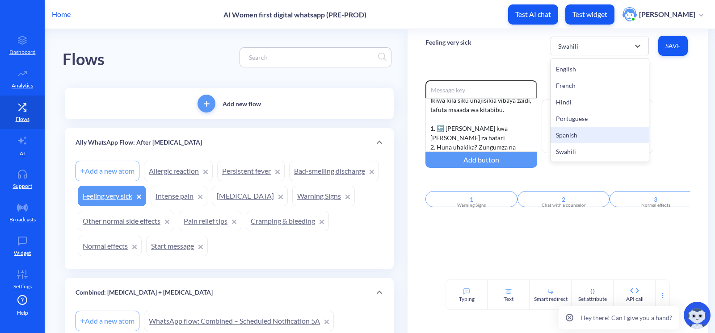
click at [575, 132] on div "Spanish" at bounding box center [599, 135] width 98 height 17
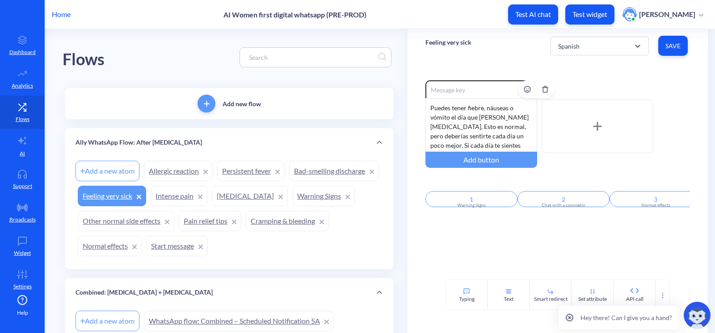
scroll to position [0, 0]
click at [289, 181] on link "Bad-smelling discharge" at bounding box center [334, 171] width 90 height 21
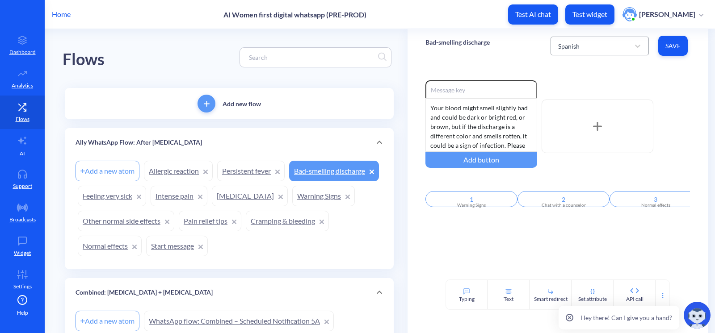
click at [579, 46] on div "Spanish" at bounding box center [592, 46] width 76 height 16
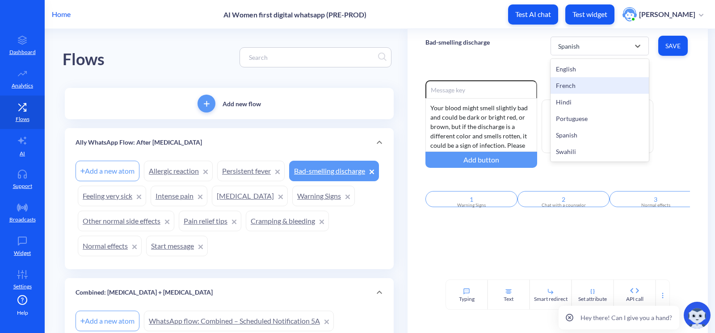
click at [569, 83] on div "French" at bounding box center [599, 85] width 98 height 17
click at [588, 50] on div "French" at bounding box center [592, 46] width 76 height 16
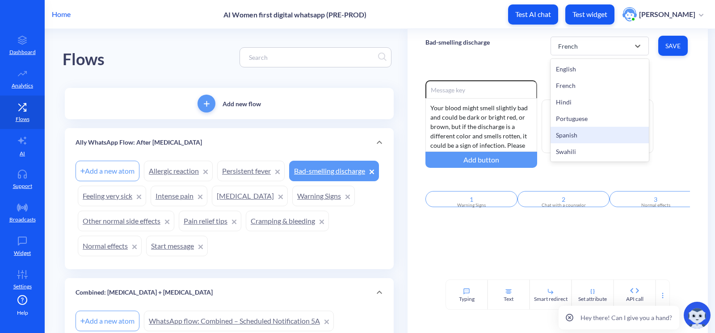
click at [585, 137] on div "Spanish" at bounding box center [599, 135] width 98 height 17
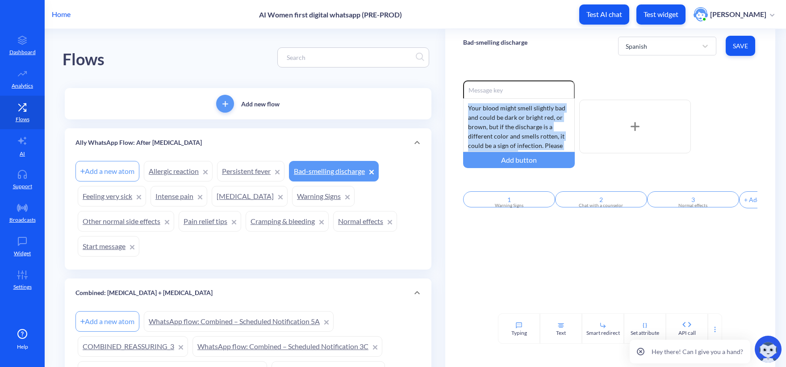
drag, startPoint x: 524, startPoint y: 113, endPoint x: 461, endPoint y: 96, distance: 65.7
click at [461, 96] on div "Enable reactions Your blood might smell slightly bad and could be dark or brigh…" at bounding box center [610, 188] width 330 height 251
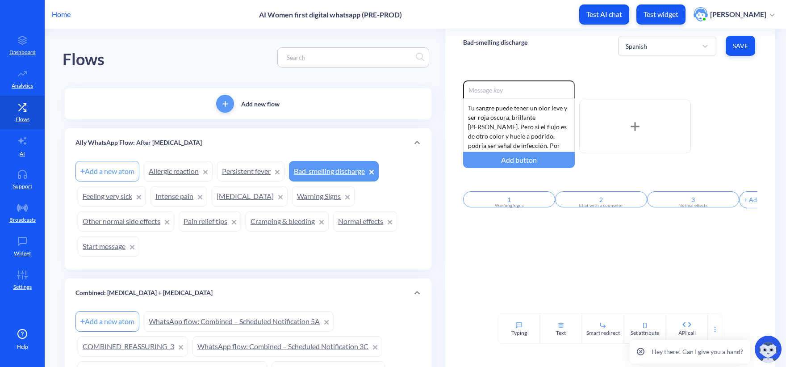
click at [682, 259] on div "Enable reactions Tu sangre puede tener un olor leve y ser roja oscura, brillant…" at bounding box center [610, 188] width 330 height 251
click at [714, 50] on span "Save" at bounding box center [740, 46] width 15 height 9
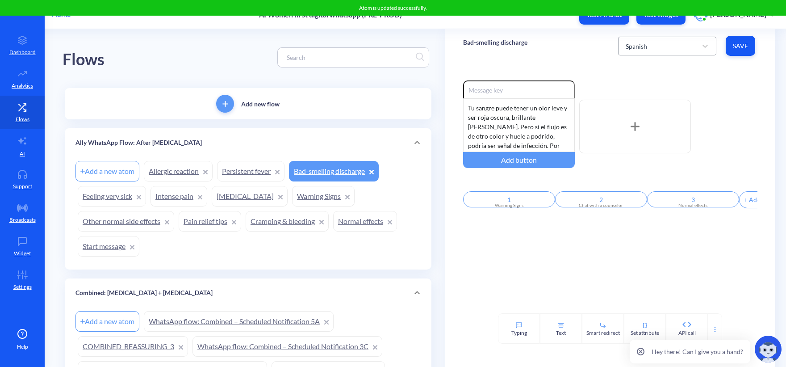
click at [678, 42] on div "Spanish" at bounding box center [659, 46] width 76 height 16
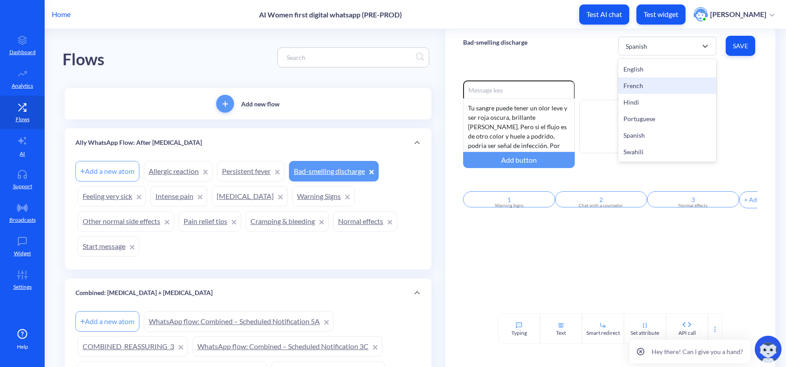
click at [646, 82] on div "French" at bounding box center [667, 85] width 98 height 17
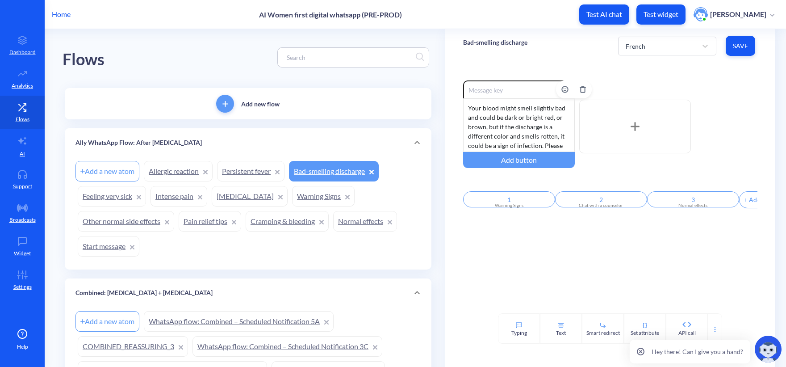
click at [507, 133] on div "Your blood might smell slightly bad and could be dark or bright red, or brown, …" at bounding box center [519, 125] width 112 height 54
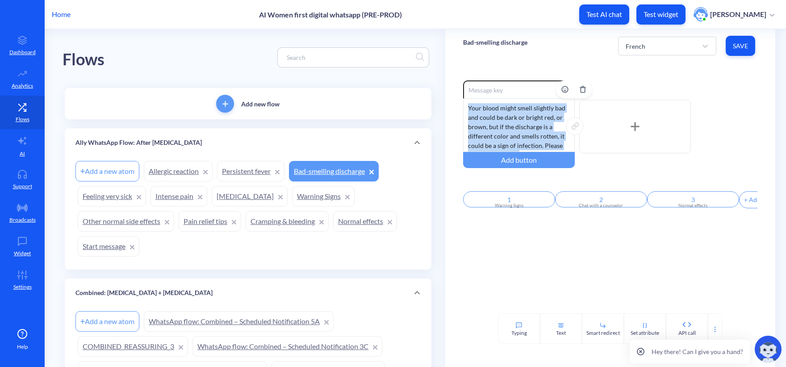
click at [507, 133] on div "Your blood might smell slightly bad and could be dark or bright red, or brown, …" at bounding box center [519, 125] width 112 height 54
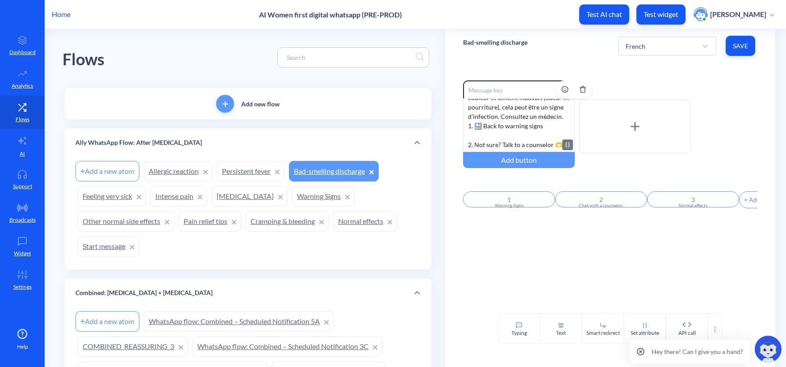
scroll to position [64, 0]
click at [526, 127] on div "Votre sang peut avoir une légère odeur et être rouge foncé, rouge vif ou brun. …" at bounding box center [519, 125] width 112 height 54
click at [503, 138] on div "Votre sang peut avoir une légère odeur et être rouge foncé, rouge vif ou brun. …" at bounding box center [519, 125] width 112 height 54
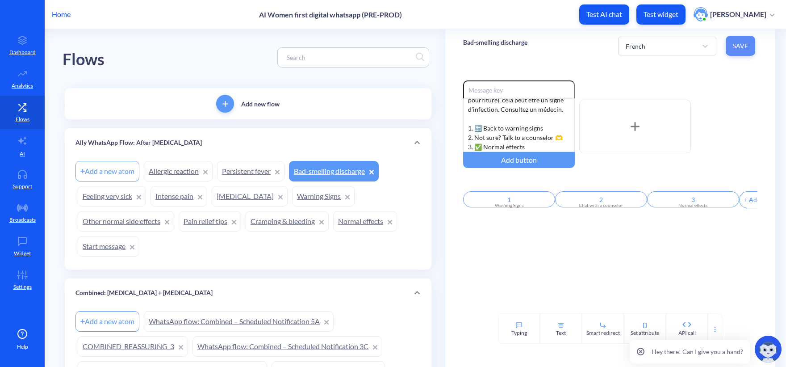
click at [714, 49] on span "Save" at bounding box center [740, 46] width 15 height 9
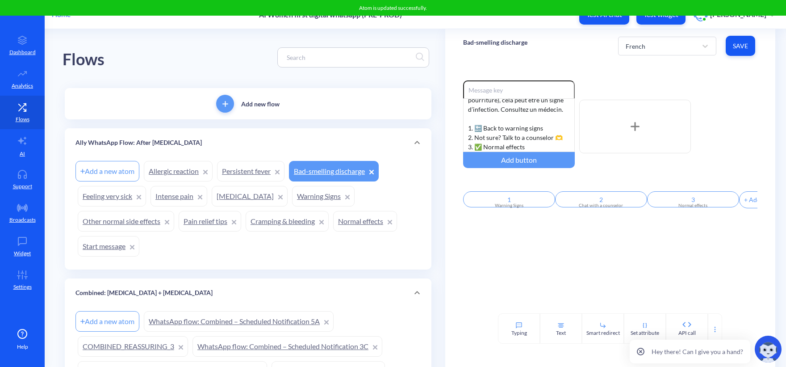
click at [524, 61] on div "Bad-smelling discharge French Save" at bounding box center [610, 46] width 330 height 34
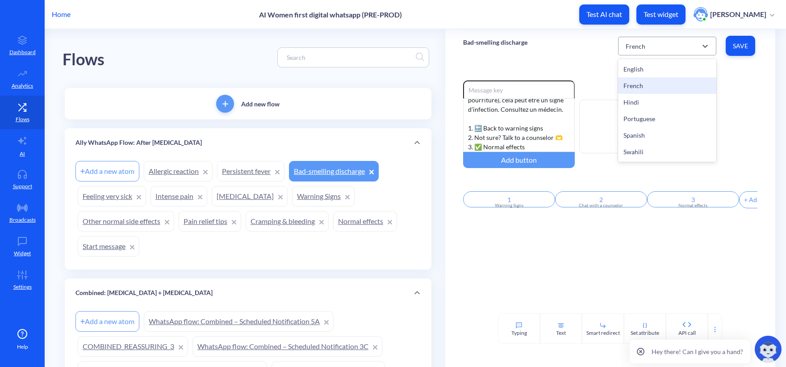
click at [678, 38] on div "French" at bounding box center [667, 46] width 98 height 19
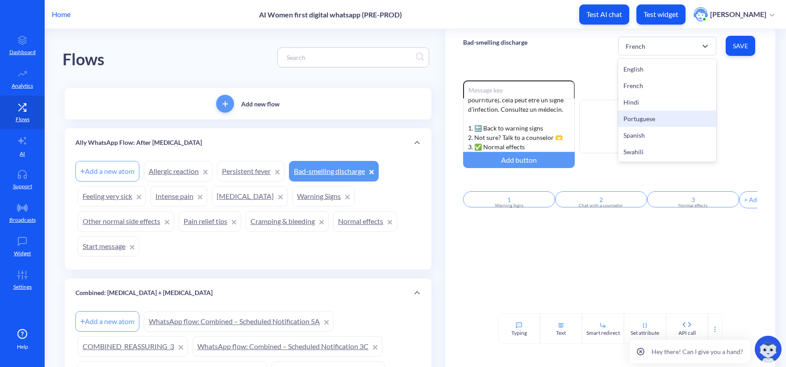
click at [651, 122] on div "Portuguese" at bounding box center [667, 118] width 98 height 17
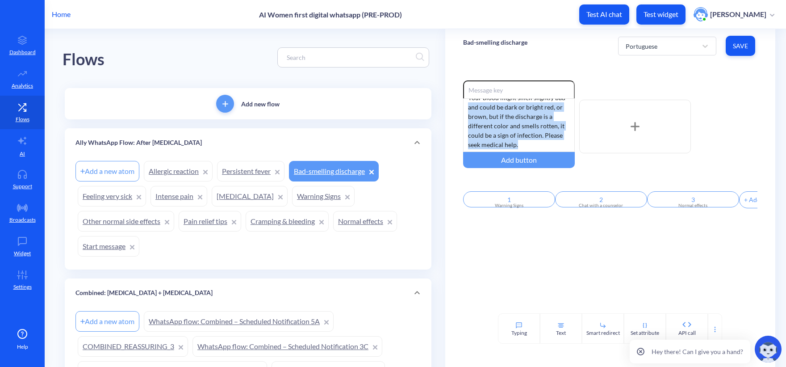
scroll to position [0, 0]
drag, startPoint x: 525, startPoint y: 147, endPoint x: 429, endPoint y: 90, distance: 111.4
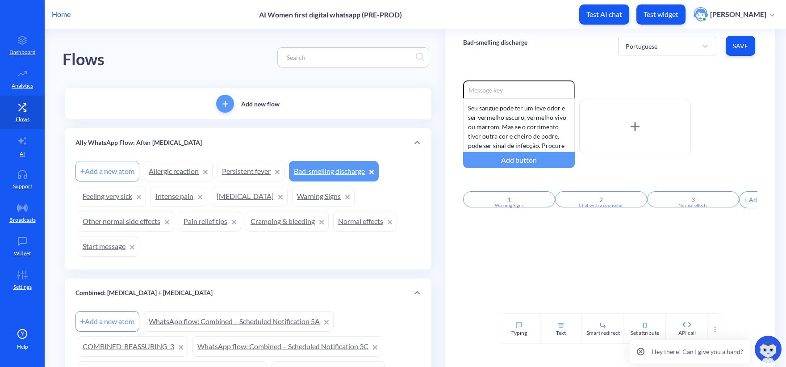
click at [579, 55] on div "Bad-smelling discharge Portuguese Save" at bounding box center [610, 46] width 330 height 34
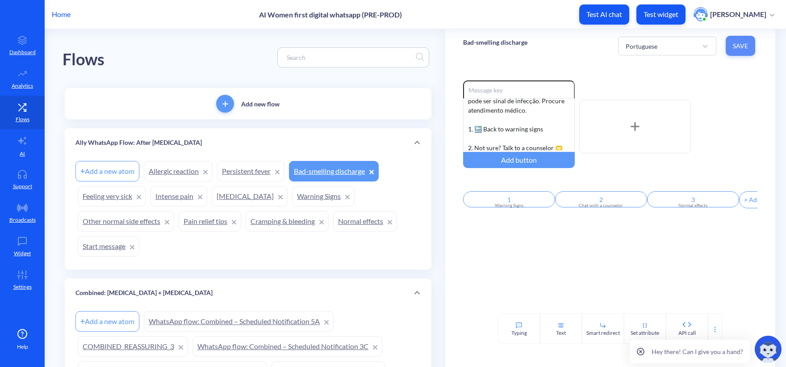
click at [714, 51] on button "Save" at bounding box center [740, 46] width 29 height 20
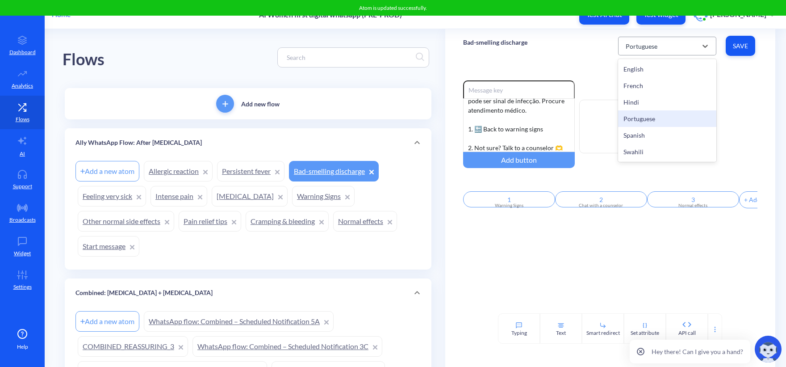
click at [643, 50] on div "Portuguese" at bounding box center [659, 46] width 76 height 16
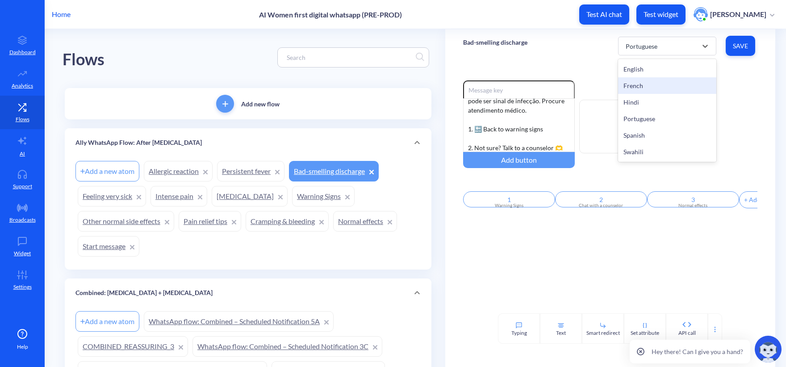
click at [645, 85] on div "French" at bounding box center [667, 85] width 98 height 17
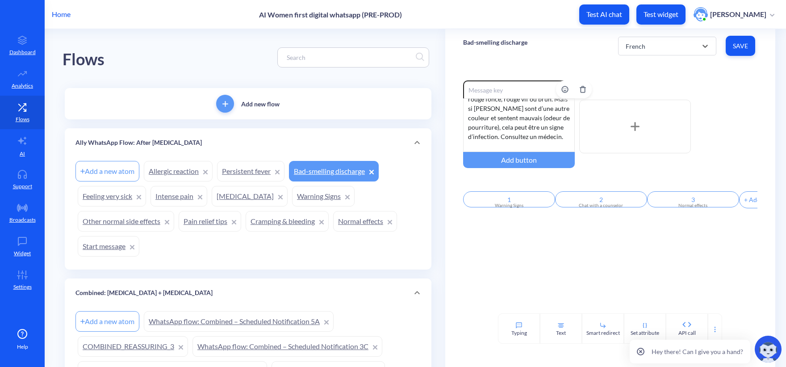
scroll to position [55, 0]
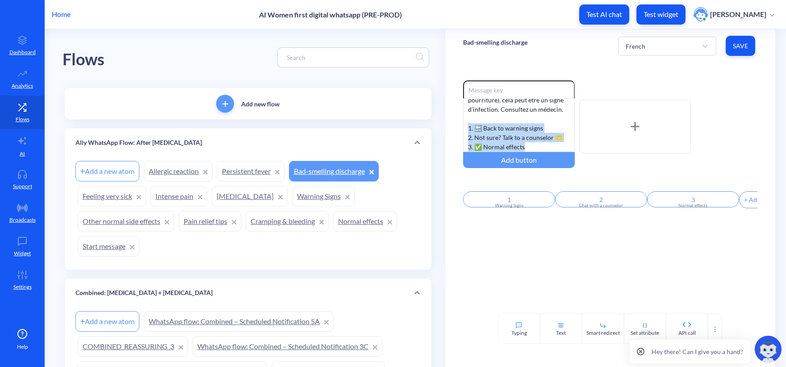
drag, startPoint x: 534, startPoint y: 146, endPoint x: 445, endPoint y: 125, distance: 91.4
click at [445, 125] on div "Enable reactions Votre sang peut avoir une légère odeur et être rouge foncé, ro…" at bounding box center [610, 188] width 330 height 251
click at [565, 44] on div "Bad-smelling discharge French Save" at bounding box center [610, 46] width 330 height 34
click at [714, 47] on span "Save" at bounding box center [740, 46] width 15 height 9
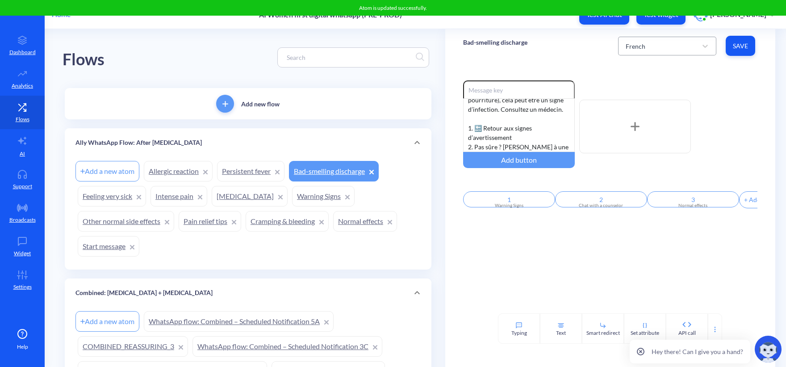
click at [633, 47] on div "French" at bounding box center [636, 45] width 20 height 9
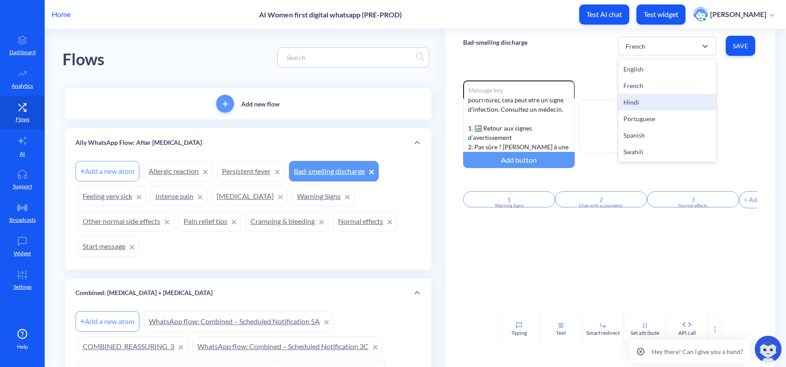
click at [640, 101] on div "Hindi" at bounding box center [667, 102] width 98 height 17
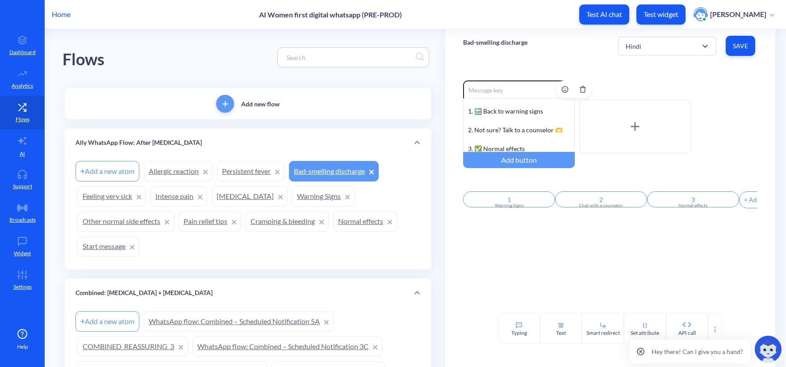
scroll to position [64, 0]
drag, startPoint x: 532, startPoint y: 149, endPoint x: 453, endPoint y: 109, distance: 88.1
click at [453, 109] on div "Enable reactions Your blood might smell slightly bad and could be dark or brigh…" at bounding box center [610, 188] width 330 height 251
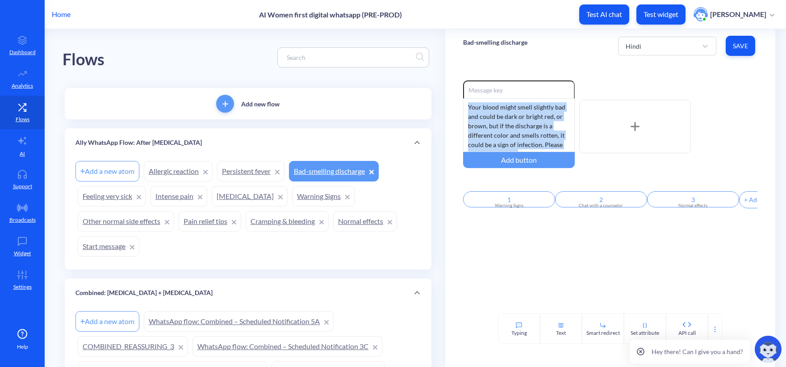
scroll to position [0, 0]
drag, startPoint x: 523, startPoint y: 109, endPoint x: 439, endPoint y: 102, distance: 84.3
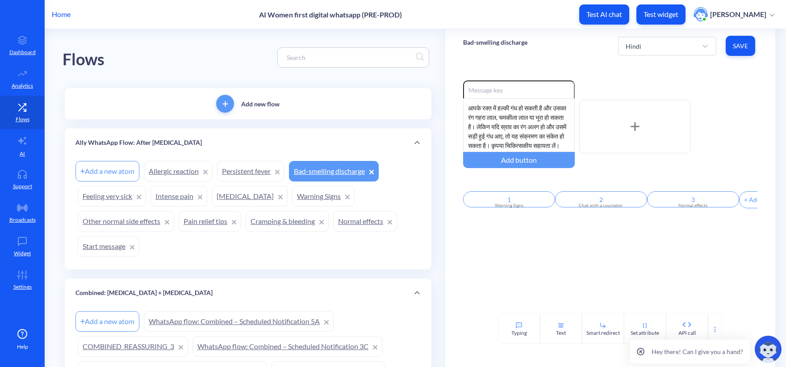
click at [591, 65] on div "Enable reactions आपके रक्त में हल्की गंध हो सकती है और उसका रंग गहरा लाल, चमकील…" at bounding box center [610, 188] width 330 height 251
click at [714, 49] on button "Save" at bounding box center [740, 46] width 29 height 20
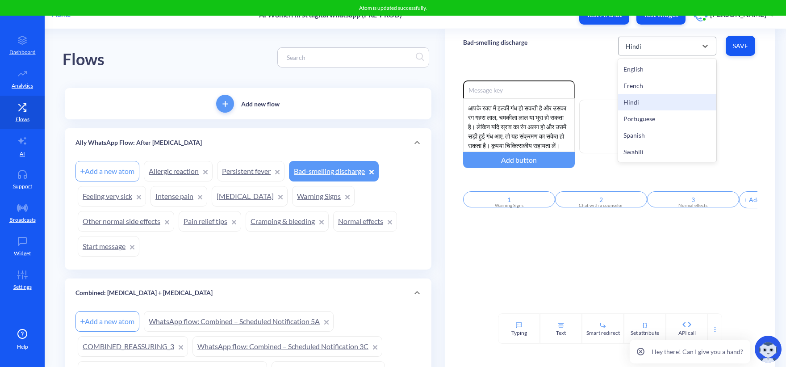
click at [656, 50] on div "Hindi" at bounding box center [659, 46] width 76 height 16
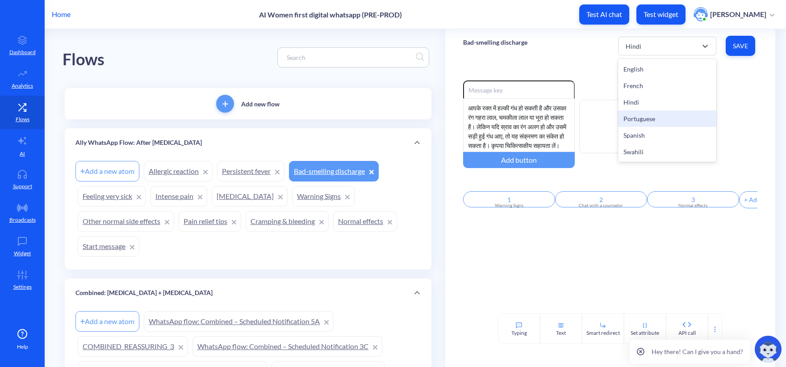
click at [641, 117] on div "Portuguese" at bounding box center [667, 118] width 98 height 17
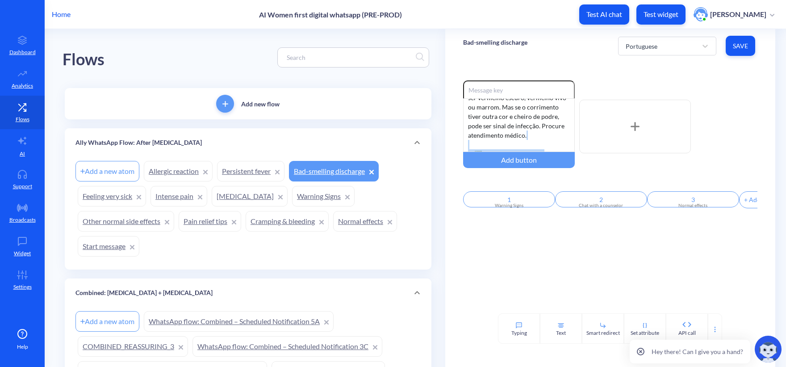
scroll to position [64, 0]
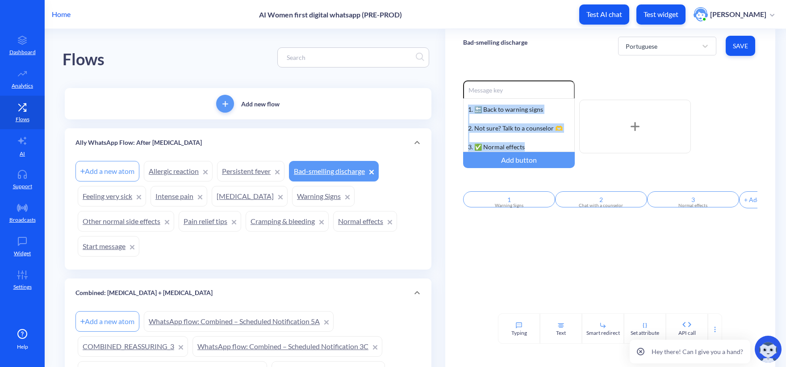
drag, startPoint x: 535, startPoint y: 146, endPoint x: 457, endPoint y: 111, distance: 85.6
click at [457, 111] on div "Enable reactions Seu sangue pode ter um leve odor e ser vermelho escuro, vermel…" at bounding box center [610, 188] width 330 height 251
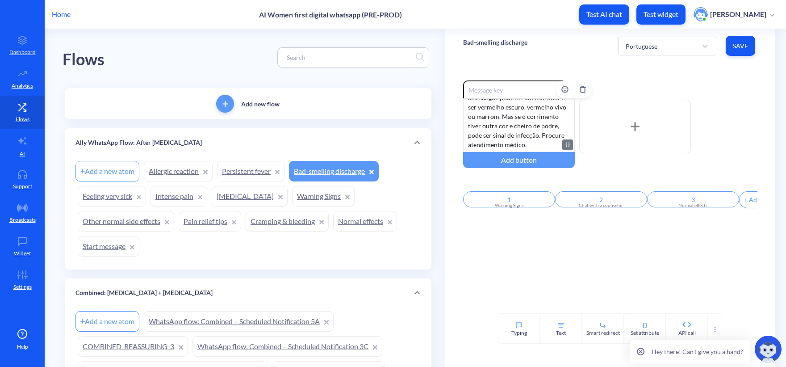
scroll to position [0, 0]
click at [714, 50] on span "Save" at bounding box center [740, 46] width 15 height 9
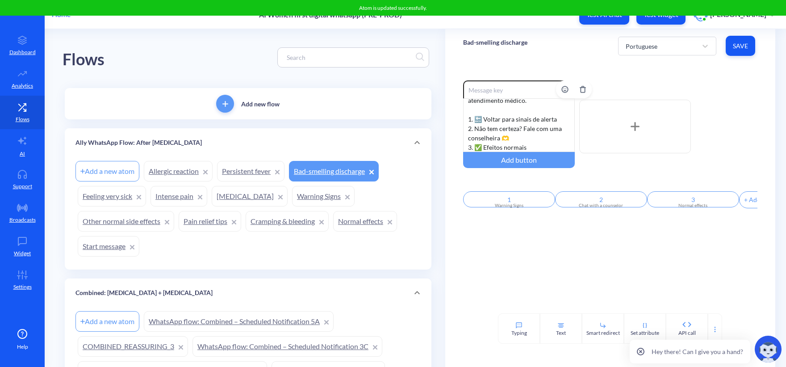
scroll to position [55, 0]
click at [642, 42] on div "Portuguese" at bounding box center [642, 45] width 32 height 9
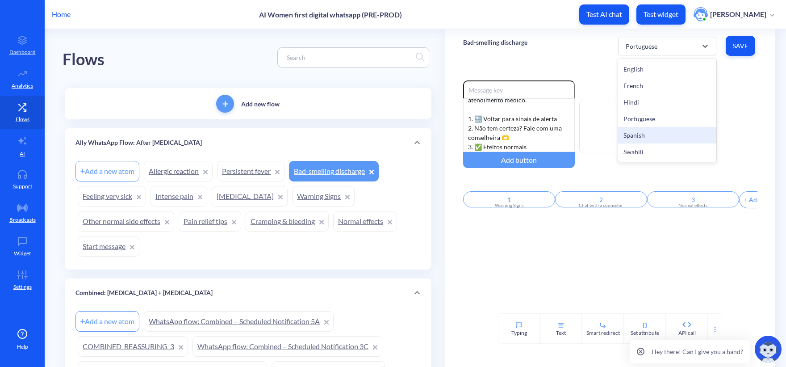
click at [640, 138] on div "Spanish" at bounding box center [667, 135] width 98 height 17
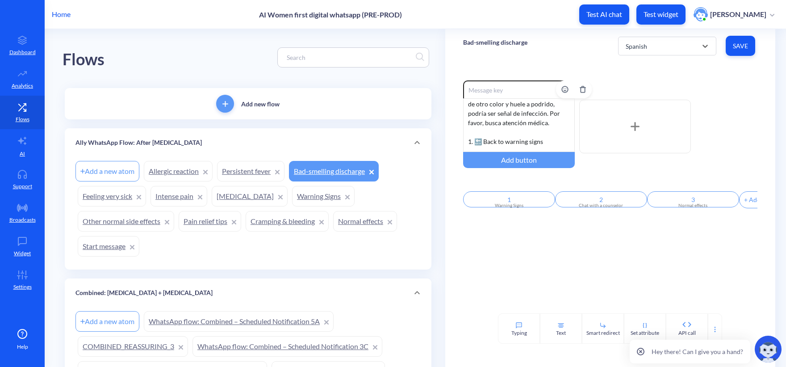
scroll to position [0, 0]
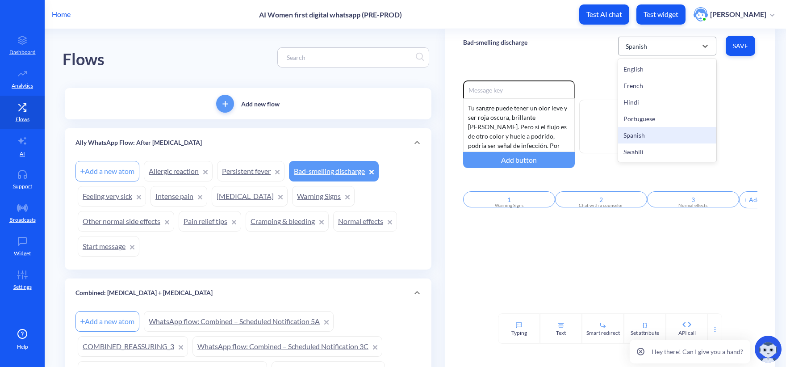
click at [645, 47] on div "Spanish" at bounding box center [636, 45] width 21 height 9
click at [640, 152] on div "Swahili" at bounding box center [667, 151] width 98 height 17
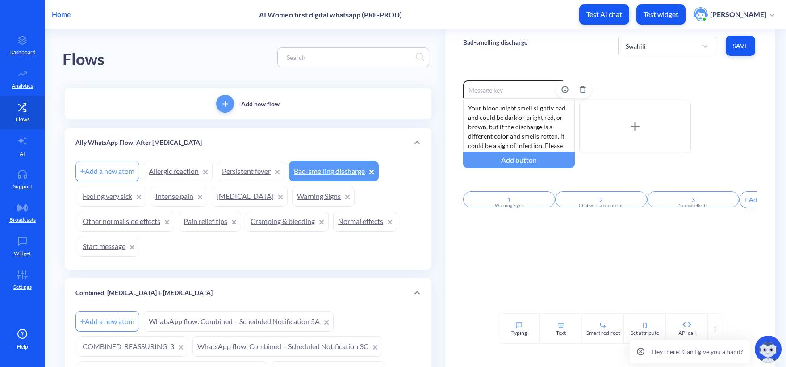
click at [521, 127] on div "Your blood might smell slightly bad and could be dark or bright red, or brown, …" at bounding box center [519, 125] width 112 height 54
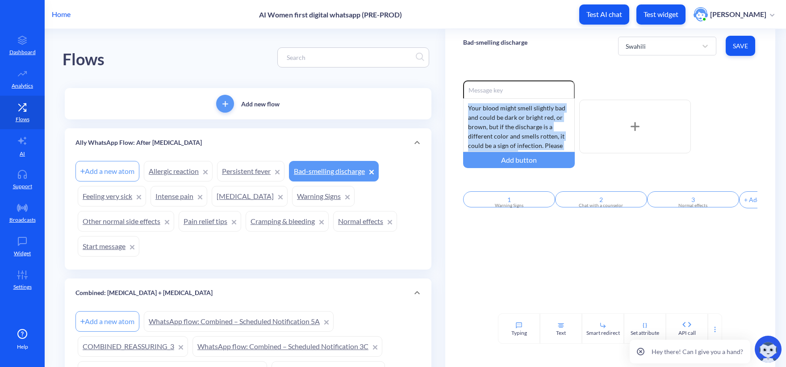
drag, startPoint x: 511, startPoint y: 129, endPoint x: 415, endPoint y: 57, distance: 119.4
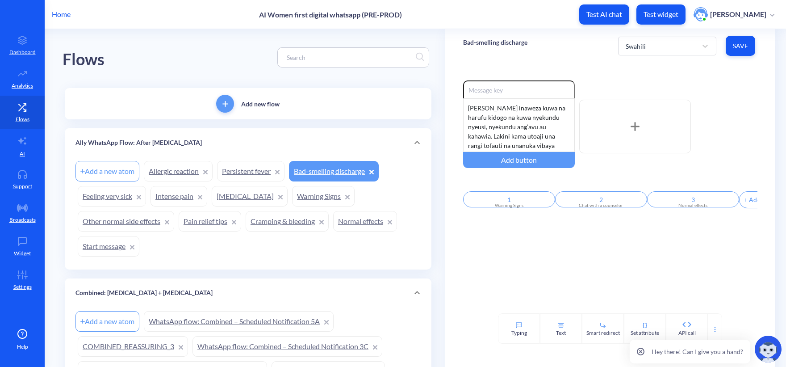
click at [565, 62] on div "Bad-smelling discharge Swahili Save" at bounding box center [610, 46] width 330 height 34
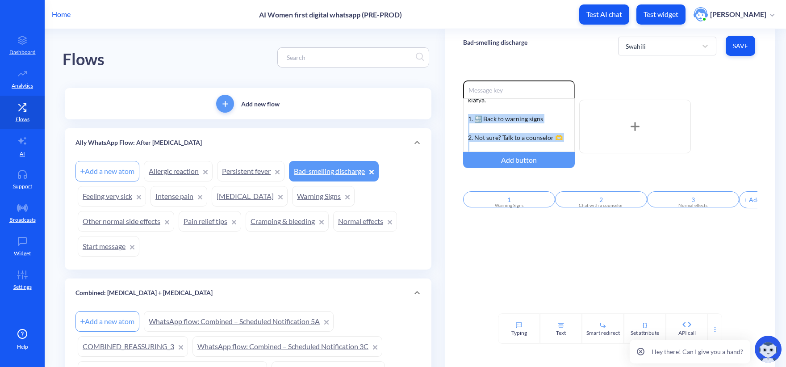
drag, startPoint x: 545, startPoint y: 144, endPoint x: 460, endPoint y: 113, distance: 90.2
click at [460, 113] on div "Enable reactions Damu yako inaweza kuwa na harufu kidogo na kuwa nyekundu nyeus…" at bounding box center [610, 188] width 330 height 251
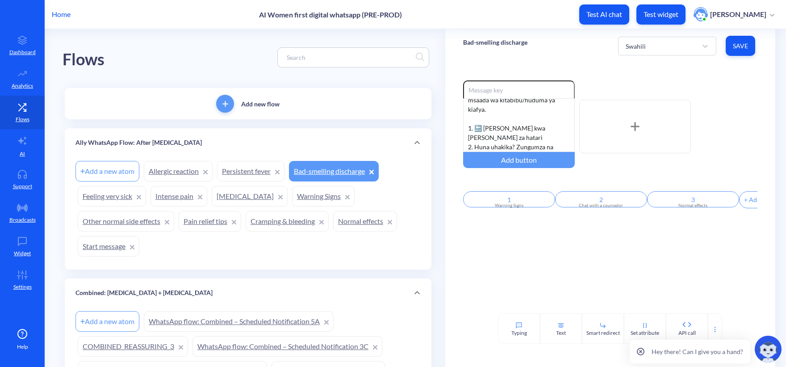
click at [226, 57] on div "Flows" at bounding box center [248, 57] width 371 height 57
click at [646, 31] on div "Bad-smelling discharge Swahili Save" at bounding box center [610, 46] width 330 height 34
click at [570, 56] on div "Bad-smelling discharge Swahili Save" at bounding box center [610, 46] width 330 height 34
click at [714, 52] on button "Save" at bounding box center [740, 46] width 29 height 20
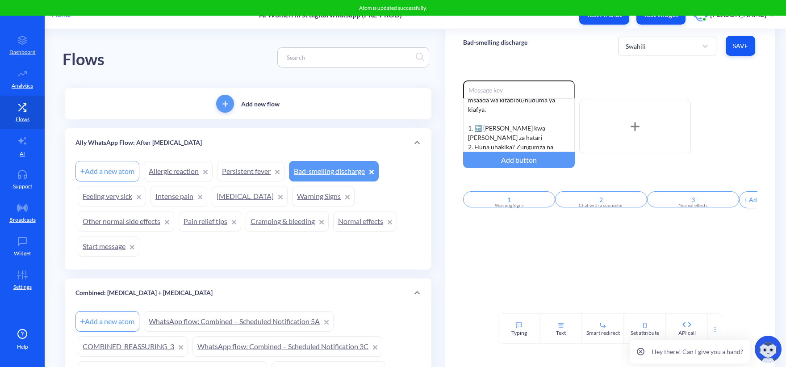
drag, startPoint x: 549, startPoint y: 46, endPoint x: 428, endPoint y: 1, distance: 128.8
click at [549, 46] on div "Bad-smelling discharge Swahili Save" at bounding box center [610, 46] width 330 height 34
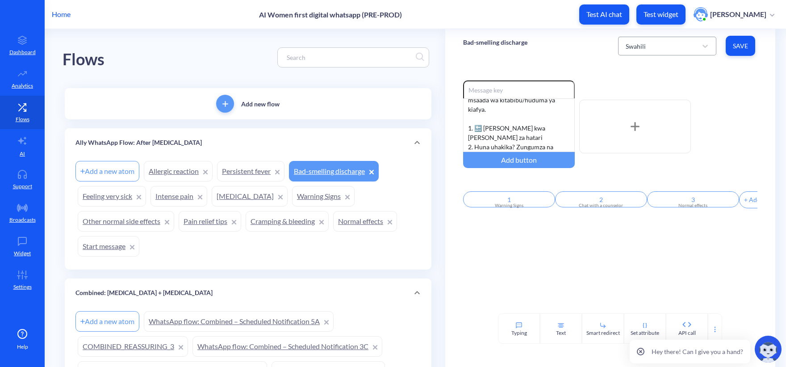
click at [622, 45] on div "Swahili" at bounding box center [659, 46] width 76 height 16
click at [660, 137] on div "Spanish" at bounding box center [667, 135] width 98 height 17
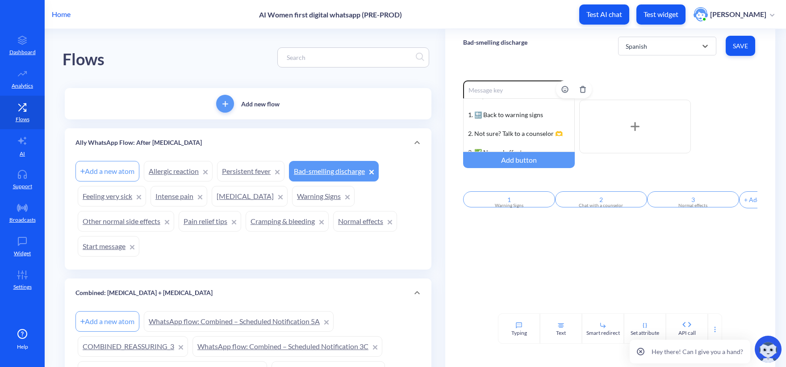
scroll to position [64, 0]
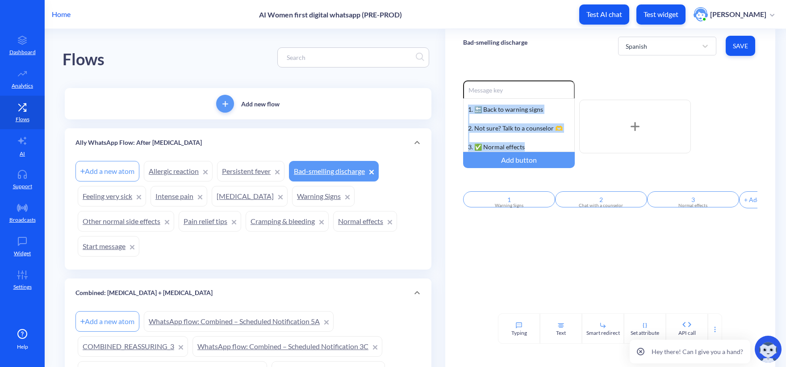
drag, startPoint x: 533, startPoint y: 144, endPoint x: 458, endPoint y: 108, distance: 82.9
click at [458, 108] on div "Enable reactions Tu sangre puede tener un olor leve y ser roja oscura, brillant…" at bounding box center [610, 188] width 330 height 251
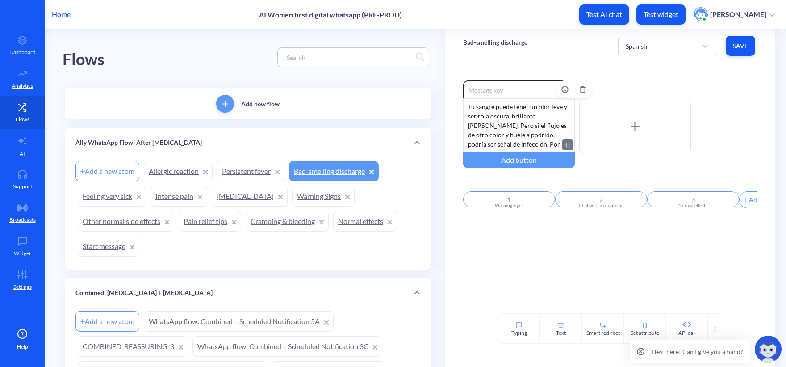
scroll to position [0, 0]
drag, startPoint x: 749, startPoint y: 46, endPoint x: 697, endPoint y: 52, distance: 52.2
click at [714, 46] on button "Save" at bounding box center [740, 46] width 29 height 20
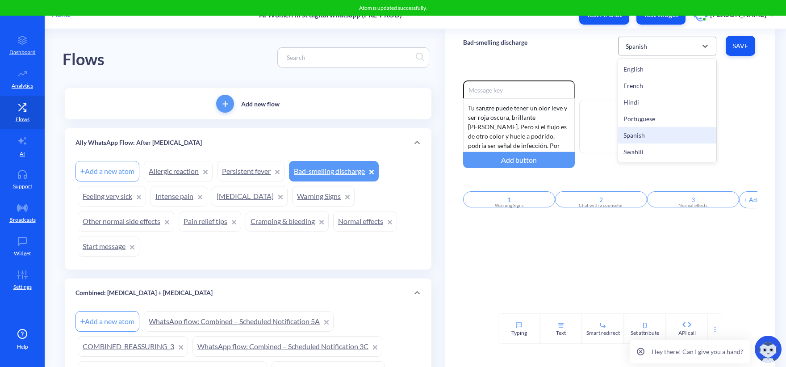
click at [643, 41] on div "Spanish" at bounding box center [636, 45] width 21 height 9
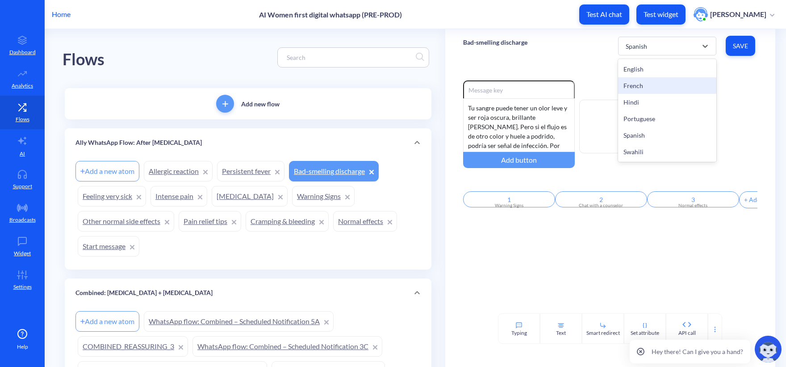
click at [646, 92] on div "French" at bounding box center [667, 85] width 98 height 17
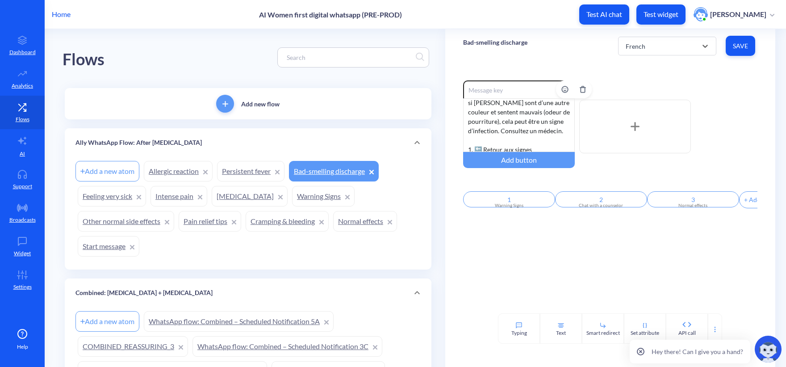
scroll to position [92, 0]
click at [504, 135] on div "Votre sang peut avoir une légère odeur et être rouge foncé, rouge vif ou brun. …" at bounding box center [519, 125] width 112 height 54
click at [488, 122] on div "Votre sang peut avoir une légère odeur et être rouge foncé, rouge vif ou brun. …" at bounding box center [519, 125] width 112 height 54
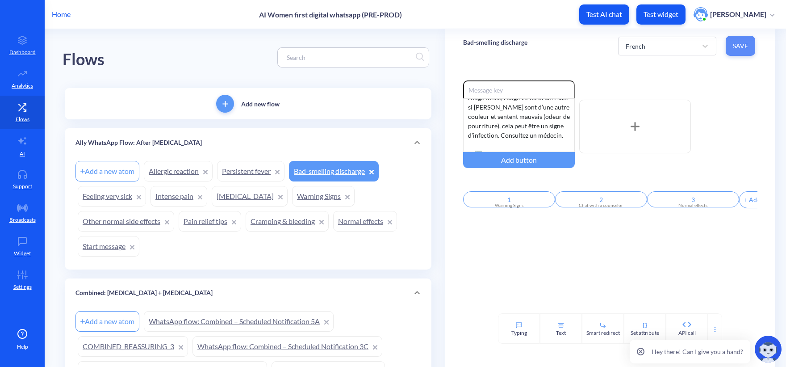
click at [714, 46] on span "Save" at bounding box center [740, 46] width 15 height 9
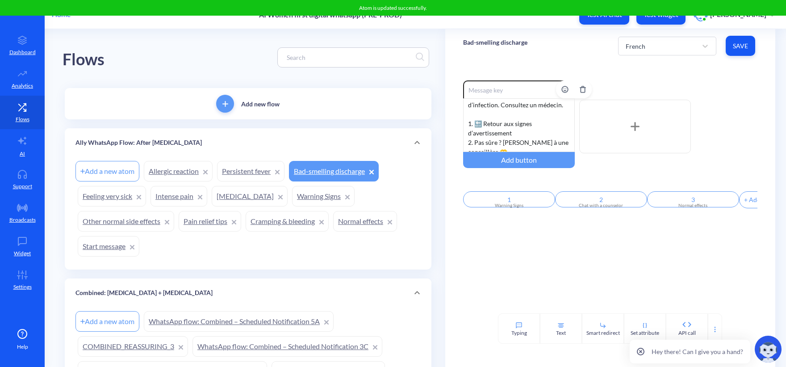
scroll to position [74, 0]
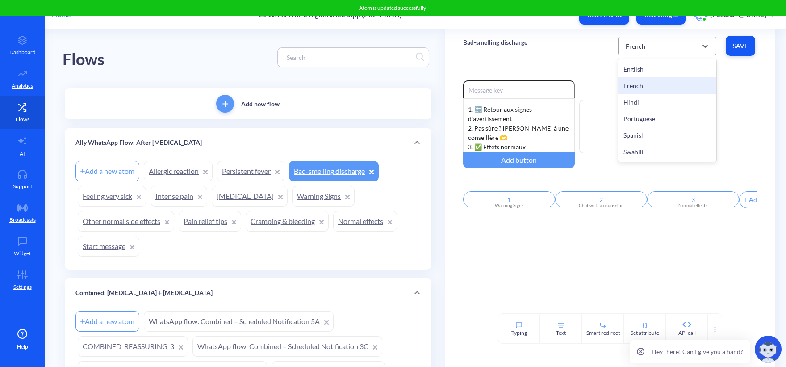
click at [645, 51] on div "French" at bounding box center [659, 46] width 76 height 16
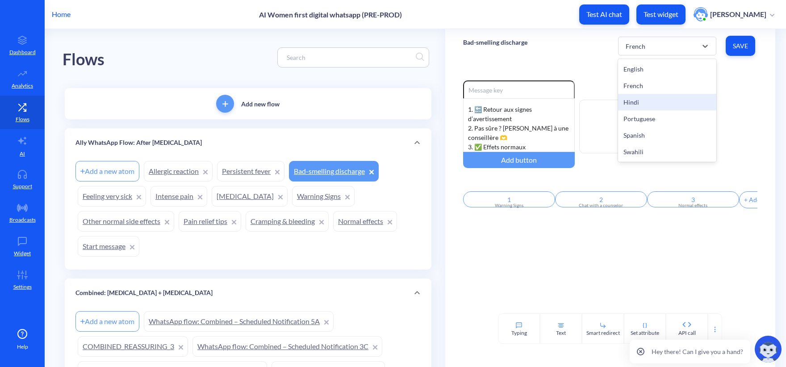
click at [646, 102] on div "Hindi" at bounding box center [667, 102] width 98 height 17
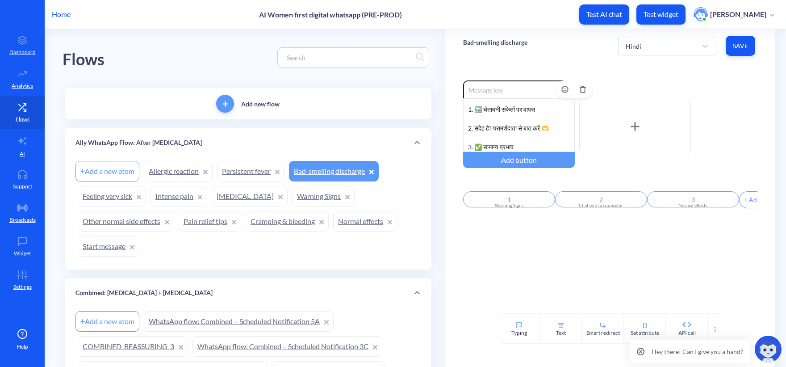
click at [510, 122] on div "आपके रक्त में हल्की गंध हो सकती है और उसका रंग गहरा लाल, चमकीला लाल या भूरा हो …" at bounding box center [519, 125] width 112 height 54
click at [482, 136] on div "आपके रक्त में हल्की गंध हो सकती है और उसका रंग गहरा लाल, चमकीला लाल या भूरा हो …" at bounding box center [519, 125] width 112 height 54
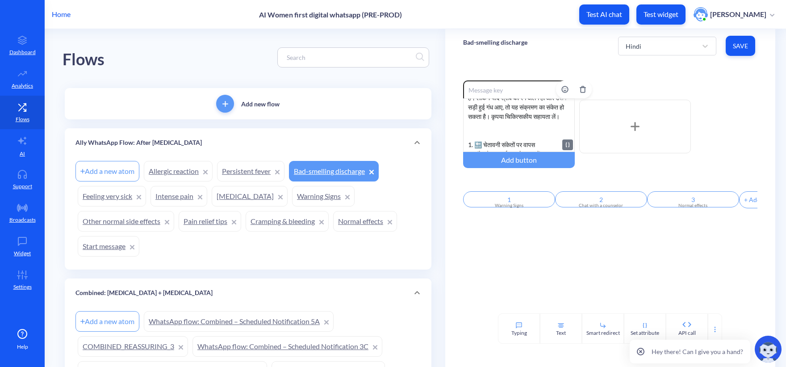
scroll to position [45, 0]
click at [484, 127] on div "आपके रक्त में हल्की गंध हो सकती है और उसका रंग गहरा लाल, चमकीला लाल या भूरा हो …" at bounding box center [519, 125] width 112 height 54
click at [714, 40] on button "Save" at bounding box center [740, 46] width 29 height 20
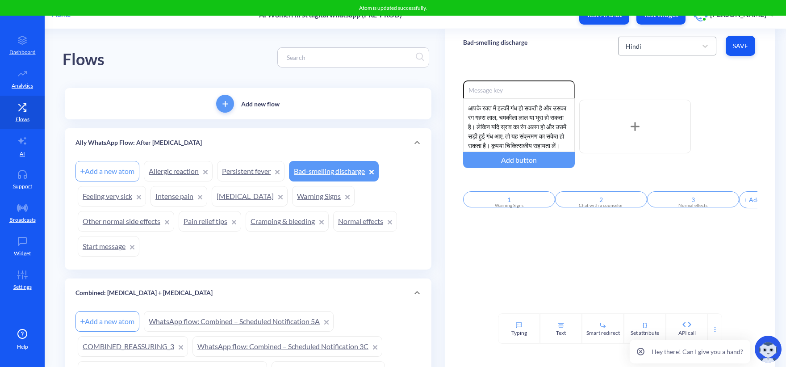
click at [655, 41] on div "Hindi" at bounding box center [659, 46] width 76 height 16
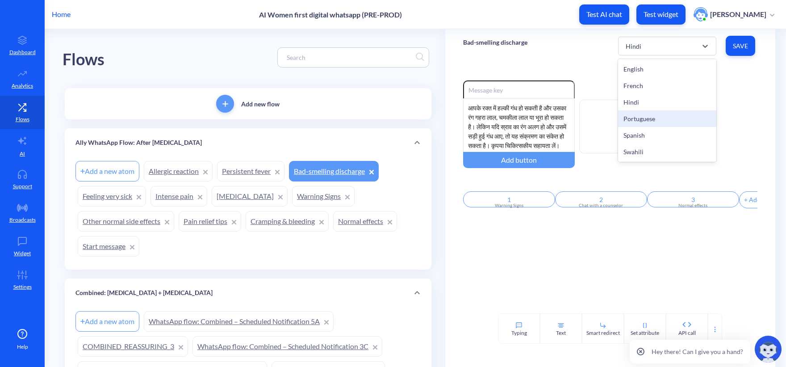
click at [646, 118] on div "Portuguese" at bounding box center [667, 118] width 98 height 17
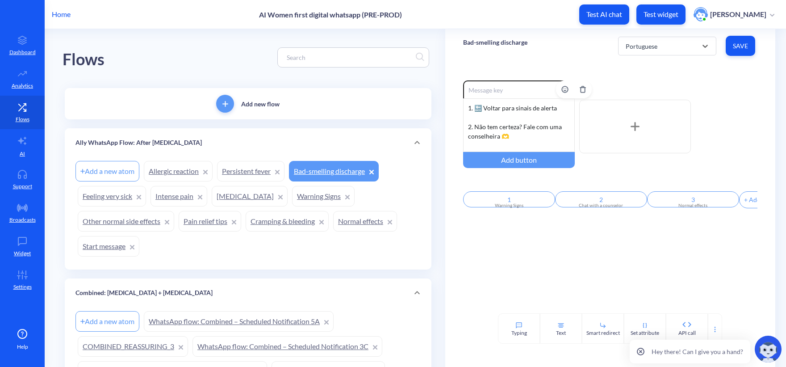
scroll to position [74, 0]
click at [482, 138] on div "Seu sangue pode ter um leve odor e ser vermelho escuro, vermelho vivo ou marrom…" at bounding box center [519, 125] width 112 height 54
click at [486, 124] on div "Seu sangue pode ter um leve odor e ser vermelho escuro, vermelho vivo ou marrom…" at bounding box center [519, 125] width 112 height 54
click at [503, 117] on div "Seu sangue pode ter um leve odor e ser vermelho escuro, vermelho vivo ou marrom…" at bounding box center [519, 125] width 112 height 54
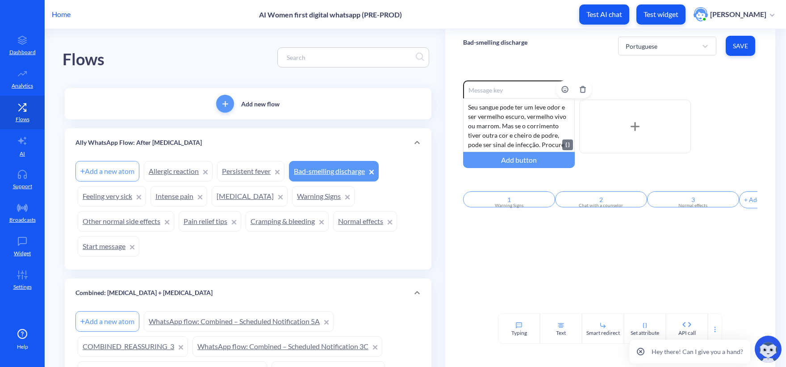
scroll to position [0, 0]
click at [714, 45] on div "Portuguese Save" at bounding box center [687, 46] width 139 height 25
click at [714, 47] on button "Save" at bounding box center [740, 46] width 29 height 20
click at [645, 47] on div "Portuguese" at bounding box center [642, 45] width 32 height 9
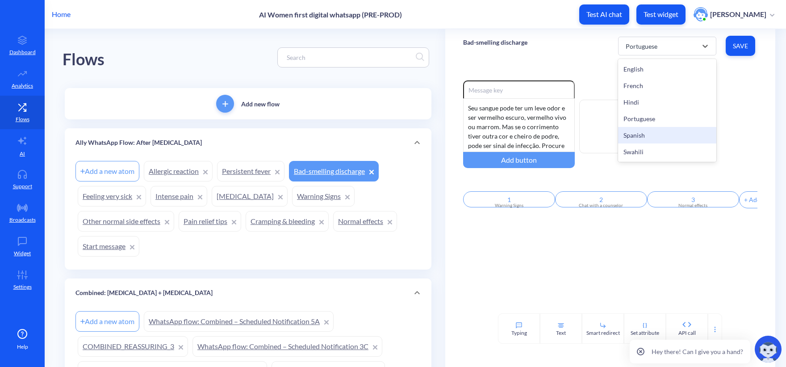
click at [644, 136] on div "Spanish" at bounding box center [667, 135] width 98 height 17
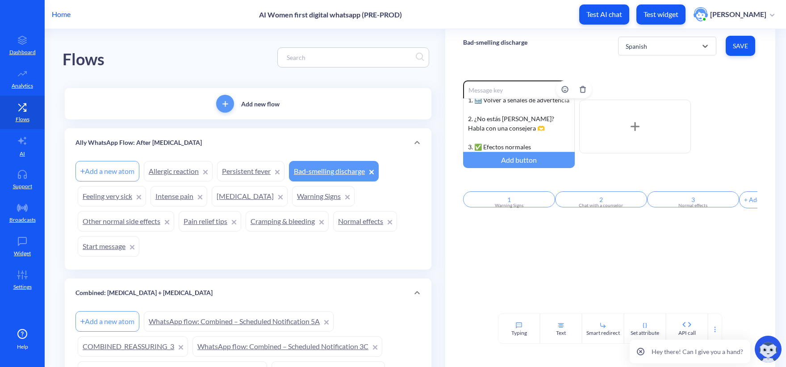
scroll to position [83, 0]
click at [485, 135] on div "Tu sangre puede tener un olor leve y ser roja oscura, brillante o marrón. Pero …" at bounding box center [519, 125] width 112 height 54
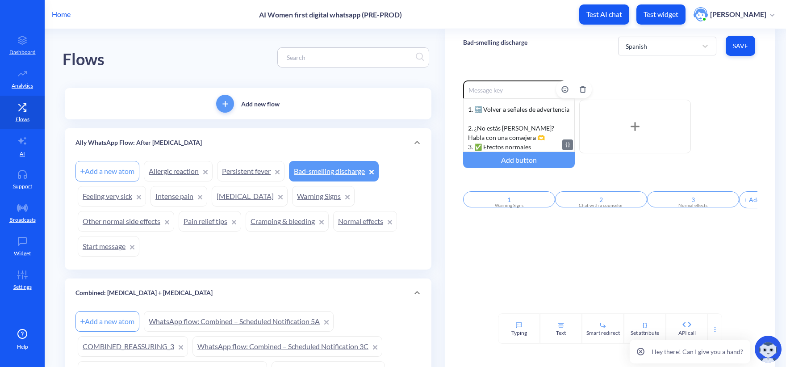
click at [495, 122] on div "Tu sangre puede tener un olor leve y ser roja oscura, brillante o marrón. Pero …" at bounding box center [519, 125] width 112 height 54
click at [714, 43] on span "Save" at bounding box center [740, 46] width 15 height 9
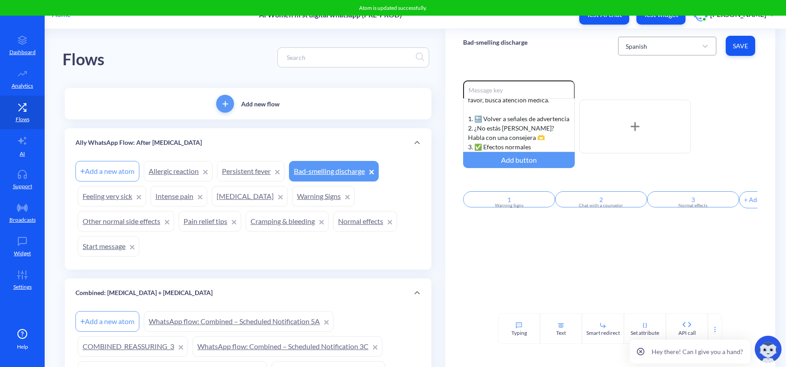
click at [674, 45] on div "Spanish" at bounding box center [659, 46] width 76 height 16
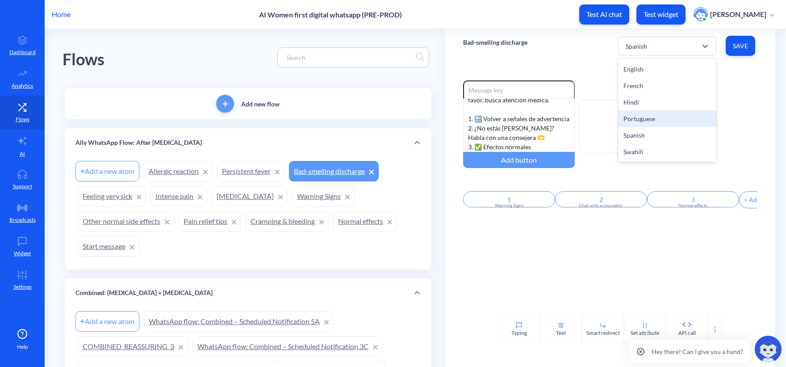
click at [649, 116] on div "Portuguese" at bounding box center [667, 118] width 98 height 17
click at [654, 48] on div "Portuguese" at bounding box center [642, 45] width 32 height 9
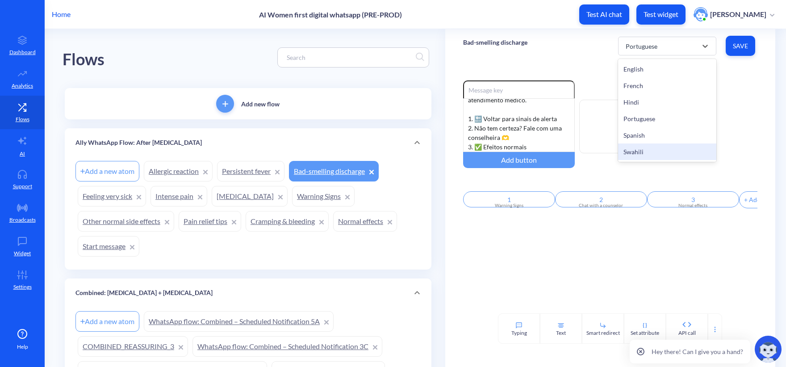
click at [643, 151] on div "Swahili" at bounding box center [667, 151] width 98 height 17
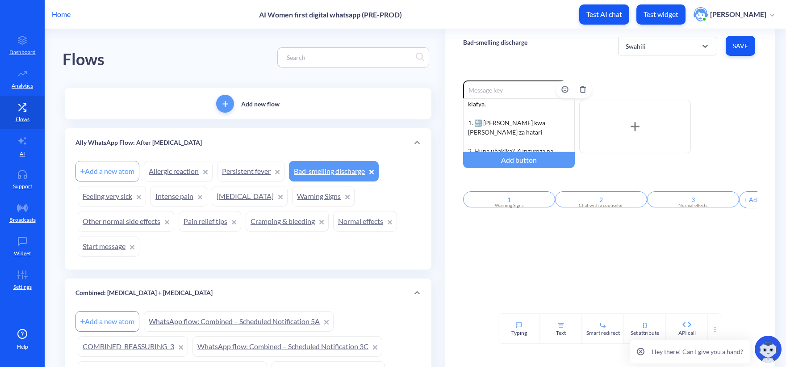
scroll to position [92, 0]
click at [482, 111] on div "Damu yako inaweza kuwa na harufu kidogo na kuwa nyekundu nyeusi, nyekundu ang’a…" at bounding box center [519, 125] width 112 height 54
click at [482, 134] on div "Damu yako inaweza kuwa na harufu kidogo na kuwa nyekundu nyeusi, nyekundu ang’a…" at bounding box center [519, 125] width 112 height 54
click at [714, 49] on span "Save" at bounding box center [740, 46] width 15 height 9
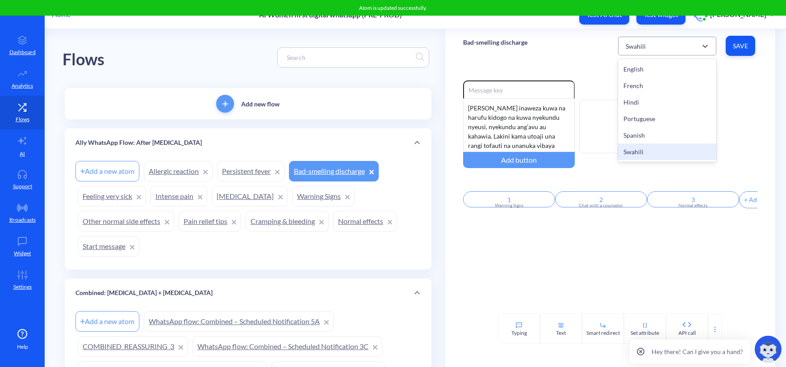
click at [642, 51] on div "Swahili" at bounding box center [659, 46] width 76 height 16
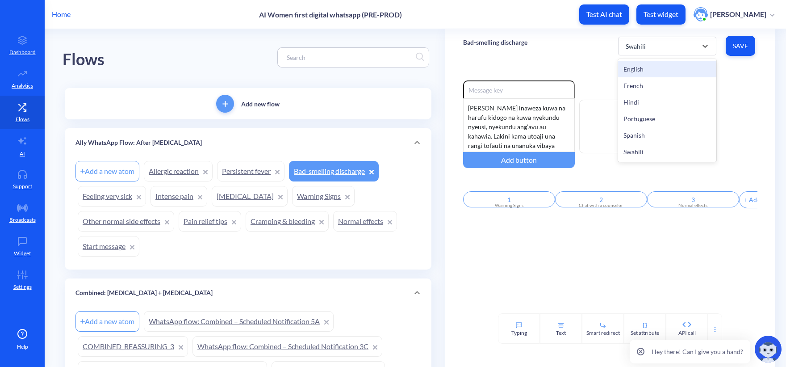
click at [545, 55] on div "Bad-smelling discharge option Swahili, selected. option English focused, 1 of 6…" at bounding box center [610, 46] width 330 height 34
click at [246, 175] on link "Persistent fever" at bounding box center [250, 171] width 67 height 21
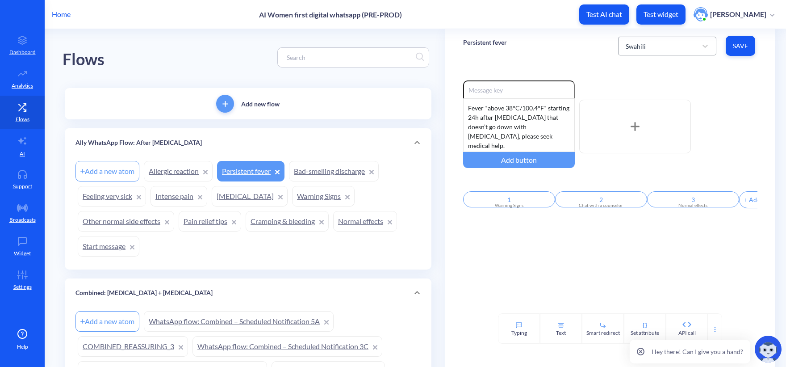
click at [650, 43] on div "Swahili" at bounding box center [659, 46] width 76 height 16
click at [638, 46] on div "Swahili" at bounding box center [636, 45] width 20 height 9
click at [646, 83] on div "French" at bounding box center [667, 85] width 98 height 17
click at [637, 41] on div "French" at bounding box center [659, 46] width 76 height 16
click at [662, 139] on div "Spanish" at bounding box center [667, 135] width 98 height 17
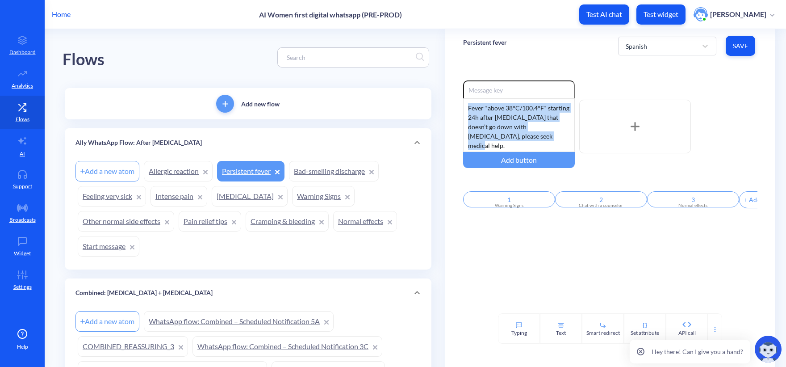
drag, startPoint x: 542, startPoint y: 137, endPoint x: 423, endPoint y: 65, distance: 138.7
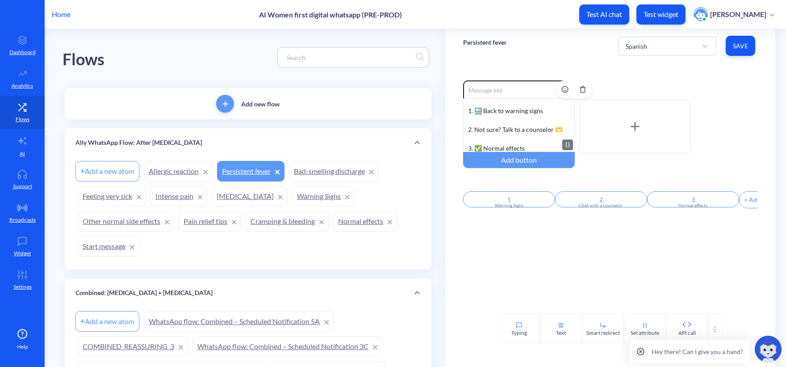
scroll to position [55, 0]
click at [482, 119] on div "Fiebre mayor de 38°C/100.4°F que empieza 24hr después de tomar misoprostol y qu…" at bounding box center [519, 125] width 112 height 54
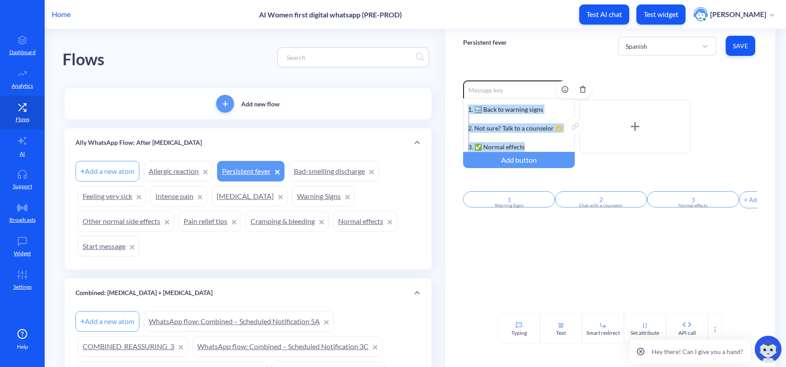
drag, startPoint x: 534, startPoint y: 148, endPoint x: 463, endPoint y: 109, distance: 80.8
click at [463, 109] on div "Fiebre mayor de 38°C/100.4°F que empieza 24hr después de tomar misoprostol y qu…" at bounding box center [519, 125] width 112 height 54
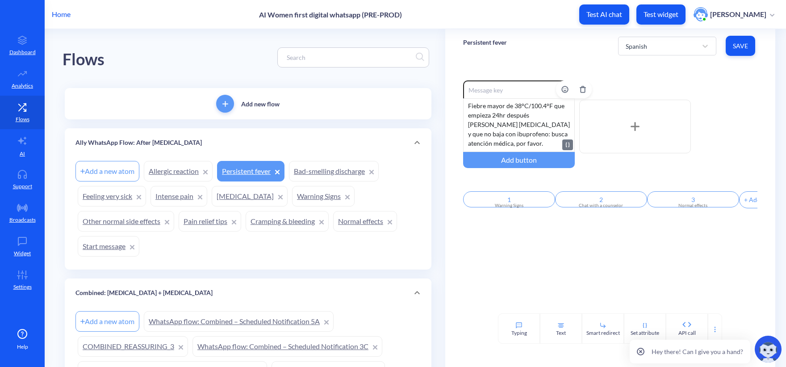
scroll to position [0, 0]
drag, startPoint x: 742, startPoint y: 48, endPoint x: 712, endPoint y: 50, distance: 30.9
click at [714, 47] on span "Save" at bounding box center [740, 46] width 15 height 9
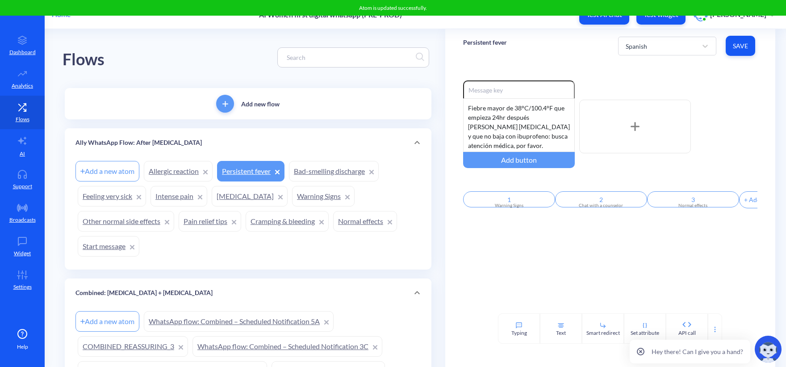
click at [627, 56] on div "Spanish Save" at bounding box center [687, 46] width 139 height 25
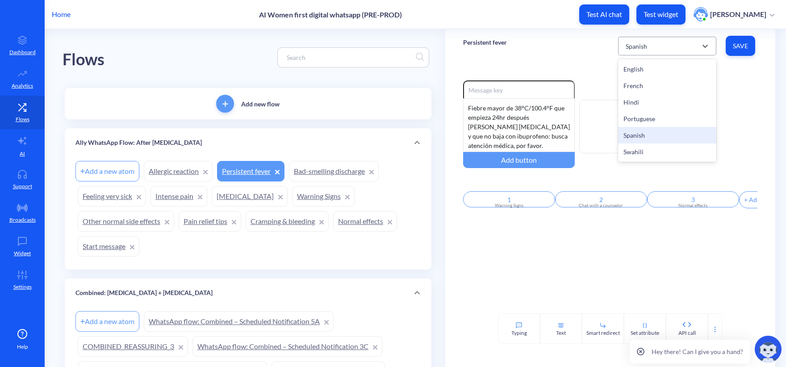
click at [628, 53] on div "Spanish" at bounding box center [659, 46] width 76 height 16
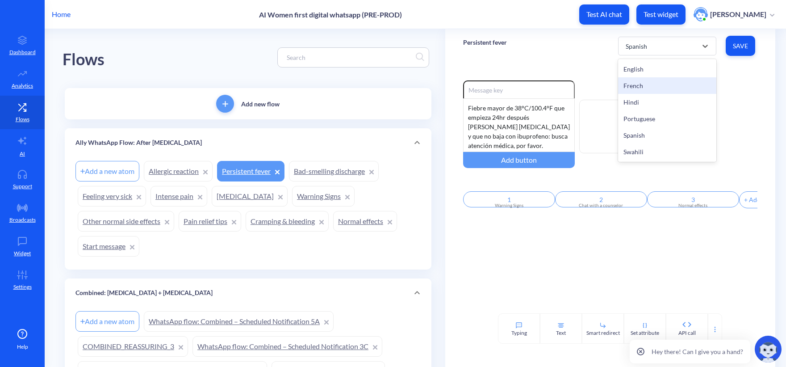
click at [650, 88] on div "French" at bounding box center [667, 85] width 98 height 17
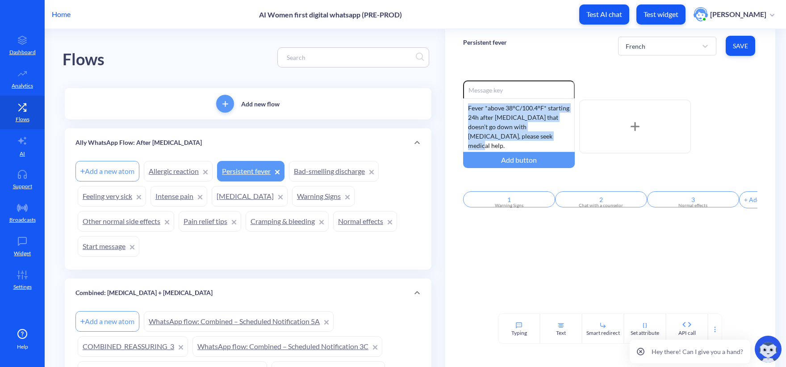
drag, startPoint x: 540, startPoint y: 134, endPoint x: 436, endPoint y: 81, distance: 116.9
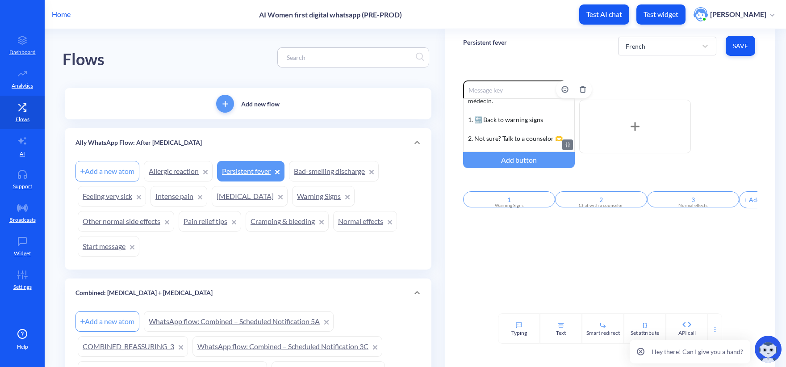
scroll to position [55, 0]
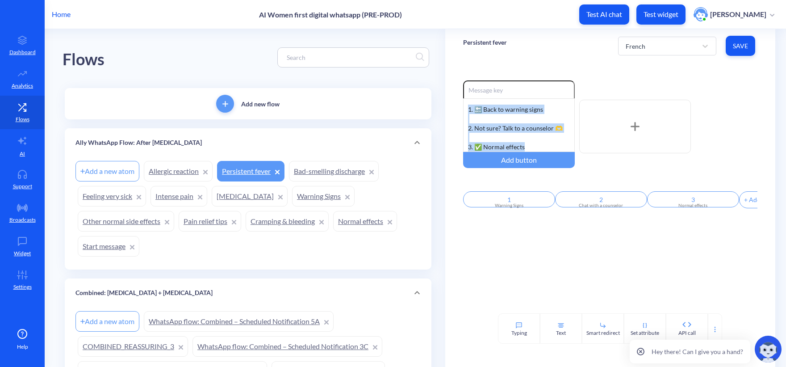
drag, startPoint x: 535, startPoint y: 149, endPoint x: 451, endPoint y: 108, distance: 93.5
click at [451, 108] on div "Enable reactions Fièvre au-dessus de 38°C/100.4°F commençant 24h après le misop…" at bounding box center [610, 188] width 330 height 251
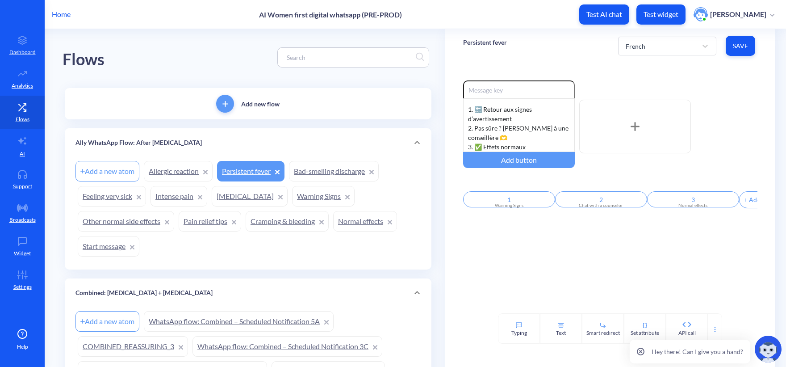
click at [714, 43] on span "Save" at bounding box center [740, 46] width 15 height 9
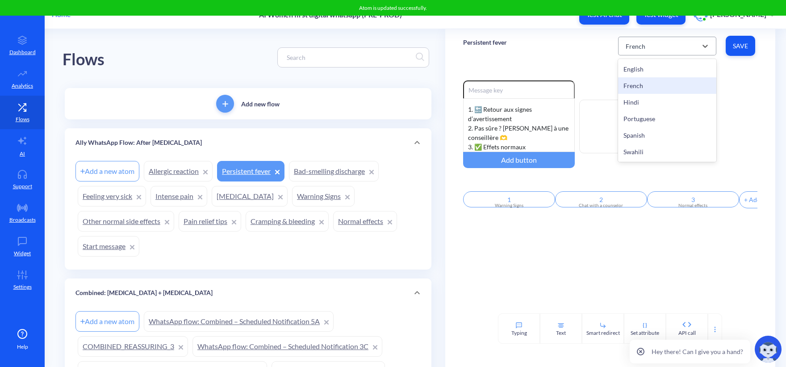
click at [638, 44] on div "French" at bounding box center [636, 45] width 20 height 9
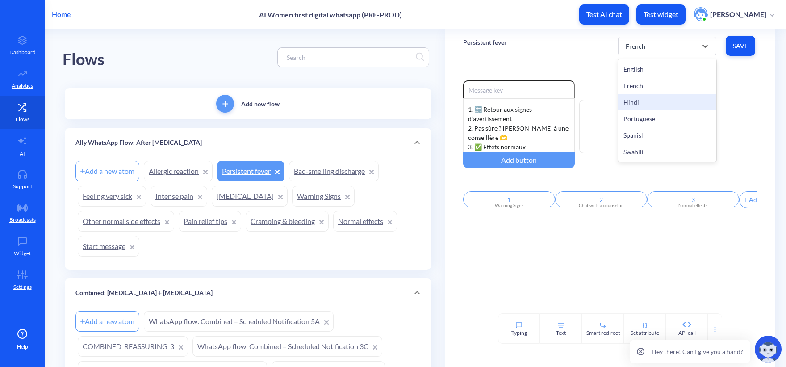
click at [639, 101] on div "Hindi" at bounding box center [667, 102] width 98 height 17
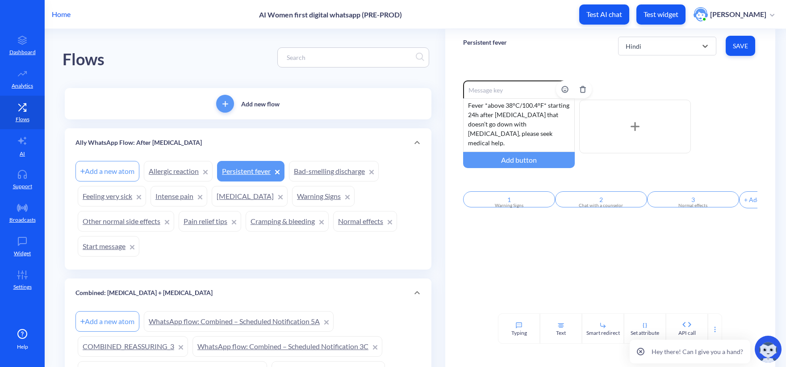
scroll to position [0, 0]
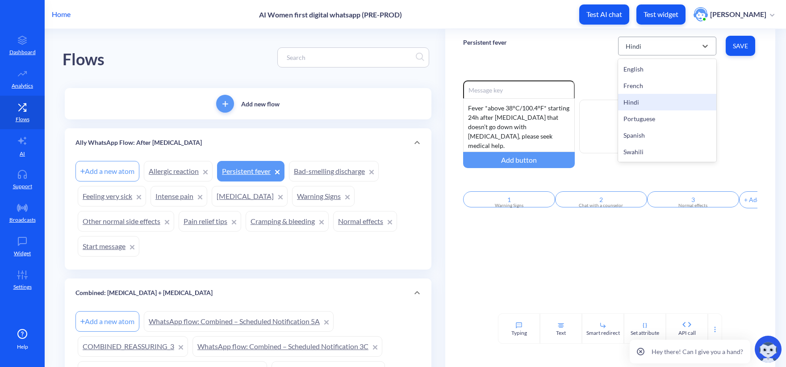
click at [629, 42] on div "Hindi" at bounding box center [634, 45] width 16 height 9
click at [656, 125] on div "Portuguese" at bounding box center [667, 118] width 98 height 17
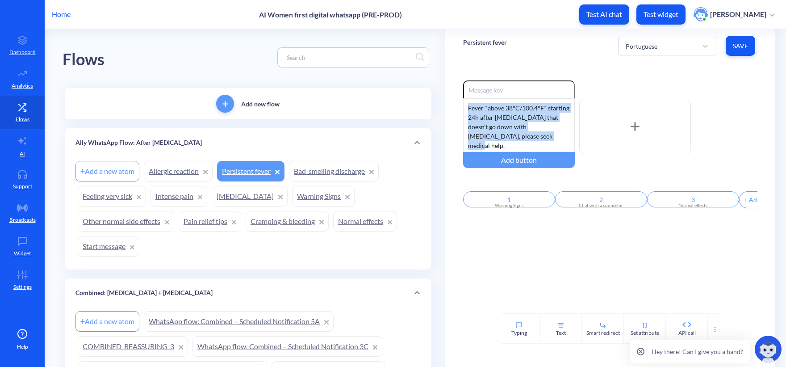
drag, startPoint x: 547, startPoint y: 137, endPoint x: 411, endPoint y: 62, distance: 155.4
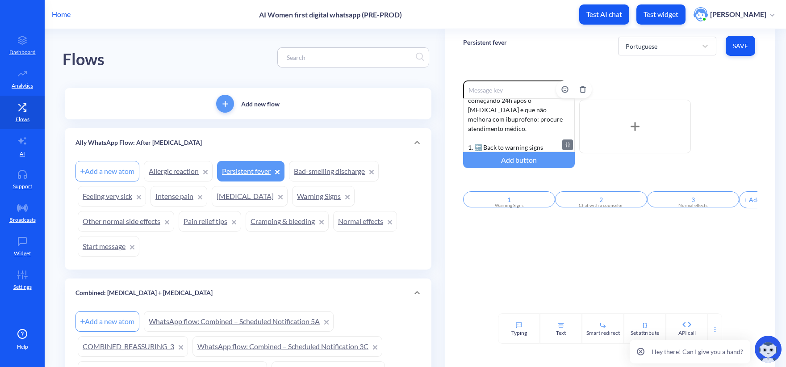
scroll to position [45, 0]
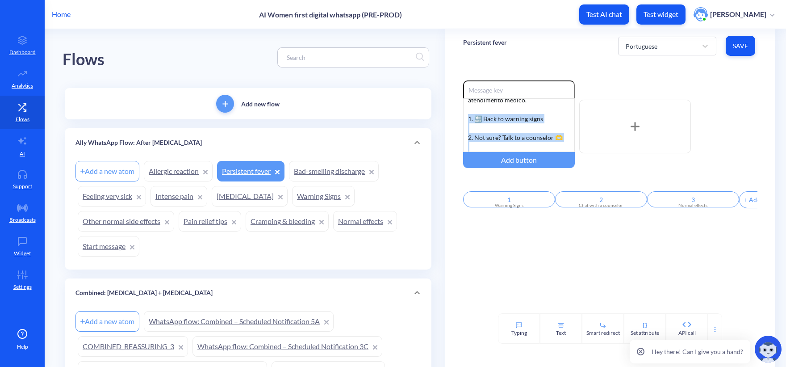
drag, startPoint x: 533, startPoint y: 149, endPoint x: 461, endPoint y: 106, distance: 83.7
click at [461, 106] on div "Enable reactions Febre acima de 38°C/100.4°F começando 24h após o misoprostol e…" at bounding box center [610, 188] width 330 height 251
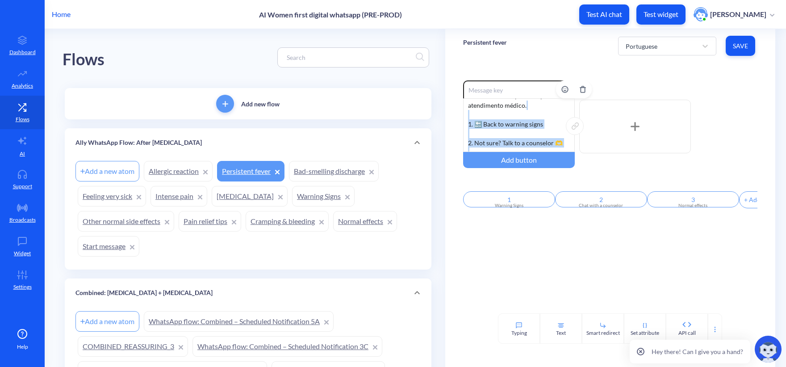
click at [480, 130] on div "Febre acima de 38°C/100.4°F começando 24h após o misoprostol e que não melhora …" at bounding box center [519, 125] width 112 height 54
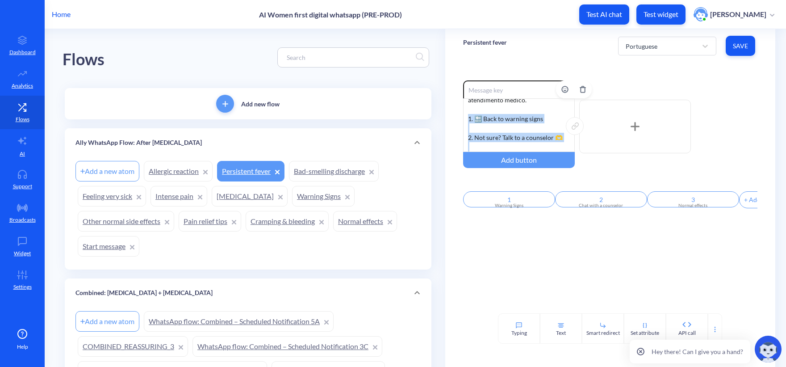
drag, startPoint x: 529, startPoint y: 148, endPoint x: 462, endPoint y: 107, distance: 79.0
click at [463, 107] on div "Febre acima de 38°C/100.4°F começando 24h após o misoprostol e que não melhora …" at bounding box center [519, 125] width 112 height 54
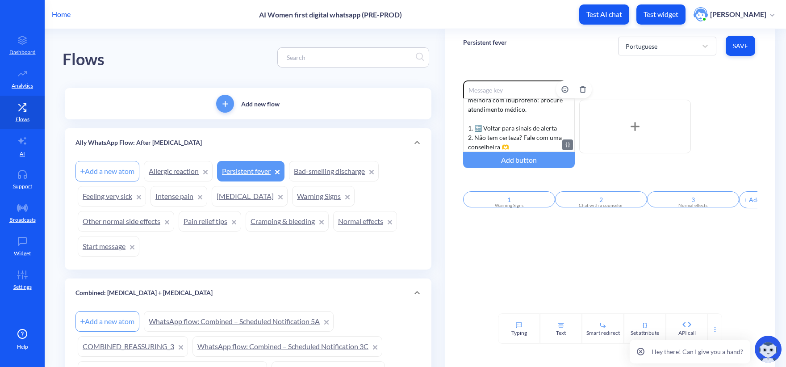
scroll to position [0, 0]
click at [714, 47] on span "Save" at bounding box center [740, 46] width 15 height 9
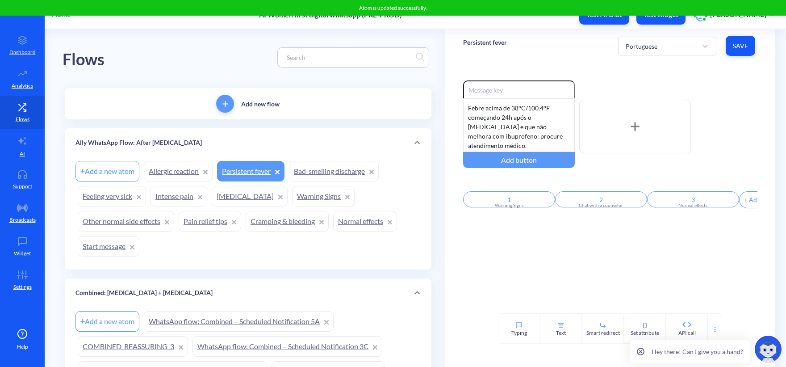
drag, startPoint x: 664, startPoint y: 31, endPoint x: 665, endPoint y: 36, distance: 4.7
click at [663, 31] on div "Persistent fever Portuguese Save" at bounding box center [610, 46] width 330 height 34
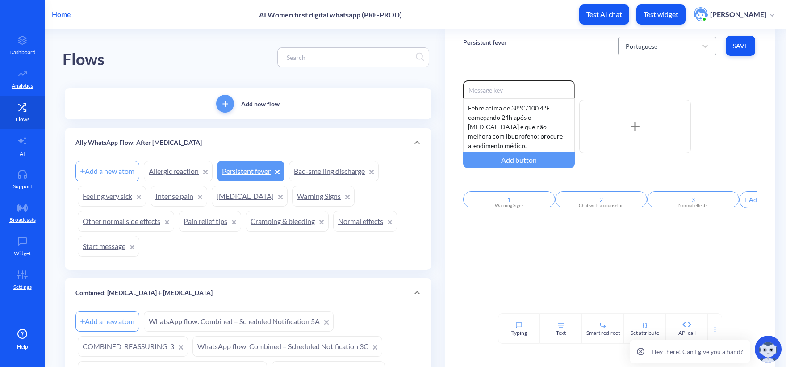
click at [667, 41] on div "Portuguese" at bounding box center [659, 46] width 76 height 16
click at [654, 147] on div "Swahili" at bounding box center [667, 151] width 98 height 17
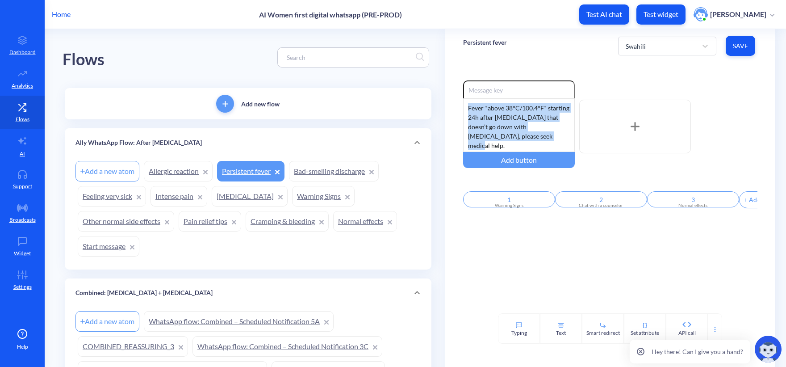
drag, startPoint x: 528, startPoint y: 133, endPoint x: 383, endPoint y: 73, distance: 157.5
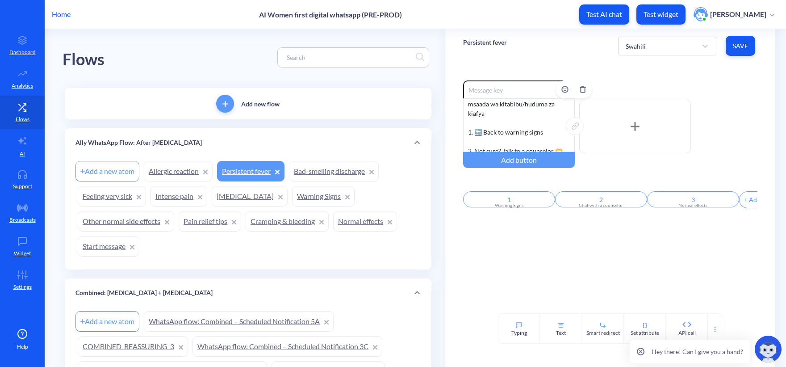
scroll to position [55, 0]
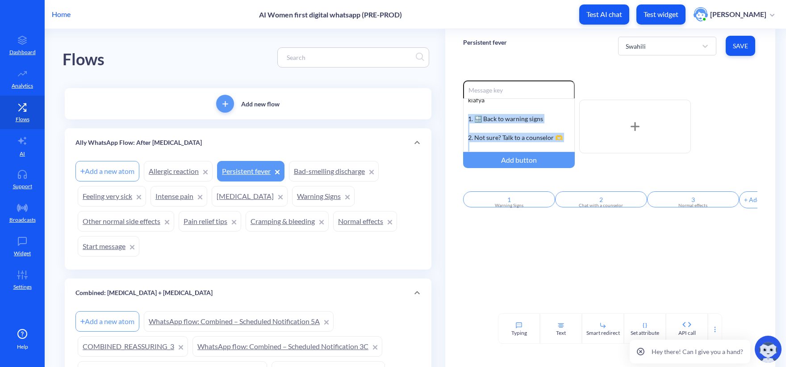
drag, startPoint x: 485, startPoint y: 133, endPoint x: 459, endPoint y: 111, distance: 33.6
click at [459, 111] on div "Enable reactions Homa juu ya 38°C/100.4°F ikianza masaa 24 baada ya kutumia mis…" at bounding box center [610, 188] width 330 height 251
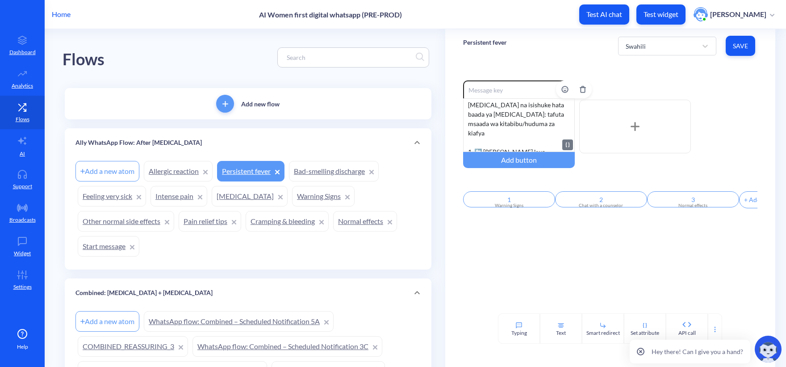
scroll to position [0, 0]
click at [714, 51] on button "Save" at bounding box center [740, 46] width 29 height 20
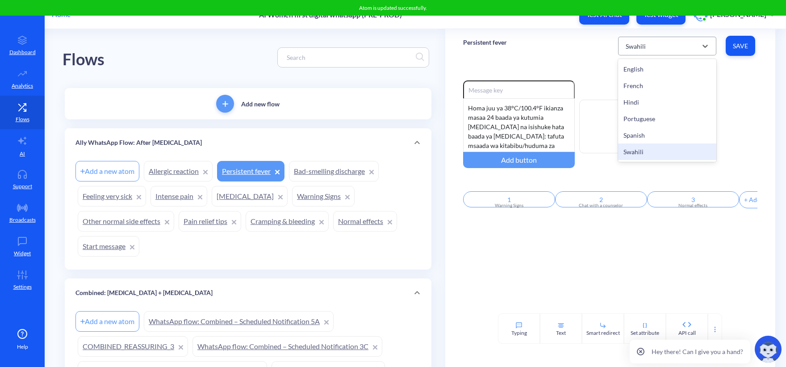
click at [645, 41] on div "Swahili" at bounding box center [659, 46] width 76 height 16
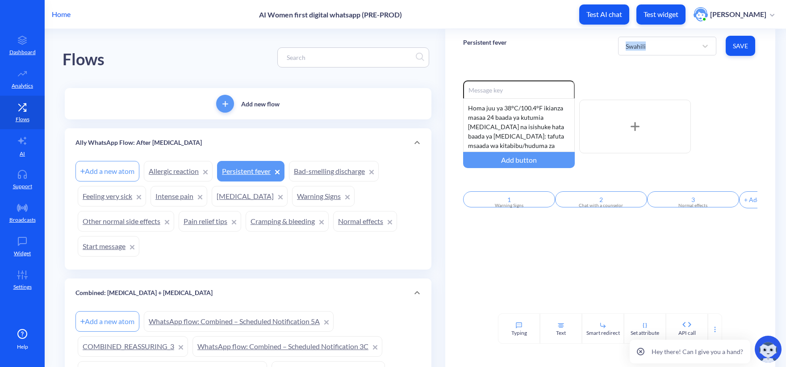
drag, startPoint x: 563, startPoint y: 78, endPoint x: 549, endPoint y: 50, distance: 31.8
click at [549, 50] on div "Persistent fever Swahili Save Enable reactions Homa juu ya 38°C/100.4°F ikianza…" at bounding box center [610, 186] width 330 height 315
click at [549, 50] on div "Persistent fever Swahili Save" at bounding box center [610, 46] width 330 height 34
click at [646, 38] on div "Swahili" at bounding box center [659, 46] width 76 height 16
click at [642, 103] on div "Hindi" at bounding box center [667, 102] width 98 height 17
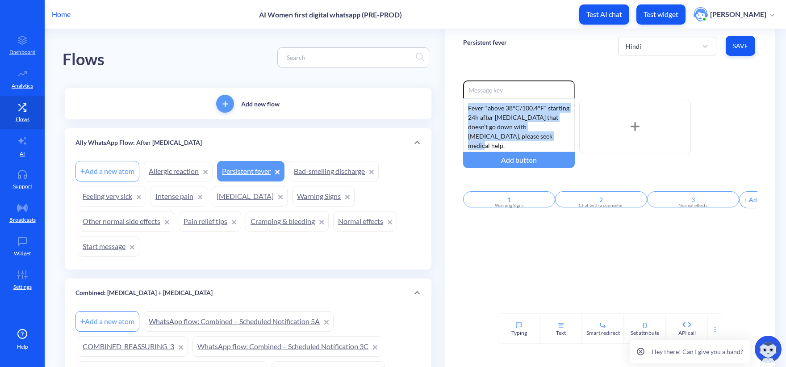
drag, startPoint x: 545, startPoint y: 138, endPoint x: 389, endPoint y: 64, distance: 172.1
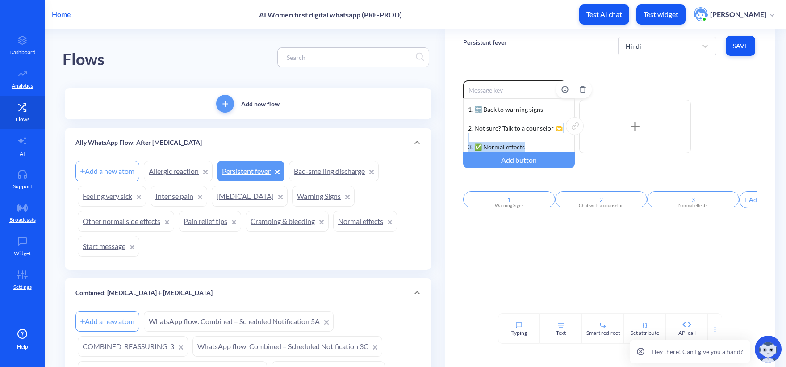
scroll to position [1, 0]
drag, startPoint x: 532, startPoint y: 148, endPoint x: 472, endPoint y: 141, distance: 60.3
click at [472, 141] on div "मिसोप्रोस्टोल लेने के 24 घंटे बाद यदि 38°C/100.4°F से ऊपर का बुखार आता है और इब…" at bounding box center [519, 125] width 112 height 54
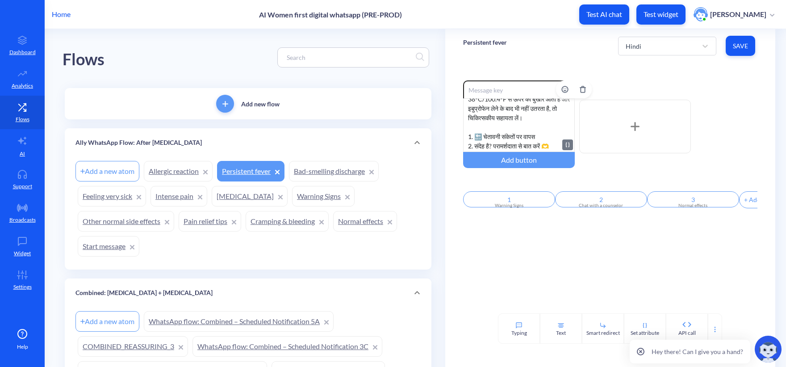
scroll to position [27, 0]
click at [714, 40] on button "Save" at bounding box center [740, 46] width 29 height 20
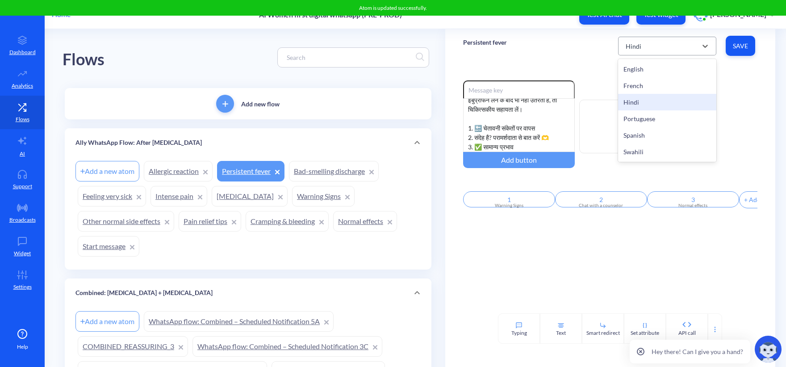
click at [660, 45] on div "Hindi" at bounding box center [659, 46] width 76 height 16
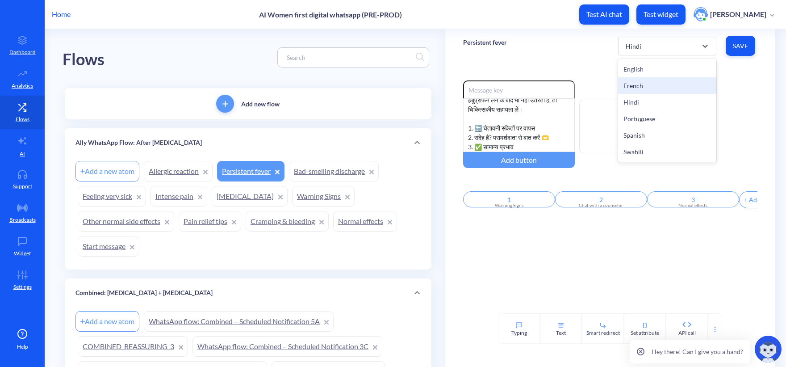
click at [650, 82] on div "French" at bounding box center [667, 85] width 98 height 17
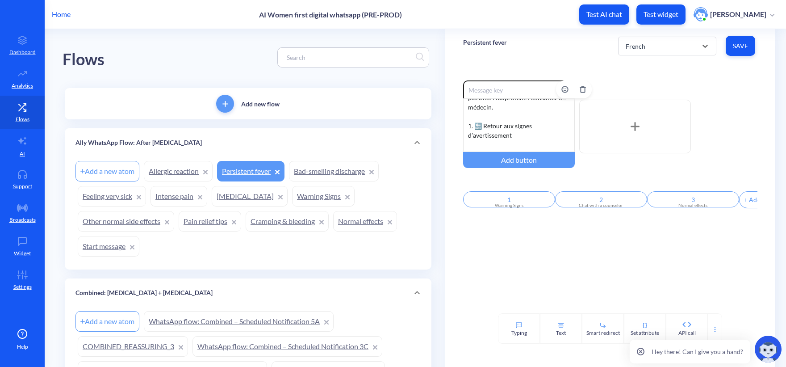
scroll to position [74, 0]
click at [487, 138] on div "Fièvre au-dessus de 38°C/100.4°F commençant 24h après le [MEDICAL_DATA] et qui …" at bounding box center [519, 125] width 112 height 54
click at [486, 122] on div "Fièvre au-dessus de 38°C/100.4°F commençant 24h après le [MEDICAL_DATA] et qui …" at bounding box center [519, 125] width 112 height 54
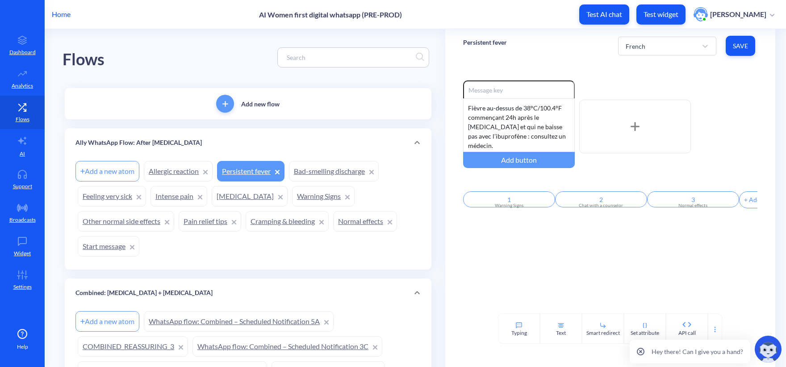
click at [714, 43] on span "Save" at bounding box center [740, 46] width 15 height 9
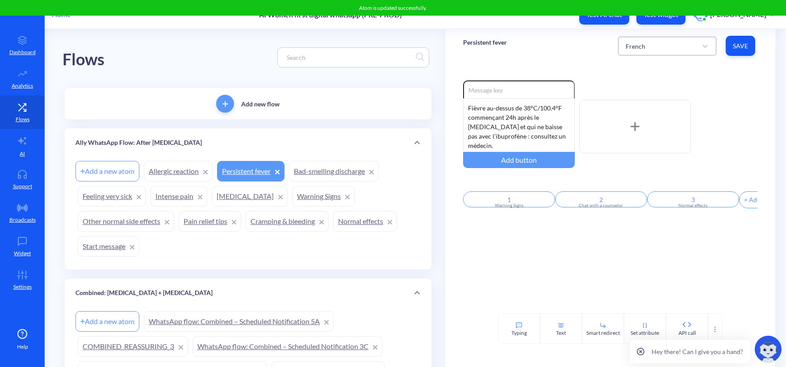
click at [661, 50] on div "French" at bounding box center [659, 46] width 76 height 16
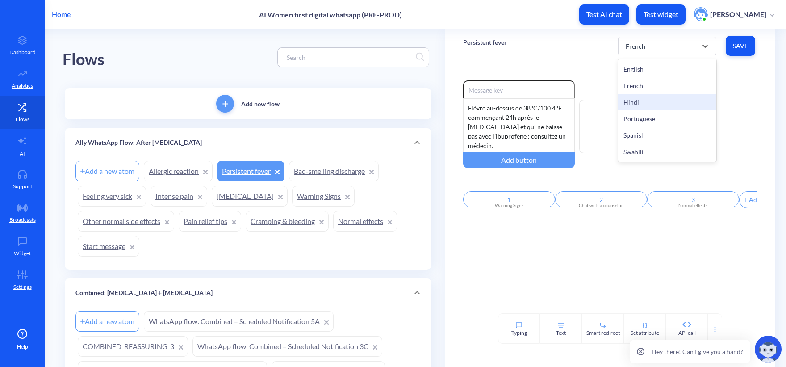
click at [641, 99] on div "Hindi" at bounding box center [667, 102] width 98 height 17
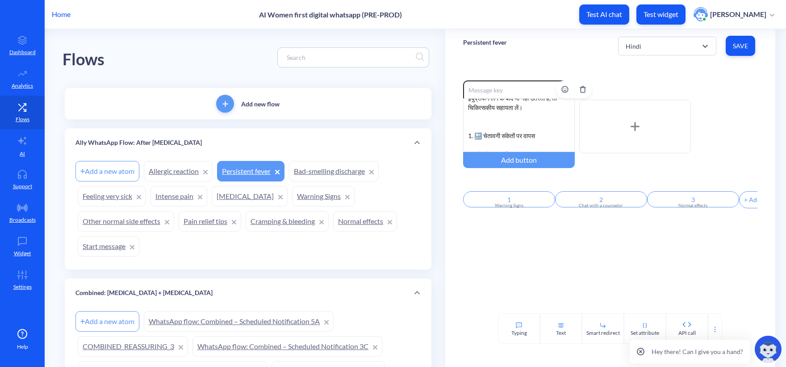
scroll to position [45, 0]
click at [503, 129] on div "मिसोप्रोस्टोल लेने के 24 घंटे बाद यदि 38°C/100.4°F से ऊपर का बुखार आता है और इब…" at bounding box center [519, 125] width 112 height 54
click at [483, 133] on div "मिसोप्रोस्टोल लेने के 24 घंटे बाद यदि 38°C/100.4°F से ऊपर का बुखार आता है और इब…" at bounding box center [519, 125] width 112 height 54
drag, startPoint x: 322, startPoint y: 173, endPoint x: 439, endPoint y: 38, distance: 178.6
click at [322, 173] on link "Bad-smelling discharge" at bounding box center [334, 171] width 90 height 21
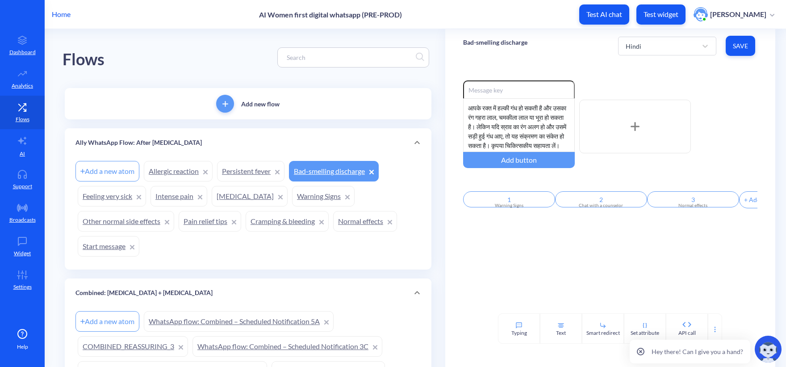
click at [254, 174] on link "Persistent fever" at bounding box center [250, 171] width 67 height 21
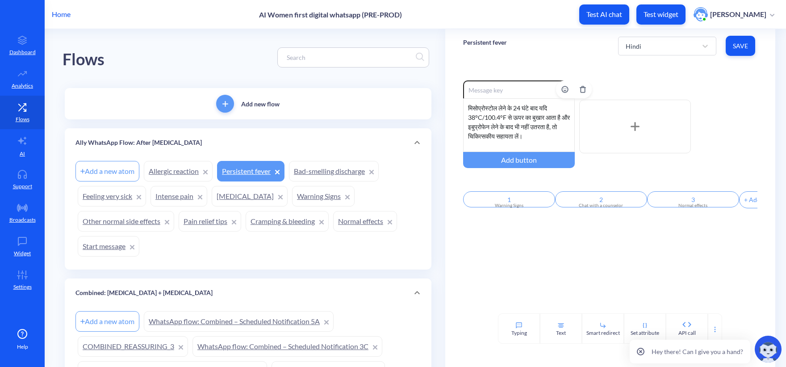
scroll to position [55, 0]
click at [500, 122] on div "मिसोप्रोस्टोल लेने के 24 घंटे बाद यदि 38°C/100.4°F से ऊपर का बुखार आता है और इब…" at bounding box center [519, 125] width 112 height 54
click at [498, 119] on div "मिसोप्रोस्टोल लेने के 24 घंटे बाद यदि 38°C/100.4°F से ऊपर का बुखार आता है और इब…" at bounding box center [519, 125] width 112 height 54
click at [475, 138] on div "मिसोप्रोस्टोल लेने के 24 घंटे बाद यदि 38°C/100.4°F से ऊपर का बुखार आता है और इब…" at bounding box center [519, 125] width 112 height 54
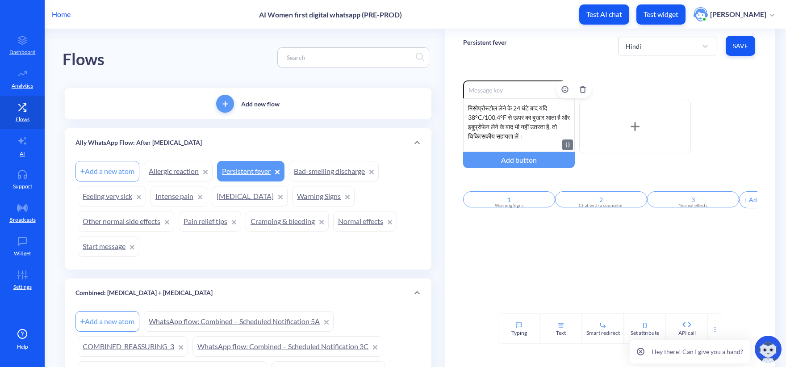
click at [474, 143] on div "मिसोप्रोस्टोल लेने के 24 घंटे बाद यदि 38°C/100.4°F से ऊपर का बुखार आता है और इब…" at bounding box center [519, 125] width 112 height 54
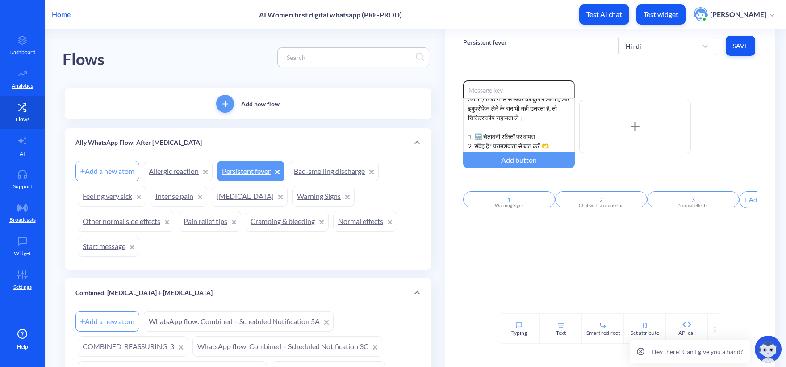
scroll to position [27, 0]
click at [714, 46] on span "Save" at bounding box center [740, 46] width 15 height 9
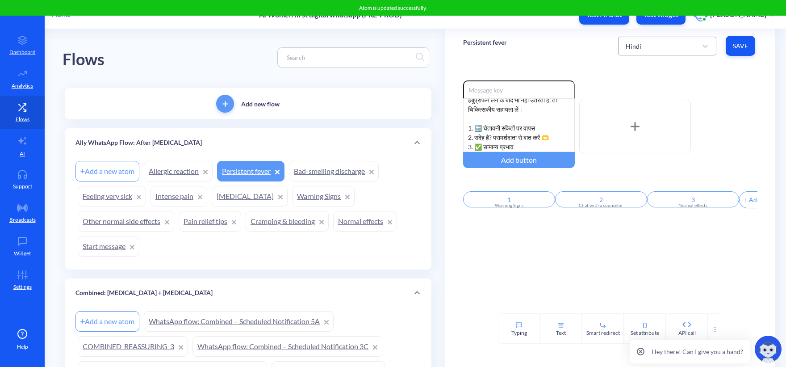
click at [637, 52] on div "Hindi" at bounding box center [659, 46] width 76 height 16
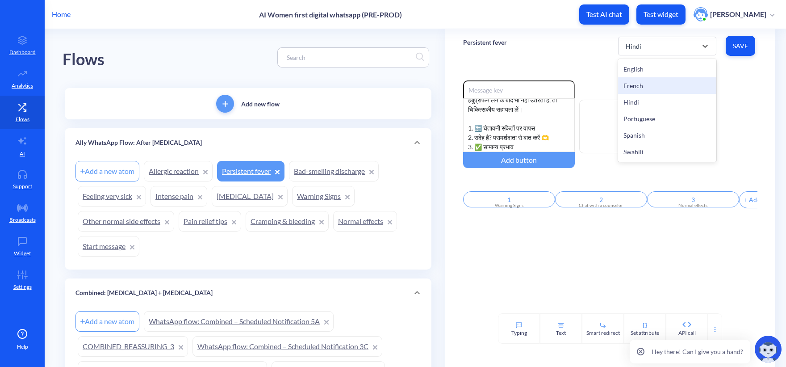
click at [632, 84] on div "French" at bounding box center [667, 85] width 98 height 17
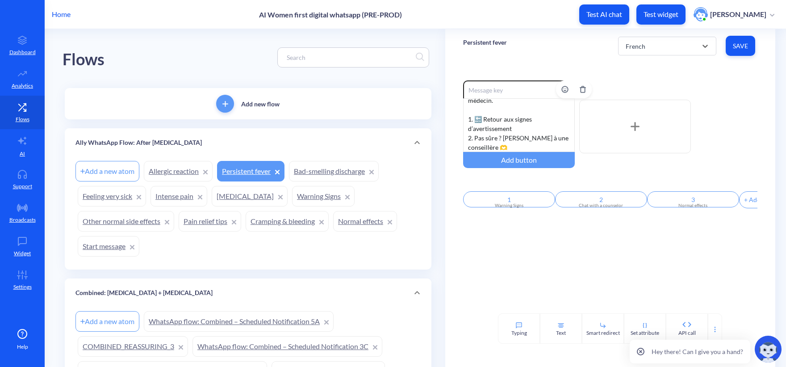
scroll to position [55, 0]
click at [658, 49] on div "French" at bounding box center [659, 46] width 76 height 16
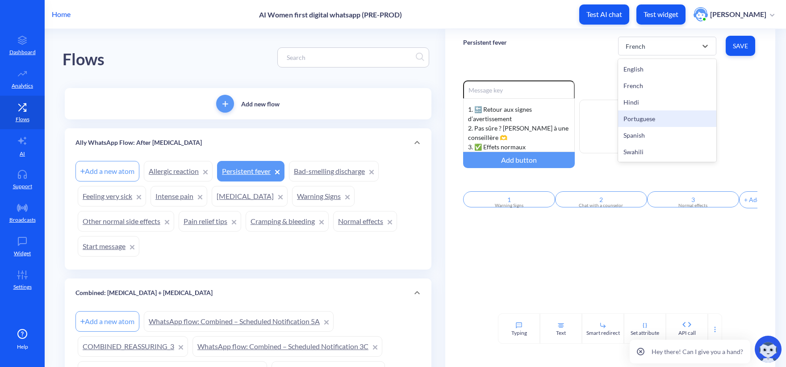
click at [656, 115] on div "Portuguese" at bounding box center [667, 118] width 98 height 17
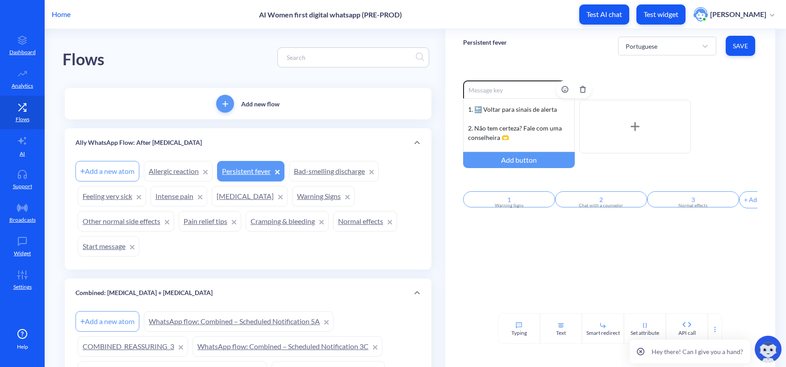
click at [492, 133] on div "Febre acima de 38°C/100.4°F começando 24h após o [MEDICAL_DATA] e que não melho…" at bounding box center [519, 125] width 112 height 54
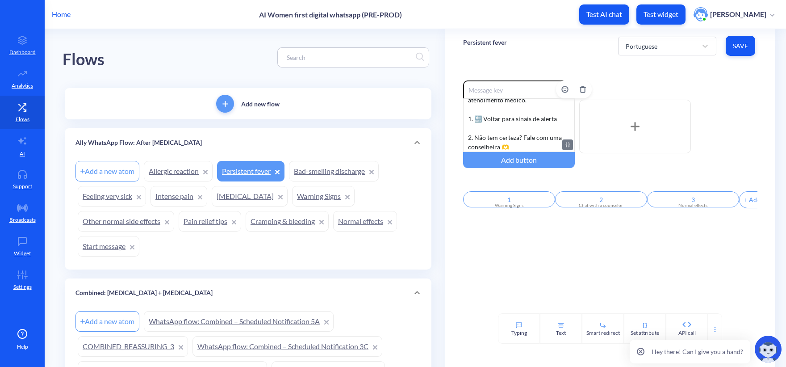
click at [480, 117] on div "Febre acima de 38°C/100.4°F começando 24h após o [MEDICAL_DATA] e que não melho…" at bounding box center [519, 125] width 112 height 54
click at [714, 56] on div "Portuguese Save" at bounding box center [687, 46] width 139 height 25
click at [714, 48] on span "Save" at bounding box center [740, 46] width 15 height 9
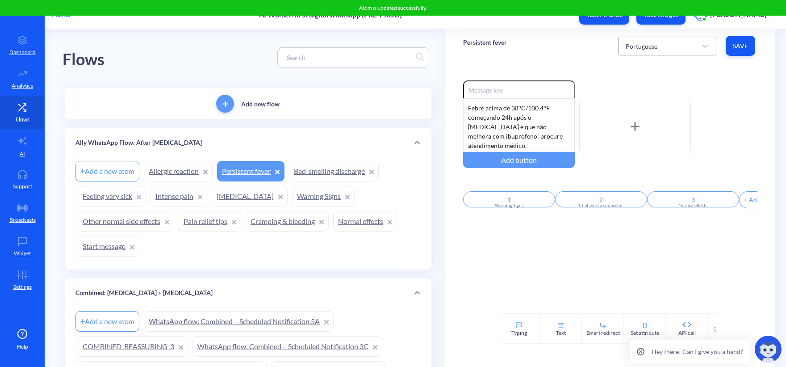
click at [631, 49] on div "Portuguese" at bounding box center [642, 45] width 32 height 9
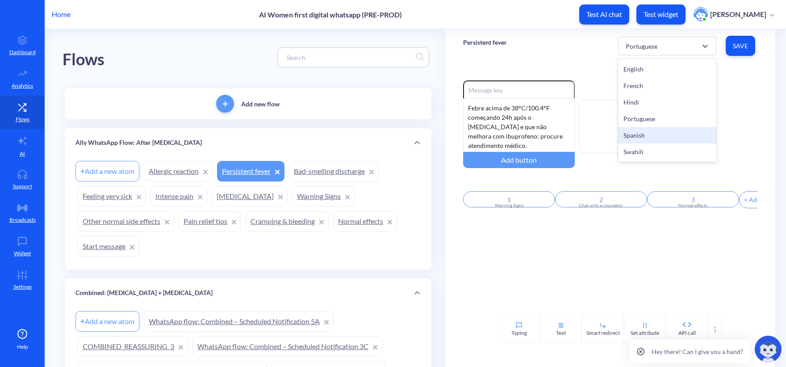
click at [648, 132] on div "Spanish" at bounding box center [667, 135] width 98 height 17
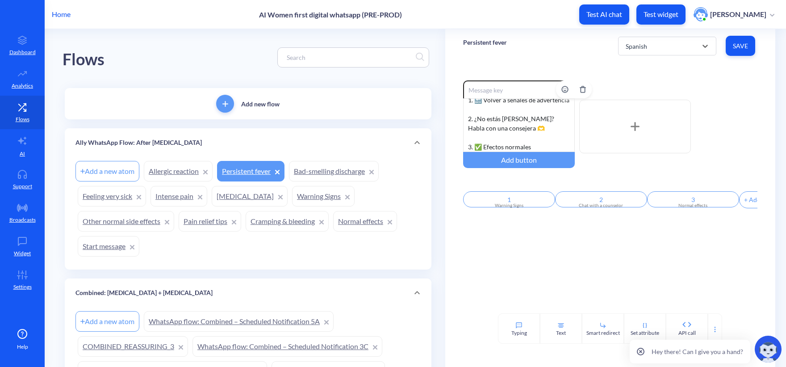
scroll to position [74, 0]
click at [492, 108] on div "Fiebre mayor de 38°C/100.4°F que empieza 24hr después [PERSON_NAME] [MEDICAL_DA…" at bounding box center [519, 125] width 112 height 54
click at [479, 137] on div "Fiebre mayor de 38°C/100.4°F que empieza 24hr después [PERSON_NAME] [MEDICAL_DA…" at bounding box center [519, 125] width 112 height 54
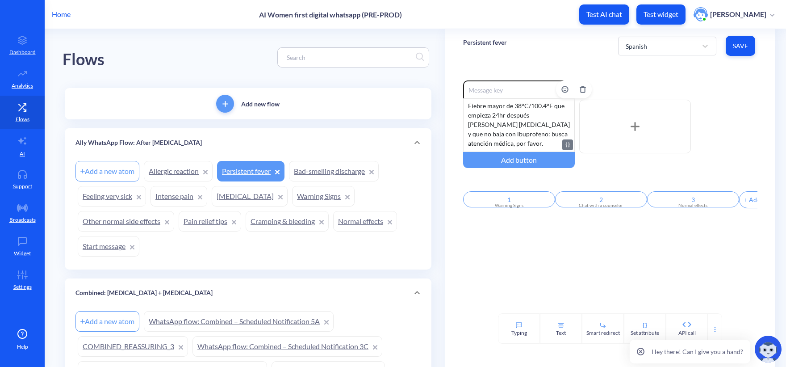
scroll to position [0, 0]
click at [714, 44] on span "Save" at bounding box center [740, 46] width 15 height 9
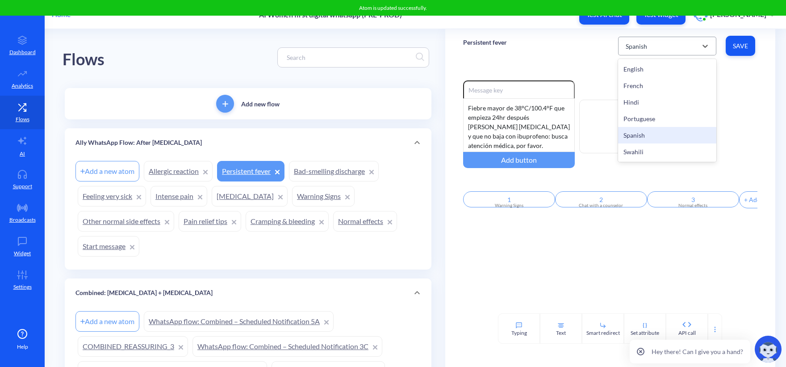
click at [663, 48] on div "Spanish" at bounding box center [659, 46] width 76 height 16
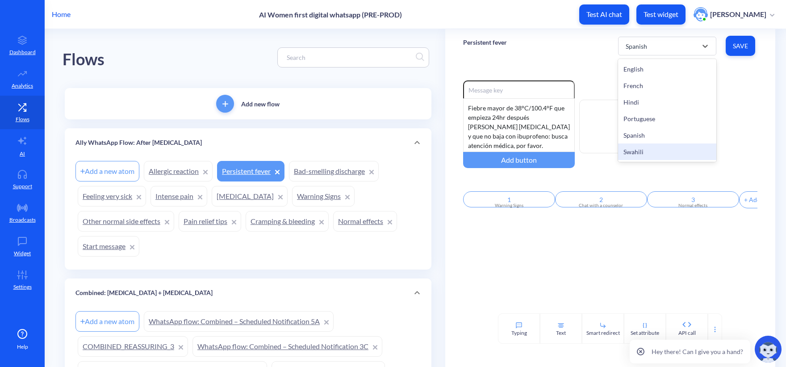
click at [649, 155] on div "Swahili" at bounding box center [667, 151] width 98 height 17
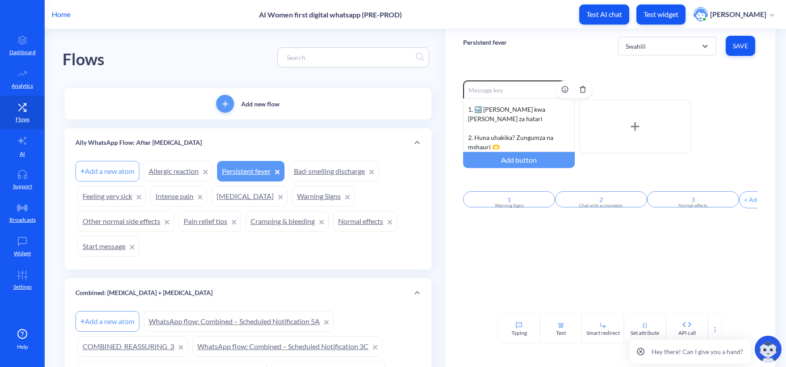
click at [500, 136] on div "Homa juu ya 38°C/100.4°F ikianza masaa 24 baada ya kutumia [MEDICAL_DATA] na is…" at bounding box center [519, 125] width 112 height 54
click at [495, 119] on div "Homa juu ya 38°C/100.4°F ikianza masaa 24 baada ya kutumia [MEDICAL_DATA] na is…" at bounding box center [519, 125] width 112 height 54
click at [714, 41] on button "Save" at bounding box center [740, 46] width 29 height 20
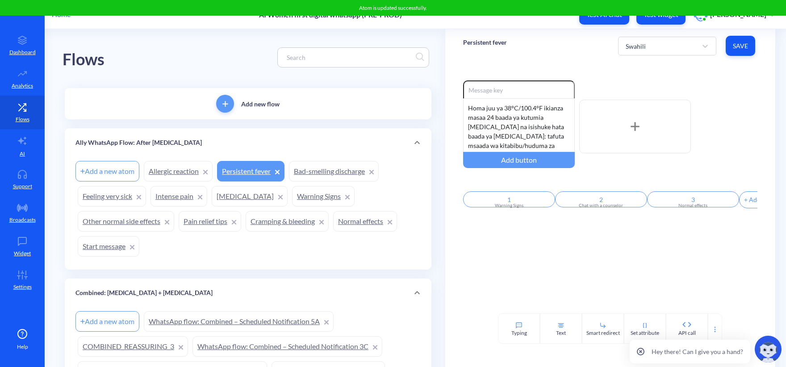
click at [174, 169] on link "Allergic reaction" at bounding box center [178, 171] width 69 height 21
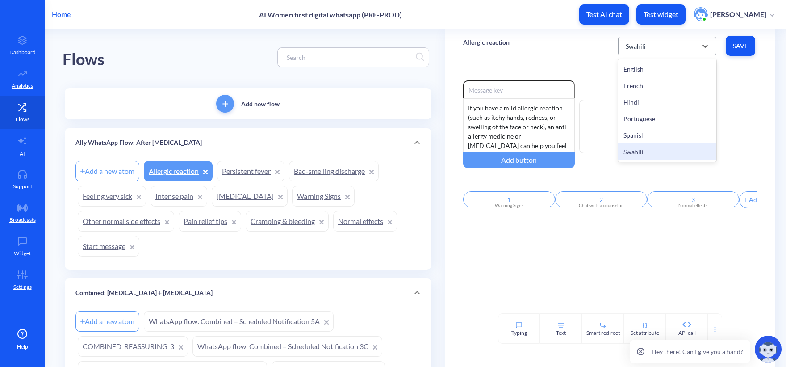
click at [638, 55] on div "Swahili" at bounding box center [667, 46] width 98 height 19
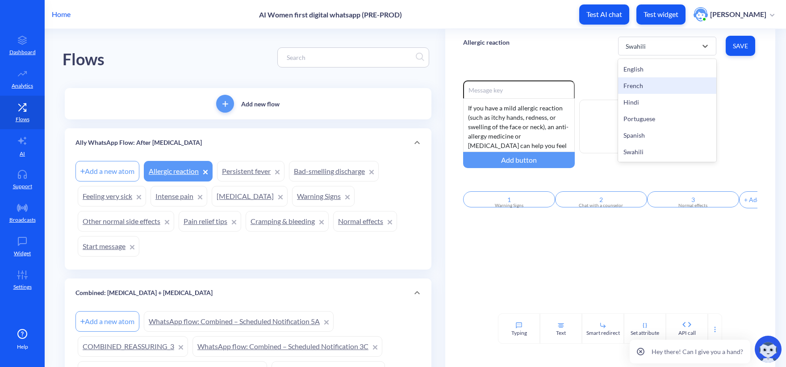
click at [646, 83] on div "French" at bounding box center [667, 85] width 98 height 17
click at [688, 50] on div "French" at bounding box center [659, 46] width 76 height 16
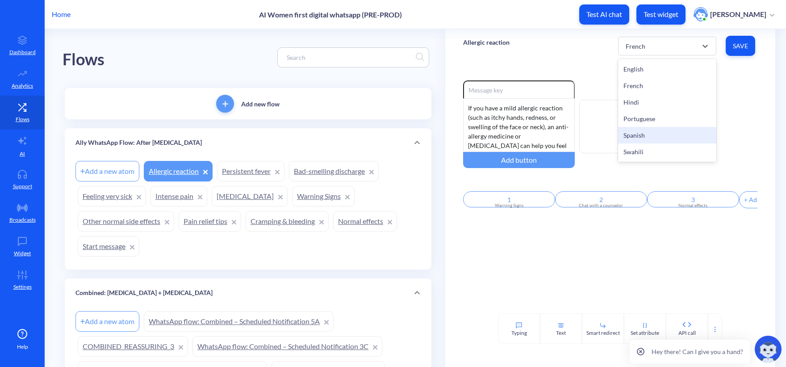
click at [648, 131] on div "Spanish" at bounding box center [667, 135] width 98 height 17
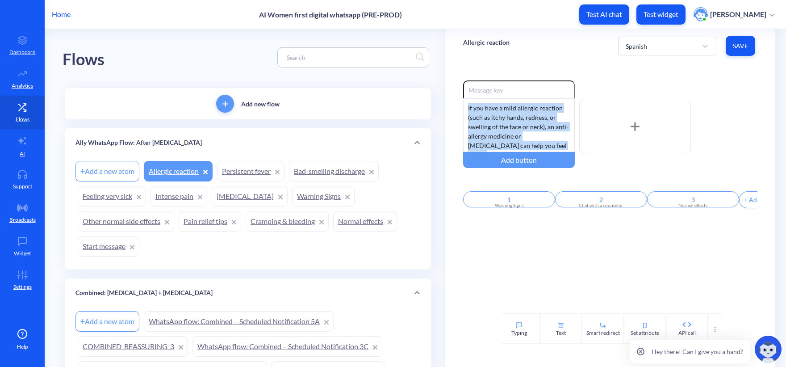
drag, startPoint x: 479, startPoint y: 106, endPoint x: 415, endPoint y: 56, distance: 81.8
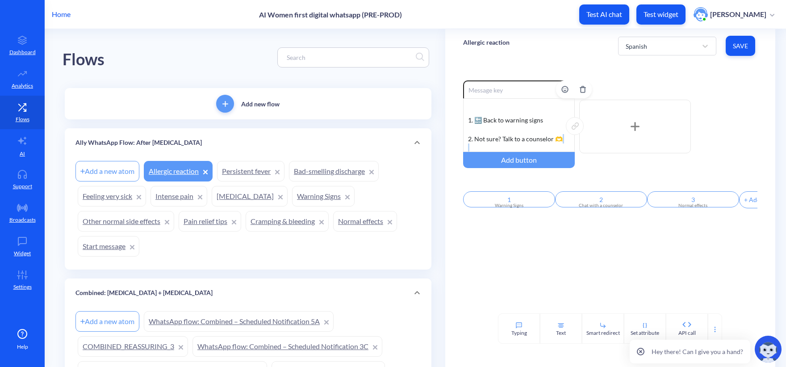
scroll to position [64, 0]
drag, startPoint x: 533, startPoint y: 146, endPoint x: 456, endPoint y: 112, distance: 84.2
click at [456, 112] on div "Enable reactions Si tienes una reacción alérgica leve (como picazón en manos, e…" at bounding box center [610, 188] width 330 height 251
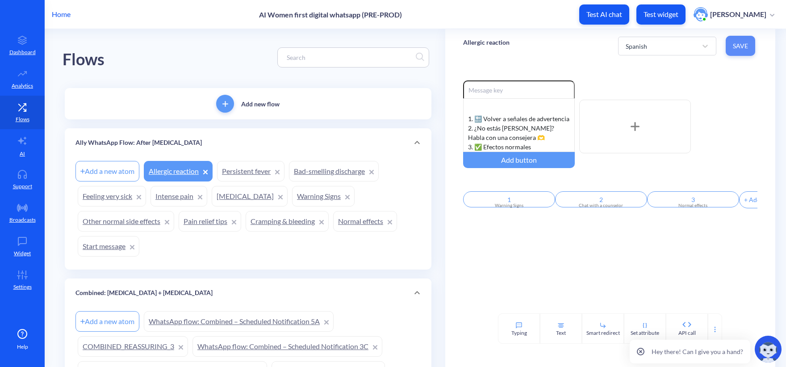
click at [714, 48] on span "Save" at bounding box center [740, 46] width 15 height 9
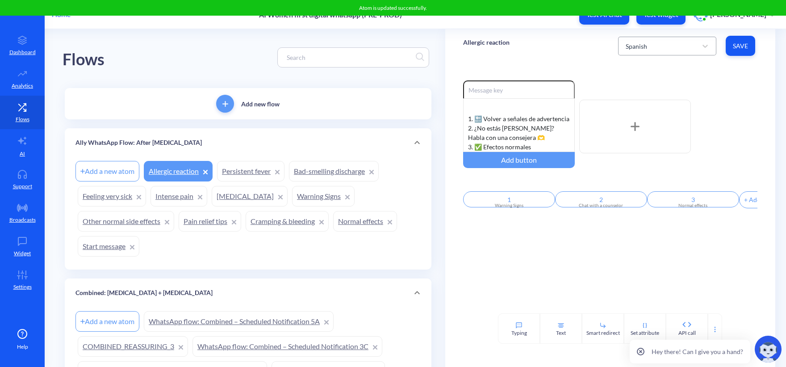
click at [649, 51] on div "Spanish" at bounding box center [659, 46] width 76 height 16
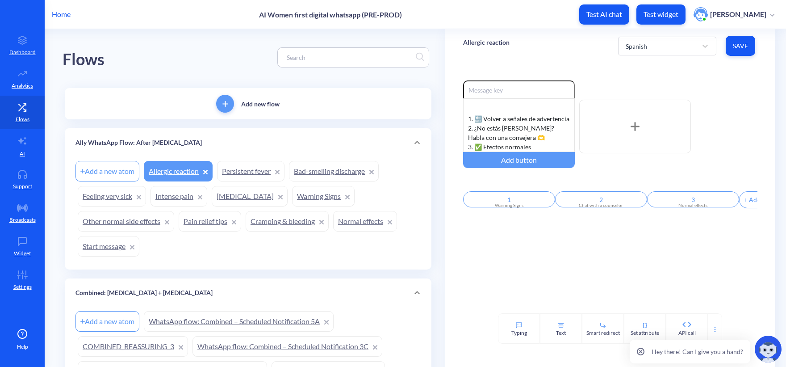
drag, startPoint x: 558, startPoint y: 50, endPoint x: 499, endPoint y: 39, distance: 60.5
click at [558, 50] on div "Allergic reaction Spanish Save" at bounding box center [610, 46] width 330 height 34
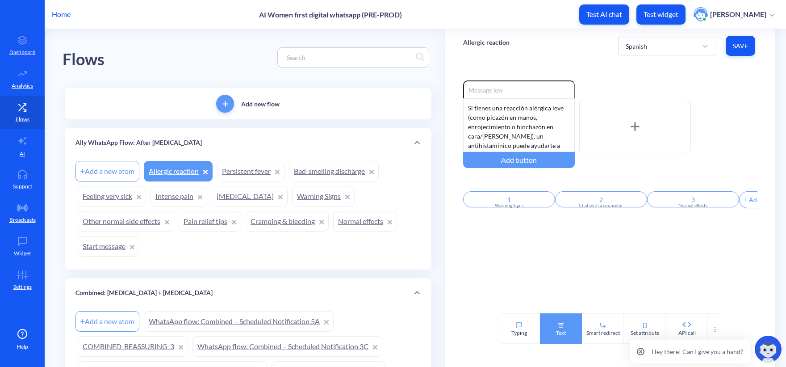
click at [558, 324] on icon at bounding box center [561, 325] width 7 height 7
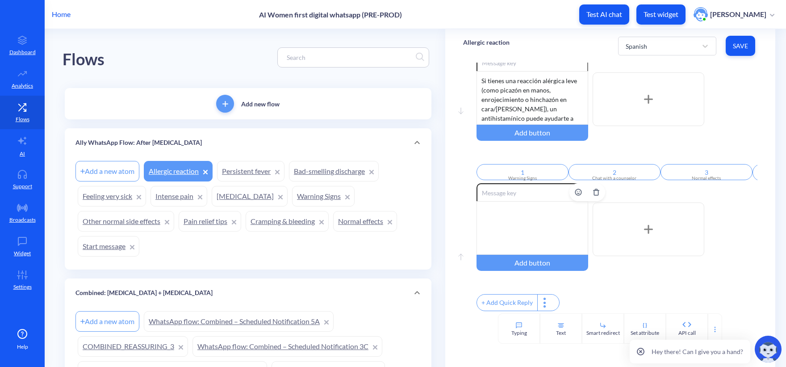
scroll to position [39, 0]
click at [460, 254] on rect at bounding box center [460, 257] width 4 height 6
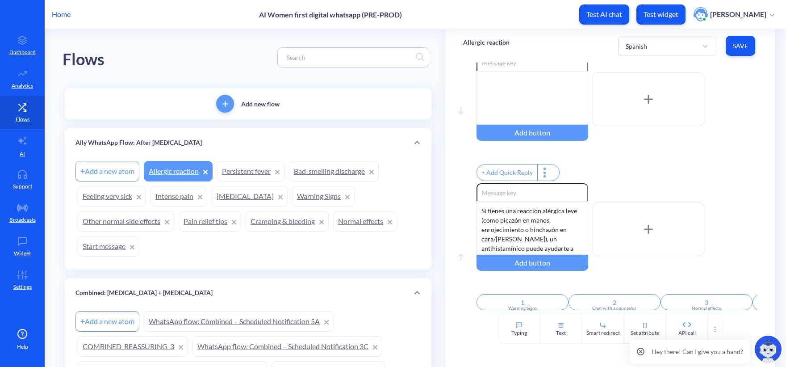
scroll to position [0, 0]
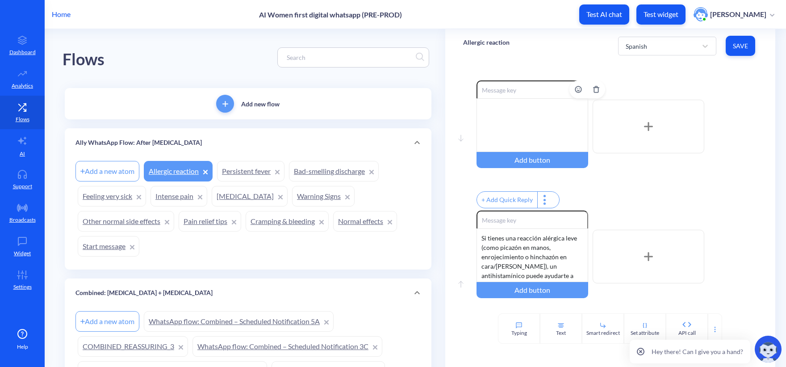
click at [522, 123] on div at bounding box center [533, 125] width 112 height 54
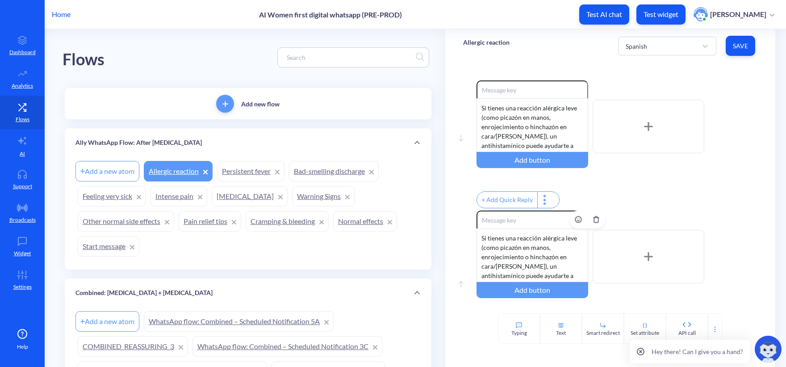
click at [516, 247] on div "Si tienes una reacción alérgica leve (como picazón en manos, enrojecimiento o h…" at bounding box center [533, 255] width 112 height 54
click at [714, 44] on span "Save" at bounding box center [740, 46] width 15 height 9
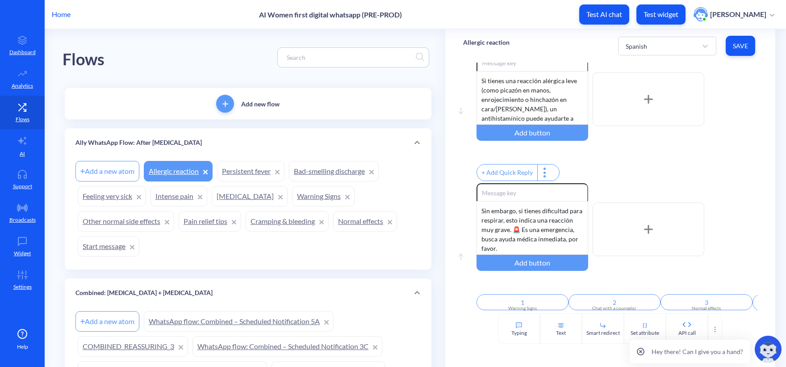
scroll to position [39, 0]
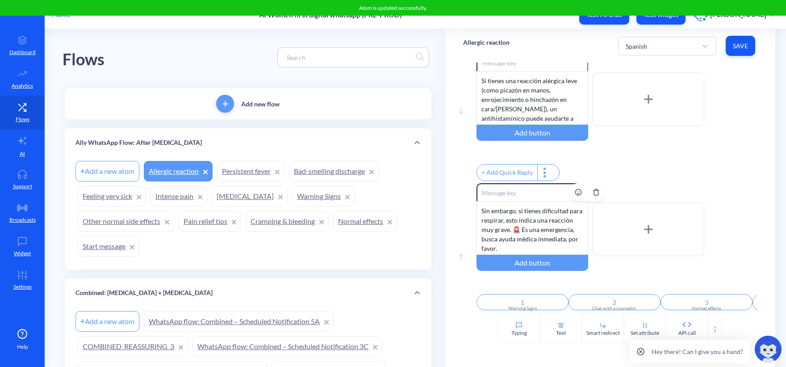
click at [518, 245] on div "Sin embargo, si tienes dificultad para respirar, esto indica una reacción muy g…" at bounding box center [533, 228] width 112 height 54
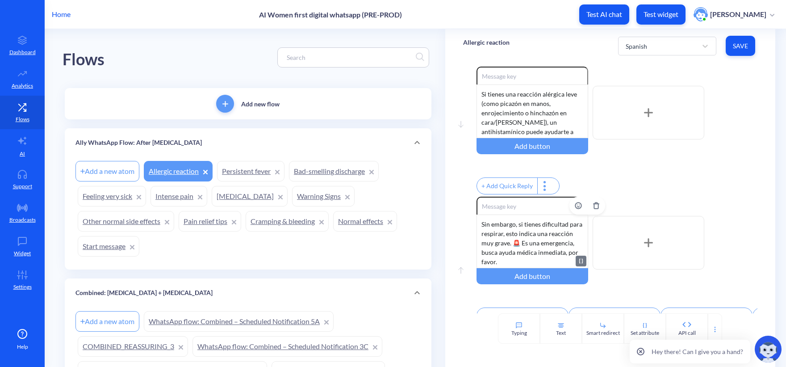
scroll to position [0, 0]
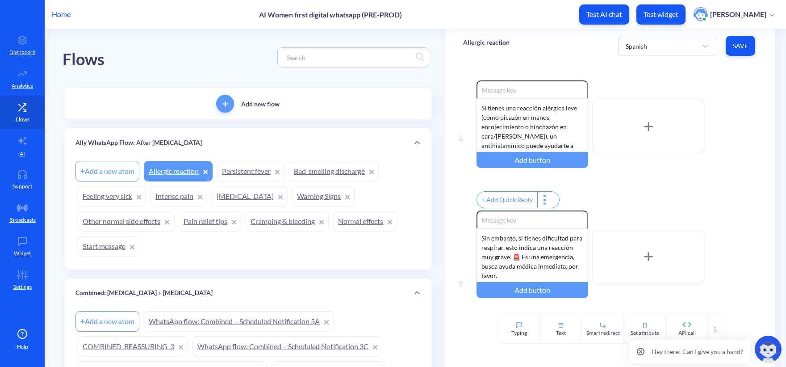
click at [633, 59] on div "Allergic reaction Spanish Save" at bounding box center [610, 46] width 330 height 34
click at [640, 46] on div "Spanish" at bounding box center [636, 45] width 21 height 9
click at [635, 73] on div "English" at bounding box center [667, 69] width 98 height 17
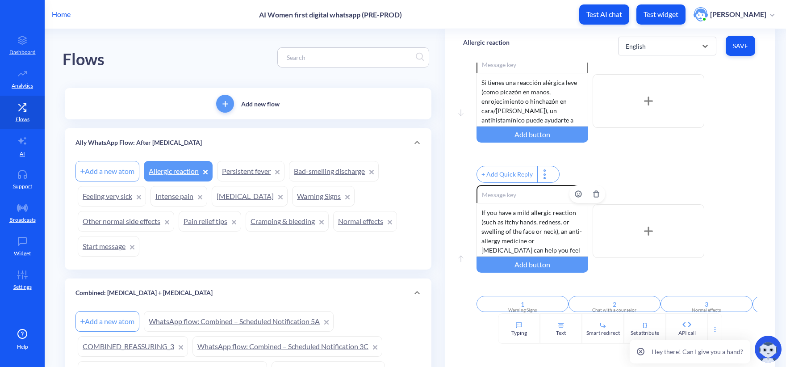
scroll to position [39, 0]
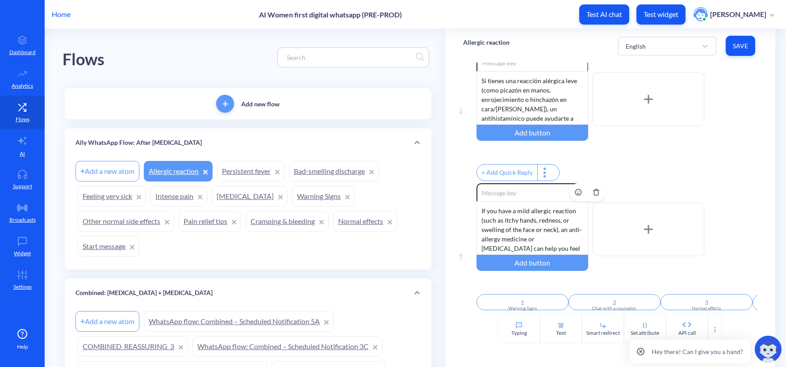
click at [497, 220] on div "If you have a mild allergic reaction (such as itchy hands, redness, or swelling…" at bounding box center [533, 228] width 112 height 54
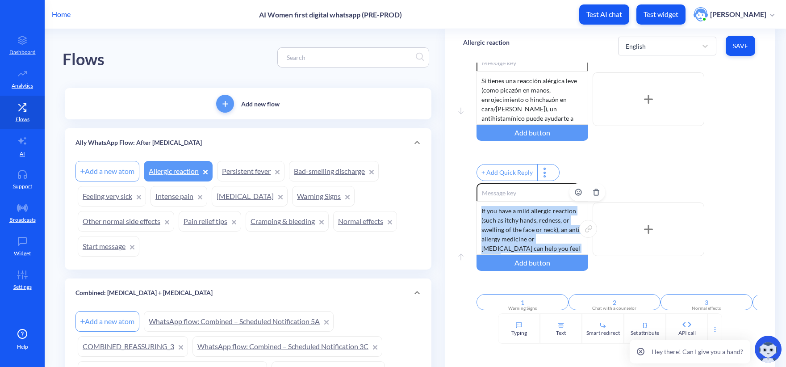
click at [497, 220] on div "If you have a mild allergic reaction (such as itchy hands, redness, or swelling…" at bounding box center [533, 228] width 112 height 54
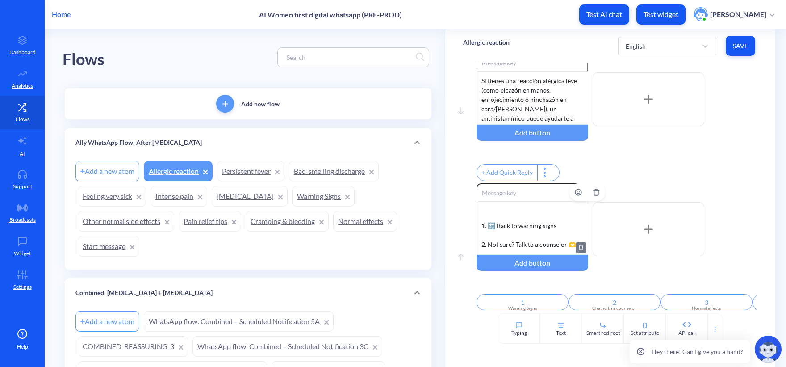
scroll to position [111, 0]
click at [506, 218] on div "However, if you have difficulty breathing, it indicates a very serious allergic…" at bounding box center [533, 228] width 112 height 54
click at [496, 235] on div "However, if you have difficulty breathing, it indicates a very serious allergic…" at bounding box center [533, 228] width 112 height 54
click at [501, 213] on div "However, if you have difficulty breathing, it indicates a very serious allergic…" at bounding box center [533, 228] width 112 height 54
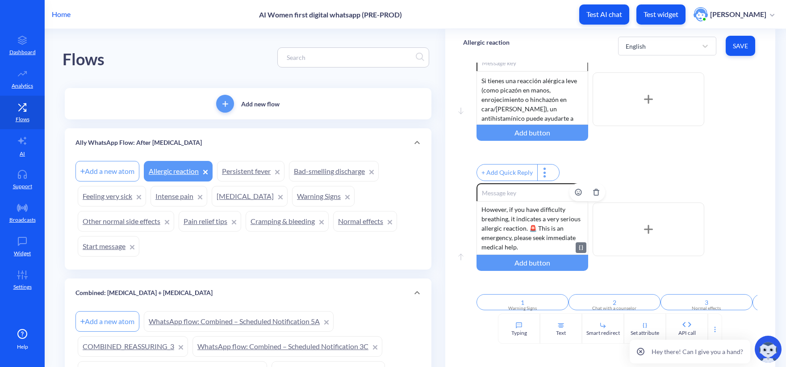
scroll to position [0, 0]
click at [714, 44] on span "Save" at bounding box center [740, 46] width 15 height 9
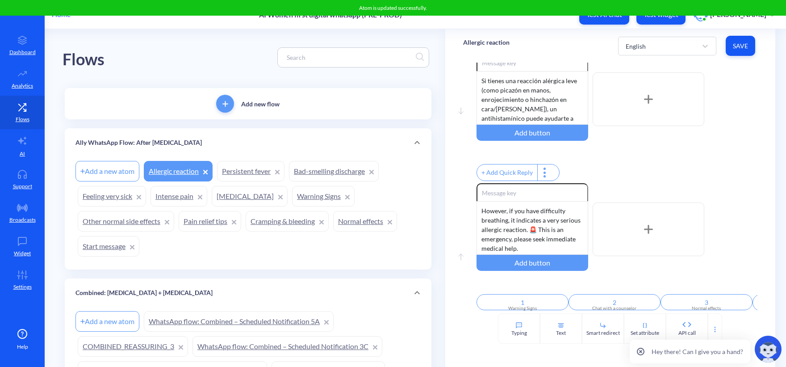
click at [670, 32] on div "Allergic reaction English Save" at bounding box center [610, 46] width 330 height 34
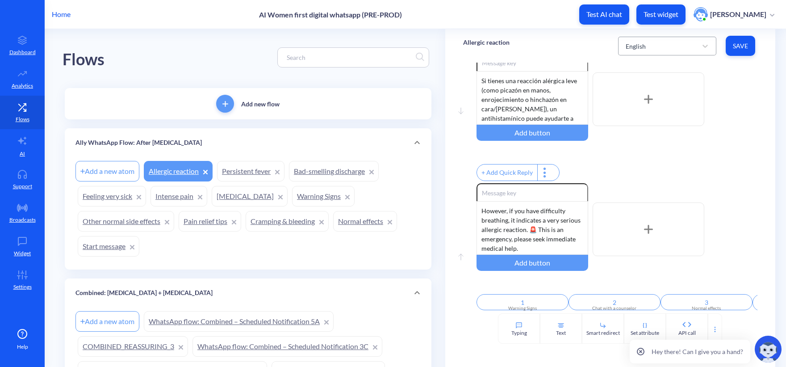
click at [672, 48] on div "English" at bounding box center [659, 46] width 76 height 16
click at [652, 89] on div "French" at bounding box center [667, 85] width 98 height 17
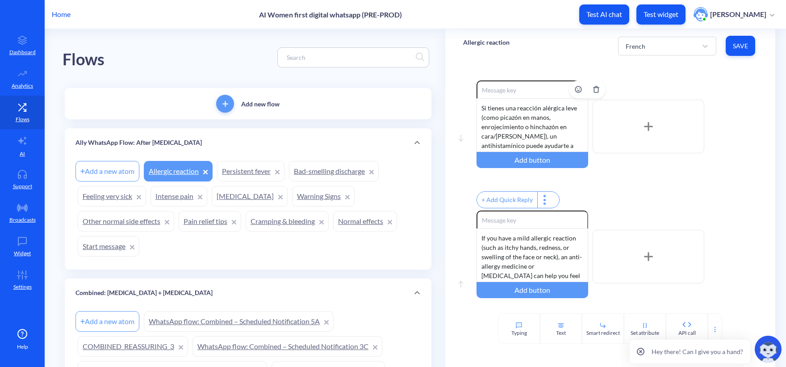
click at [535, 126] on div "Si tienes una reacción alérgica leve (como picazón en manos, enrojecimiento o h…" at bounding box center [533, 125] width 112 height 54
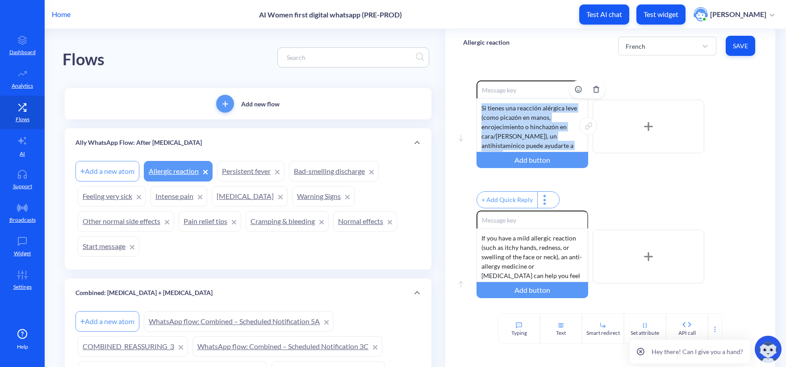
click at [535, 126] on div "Si tienes una reacción alérgica leve (como picazón en manos, enrojecimiento o h…" at bounding box center [533, 125] width 112 height 54
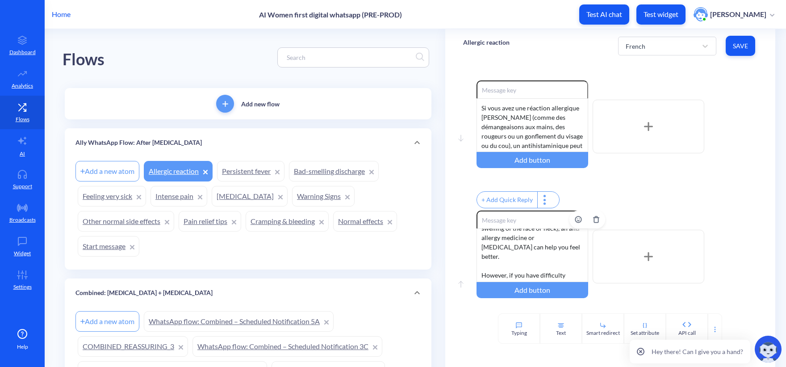
scroll to position [45, 0]
click at [524, 246] on div "If you have a mild allergic reaction (such as itchy hands, redness, or swelling…" at bounding box center [533, 255] width 112 height 54
click at [514, 262] on div "If you have a mild allergic reaction (such as itchy hands, redness, or swelling…" at bounding box center [533, 255] width 112 height 54
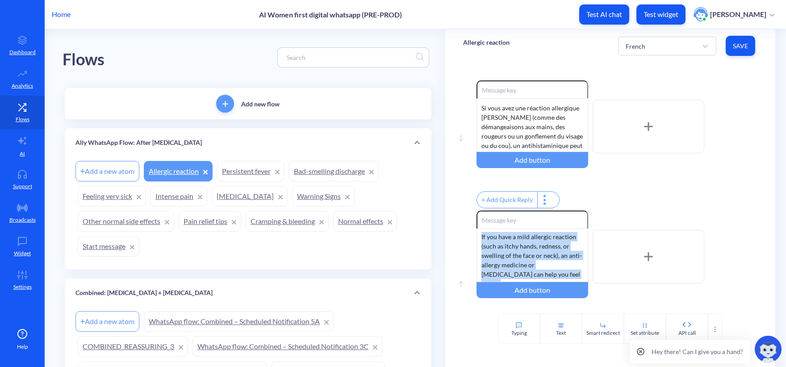
scroll to position [0, 0]
drag, startPoint x: 543, startPoint y: 253, endPoint x: 451, endPoint y: 187, distance: 113.3
click at [451, 187] on div "Move down Enable reactions Si vous avez une réaction allergique légère (comme d…" at bounding box center [610, 188] width 330 height 251
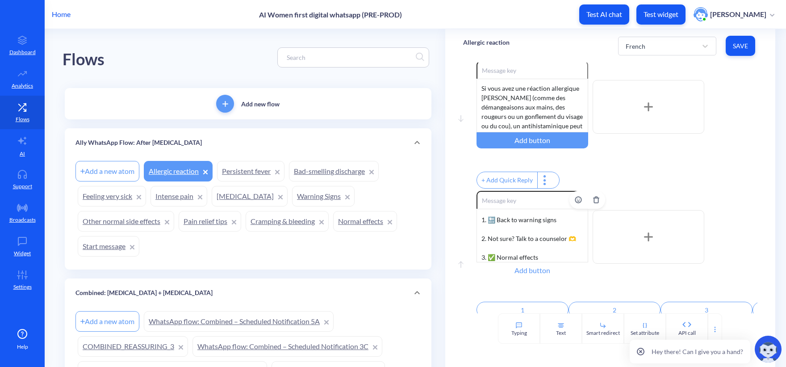
scroll to position [39, 0]
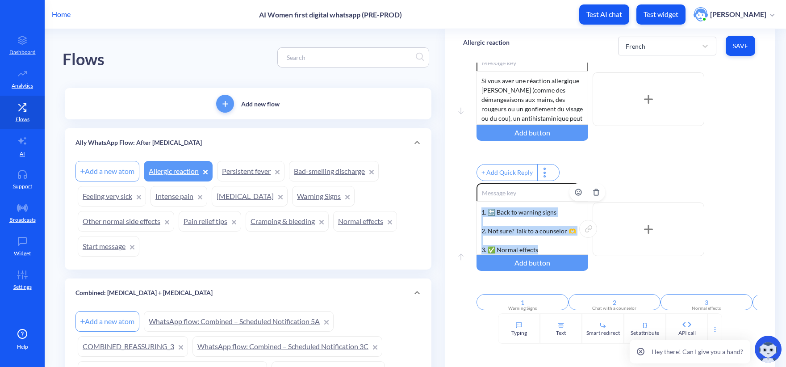
drag, startPoint x: 542, startPoint y: 243, endPoint x: 478, endPoint y: 210, distance: 73.1
click at [478, 210] on div "Cependant, si vous avez des difficultés à respirer, cela indique une réaction t…" at bounding box center [533, 228] width 112 height 54
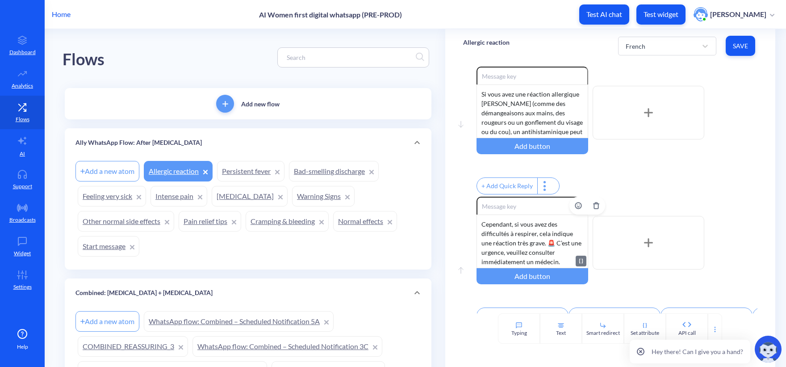
scroll to position [0, 0]
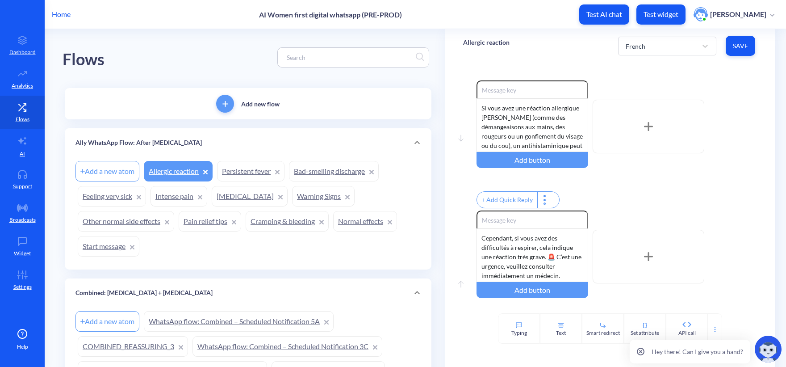
click at [714, 48] on span "Save" at bounding box center [740, 46] width 15 height 9
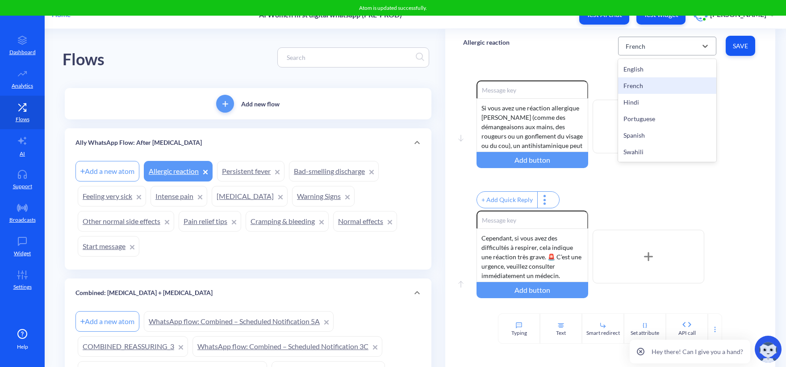
click at [636, 51] on div "French" at bounding box center [659, 46] width 76 height 16
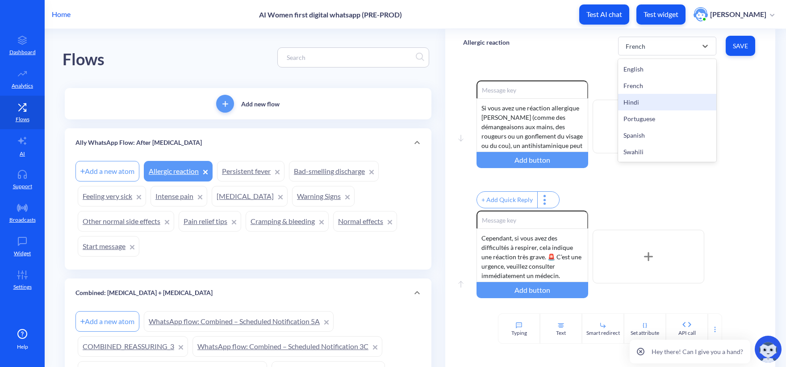
click at [638, 101] on div "Hindi" at bounding box center [667, 102] width 98 height 17
click at [643, 51] on div "Hindi" at bounding box center [659, 46] width 76 height 16
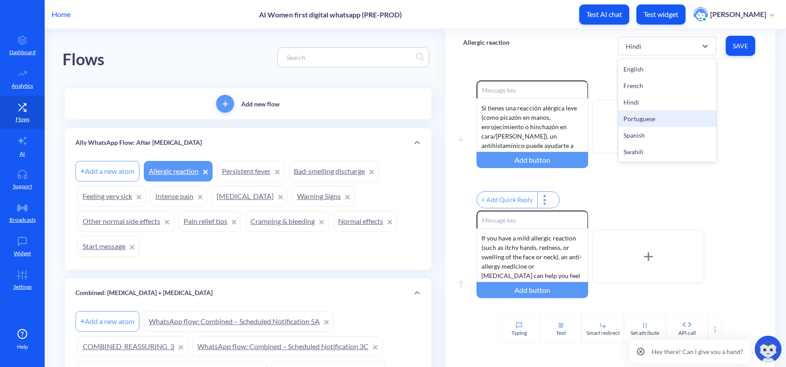
click at [659, 117] on div "Portuguese" at bounding box center [667, 118] width 98 height 17
click at [541, 127] on div "Si tienes una reacción alérgica leve (como picazón en manos, enrojecimiento o h…" at bounding box center [533, 125] width 112 height 54
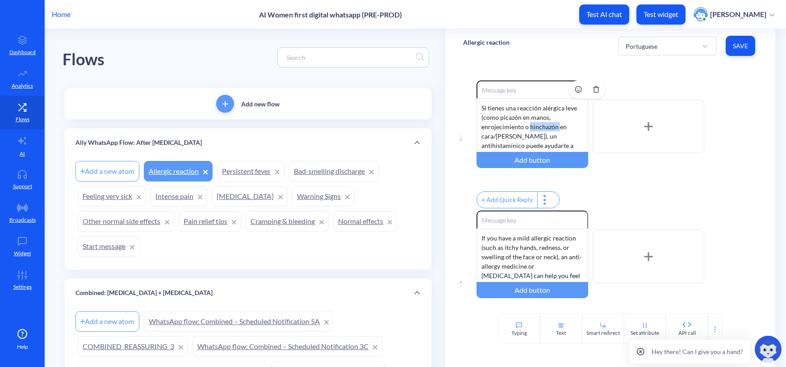
click at [541, 127] on div "Si tienes una reacción alérgica leve (como picazón en manos, enrojecimiento o h…" at bounding box center [533, 125] width 112 height 54
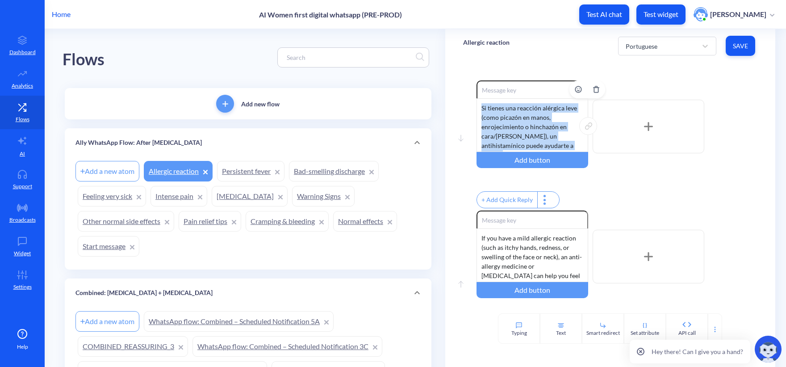
click at [541, 127] on div "Si tienes una reacción alérgica leve (como picazón en manos, enrojecimiento o h…" at bounding box center [533, 125] width 112 height 54
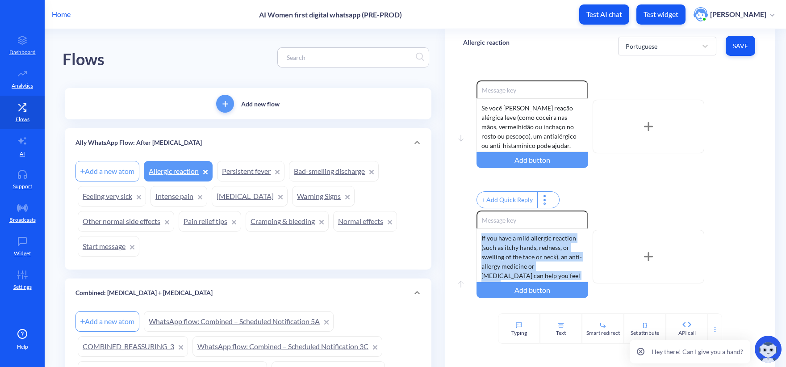
drag, startPoint x: 538, startPoint y: 260, endPoint x: 443, endPoint y: 178, distance: 126.4
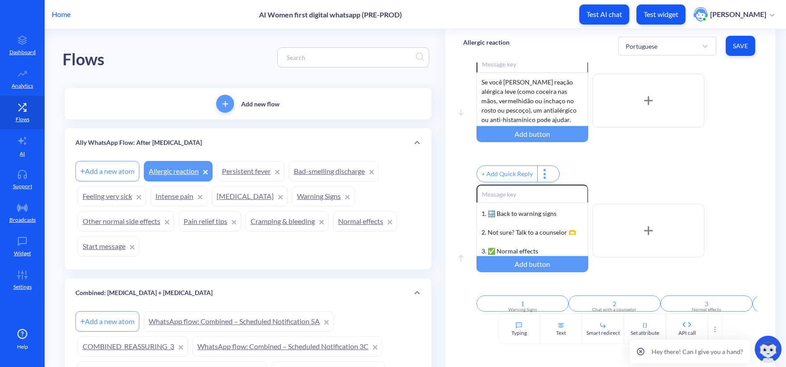
scroll to position [39, 0]
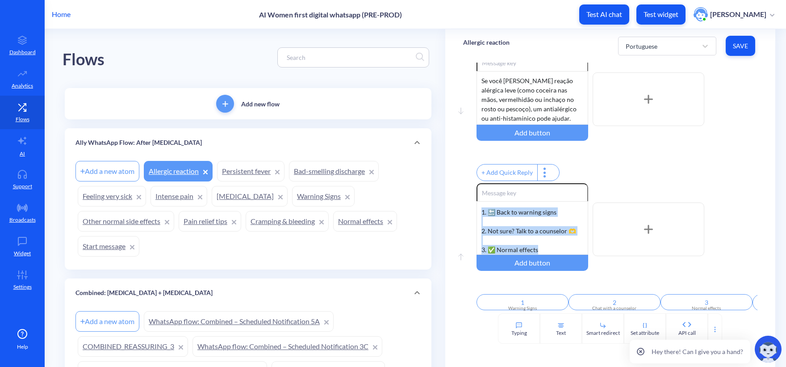
drag, startPoint x: 544, startPoint y: 245, endPoint x: 470, endPoint y: 206, distance: 83.3
click at [470, 206] on div "Move up Enable reactions Mas se tiver dificuldade para respirar, isso indica um…" at bounding box center [610, 248] width 294 height 130
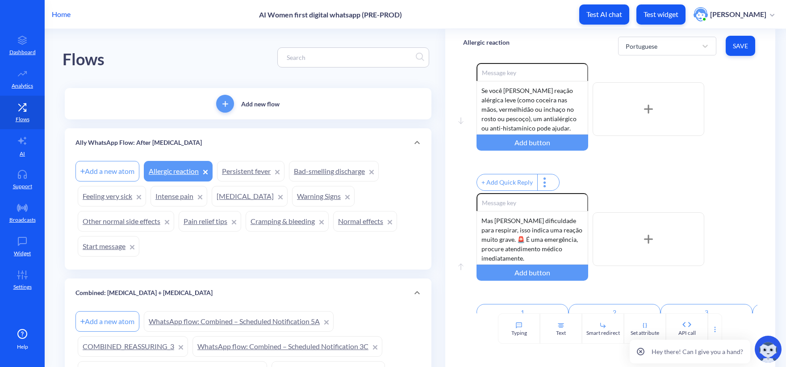
scroll to position [0, 0]
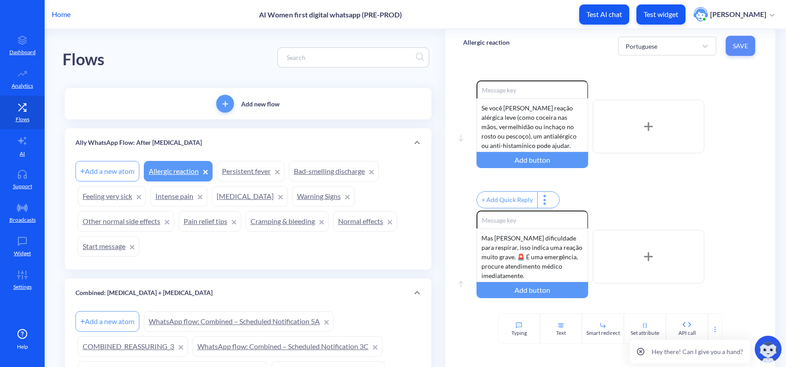
click at [714, 45] on span "Save" at bounding box center [740, 46] width 15 height 9
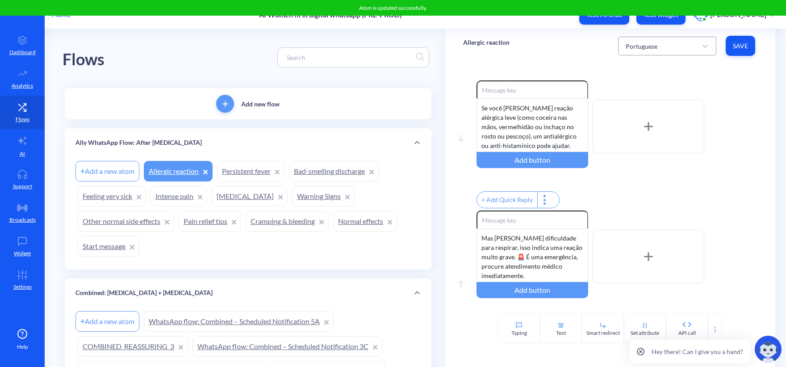
click at [637, 40] on div "Portuguese" at bounding box center [659, 46] width 76 height 16
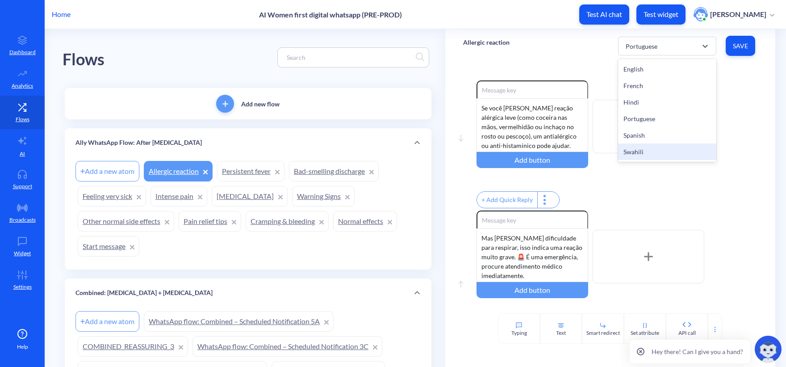
click at [647, 148] on div "Swahili" at bounding box center [667, 151] width 98 height 17
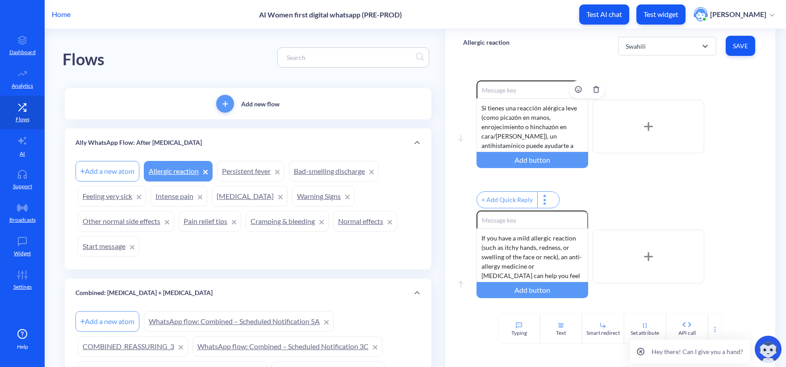
click at [522, 123] on div "Si tienes una reacción alérgica leve (como picazón en manos, enrojecimiento o h…" at bounding box center [533, 125] width 112 height 54
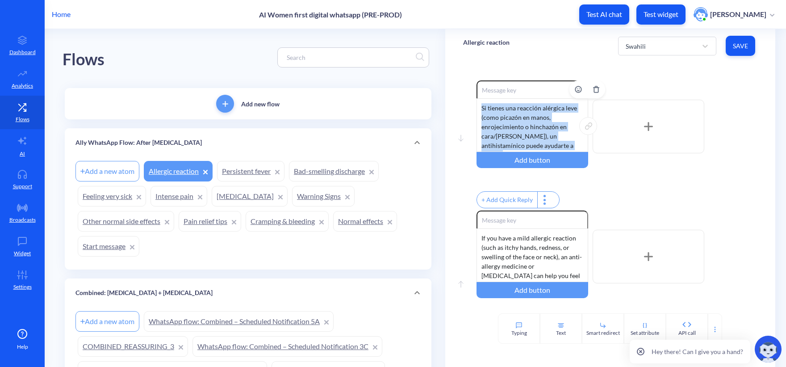
click at [522, 123] on div "Si tienes una reacción alérgica leve (como picazón en manos, enrojecimiento o h…" at bounding box center [533, 125] width 112 height 54
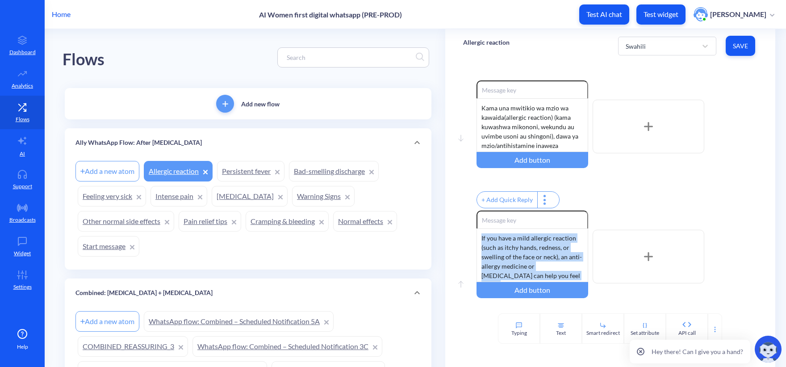
drag, startPoint x: 524, startPoint y: 257, endPoint x: 393, endPoint y: 185, distance: 149.1
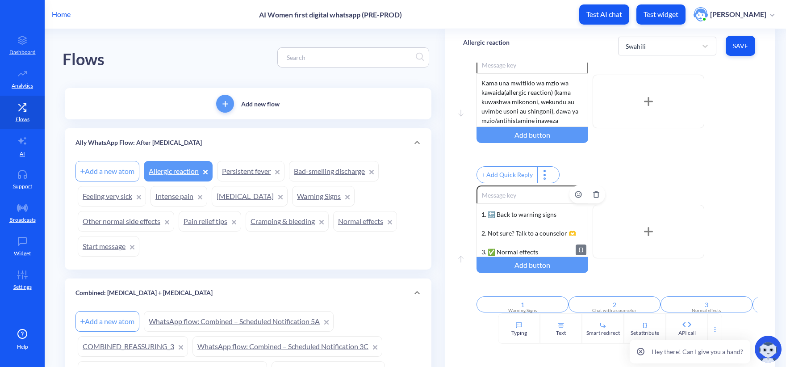
scroll to position [39, 0]
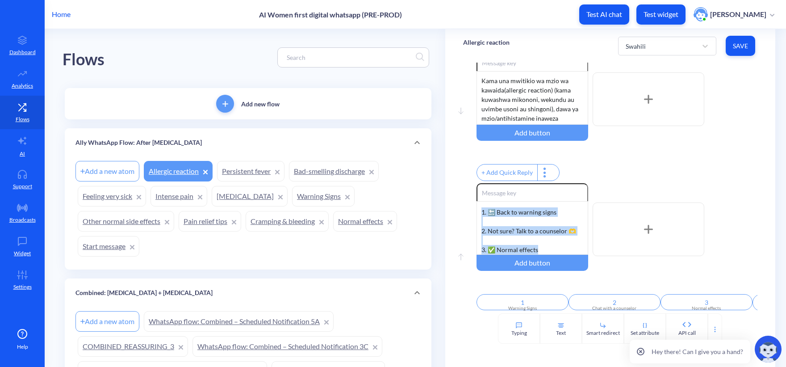
drag, startPoint x: 549, startPoint y: 243, endPoint x: 466, endPoint y: 207, distance: 90.0
click at [466, 207] on div "Move up Enable reactions Lakini, kama unapata shida ya kupumua, hiyo ni ishara …" at bounding box center [610, 248] width 294 height 130
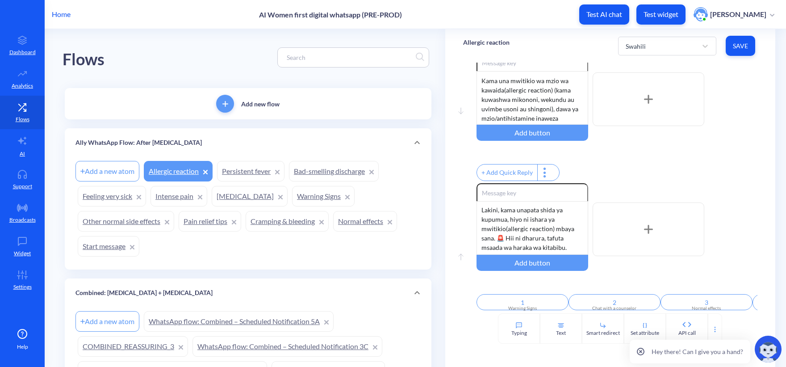
scroll to position [0, 0]
click at [714, 43] on span "Save" at bounding box center [740, 46] width 15 height 9
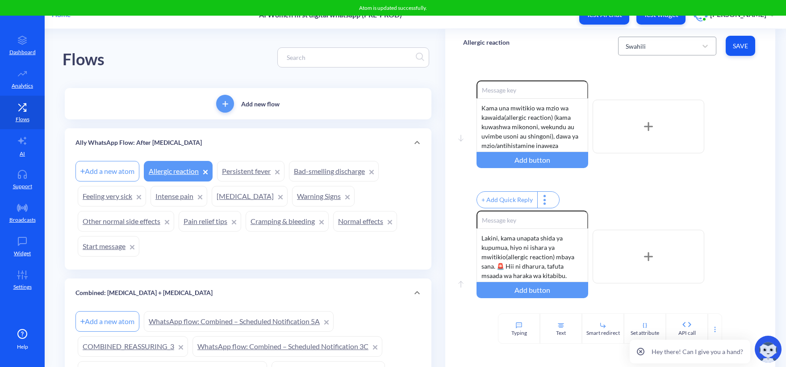
click at [633, 51] on div "Swahili" at bounding box center [659, 46] width 76 height 16
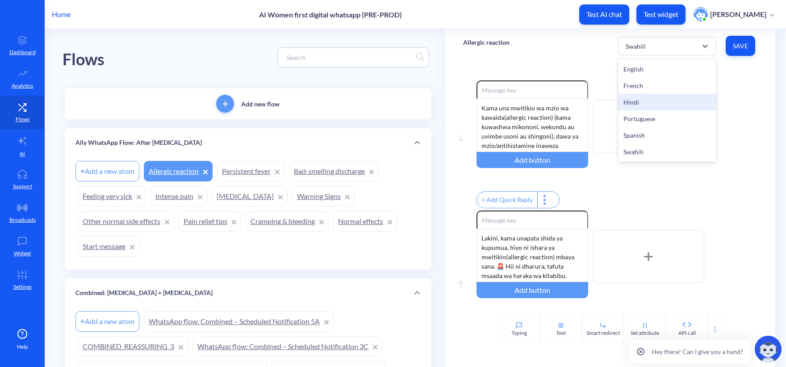
click at [650, 101] on div "Hindi" at bounding box center [667, 102] width 98 height 17
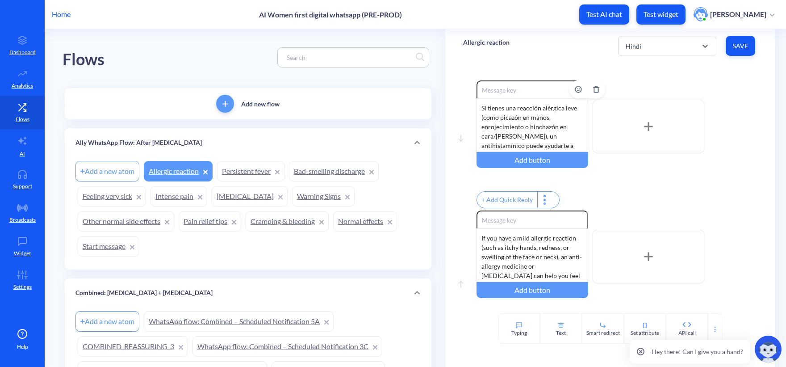
scroll to position [39, 0]
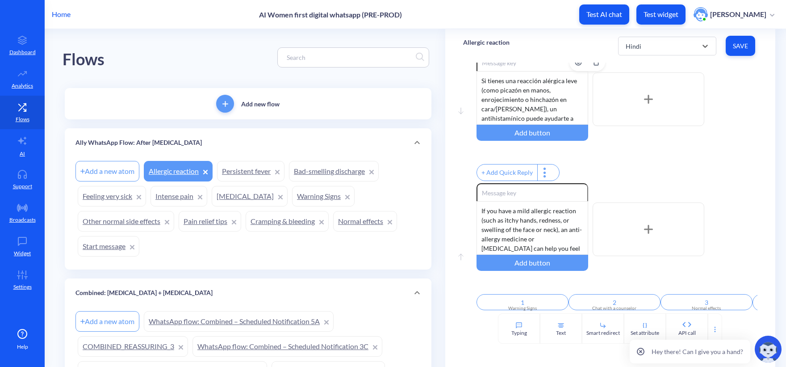
click at [551, 89] on div "Si tienes una reacción alérgica leve (como picazón en manos, enrojecimiento o h…" at bounding box center [533, 98] width 112 height 54
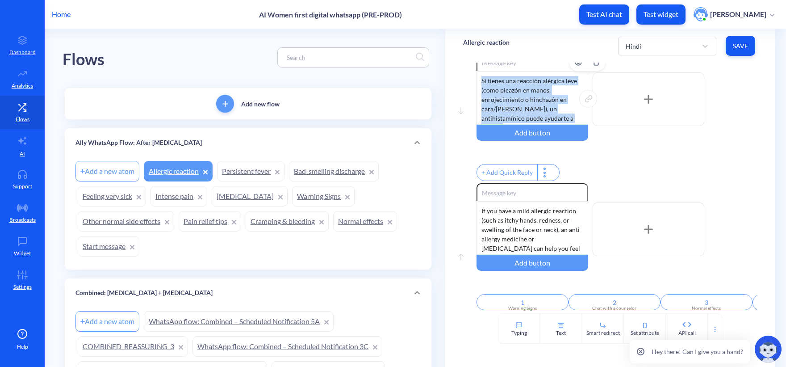
click at [551, 89] on div "Si tienes una reacción alérgica leve (como picazón en manos, enrojecimiento o h…" at bounding box center [533, 98] width 112 height 54
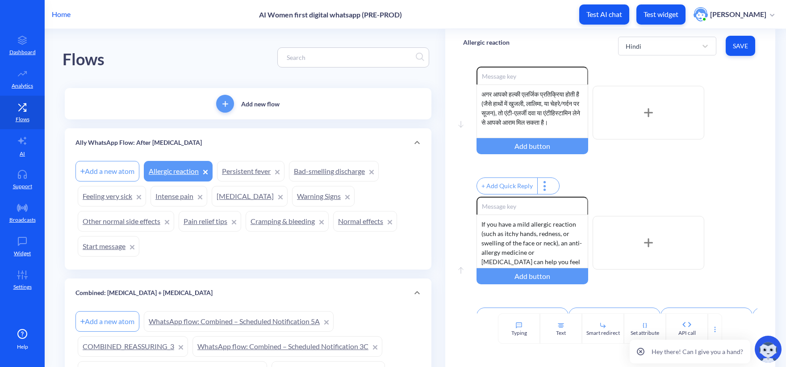
scroll to position [0, 0]
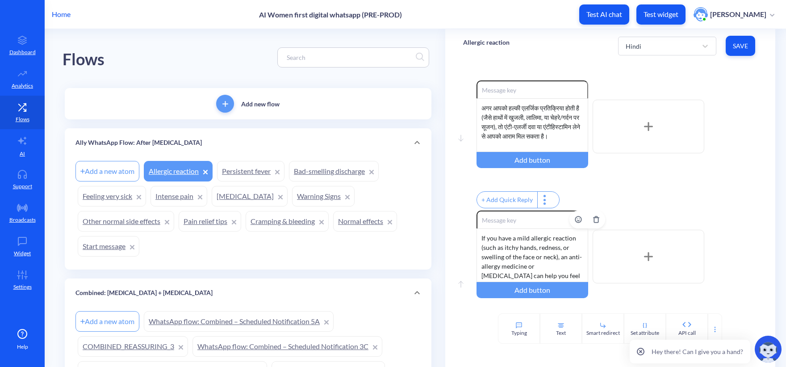
click at [538, 264] on div "If you have a mild allergic reaction (such as itchy hands, redness, or swelling…" at bounding box center [533, 255] width 112 height 54
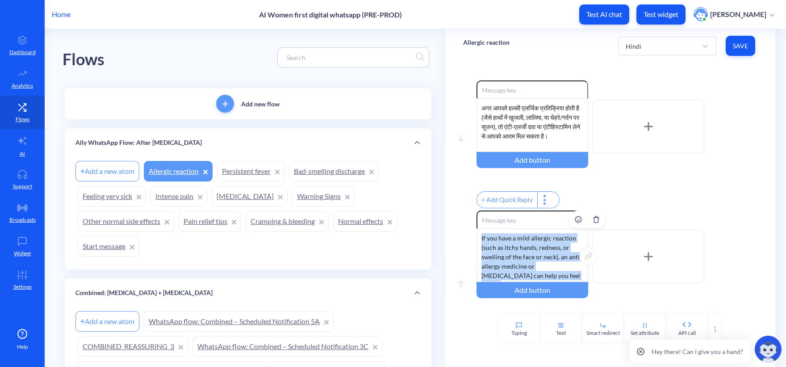
click at [538, 264] on div "If you have a mild allergic reaction (such as itchy hands, redness, or swelling…" at bounding box center [533, 255] width 112 height 54
drag, startPoint x: 524, startPoint y: 251, endPoint x: 435, endPoint y: 164, distance: 124.5
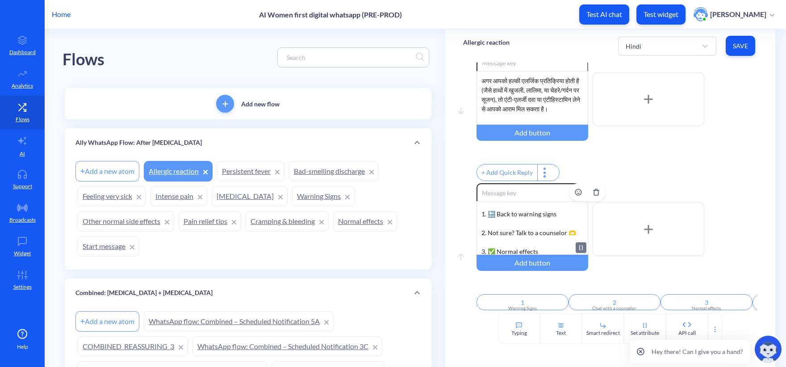
scroll to position [55, 0]
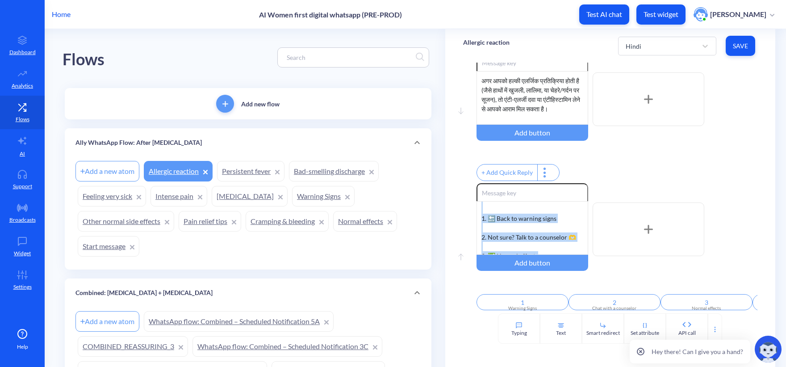
drag, startPoint x: 545, startPoint y: 243, endPoint x: 465, endPoint y: 204, distance: 89.1
click at [465, 204] on div "Move up Enable reactions लेकिन, अगर आपको सांस लेने में कठिनाई हो रही है, तो यह …" at bounding box center [610, 248] width 294 height 130
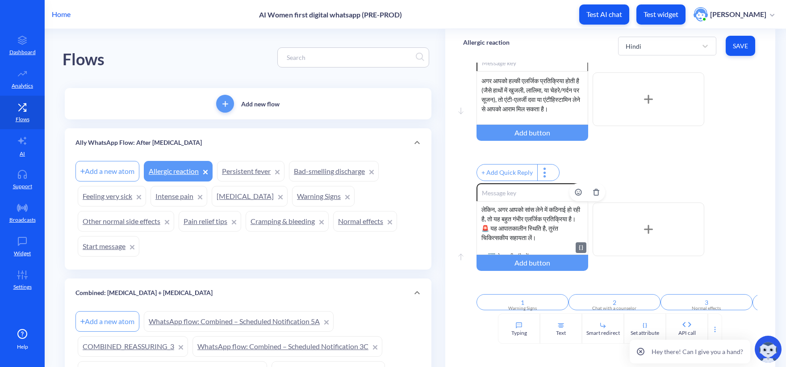
scroll to position [0, 0]
click at [714, 43] on span "Save" at bounding box center [740, 46] width 15 height 9
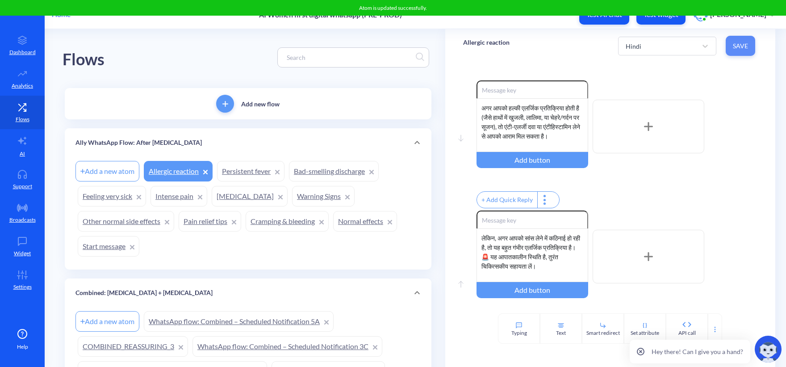
click at [714, 48] on span "Save" at bounding box center [740, 46] width 15 height 9
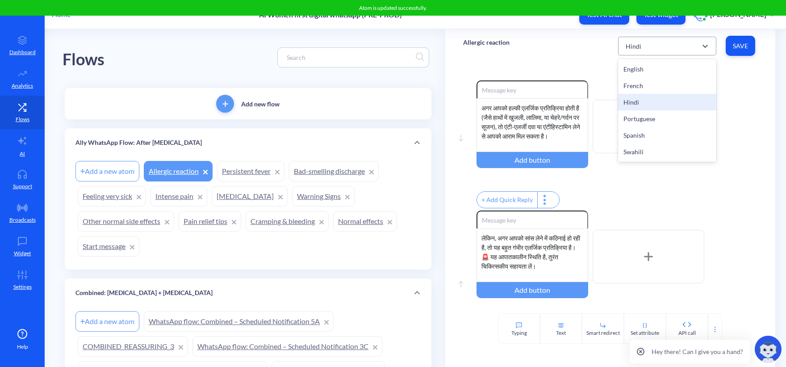
click at [690, 43] on div "Hindi" at bounding box center [659, 46] width 76 height 16
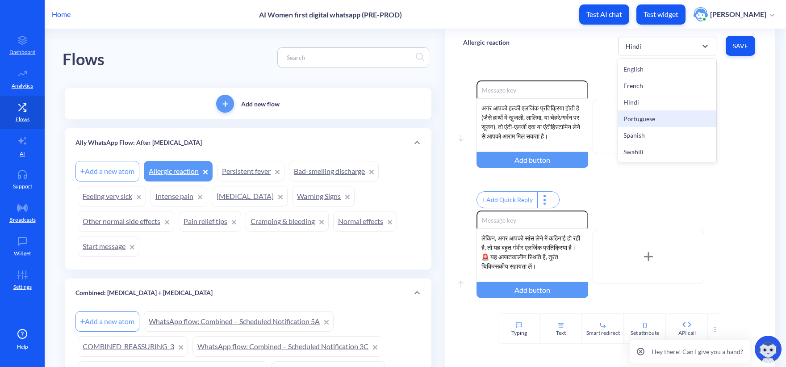
click at [647, 115] on div "Portuguese" at bounding box center [667, 118] width 98 height 17
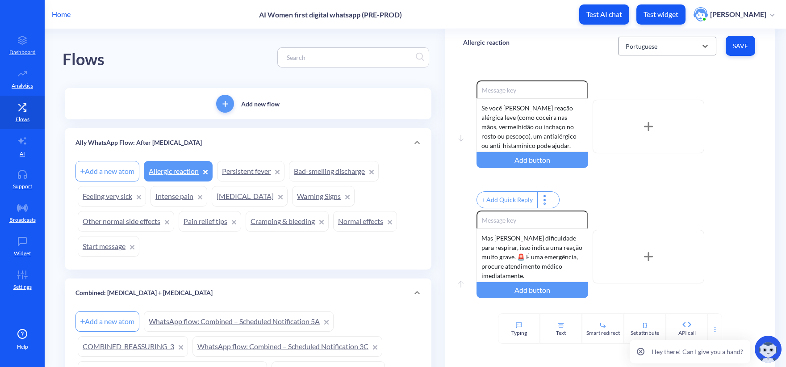
click at [672, 44] on div "Portuguese" at bounding box center [659, 46] width 76 height 16
click at [651, 116] on div "Portuguese" at bounding box center [667, 118] width 98 height 17
click at [688, 41] on div "Portuguese" at bounding box center [659, 46] width 76 height 16
click at [649, 134] on div "Spanish" at bounding box center [667, 135] width 98 height 17
click at [669, 48] on div "Spanish" at bounding box center [659, 46] width 76 height 16
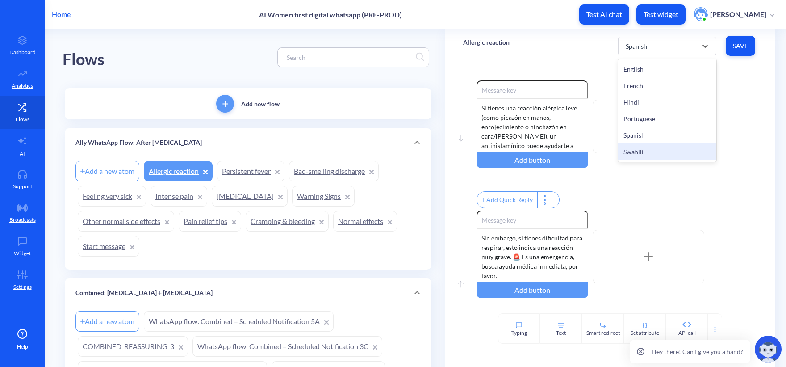
click at [652, 153] on div "Swahili" at bounding box center [667, 151] width 98 height 17
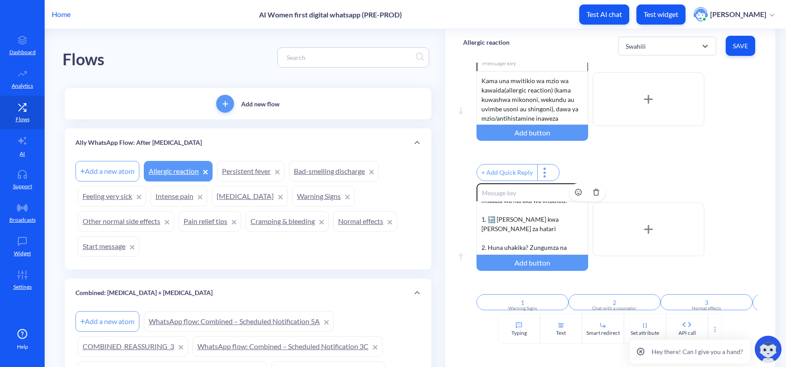
scroll to position [64, 0]
click at [510, 207] on div "Lakini, kama unapata shida ya kupumua, hiyo ni ishara ya mwitikio(allergic reac…" at bounding box center [533, 228] width 112 height 54
click at [514, 232] on div "Lakini, kama unapata shida ya kupumua, hiyo ni ishara ya mwitikio(allergic reac…" at bounding box center [533, 228] width 112 height 54
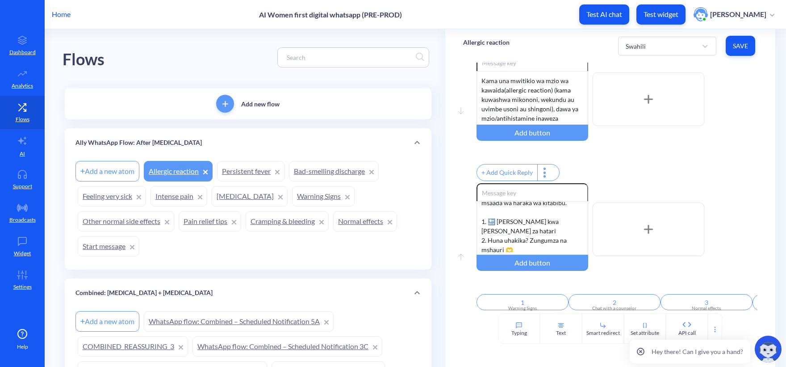
click at [714, 41] on button "Save" at bounding box center [740, 46] width 29 height 20
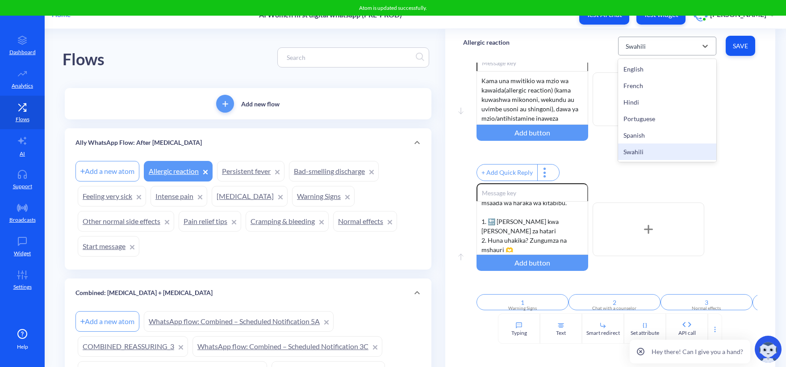
click at [668, 48] on div "Swahili" at bounding box center [659, 46] width 76 height 16
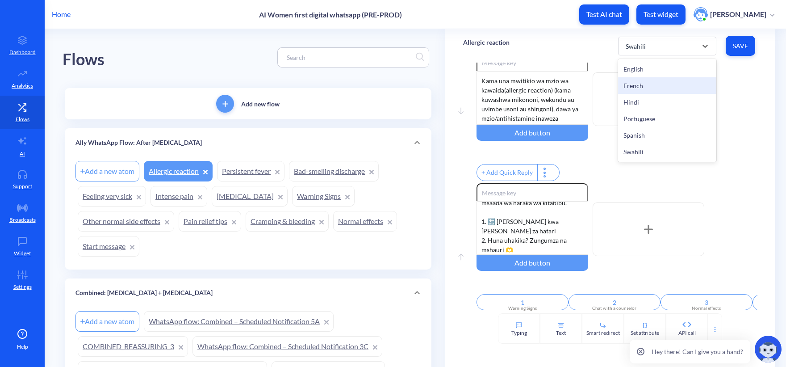
click at [633, 85] on div "French" at bounding box center [667, 85] width 98 height 17
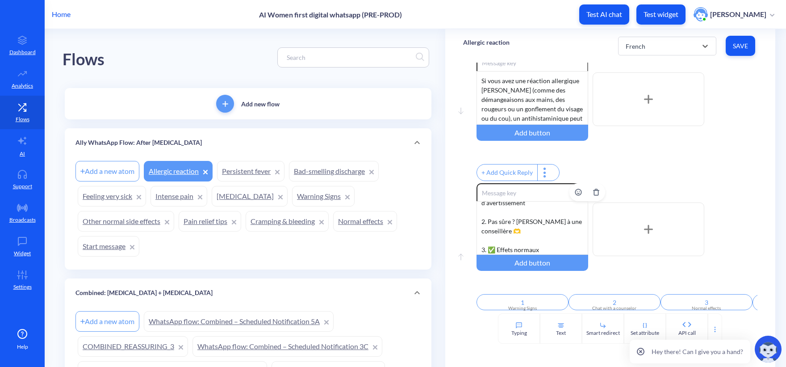
click at [508, 208] on div "Cependant, si vous avez des difficultés à respirer, cela indique une réaction t…" at bounding box center [533, 228] width 112 height 54
click at [497, 234] on div "Cependant, si vous avez des difficultés à respirer, cela indique une réaction t…" at bounding box center [533, 228] width 112 height 54
click at [714, 44] on div "French Save" at bounding box center [687, 46] width 139 height 25
click at [714, 45] on span "Save" at bounding box center [740, 46] width 15 height 9
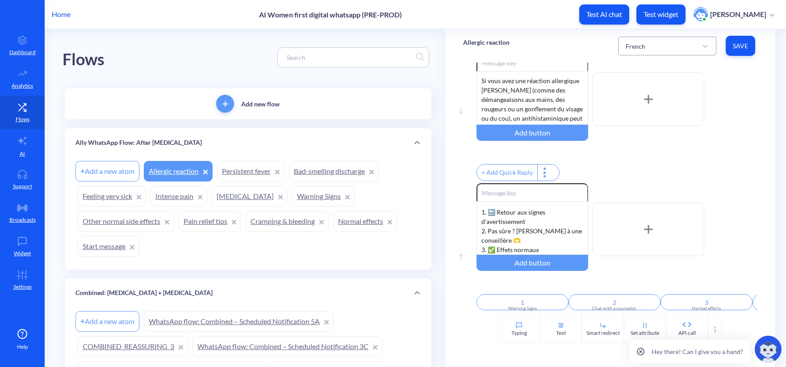
click at [667, 48] on div "French" at bounding box center [659, 46] width 76 height 16
click at [640, 101] on div "Hindi" at bounding box center [667, 102] width 98 height 17
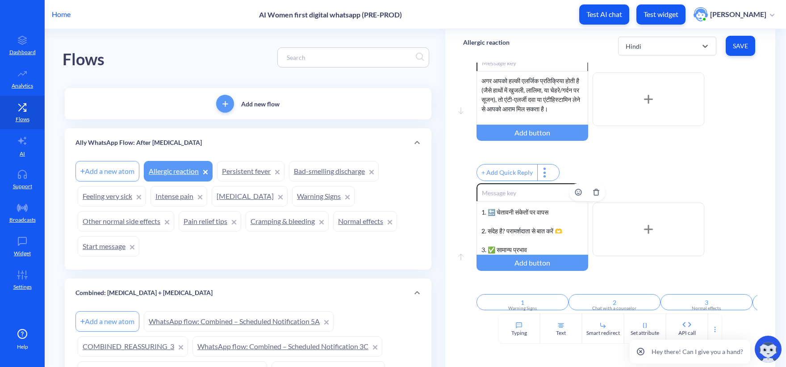
click at [507, 216] on div "लेकिन, अगर आपको सांस लेने में कठिनाई हो रही है, तो यह बहुत गंभीर एलर्जिक प्रतिक…" at bounding box center [533, 228] width 112 height 54
click at [497, 236] on div "लेकिन, अगर आपको सांस लेने में कठिनाई हो रही है, तो यह बहुत गंभीर एलर्जिक प्रतिक…" at bounding box center [533, 228] width 112 height 54
click at [714, 51] on button "Save" at bounding box center [740, 46] width 29 height 20
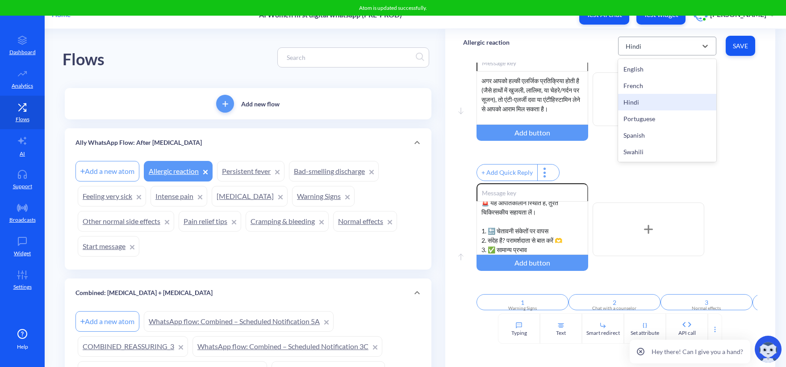
click at [663, 49] on div "Hindi" at bounding box center [659, 46] width 76 height 16
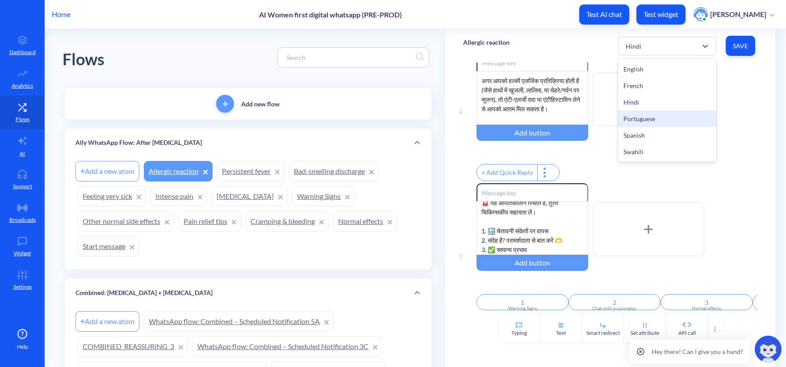
click at [638, 118] on div "Portuguese" at bounding box center [667, 118] width 98 height 17
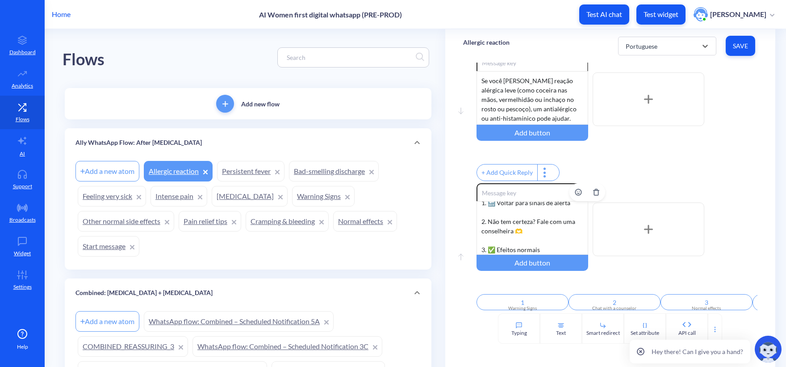
click at [494, 207] on div "Mas se tiver dificuldade para respirar, isso indica uma reação muito grave. 🚨 É…" at bounding box center [533, 228] width 112 height 54
click at [489, 237] on div "Mas se tiver dificuldade para respirar, isso indica uma reação muito grave. 🚨 É…" at bounding box center [533, 228] width 112 height 54
click at [714, 39] on button "Save" at bounding box center [740, 46] width 29 height 20
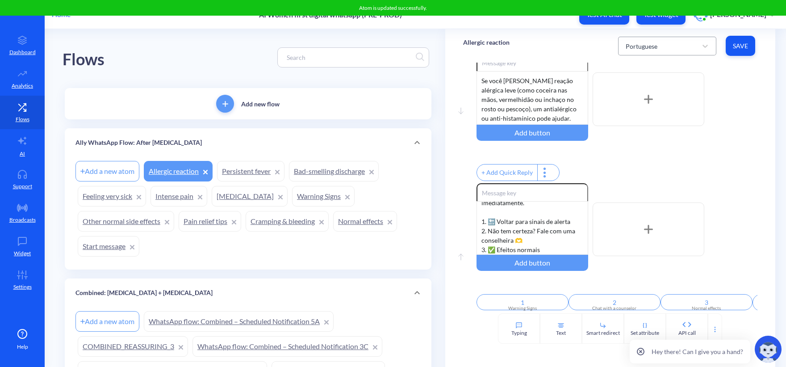
click at [653, 52] on div "Portuguese" at bounding box center [659, 46] width 76 height 16
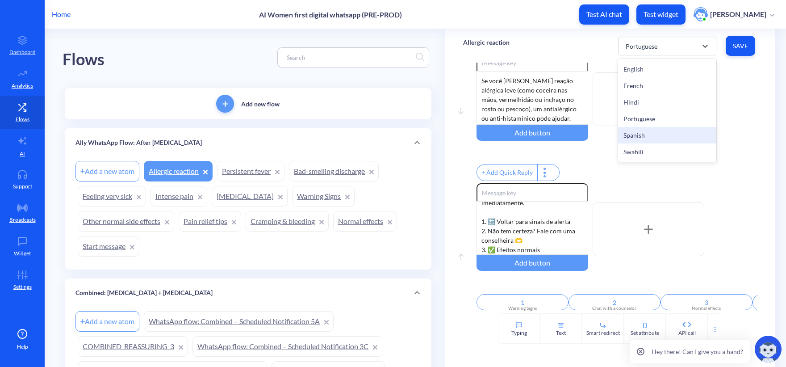
click at [638, 135] on div "Spanish" at bounding box center [667, 135] width 98 height 17
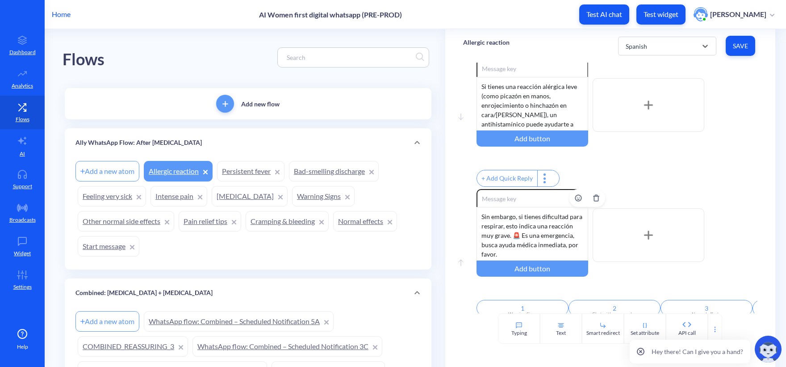
scroll to position [39, 0]
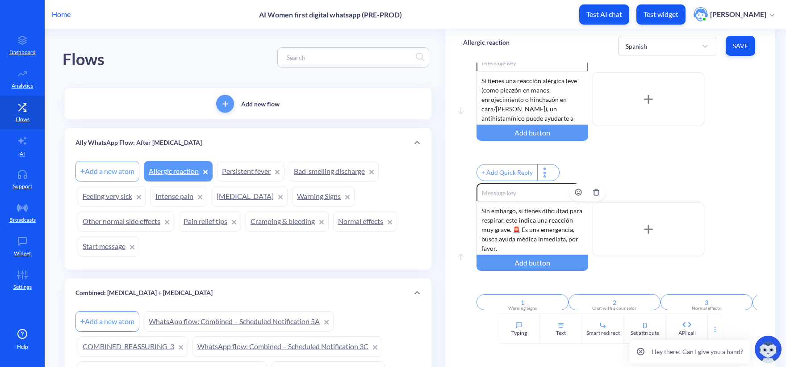
click at [507, 240] on div "Sin embargo, si tienes dificultad para respirar, esto indica una reacción muy g…" at bounding box center [533, 228] width 112 height 54
click at [714, 50] on span "Save" at bounding box center [740, 46] width 15 height 9
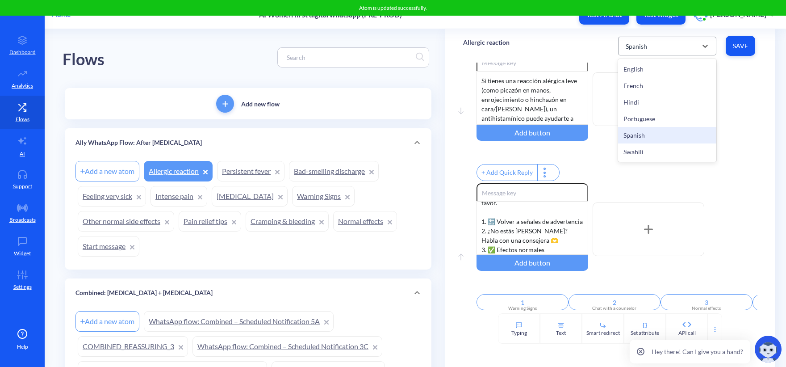
drag, startPoint x: 637, startPoint y: 42, endPoint x: 650, endPoint y: 112, distance: 71.2
click at [637, 44] on div "Spanish" at bounding box center [636, 45] width 21 height 9
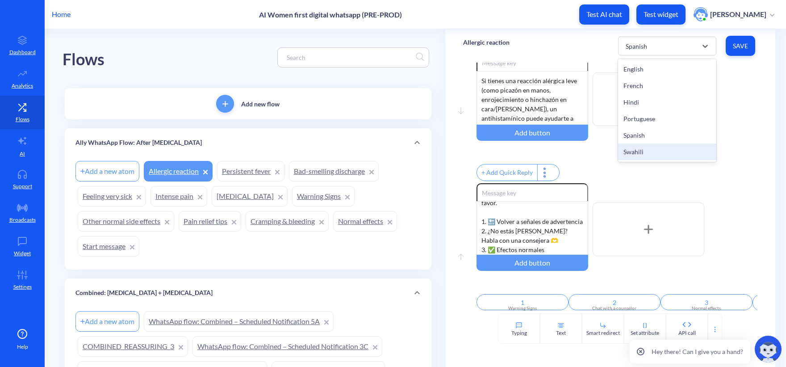
click at [642, 156] on div "Swahili" at bounding box center [667, 151] width 98 height 17
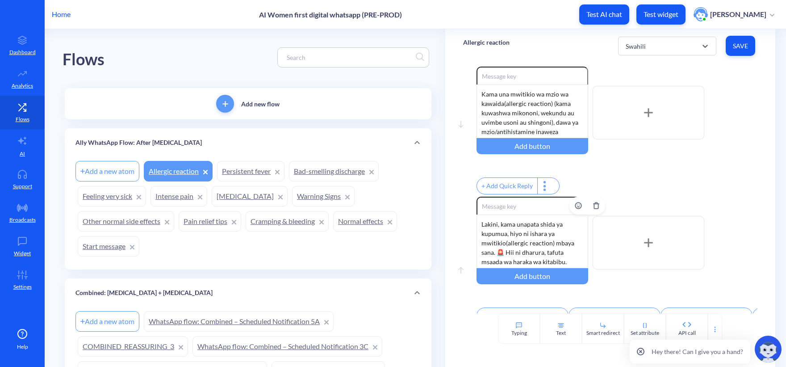
scroll to position [0, 0]
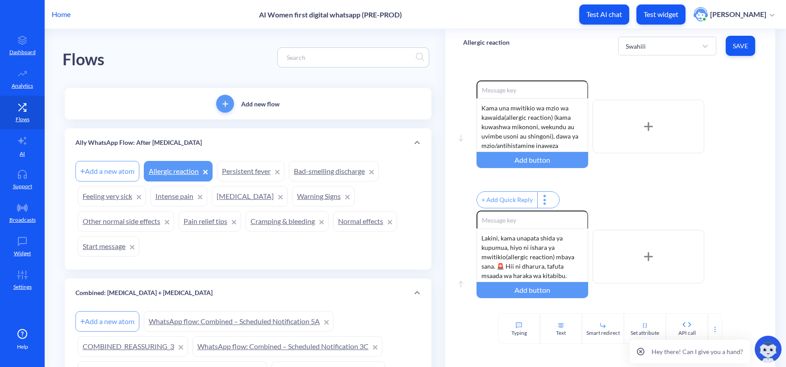
click at [318, 58] on input at bounding box center [349, 57] width 134 height 10
paste input "[MEDICAL_DATA]_REASSURING_1"
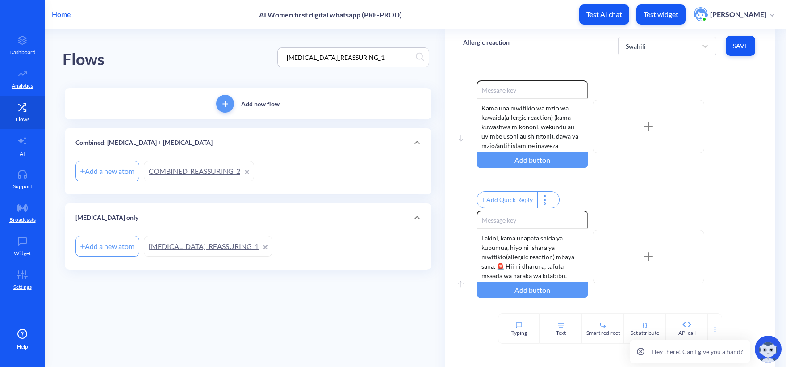
type input "[MEDICAL_DATA]_REASSURING_1"
click at [191, 243] on link "[MEDICAL_DATA]_REASSURING_1" at bounding box center [208, 246] width 129 height 21
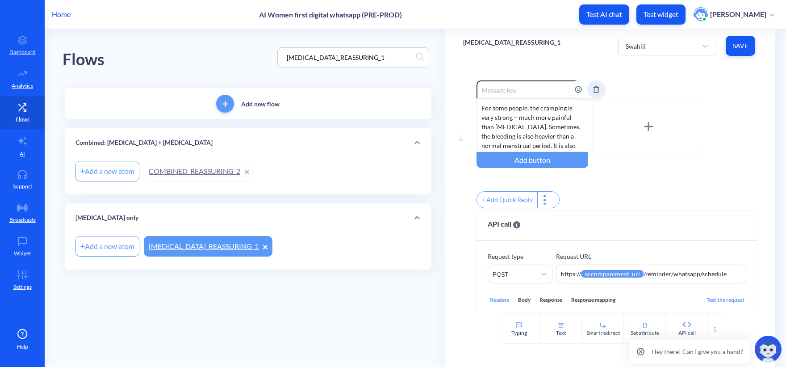
click at [594, 89] on icon "Delete" at bounding box center [596, 89] width 4 height 6
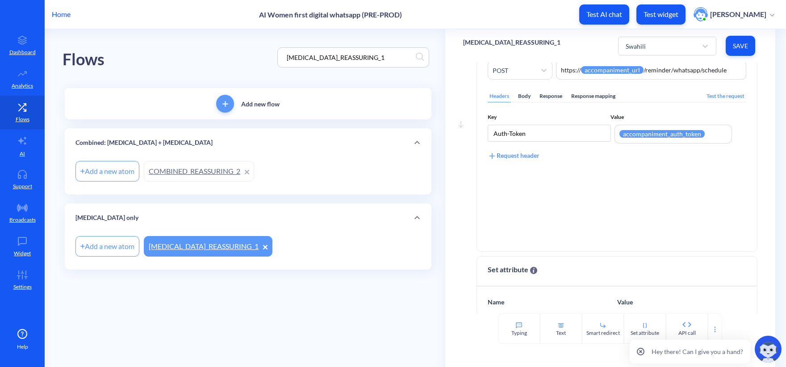
scroll to position [151, 0]
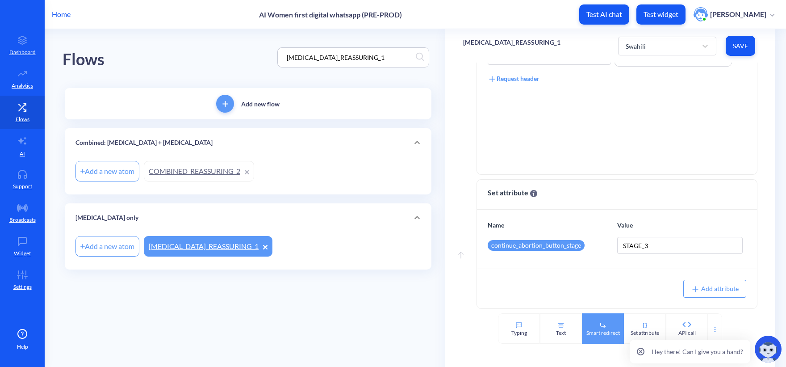
click at [604, 329] on div "Smart redirect" at bounding box center [604, 333] width 34 height 8
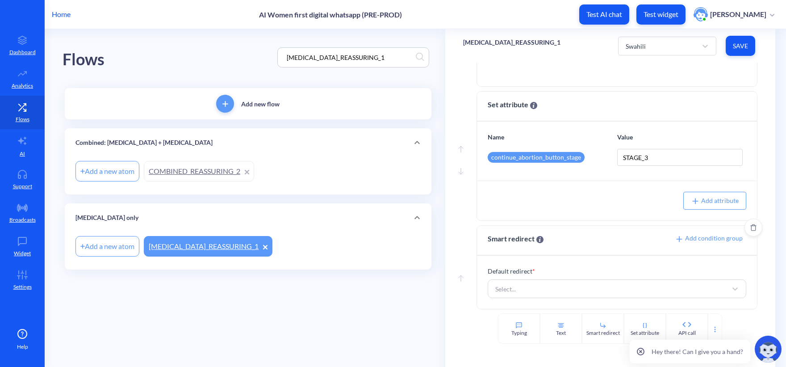
scroll to position [239, 0]
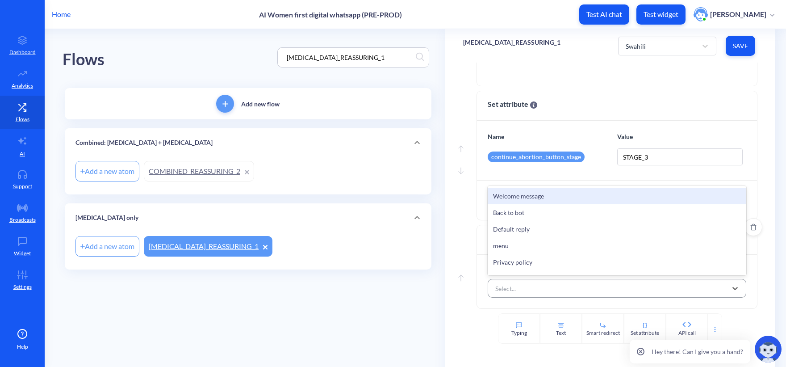
click at [533, 280] on div "Select..." at bounding box center [609, 288] width 236 height 16
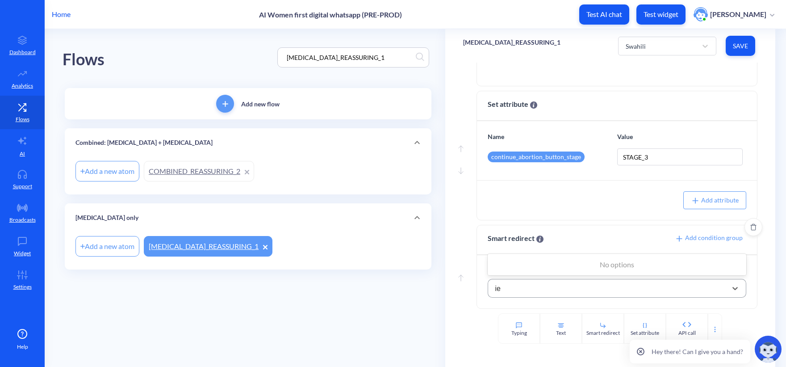
type input "і"
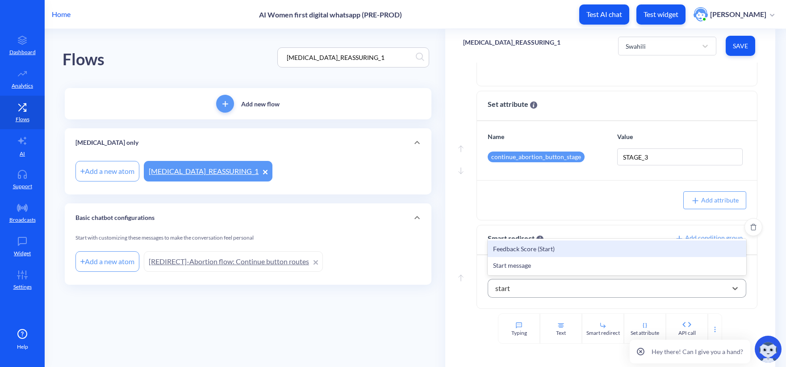
type input "start"
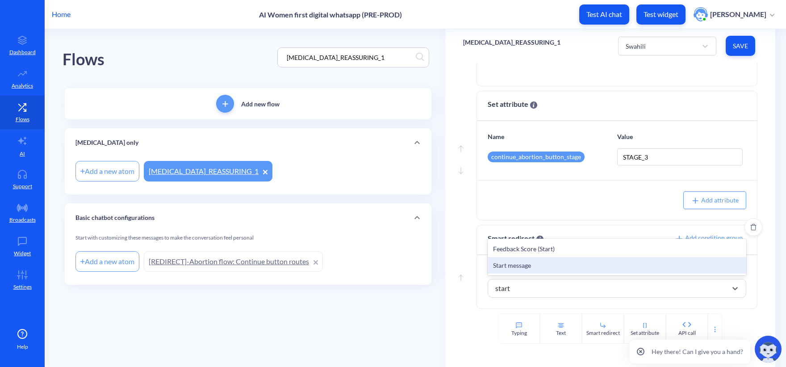
click at [529, 266] on div "Start message" at bounding box center [617, 265] width 259 height 17
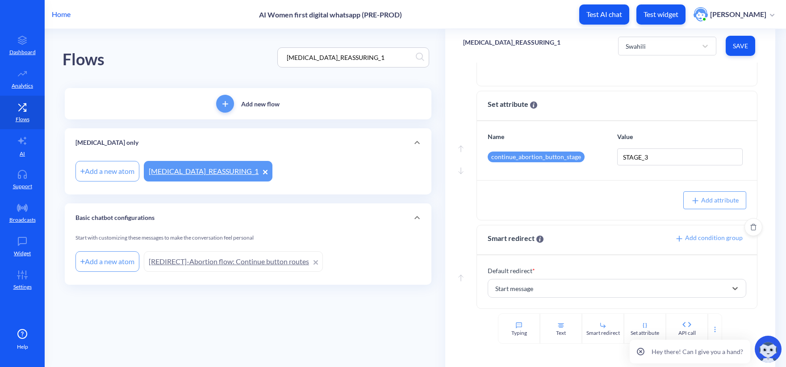
click at [714, 43] on button "Save" at bounding box center [740, 46] width 29 height 20
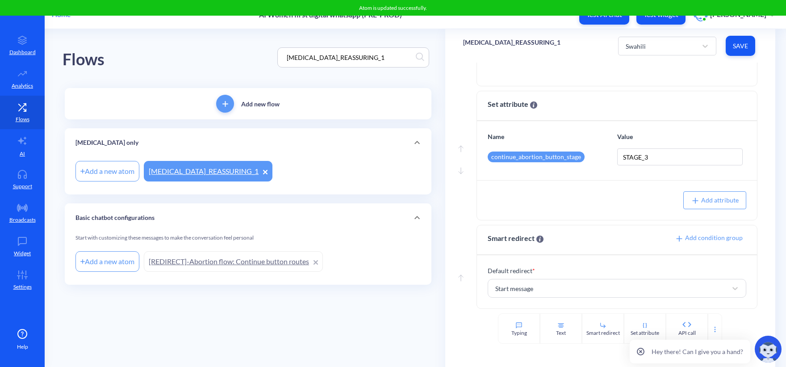
drag, startPoint x: 390, startPoint y: 58, endPoint x: 197, endPoint y: 44, distance: 193.9
click at [198, 45] on div "Flows MISOPROSTOL_REASSURING_1" at bounding box center [248, 57] width 371 height 57
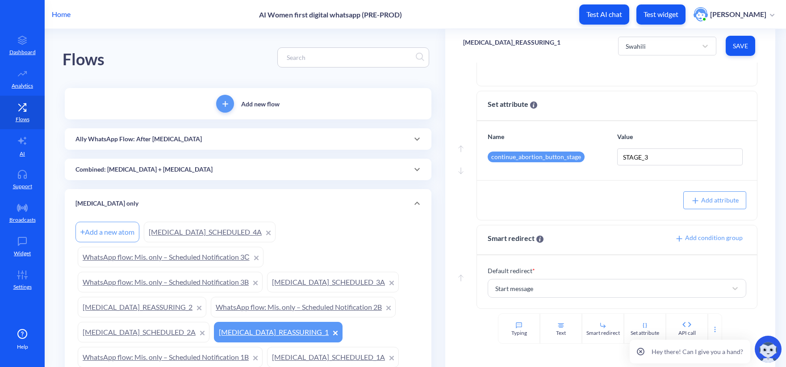
click at [181, 146] on div "Ally WhatsApp Flow: After [MEDICAL_DATA]" at bounding box center [248, 138] width 367 height 21
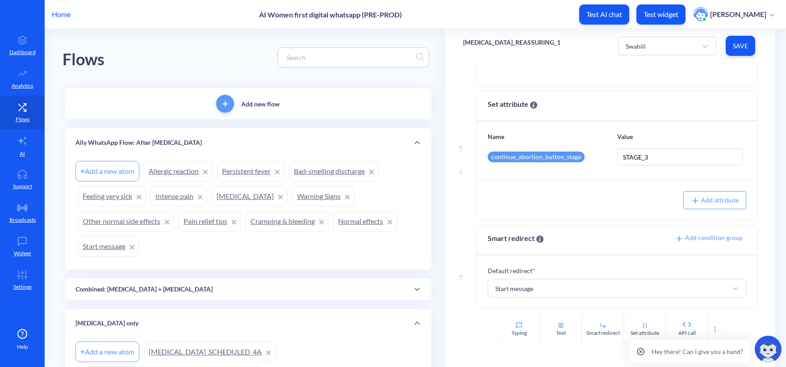
click at [224, 66] on div "Flows" at bounding box center [248, 57] width 371 height 57
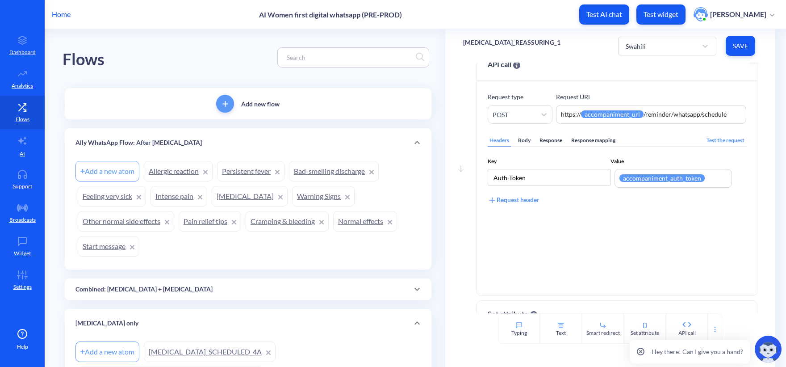
scroll to position [0, 0]
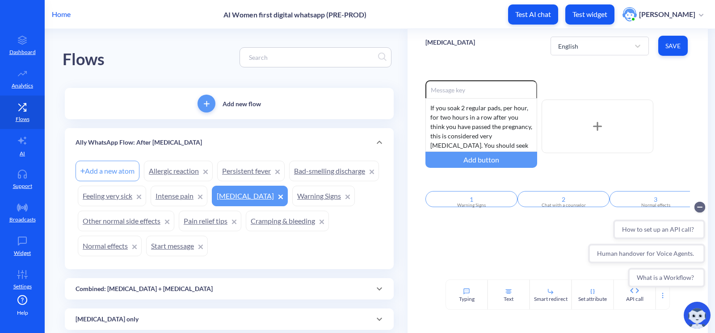
scroll to position [45, 0]
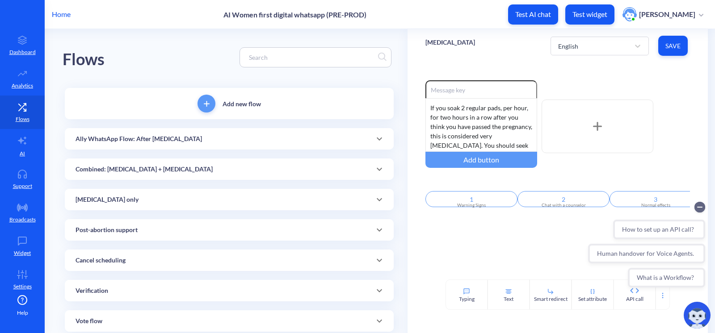
click at [194, 143] on div "Ally WhatsApp Flow: After [MEDICAL_DATA]" at bounding box center [228, 138] width 307 height 9
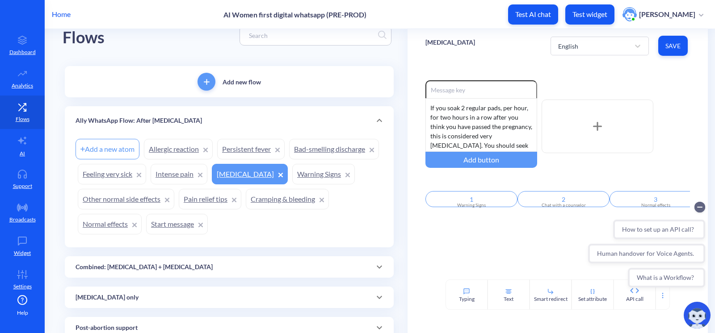
scroll to position [40, 0]
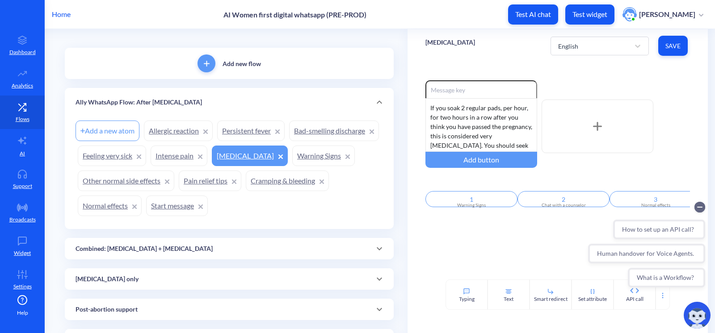
click at [241, 182] on link "Pain relief tips" at bounding box center [210, 181] width 63 height 21
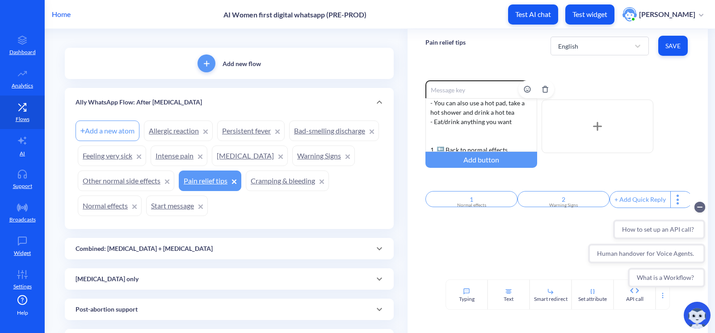
scroll to position [36, 0]
click at [583, 46] on div "English" at bounding box center [592, 46] width 76 height 16
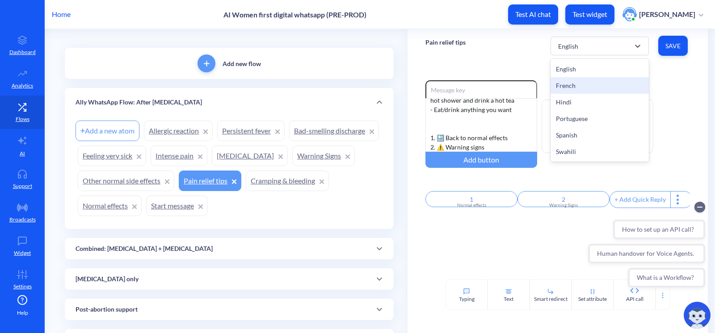
click at [592, 92] on div "French" at bounding box center [599, 85] width 98 height 17
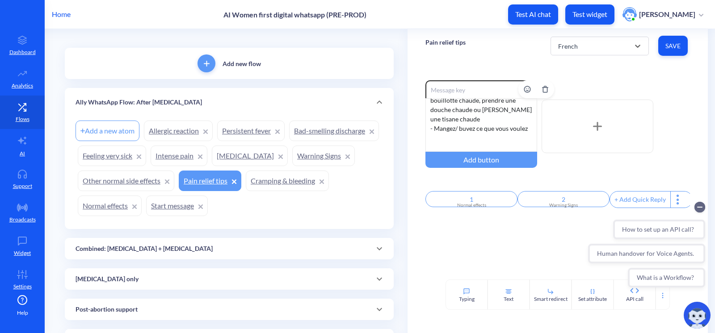
scroll to position [55, 0]
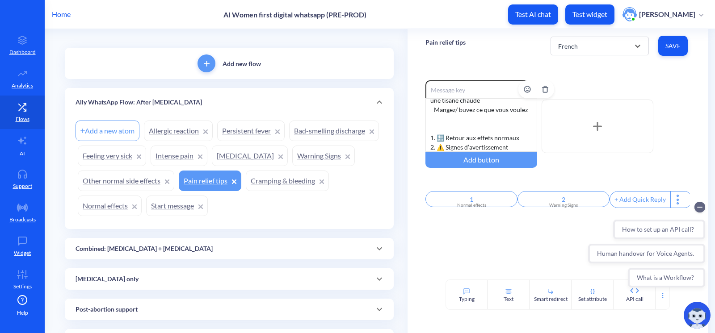
click at [465, 124] on div "- Prenez 3–4 ibuprofène (200mg chacun) toutes les 6–8h - Vous pouvez aussi util…" at bounding box center [481, 125] width 112 height 54
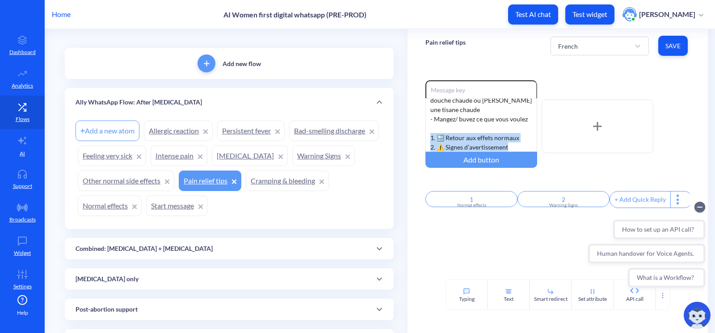
drag, startPoint x: 510, startPoint y: 146, endPoint x: 419, endPoint y: 135, distance: 91.8
click at [419, 135] on div "Enable reactions - Prenez 3–4 ibuprofène (200mg chacun) toutes les 6–8h - Vous …" at bounding box center [557, 171] width 300 height 217
click at [586, 45] on div "French" at bounding box center [592, 46] width 76 height 16
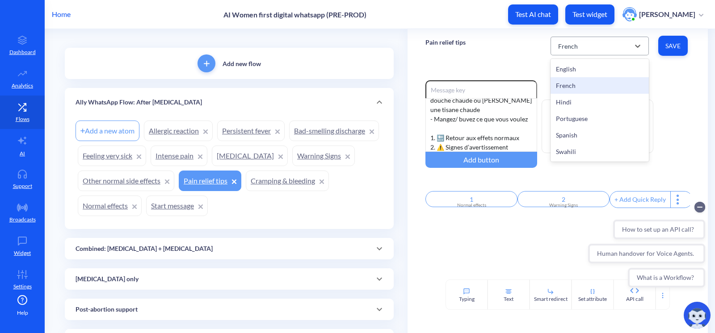
click at [579, 52] on div "French" at bounding box center [592, 46] width 76 height 16
click at [589, 102] on div "Hindi" at bounding box center [599, 102] width 98 height 17
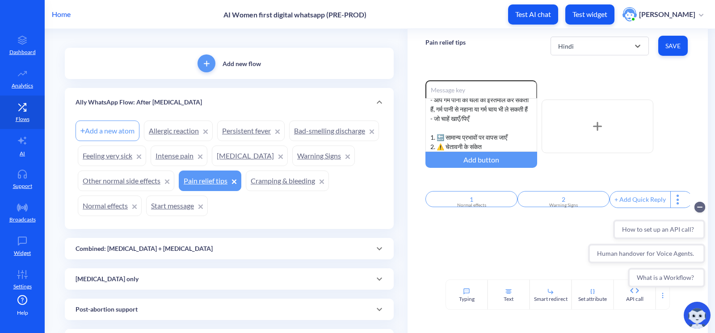
scroll to position [36, 0]
drag, startPoint x: 495, startPoint y: 147, endPoint x: 417, endPoint y: 137, distance: 79.2
click at [417, 137] on div "Enable reactions - 3–4 इबुप्रोफेन (200mg प्रत्येक) हर 6–8 घंटे पर लें - आप गर्म…" at bounding box center [557, 171] width 300 height 217
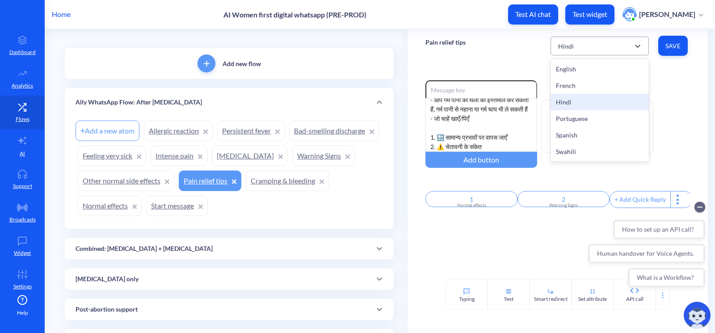
click at [607, 40] on div "Hindi" at bounding box center [592, 46] width 76 height 16
click at [605, 116] on div "Portuguese" at bounding box center [599, 118] width 98 height 17
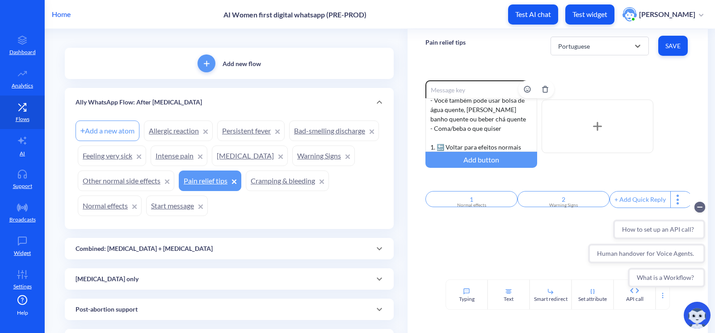
scroll to position [45, 0]
drag, startPoint x: 503, startPoint y: 148, endPoint x: 406, endPoint y: 135, distance: 97.8
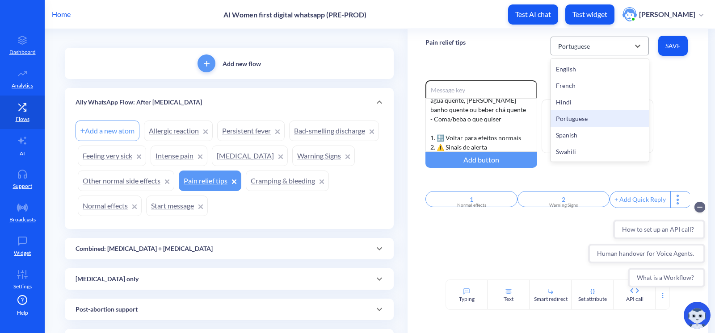
click at [604, 49] on div "Portuguese" at bounding box center [592, 46] width 76 height 16
click at [586, 134] on div "Spanish" at bounding box center [599, 135] width 98 height 17
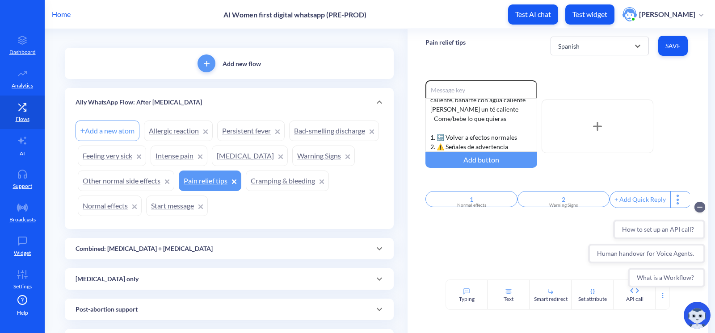
scroll to position [36, 0]
drag, startPoint x: 519, startPoint y: 146, endPoint x: 419, endPoint y: 137, distance: 100.0
click at [419, 137] on div "Enable reactions - Toma 3–4 pastillas de ibuprofeno (200mg cada uno) cada 6–8hr…" at bounding box center [557, 171] width 300 height 217
click at [561, 47] on div "Spanish" at bounding box center [568, 45] width 21 height 9
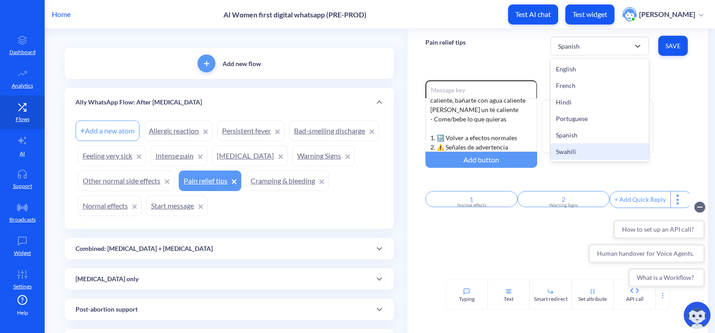
click at [575, 146] on div "Swahili" at bounding box center [599, 151] width 98 height 17
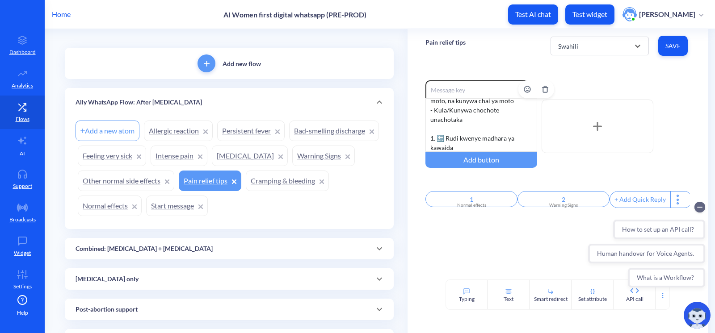
scroll to position [55, 0]
drag, startPoint x: 491, startPoint y: 146, endPoint x: 418, endPoint y: 130, distance: 74.7
click at [418, 130] on div "Enable reactions - Chukua vidonge 3–4 vya [MEDICAL_DATA] (200mg kila kimoja) ki…" at bounding box center [557, 171] width 300 height 217
click at [337, 196] on div "Add a new atom Allergic reaction Persistent fever Bad-smelling discharge Feelin…" at bounding box center [228, 168] width 307 height 100
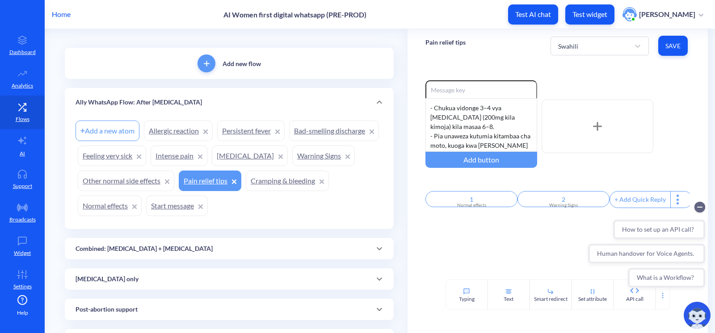
click at [499, 50] on div "Pain relief tips Swahili Save" at bounding box center [557, 46] width 300 height 34
click at [505, 43] on div "Pain relief tips Swahili Save" at bounding box center [557, 46] width 300 height 34
click at [207, 150] on link "Intense pain" at bounding box center [179, 156] width 57 height 21
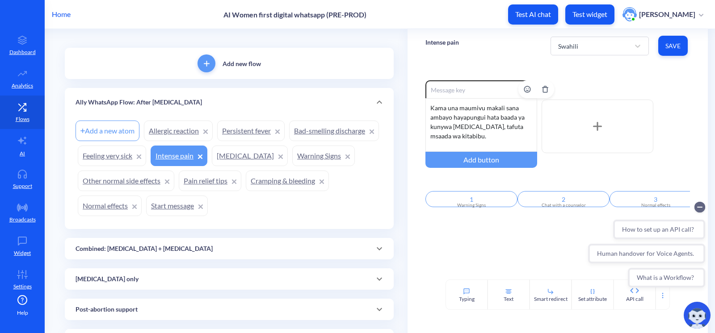
scroll to position [36, 0]
click at [574, 39] on div "Swahili" at bounding box center [592, 46] width 76 height 16
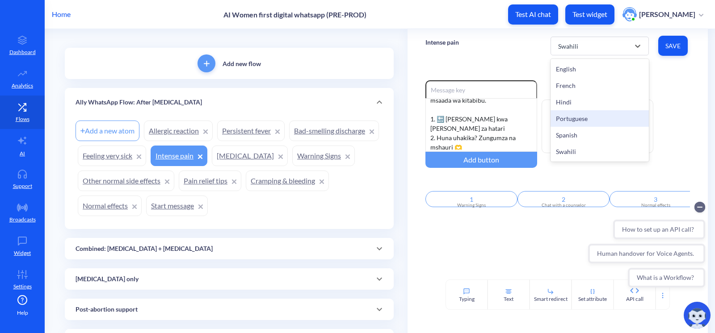
click at [581, 117] on div "Portuguese" at bounding box center [599, 118] width 98 height 17
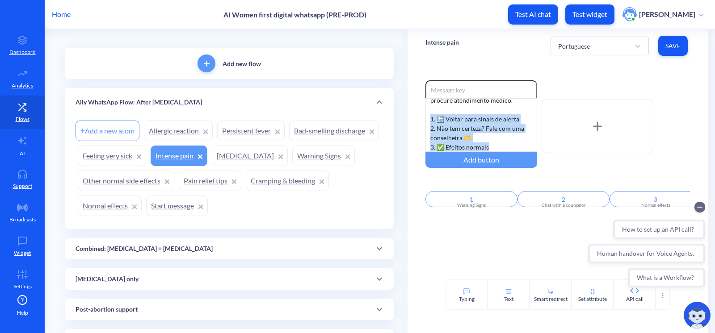
drag, startPoint x: 492, startPoint y: 150, endPoint x: 415, endPoint y: 115, distance: 84.4
click at [415, 115] on div "Enable reactions Se você tiver dor extrema que não melhora, mesmo depois [PERSO…" at bounding box center [557, 171] width 300 height 217
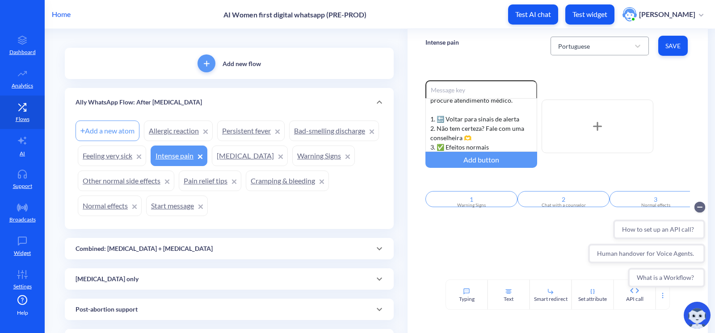
click at [586, 43] on div "Portuguese" at bounding box center [574, 45] width 32 height 9
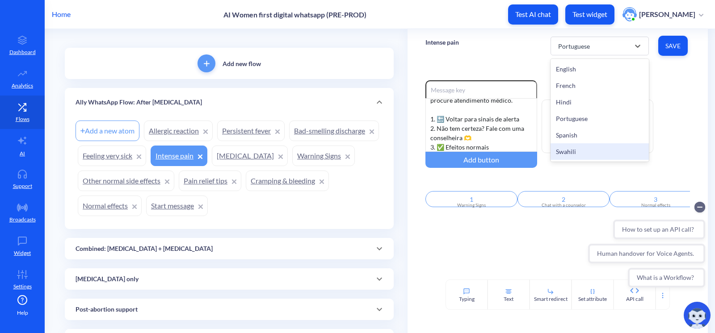
click at [597, 154] on div "Swahili" at bounding box center [599, 151] width 98 height 17
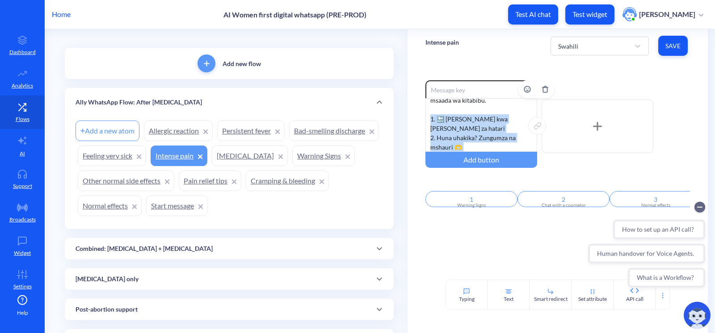
drag, startPoint x: 507, startPoint y: 145, endPoint x: 428, endPoint y: 117, distance: 83.9
click at [428, 117] on div "Kama una maumivu makali sana ambayo hayapungui hata baada ya kunywa [MEDICAL_DA…" at bounding box center [481, 125] width 112 height 54
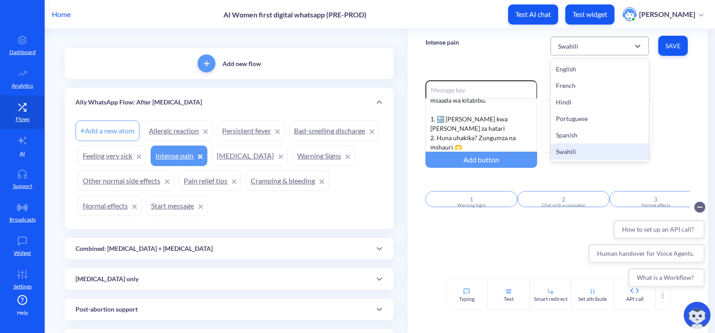
click at [603, 44] on div "Swahili" at bounding box center [592, 46] width 76 height 16
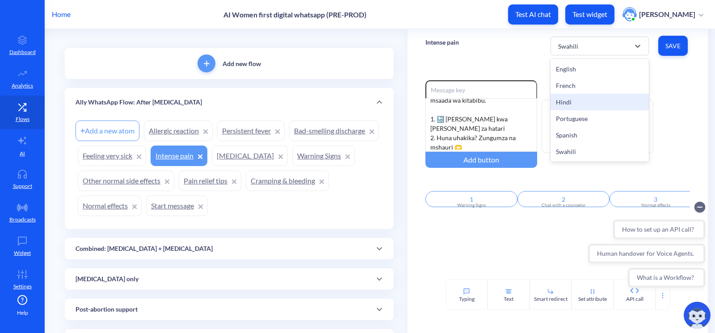
click at [588, 108] on div "Hindi" at bounding box center [599, 102] width 98 height 17
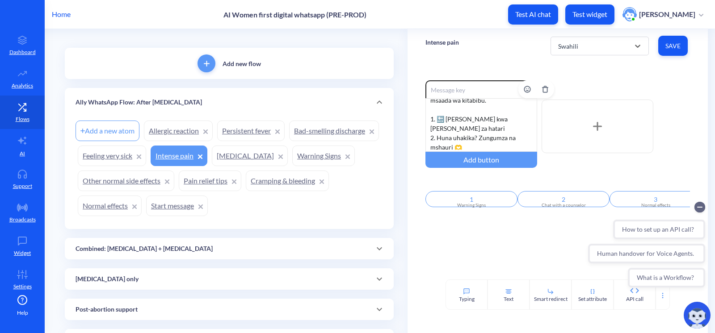
scroll to position [17, 0]
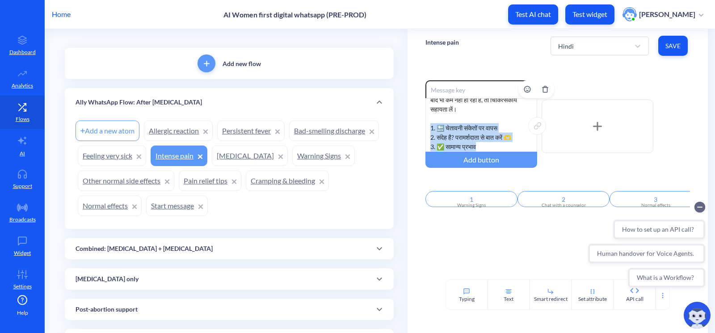
drag, startPoint x: 486, startPoint y: 144, endPoint x: 425, endPoint y: 124, distance: 64.1
click at [425, 124] on div "अगर आपको बहुत दर्द है जो इबुप्रोफेन लेने के बाद भी कम नहीं हो रहा है, तो चिकित्…" at bounding box center [481, 125] width 112 height 54
click at [591, 38] on div "Hindi" at bounding box center [592, 46] width 76 height 16
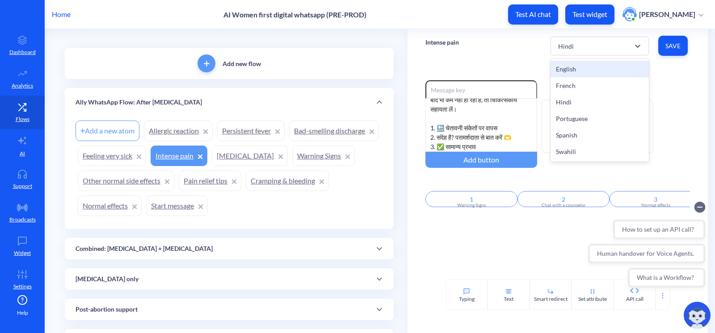
click at [487, 59] on div "Intense pain option Hindi, selected. option English focused, 1 of 6. 6 results …" at bounding box center [557, 46] width 300 height 34
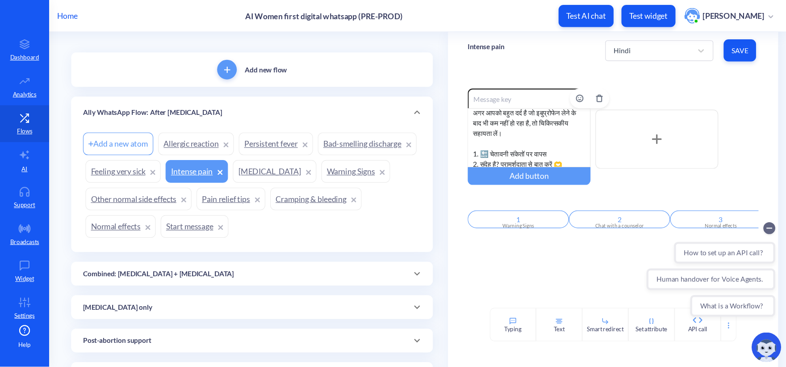
scroll to position [0, 0]
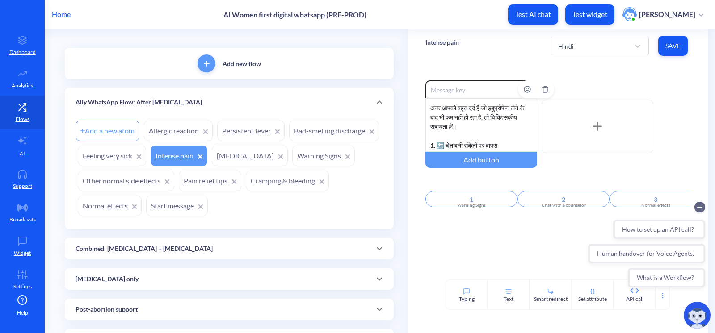
click at [474, 123] on div "अगर आपको बहुत दर्द है जो इबुप्रोफेन लेने के बाद भी कम नहीं हो रहा है, तो चिकित्…" at bounding box center [481, 125] width 112 height 54
click at [500, 43] on div "Intense pain Hindi Save" at bounding box center [557, 46] width 300 height 34
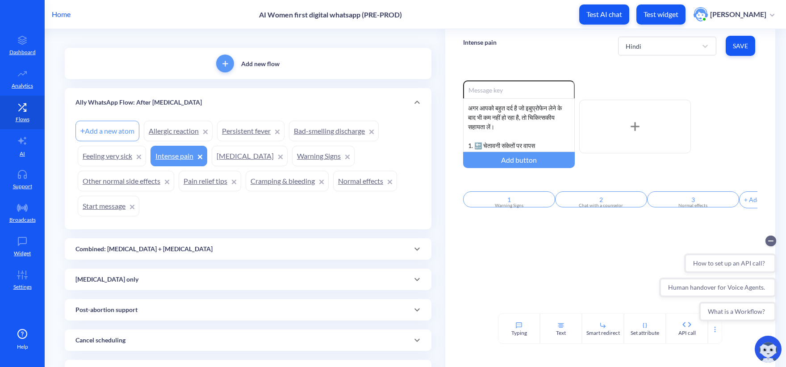
scroll to position [41, 0]
click at [629, 40] on div "Hindi" at bounding box center [659, 46] width 76 height 16
click at [653, 90] on div "French" at bounding box center [667, 85] width 98 height 17
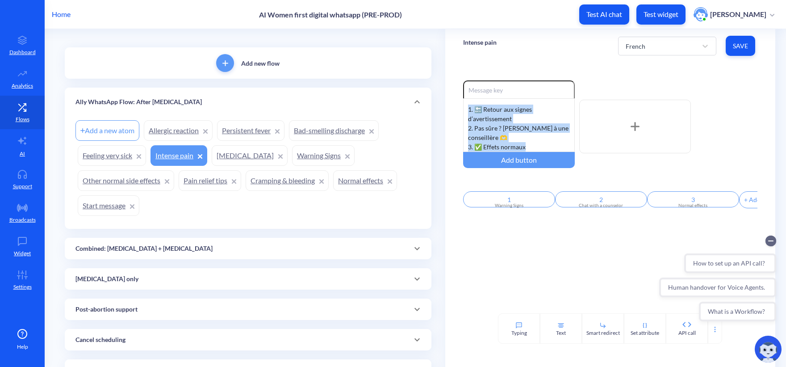
scroll to position [36, 0]
drag, startPoint x: 539, startPoint y: 146, endPoint x: 450, endPoint y: 106, distance: 97.2
click at [450, 106] on div "Enable reactions Si vous avez une douleur extrême qui ne s’améliore pas, même a…" at bounding box center [610, 188] width 330 height 251
click at [505, 130] on div "Si vous avez une douleur extrême qui ne s’améliore pas, même après avoir pris d…" at bounding box center [519, 125] width 112 height 54
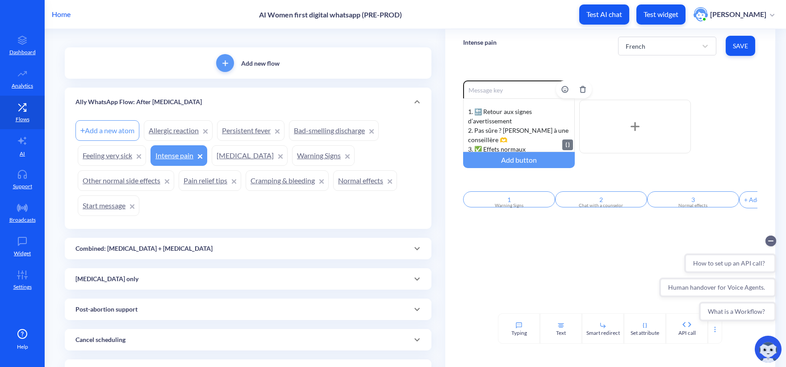
scroll to position [46, 0]
drag, startPoint x: 535, startPoint y: 146, endPoint x: 463, endPoint y: 110, distance: 80.1
click at [463, 110] on div "Si vous avez une douleur extrême qui ne s’améliore pas, même après avoir pris d…" at bounding box center [519, 125] width 112 height 54
click at [662, 38] on div "French" at bounding box center [659, 46] width 76 height 16
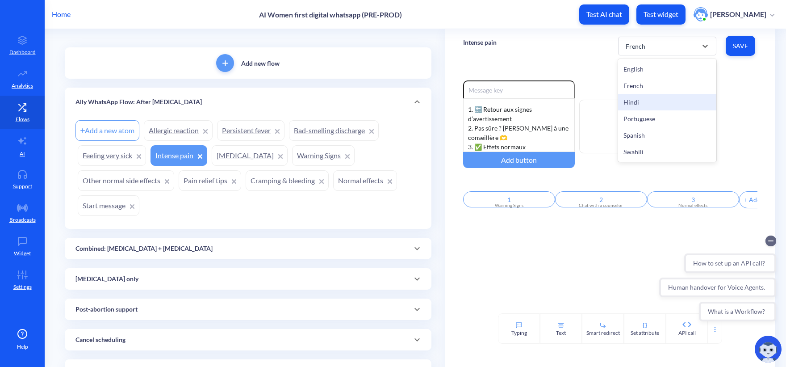
click at [647, 100] on div "Hindi" at bounding box center [667, 102] width 98 height 17
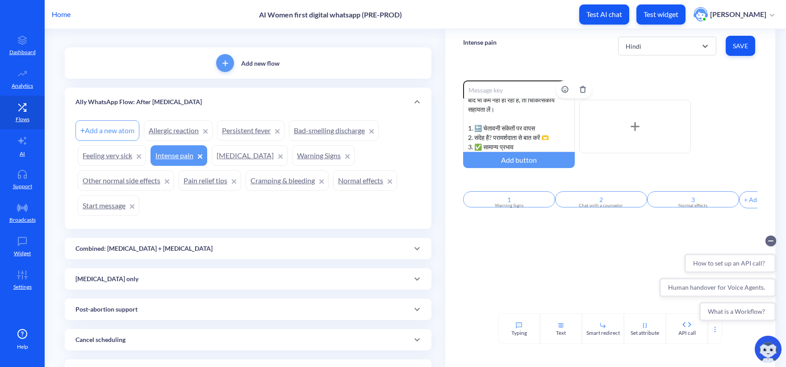
scroll to position [17, 0]
drag, startPoint x: 528, startPoint y: 145, endPoint x: 451, endPoint y: 125, distance: 79.1
click at [451, 125] on div "Enable reactions अगर आपको बहुत दर्द है जो इबुप्रोफेन लेने के बाद भी कम नहीं हो …" at bounding box center [610, 188] width 330 height 251
drag, startPoint x: 691, startPoint y: 46, endPoint x: 694, endPoint y: 55, distance: 9.8
click at [690, 46] on div "Hindi" at bounding box center [659, 46] width 76 height 16
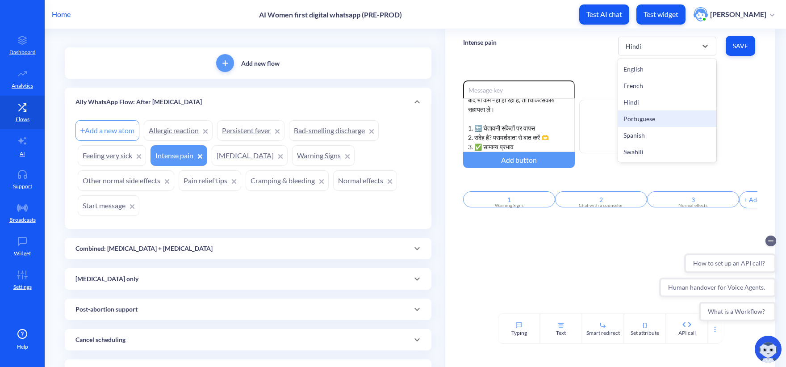
click at [663, 113] on div "Portuguese" at bounding box center [667, 118] width 98 height 17
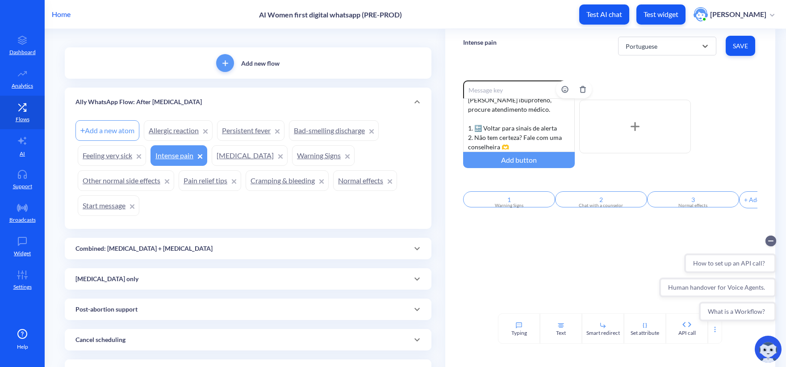
scroll to position [36, 0]
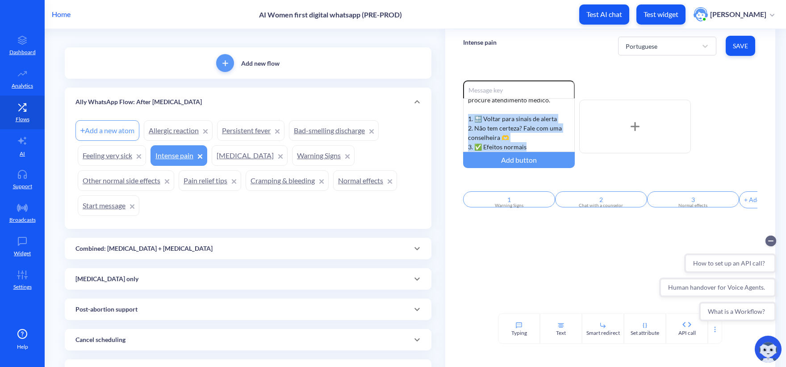
drag, startPoint x: 533, startPoint y: 148, endPoint x: 444, endPoint y: 114, distance: 95.6
click at [445, 114] on div "Enable reactions Se você tiver dor extrema que não melhora, mesmo depois [PERSO…" at bounding box center [610, 188] width 330 height 251
click at [636, 50] on div "Portuguese" at bounding box center [642, 45] width 32 height 9
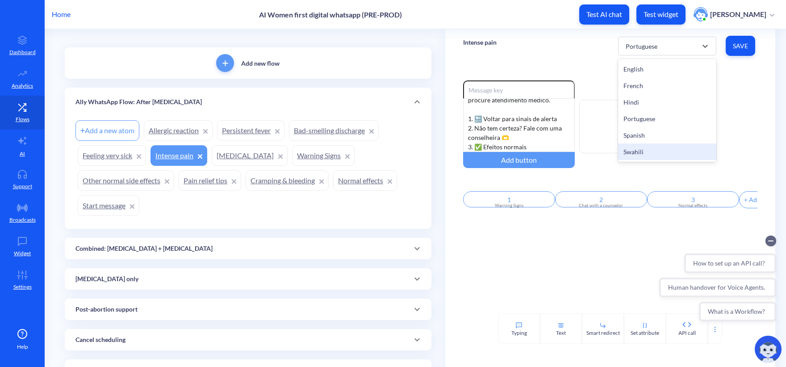
click at [647, 148] on div "Swahili" at bounding box center [667, 151] width 98 height 17
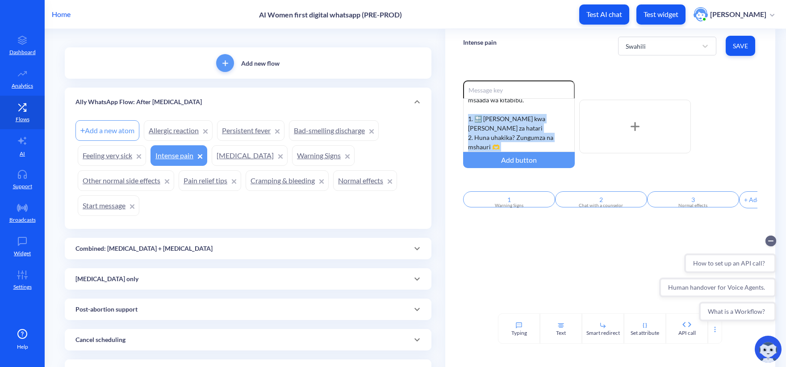
drag, startPoint x: 537, startPoint y: 145, endPoint x: 436, endPoint y: 115, distance: 105.4
click at [606, 54] on div "Intense pain Swahili Save" at bounding box center [610, 46] width 330 height 34
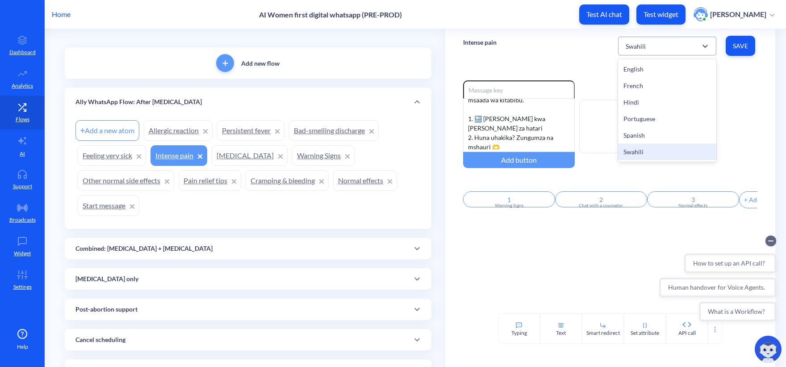
click at [671, 49] on div "Swahili" at bounding box center [659, 46] width 76 height 16
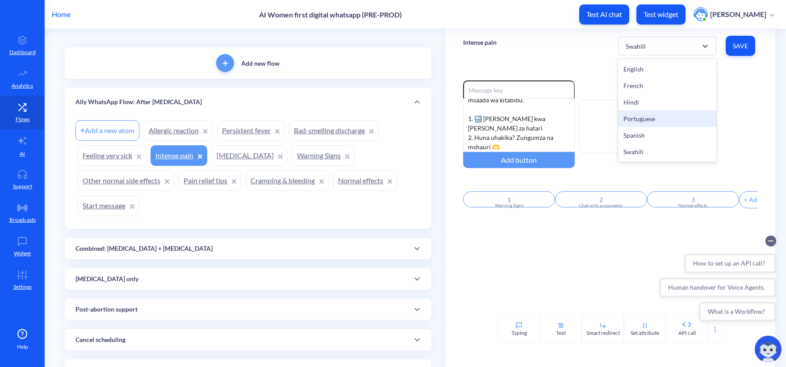
click at [532, 61] on div "Intense pain option Swahili, selected. option Portuguese focused, 4 of 6. 6 res…" at bounding box center [610, 46] width 330 height 34
click at [667, 44] on div "Swahili" at bounding box center [659, 46] width 76 height 16
click at [649, 135] on div "Spanish" at bounding box center [667, 135] width 98 height 17
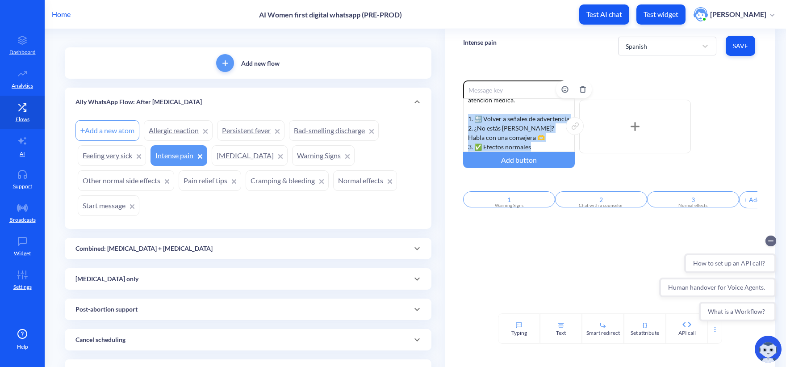
drag, startPoint x: 538, startPoint y: 147, endPoint x: 463, endPoint y: 108, distance: 84.9
click at [463, 108] on div "Si tienes dolor extremo que no mejora, incluso después [PERSON_NAME] ibuprofeno…" at bounding box center [519, 125] width 112 height 54
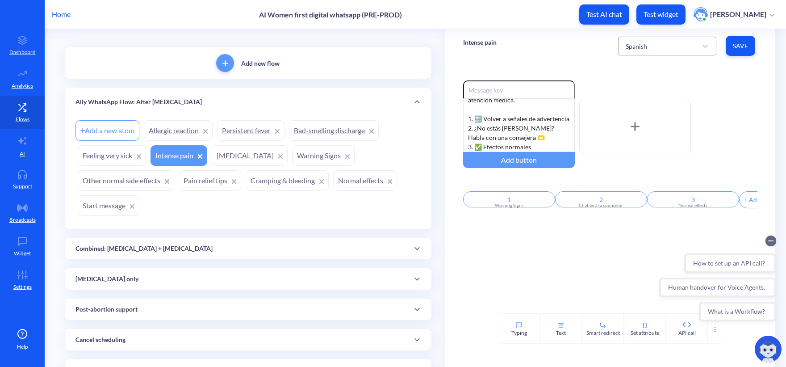
click at [632, 51] on div "Spanish" at bounding box center [659, 46] width 76 height 16
click at [650, 88] on div "French" at bounding box center [667, 85] width 98 height 17
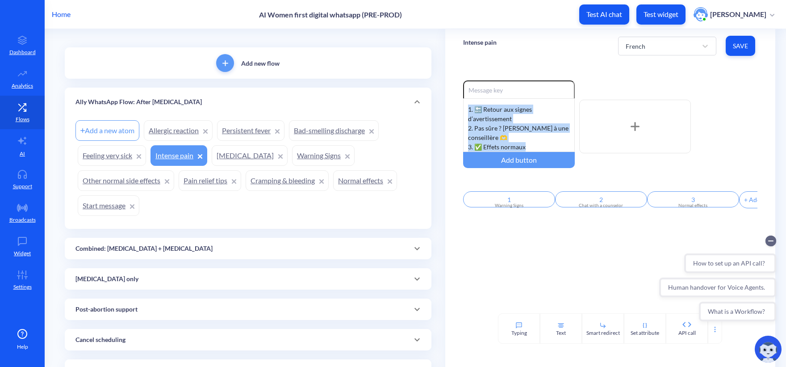
drag, startPoint x: 534, startPoint y: 148, endPoint x: 459, endPoint y: 110, distance: 84.1
click at [459, 110] on div "Enable reactions Si vous avez une douleur extrême qui ne s’améliore pas, même a…" at bounding box center [610, 188] width 330 height 251
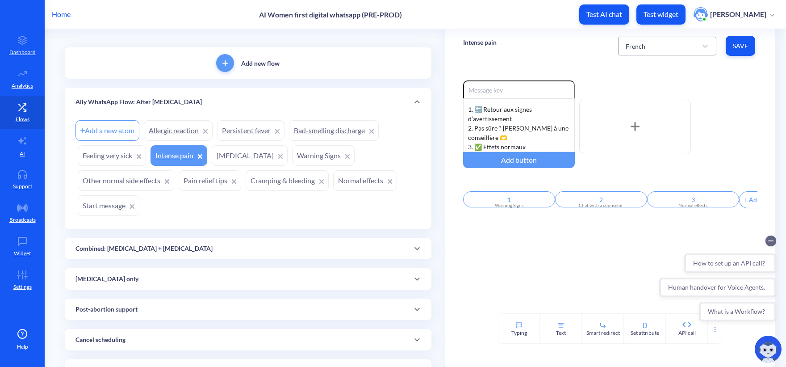
click at [652, 38] on div "French" at bounding box center [659, 46] width 76 height 16
click at [652, 120] on div "Portuguese" at bounding box center [667, 118] width 98 height 17
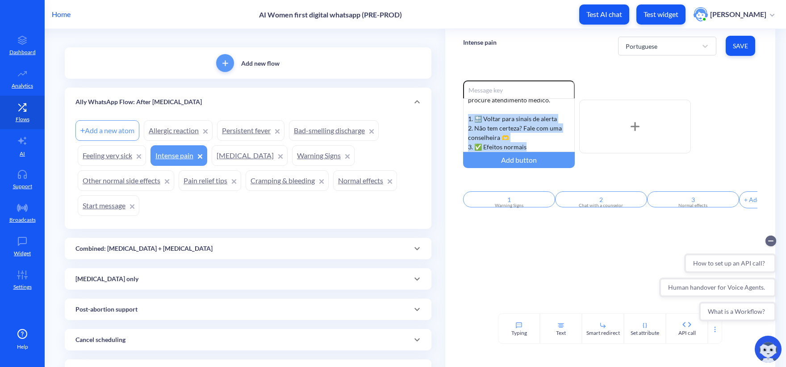
drag, startPoint x: 532, startPoint y: 149, endPoint x: 446, endPoint y: 119, distance: 90.4
click at [446, 119] on div "Enable reactions Se você tiver dor extrema que não melhora, mesmo depois [PERSO…" at bounding box center [610, 188] width 330 height 251
click at [677, 51] on div "Portuguese" at bounding box center [659, 46] width 76 height 16
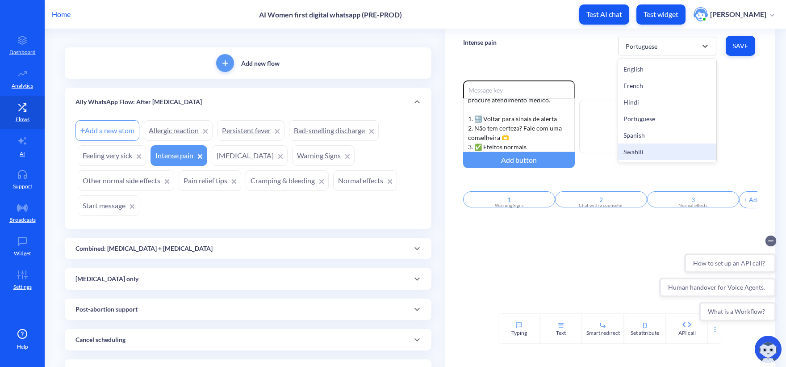
click at [650, 153] on div "Swahili" at bounding box center [667, 151] width 98 height 17
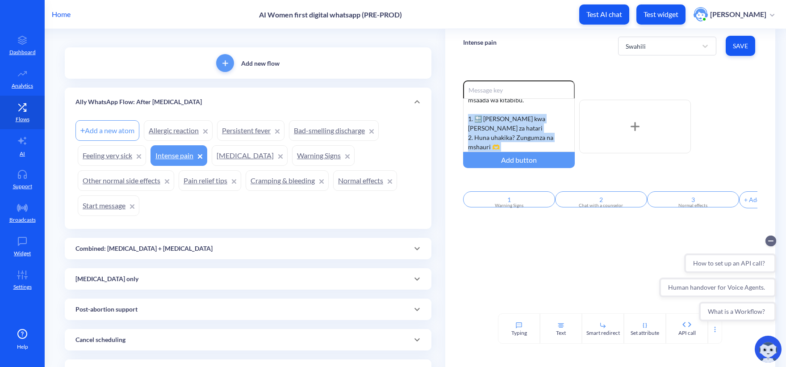
drag, startPoint x: 491, startPoint y: 134, endPoint x: 458, endPoint y: 115, distance: 37.8
click at [458, 115] on div "Enable reactions Kama una maumivu makali sana ambayo hayapungui hata baada ya k…" at bounding box center [610, 188] width 330 height 251
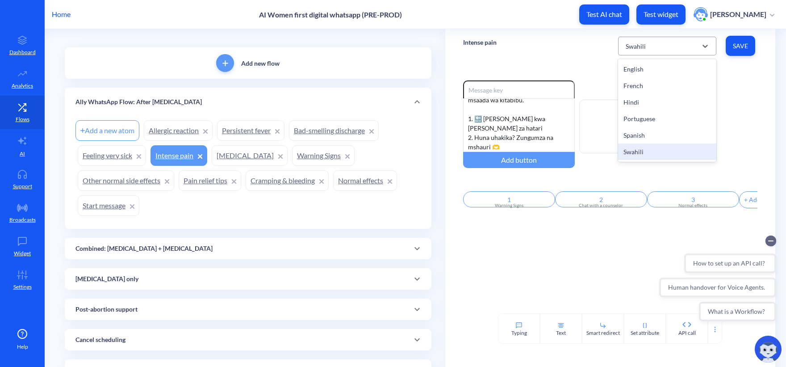
click at [678, 46] on div "Swahili" at bounding box center [659, 46] width 76 height 16
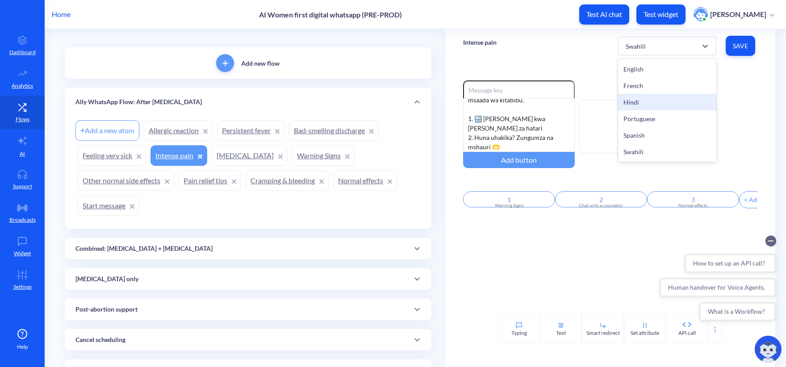
click at [651, 103] on div "Hindi" at bounding box center [667, 102] width 98 height 17
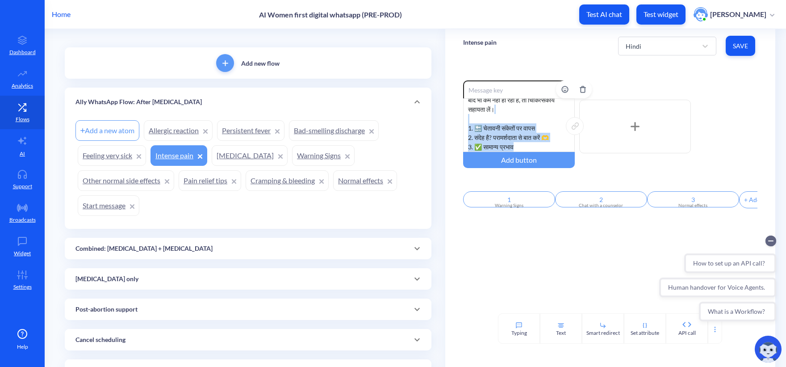
drag, startPoint x: 524, startPoint y: 147, endPoint x: 462, endPoint y: 122, distance: 66.5
click at [463, 122] on div "अगर आपको बहुत दर्द है जो इबुप्रोफेन लेने के बाद भी कम नहीं हो रहा है, तो चिकित्…" at bounding box center [519, 125] width 112 height 54
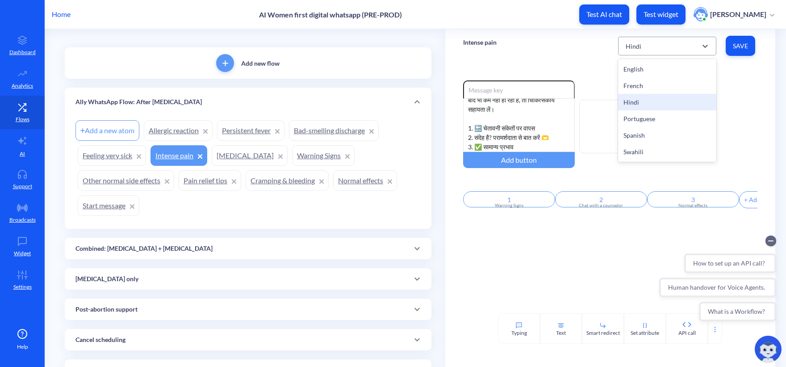
click at [646, 39] on div "Hindi" at bounding box center [659, 46] width 76 height 16
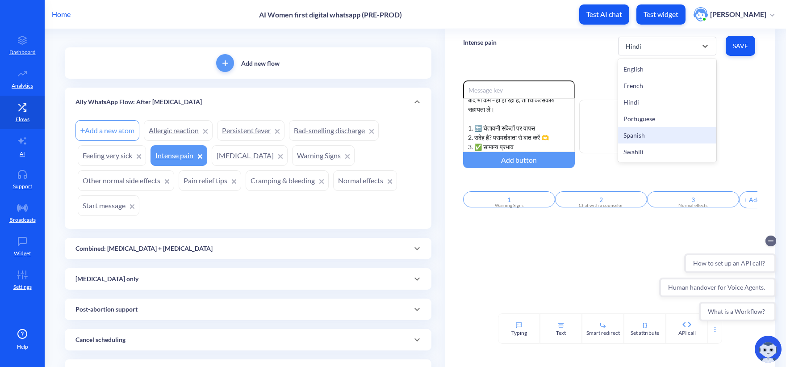
click at [668, 133] on div "Spanish" at bounding box center [667, 135] width 98 height 17
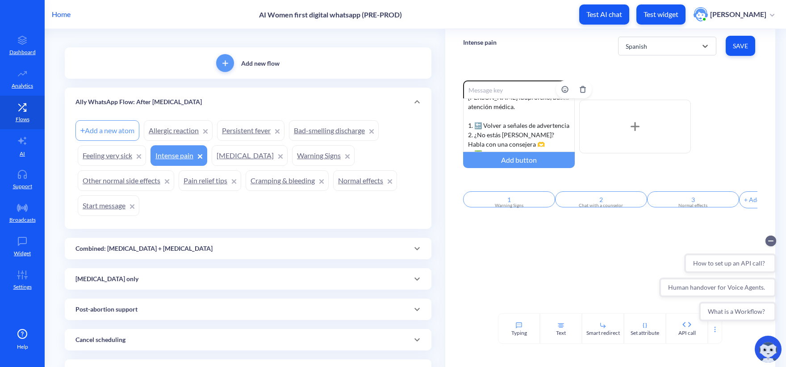
scroll to position [36, 0]
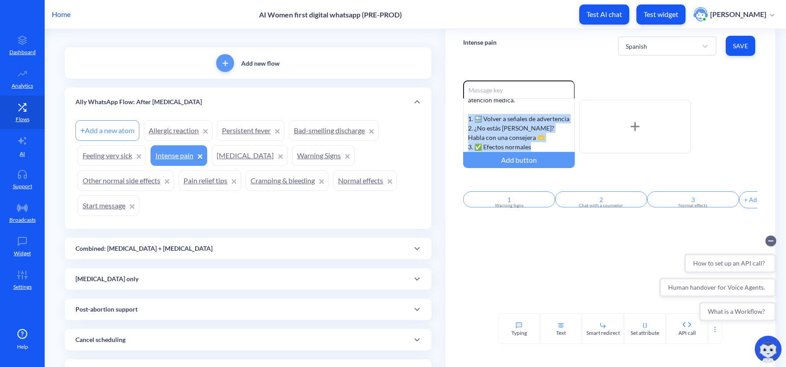
drag, startPoint x: 540, startPoint y: 148, endPoint x: 457, endPoint y: 113, distance: 90.0
click at [457, 113] on div "Enable reactions Si tienes dolor extremo que no mejora, incluso después [PERSON…" at bounding box center [610, 188] width 330 height 251
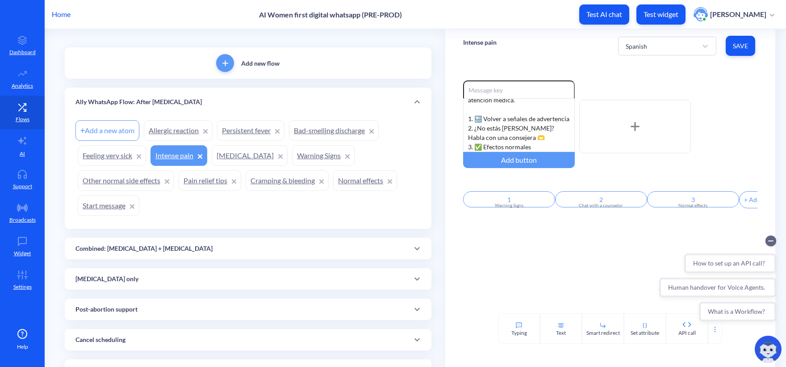
click at [581, 264] on div "Enable reactions Si tienes dolor extremo que no mejora, incluso después [PERSON…" at bounding box center [610, 188] width 330 height 251
click at [583, 278] on div "Enable reactions Si tienes dolor extremo que no mejora, incluso después [PERSON…" at bounding box center [610, 188] width 330 height 251
click at [578, 55] on div "Intense pain Spanish Save" at bounding box center [610, 46] width 330 height 34
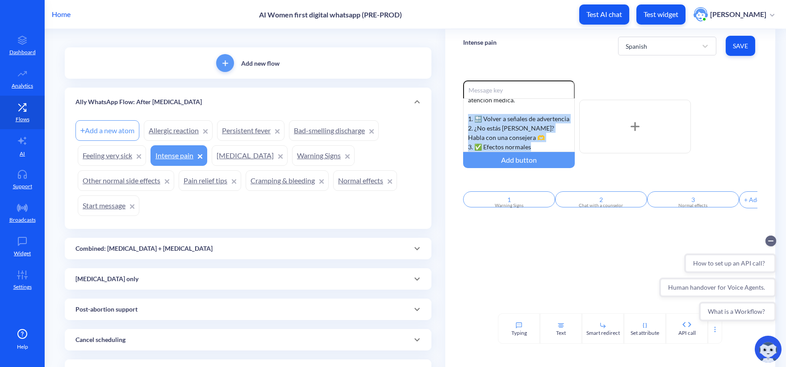
drag, startPoint x: 541, startPoint y: 147, endPoint x: 457, endPoint y: 110, distance: 92.3
click at [457, 110] on div "Enable reactions Si tienes dolor extremo que no mejora, incluso después [PERSON…" at bounding box center [610, 188] width 330 height 251
click at [180, 133] on link "Allergic reaction" at bounding box center [178, 130] width 69 height 21
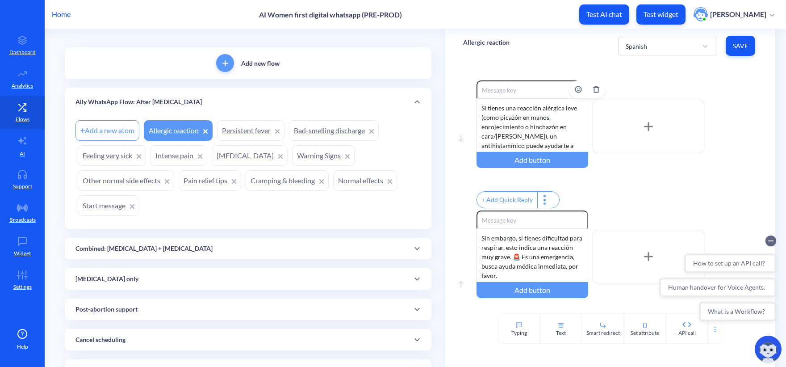
click at [530, 116] on div "Si tienes una reacción alérgica leve (como picazón en manos, enrojecimiento o h…" at bounding box center [533, 125] width 112 height 54
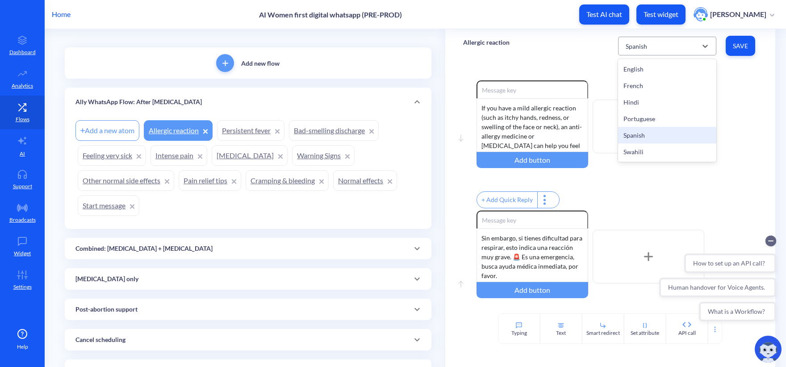
click at [642, 40] on div "Spanish" at bounding box center [659, 46] width 76 height 16
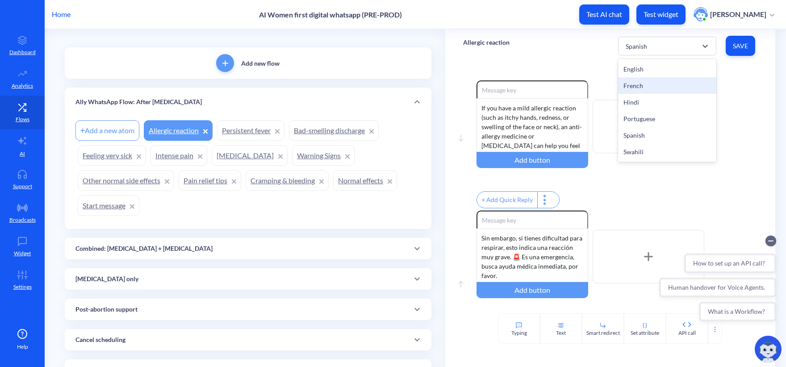
click at [657, 86] on div "French" at bounding box center [667, 85] width 98 height 17
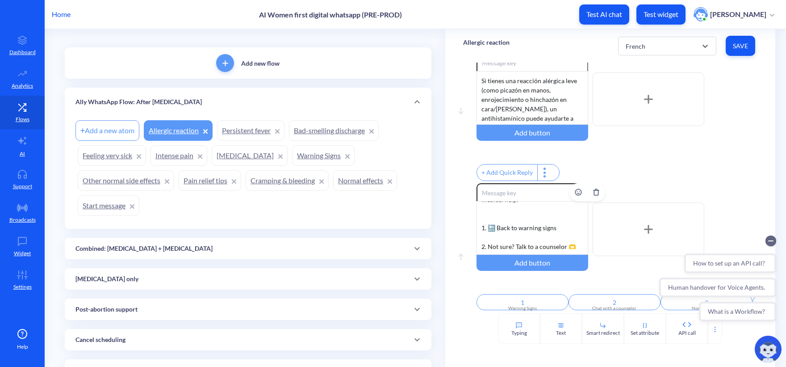
scroll to position [121, 0]
drag, startPoint x: 544, startPoint y: 244, endPoint x: 465, endPoint y: 205, distance: 88.5
click at [465, 205] on div "Move up Enable reactions If you have a mild allergic reaction (such as itchy ha…" at bounding box center [610, 248] width 294 height 130
click at [511, 215] on div "If you have a mild allergic reaction (such as itchy hands, redness, or swelling…" at bounding box center [533, 228] width 112 height 54
click at [252, 128] on link "Persistent fever" at bounding box center [250, 130] width 67 height 21
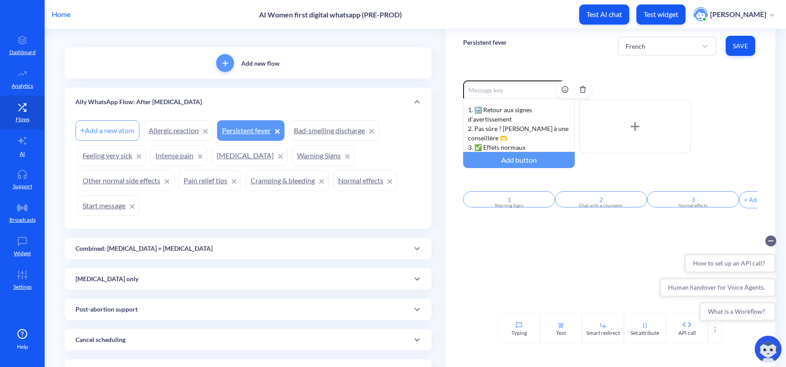
scroll to position [55, 0]
drag, startPoint x: 536, startPoint y: 145, endPoint x: 463, endPoint y: 113, distance: 79.7
click at [463, 113] on div "Fièvre au-dessus de 38°C/100.4°F commençant 24h après le [MEDICAL_DATA] et qui …" at bounding box center [519, 125] width 112 height 54
click at [639, 42] on div "French" at bounding box center [636, 45] width 20 height 9
click at [653, 113] on div "Portuguese" at bounding box center [667, 118] width 98 height 17
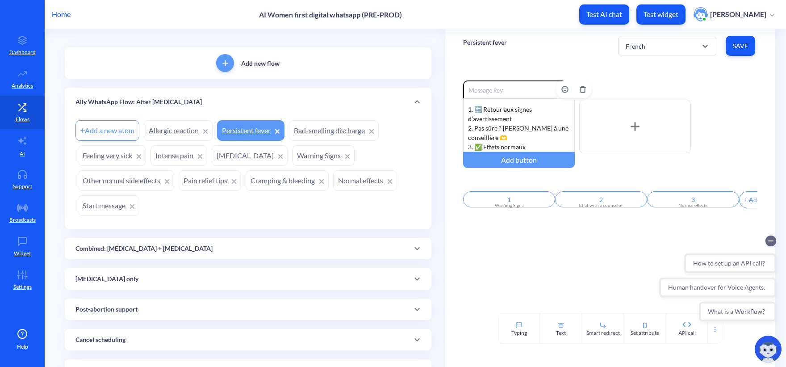
scroll to position [36, 0]
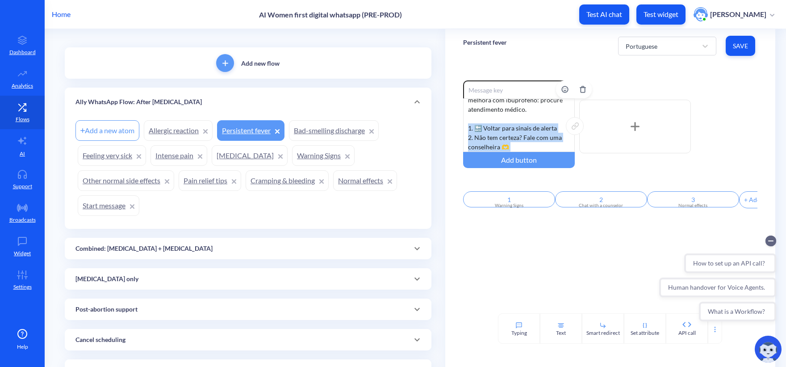
drag, startPoint x: 528, startPoint y: 147, endPoint x: 462, endPoint y: 117, distance: 71.8
click at [463, 117] on div "Febre acima de 38°C/100.4°F começando 24h após o [MEDICAL_DATA] e que não melho…" at bounding box center [519, 125] width 112 height 54
click at [627, 46] on div "Portuguese" at bounding box center [642, 45] width 32 height 9
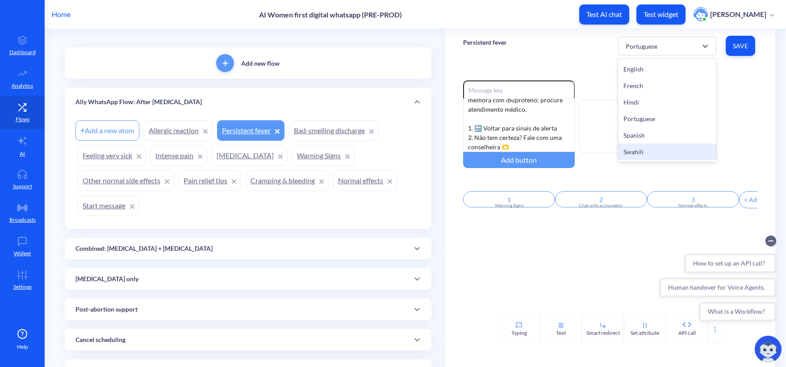
click at [653, 148] on div "Swahili" at bounding box center [667, 151] width 98 height 17
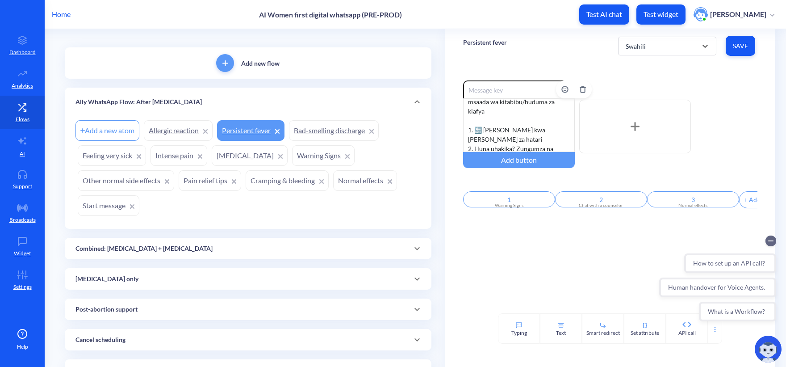
scroll to position [46, 0]
drag, startPoint x: 546, startPoint y: 145, endPoint x: 461, endPoint y: 111, distance: 91.4
click at [463, 111] on div "Homa juu ya 38°C/100.4°F ikianza masaa 24 baada ya kutumia [MEDICAL_DATA] na is…" at bounding box center [519, 125] width 112 height 54
click at [537, 147] on div "Homa juu ya 38°C/100.4°F ikianza masaa 24 baada ya kutumia [MEDICAL_DATA] na is…" at bounding box center [519, 125] width 112 height 54
drag, startPoint x: 553, startPoint y: 145, endPoint x: 456, endPoint y: 112, distance: 102.0
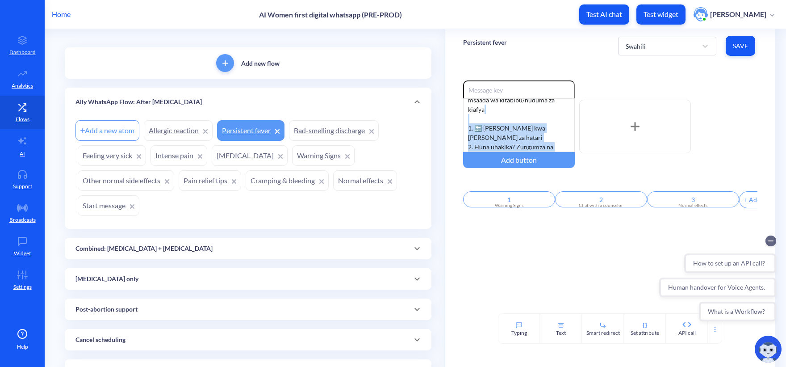
click at [456, 112] on div "Enable reactions Homa juu ya 38°C/100.4°F ikianza masaa 24 baada ya kutumia [ME…" at bounding box center [610, 188] width 330 height 251
click at [519, 122] on div "Homa juu ya 38°C/100.4°F ikianza masaa 24 baada ya kutumia [MEDICAL_DATA] na is…" at bounding box center [519, 125] width 112 height 54
drag, startPoint x: 545, startPoint y: 146, endPoint x: 466, endPoint y: 118, distance: 83.4
click at [466, 118] on div "Homa juu ya 38°C/100.4°F ikianza masaa 24 baada ya kutumia [MEDICAL_DATA] na is…" at bounding box center [519, 125] width 112 height 54
click at [662, 50] on div "Swahili" at bounding box center [659, 46] width 76 height 16
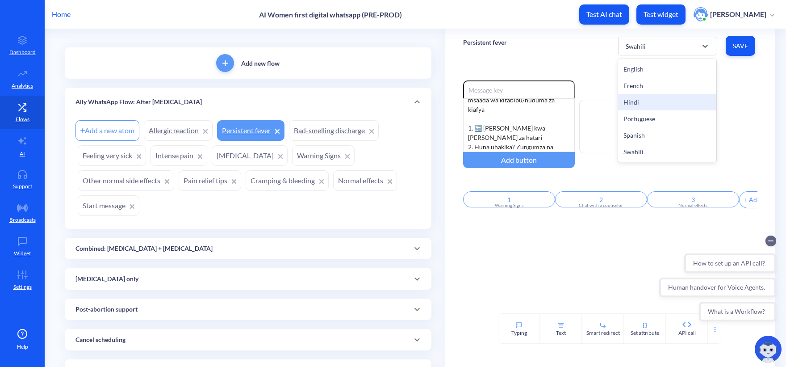
click at [637, 103] on div "Hindi" at bounding box center [667, 102] width 98 height 17
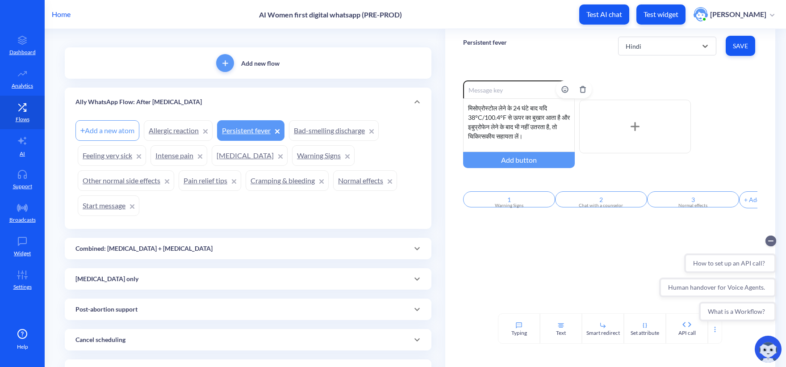
scroll to position [27, 0]
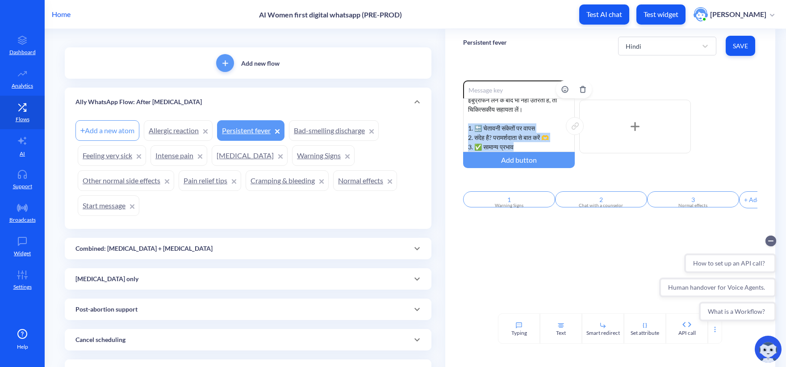
drag, startPoint x: 534, startPoint y: 145, endPoint x: 462, endPoint y: 123, distance: 74.6
click at [463, 123] on div "मिसोप्रोस्टोल लेने के 24 घंटे बाद यदि 38°C/100.4°F से ऊपर का बुखार आता है और इब…" at bounding box center [519, 125] width 112 height 54
click at [650, 43] on div "Hindi" at bounding box center [659, 46] width 76 height 16
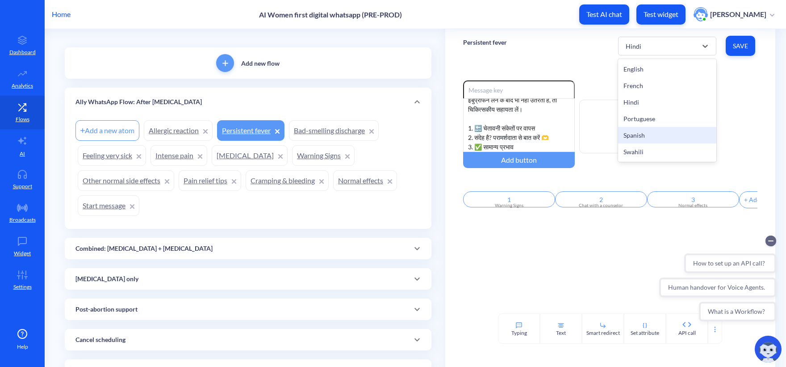
click at [650, 134] on div "Spanish" at bounding box center [667, 135] width 98 height 17
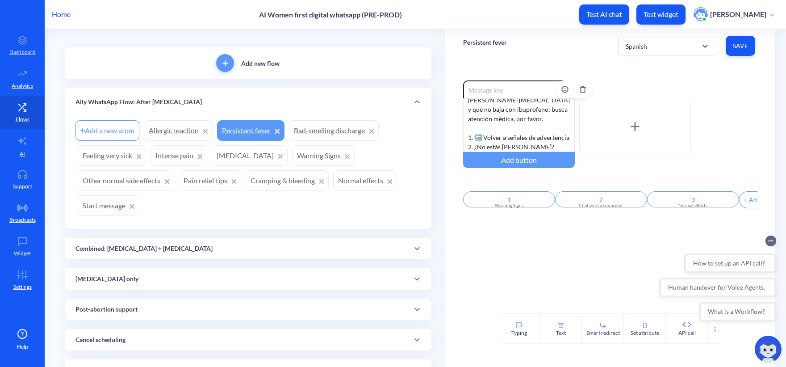
scroll to position [55, 0]
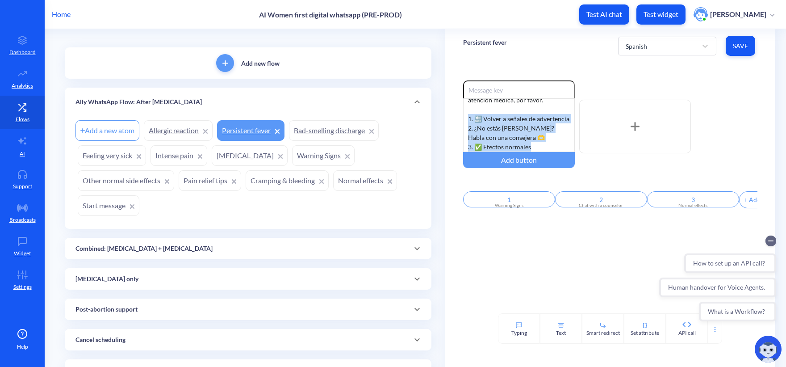
drag, startPoint x: 540, startPoint y: 146, endPoint x: 439, endPoint y: 112, distance: 106.5
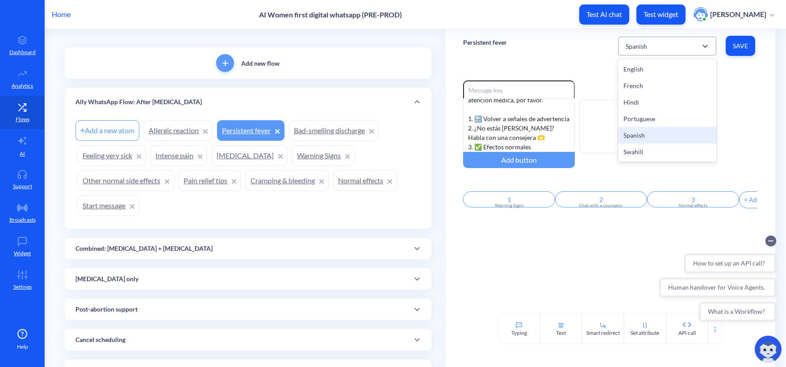
click at [647, 50] on div "Spanish" at bounding box center [659, 46] width 76 height 16
click at [645, 155] on div "Swahili" at bounding box center [667, 151] width 98 height 17
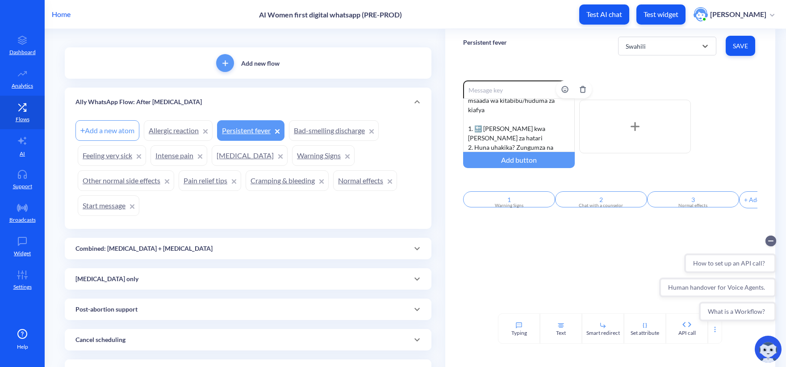
scroll to position [46, 0]
